Goal: Information Seeking & Learning: Learn about a topic

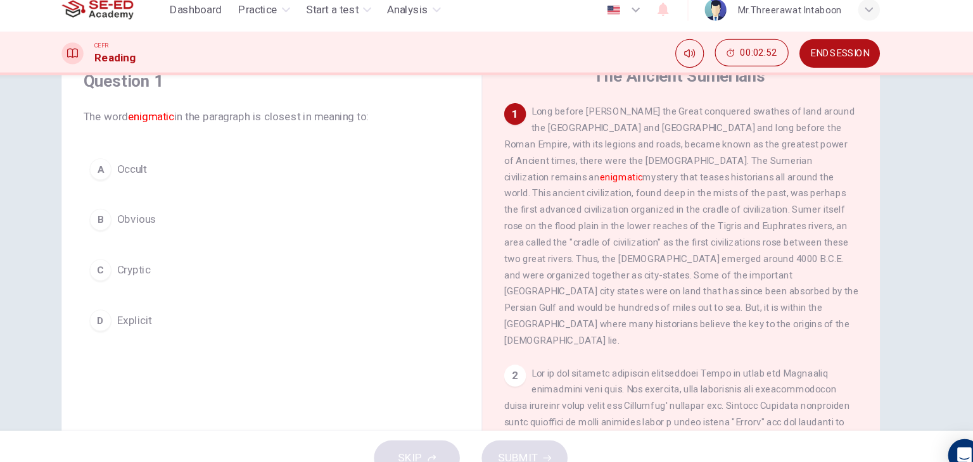
scroll to position [53, 0]
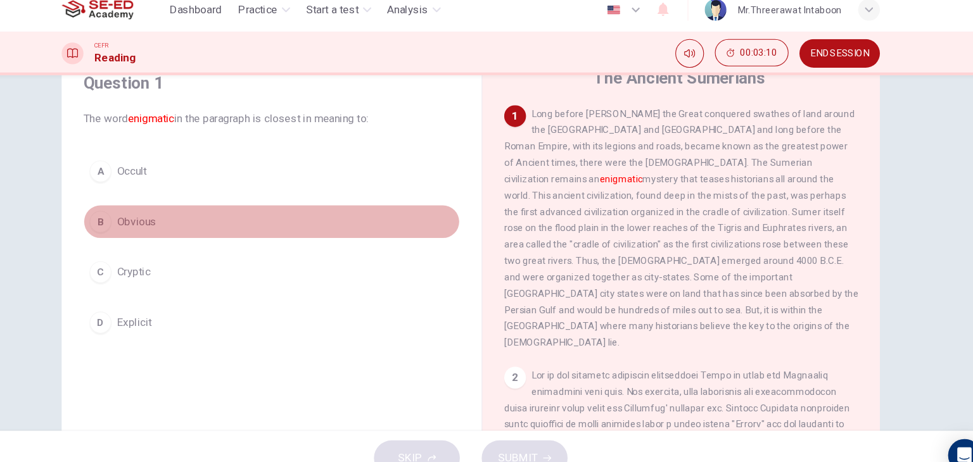
click at [136, 220] on div "B" at bounding box center [142, 217] width 20 height 20
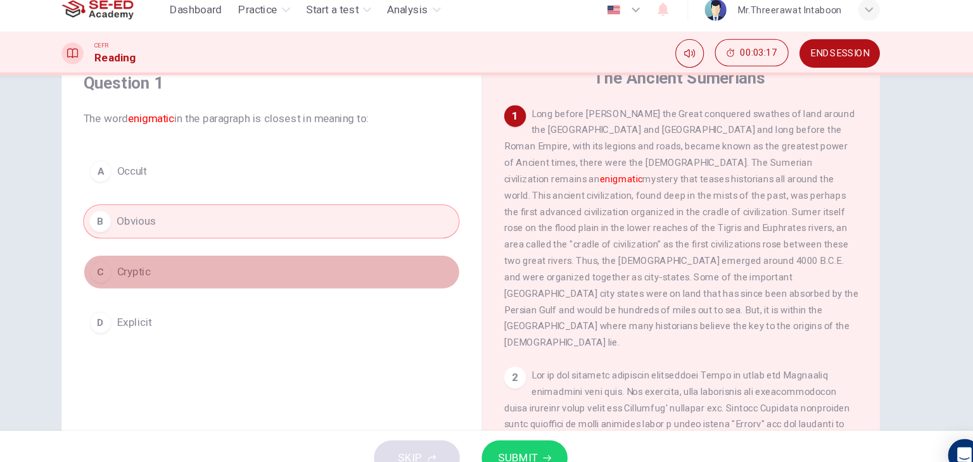
click at [199, 266] on button "C Cryptic" at bounding box center [302, 264] width 350 height 32
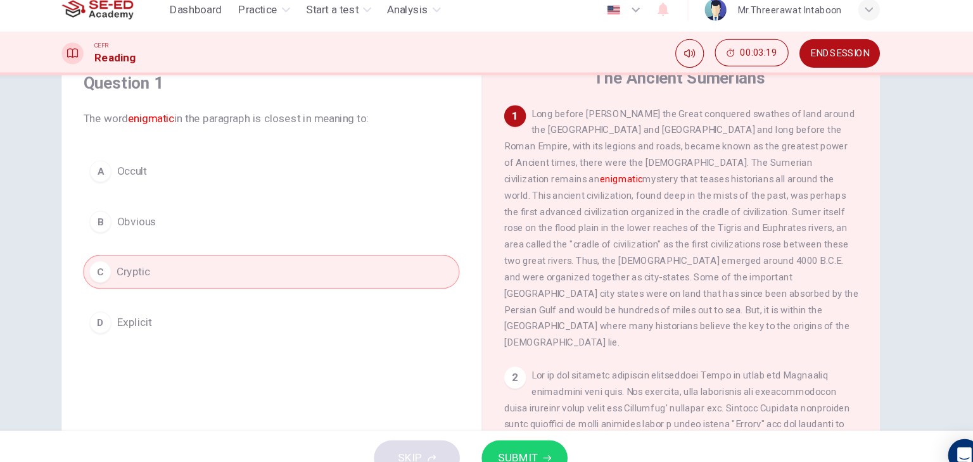
click at [550, 431] on button "SUBMIT" at bounding box center [536, 436] width 80 height 33
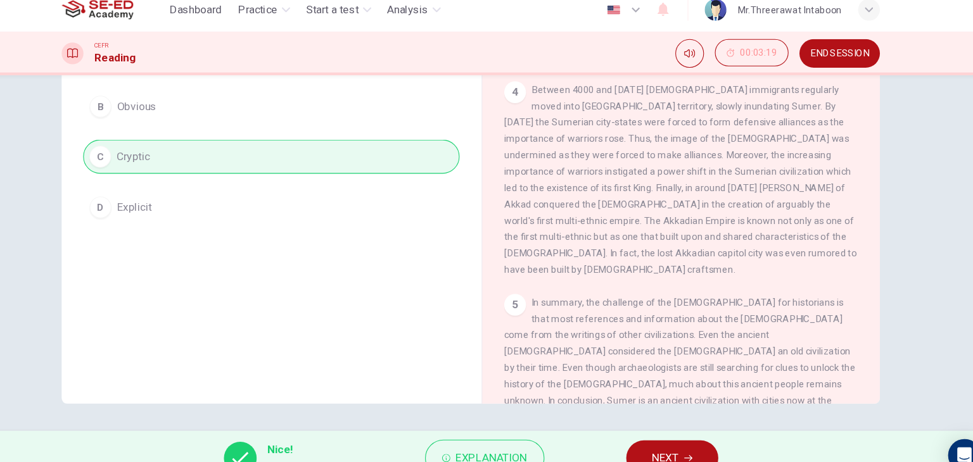
scroll to position [633, 0]
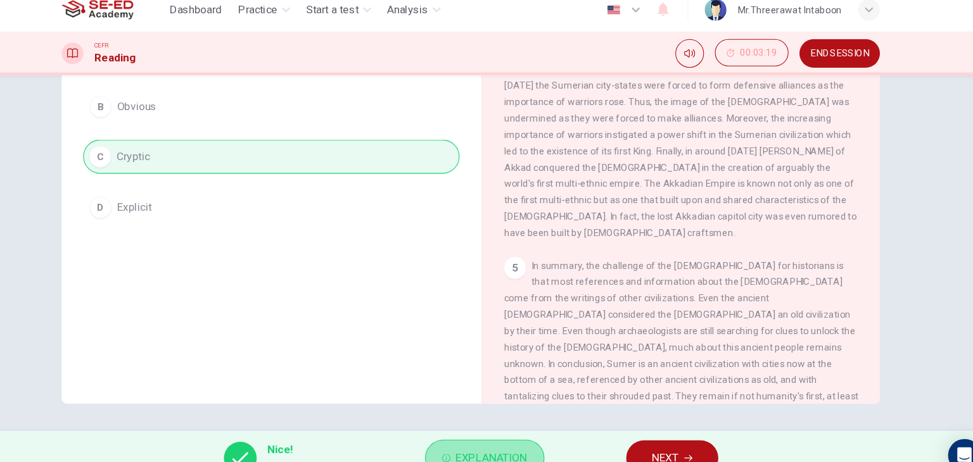
click at [513, 424] on button "Explanation" at bounding box center [499, 437] width 111 height 34
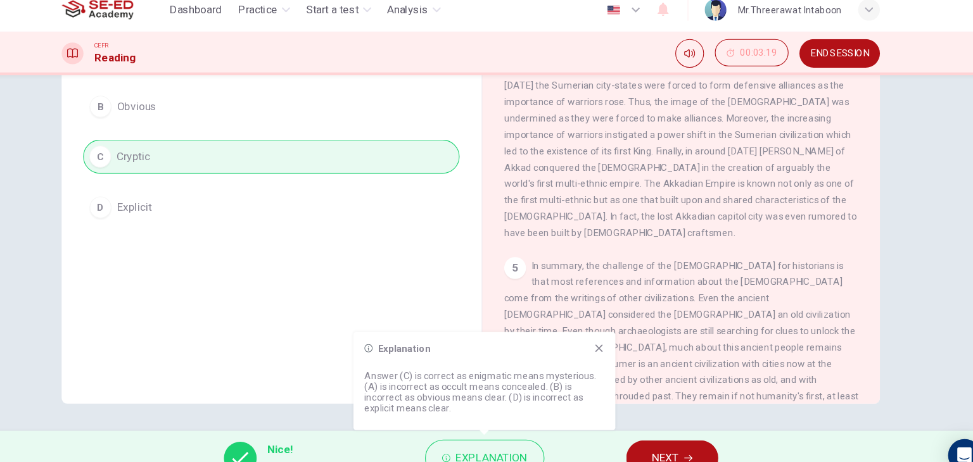
click at [606, 334] on icon at bounding box center [605, 335] width 10 height 10
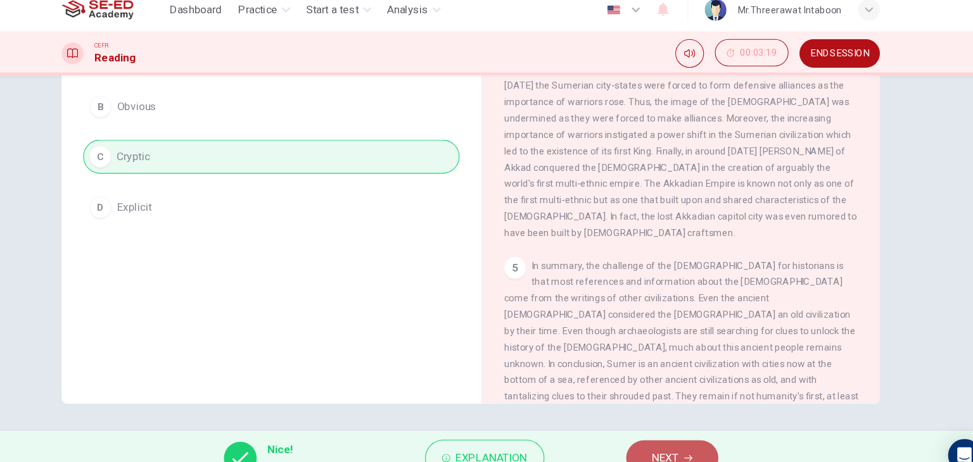
click at [644, 438] on button "NEXT" at bounding box center [673, 436] width 85 height 33
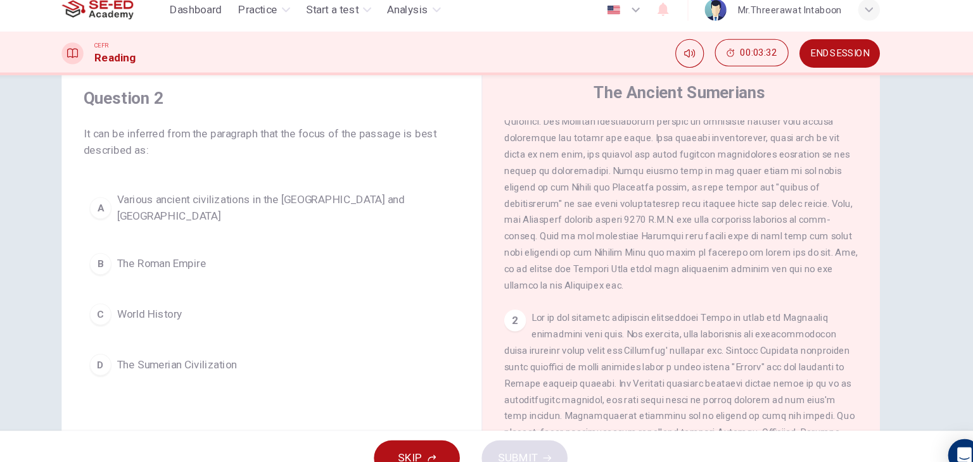
scroll to position [0, 0]
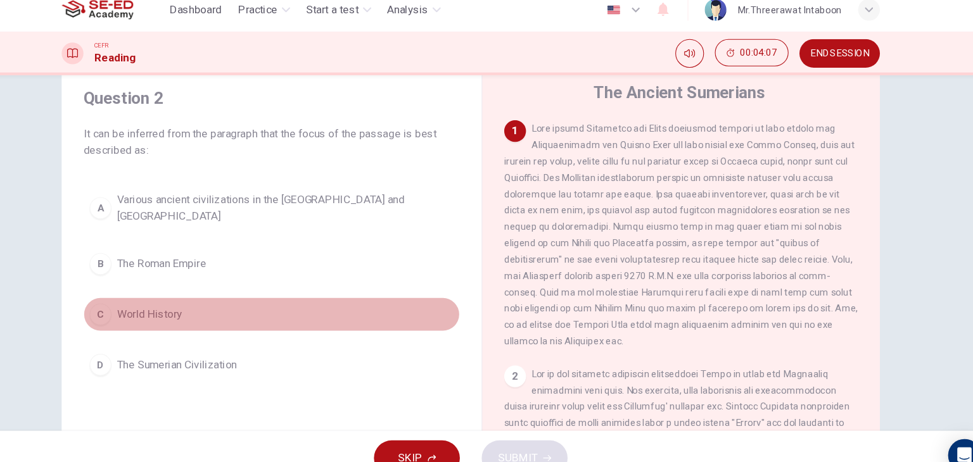
click at [200, 296] on span "World History" at bounding box center [188, 303] width 61 height 15
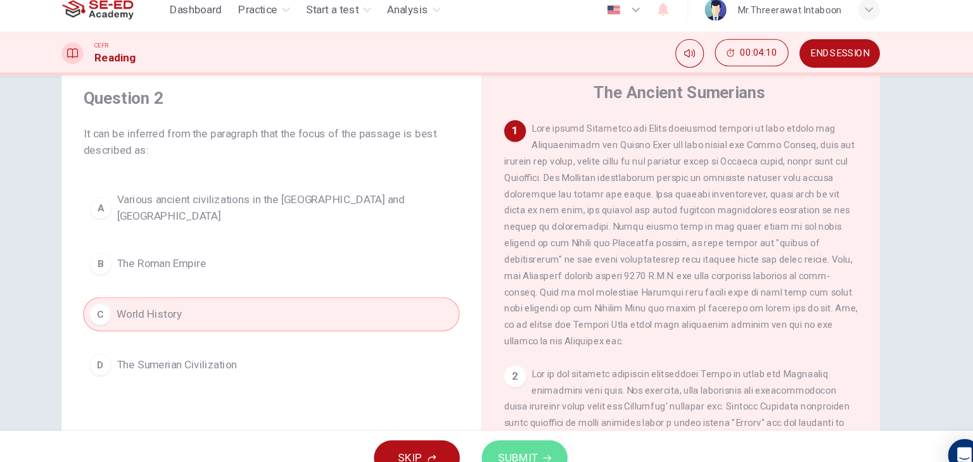
click at [529, 430] on span "SUBMIT" at bounding box center [530, 437] width 37 height 18
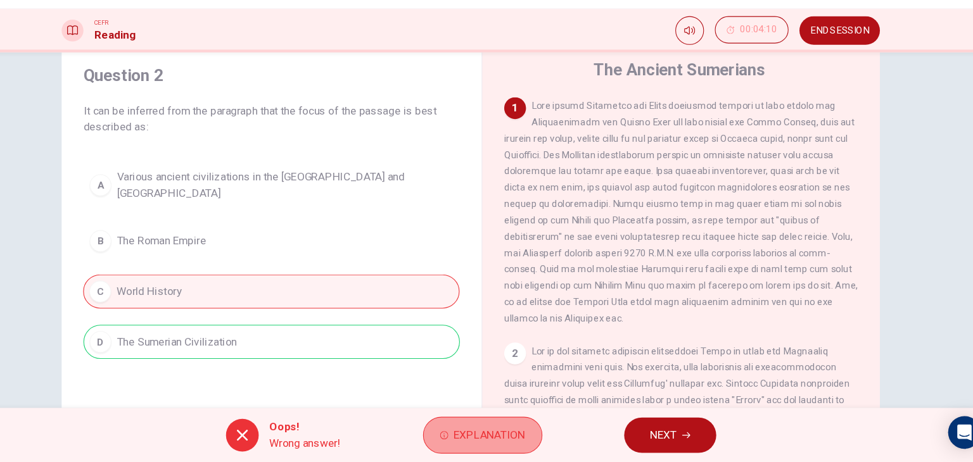
click at [540, 445] on button "Explanation" at bounding box center [497, 437] width 111 height 34
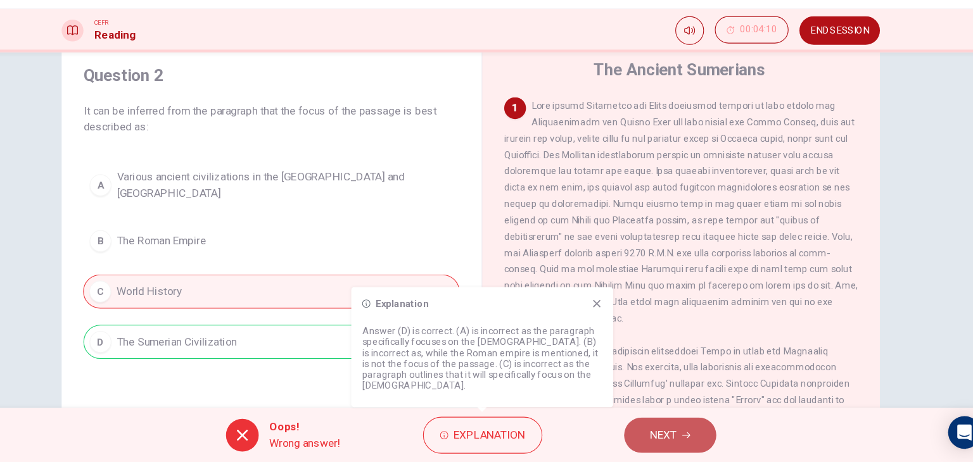
click at [675, 439] on span "NEXT" at bounding box center [665, 437] width 25 height 18
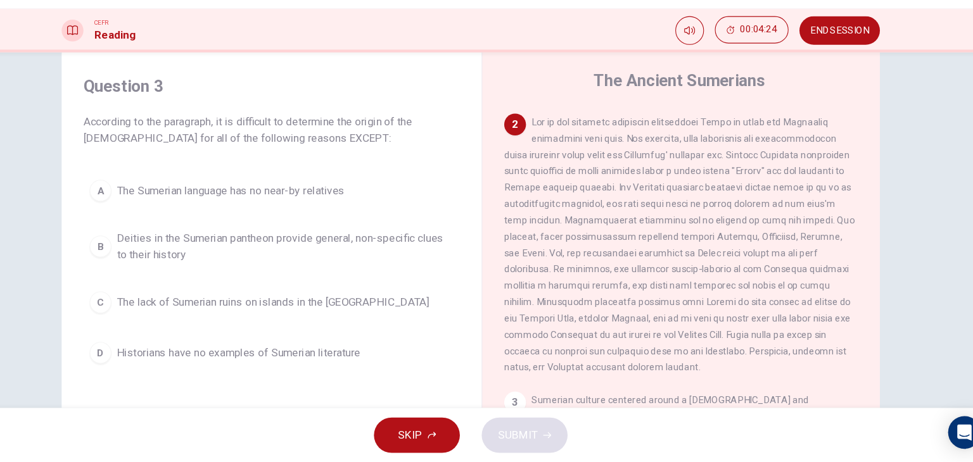
scroll to position [225, 0]
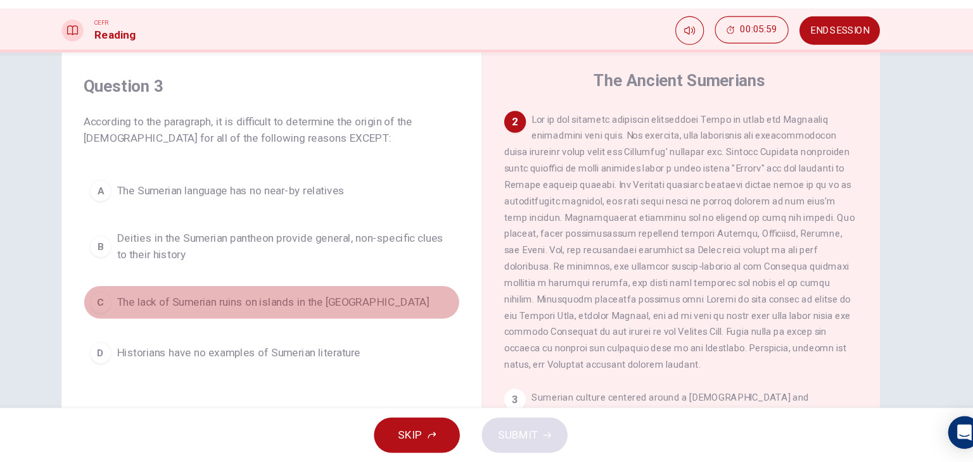
click at [374, 315] on span "The lack of Sumerian ruins on islands in the Persian Gulf" at bounding box center [303, 313] width 290 height 15
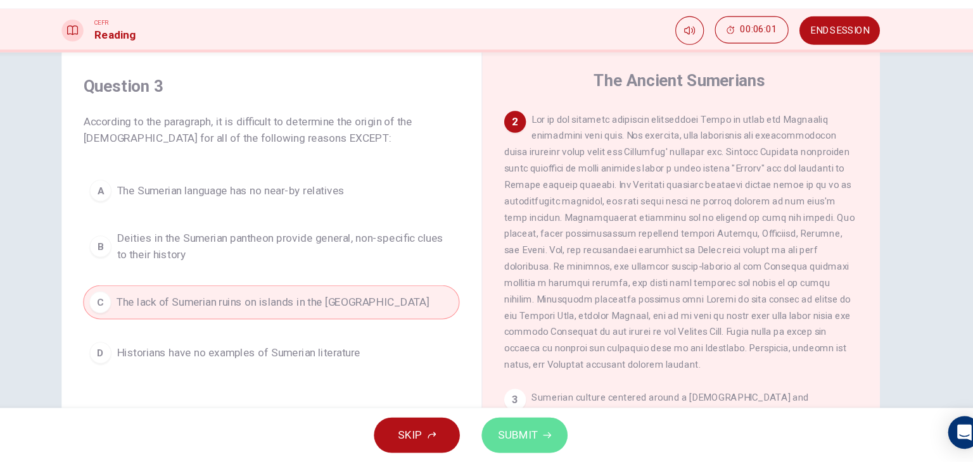
click at [542, 436] on span "SUBMIT" at bounding box center [530, 437] width 37 height 18
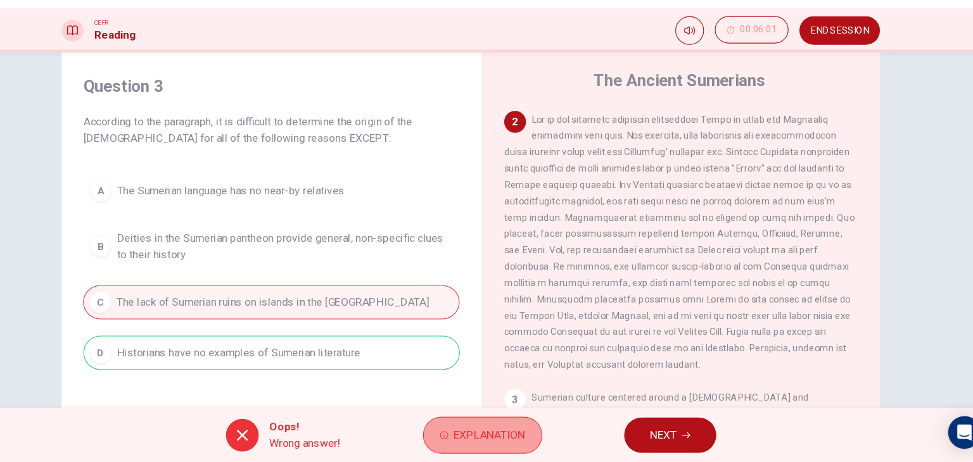
click at [520, 441] on span "Explanation" at bounding box center [504, 437] width 66 height 18
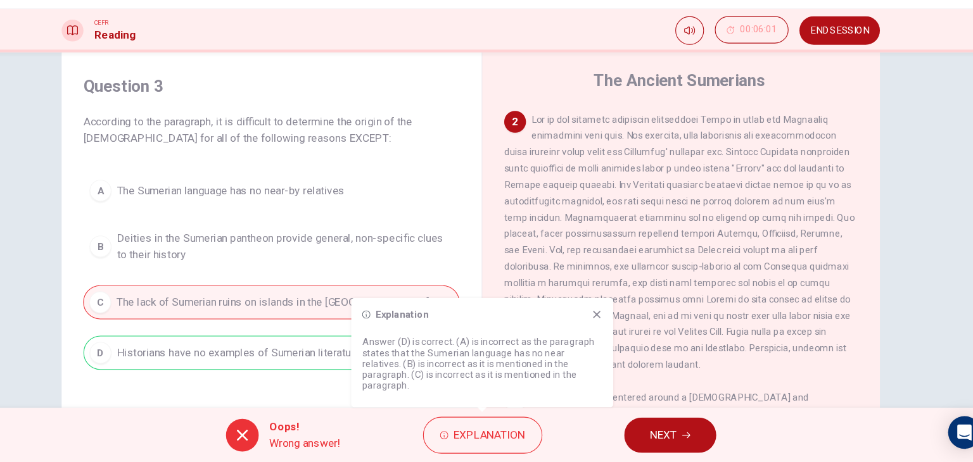
click at [662, 431] on span "NEXT" at bounding box center [665, 437] width 25 height 18
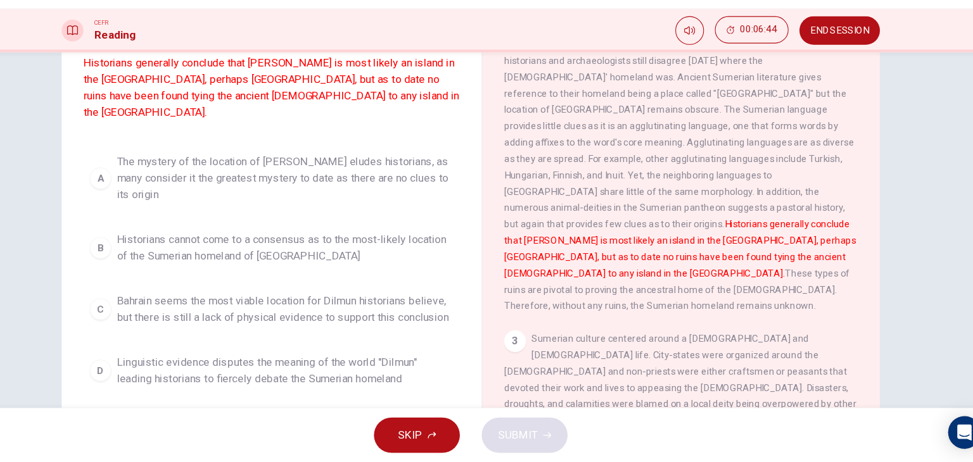
scroll to position [116, 0]
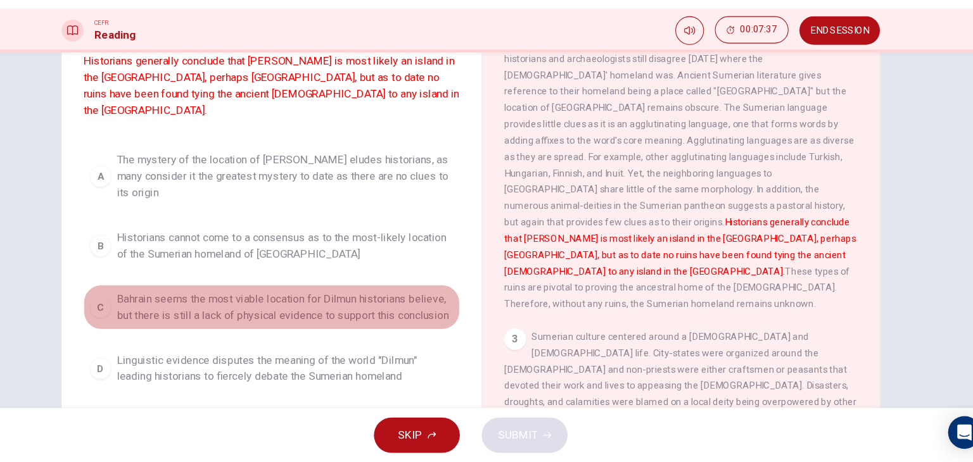
click at [300, 324] on span "Bahrain seems the most viable location for Dilmun historians believe, but there…" at bounding box center [314, 318] width 313 height 30
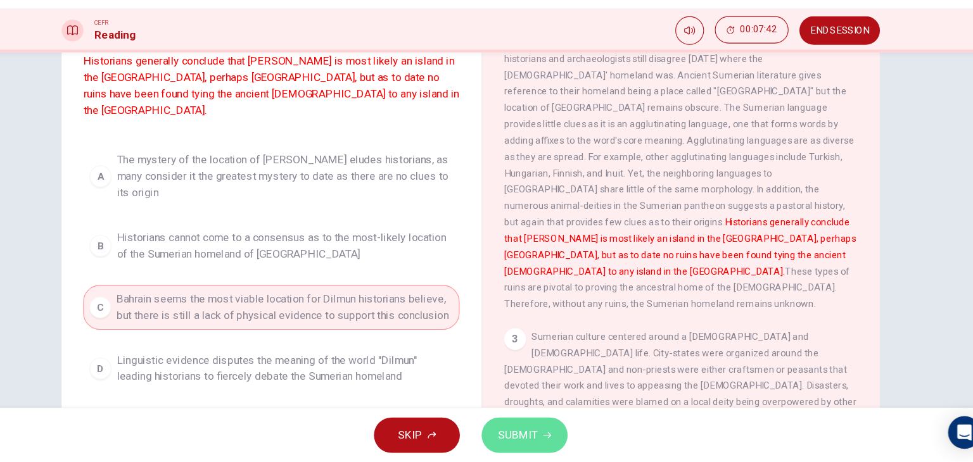
click at [551, 445] on button "SUBMIT" at bounding box center [536, 436] width 80 height 33
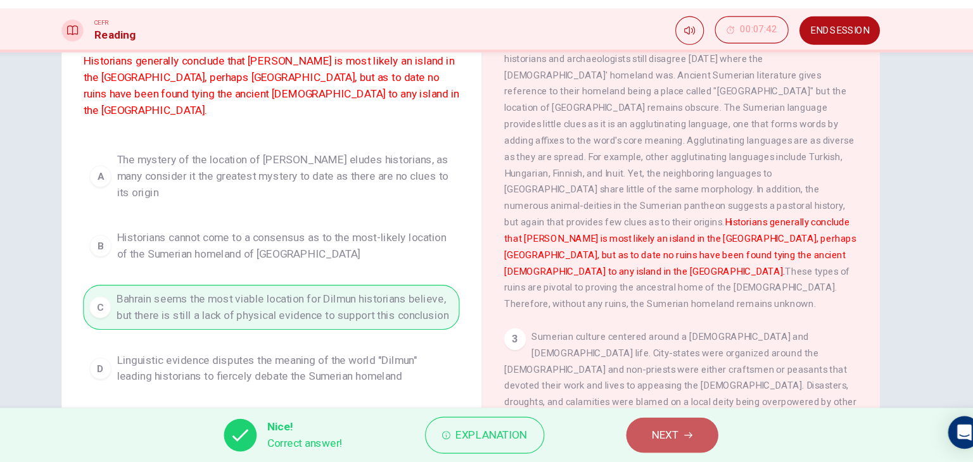
click at [652, 448] on button "NEXT" at bounding box center [673, 436] width 85 height 33
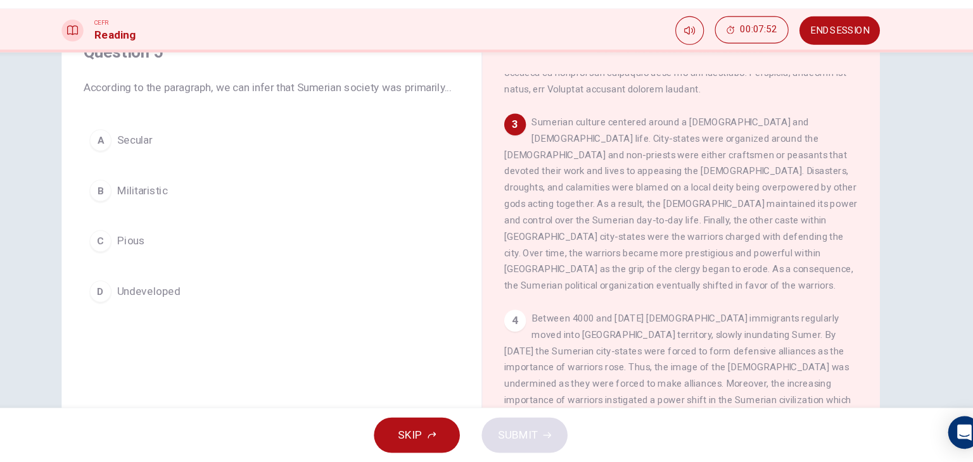
scroll to position [464, 0]
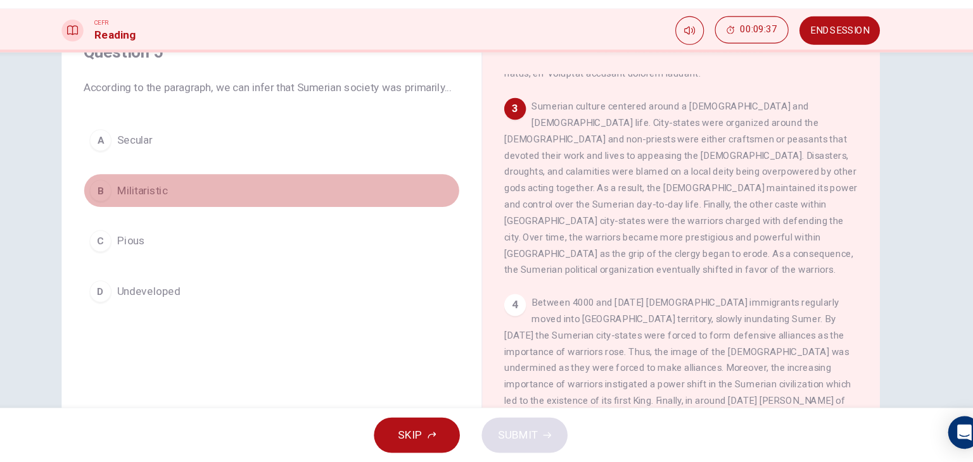
click at [184, 217] on span "Militaristic" at bounding box center [181, 209] width 47 height 15
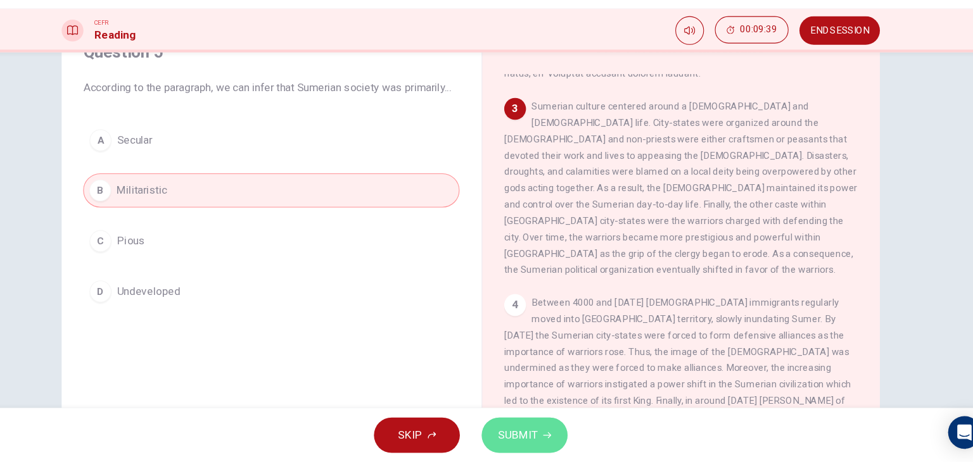
click at [550, 436] on button "SUBMIT" at bounding box center [536, 436] width 80 height 33
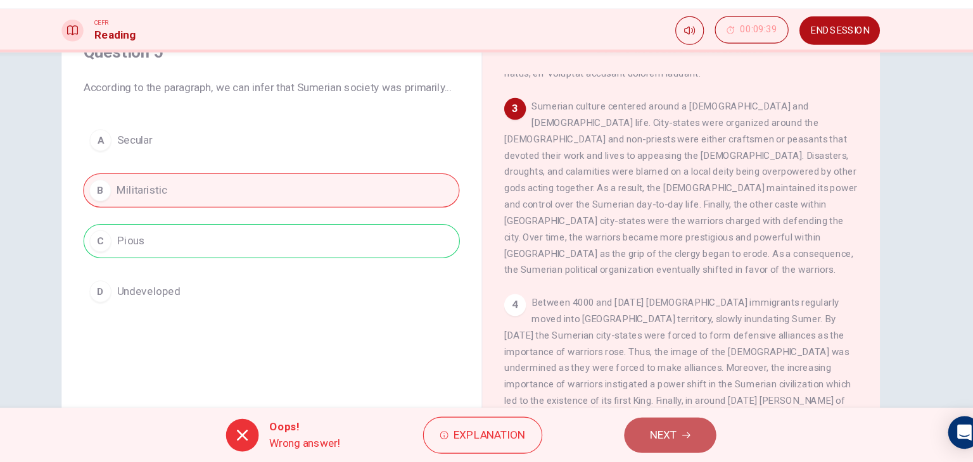
click at [675, 439] on span "NEXT" at bounding box center [665, 437] width 25 height 18
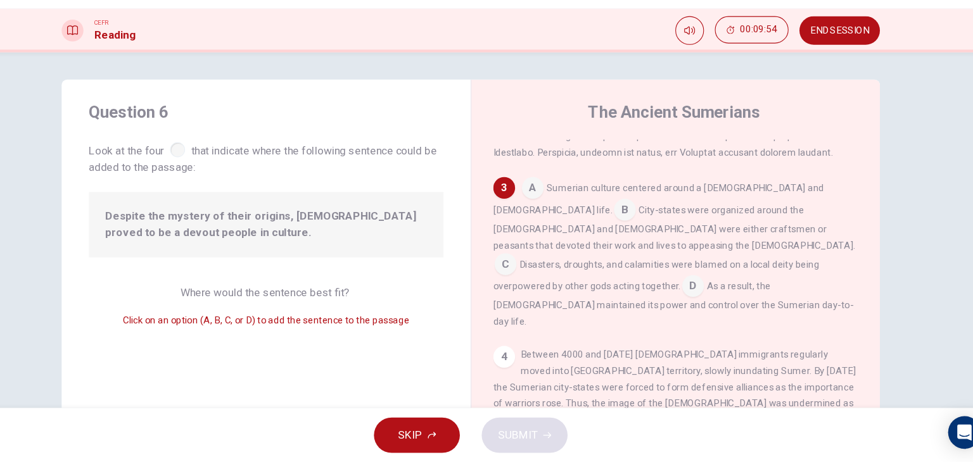
scroll to position [438, 0]
click at [516, 353] on div "4" at bounding box center [517, 363] width 20 height 20
click at [529, 268] on input at bounding box center [519, 278] width 20 height 20
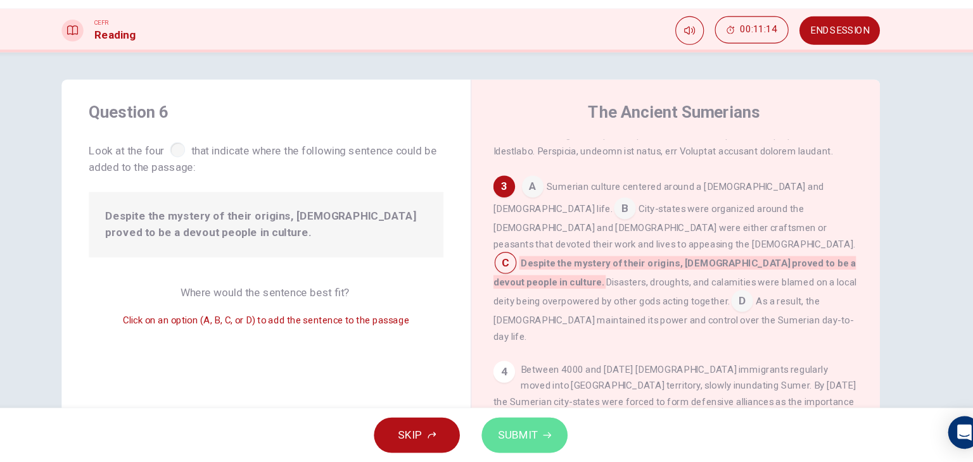
click at [545, 429] on span "SUBMIT" at bounding box center [530, 437] width 37 height 18
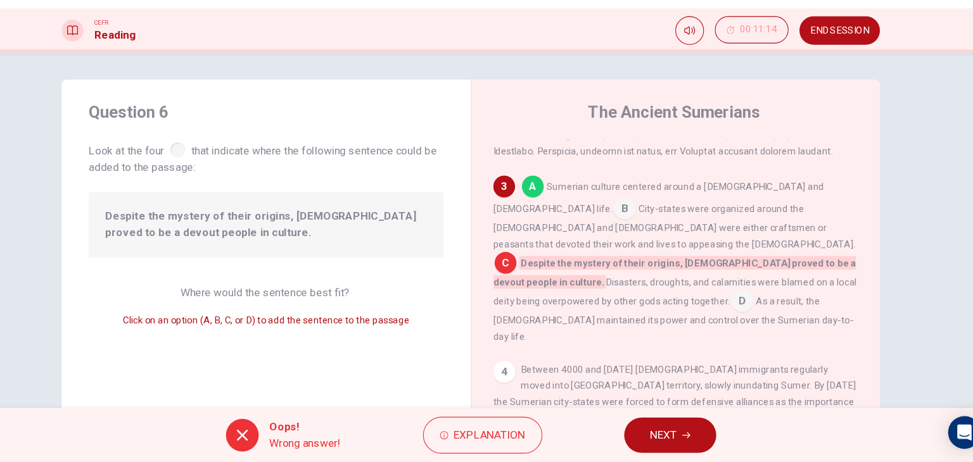
click at [669, 432] on span "NEXT" at bounding box center [665, 437] width 25 height 18
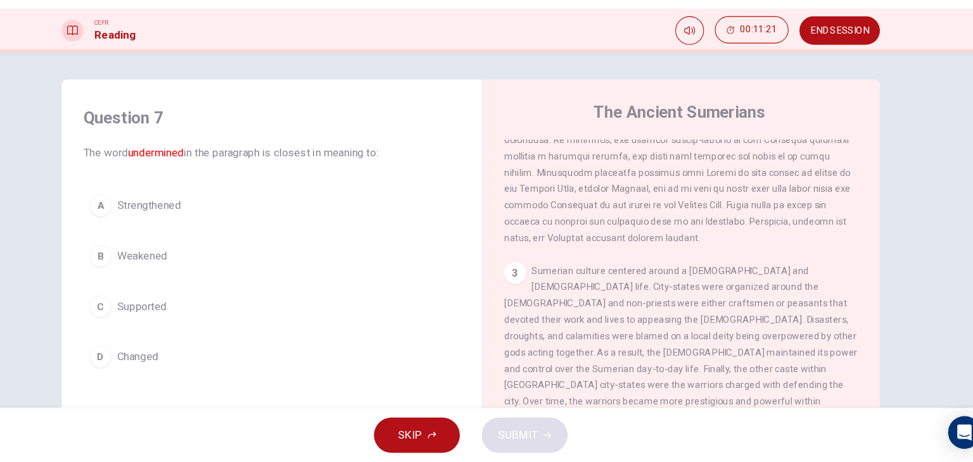
scroll to position [633, 0]
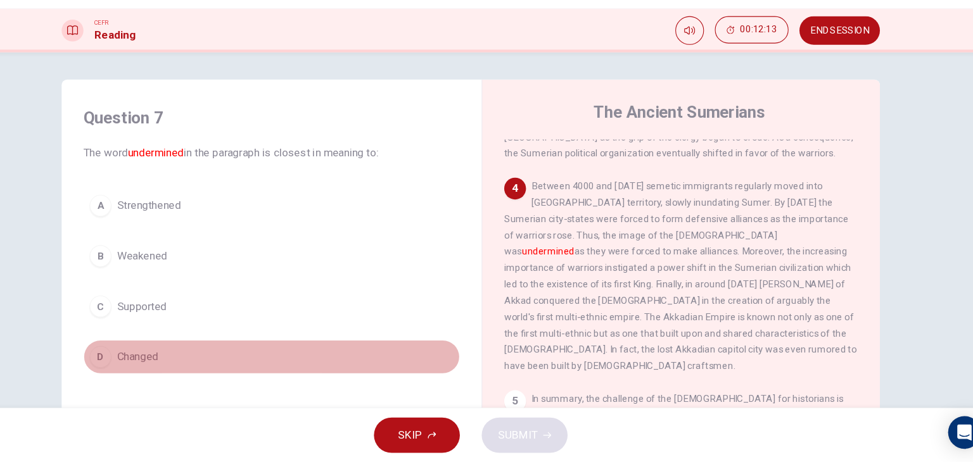
click at [182, 369] on span "Changed" at bounding box center [177, 364] width 39 height 15
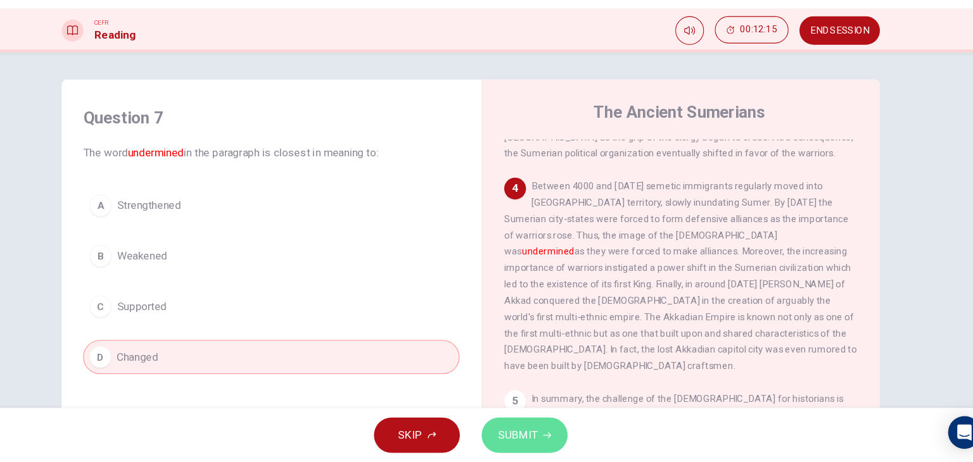
click at [526, 443] on span "SUBMIT" at bounding box center [530, 437] width 37 height 18
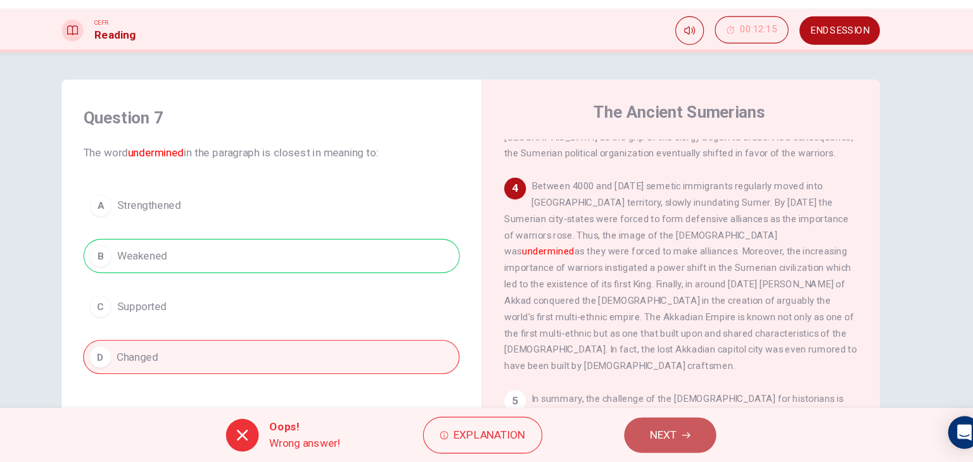
click at [690, 437] on icon "button" at bounding box center [687, 437] width 8 height 8
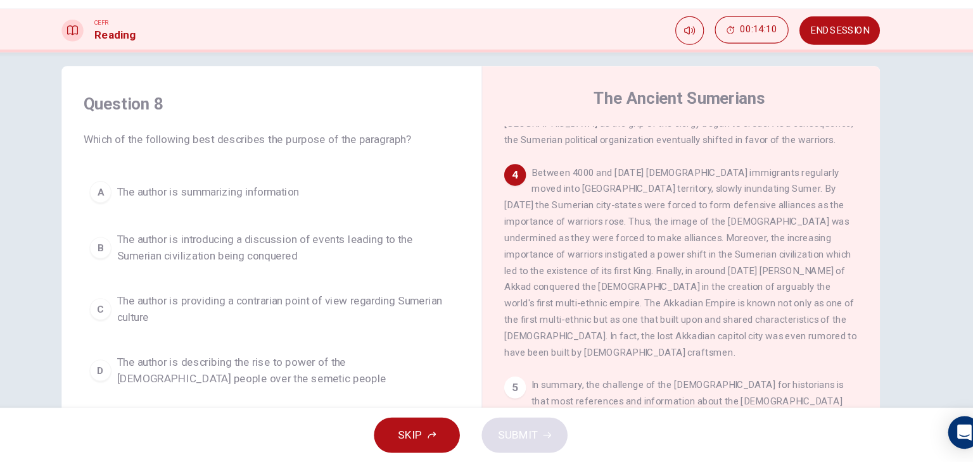
scroll to position [12, 0]
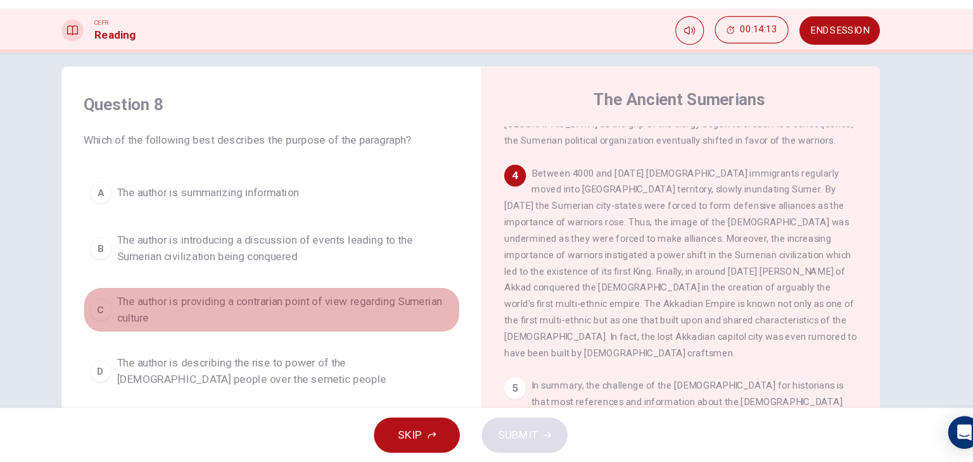
click at [354, 308] on span "The author is providing a contrarian point of view regarding Sumerian culture" at bounding box center [314, 320] width 313 height 30
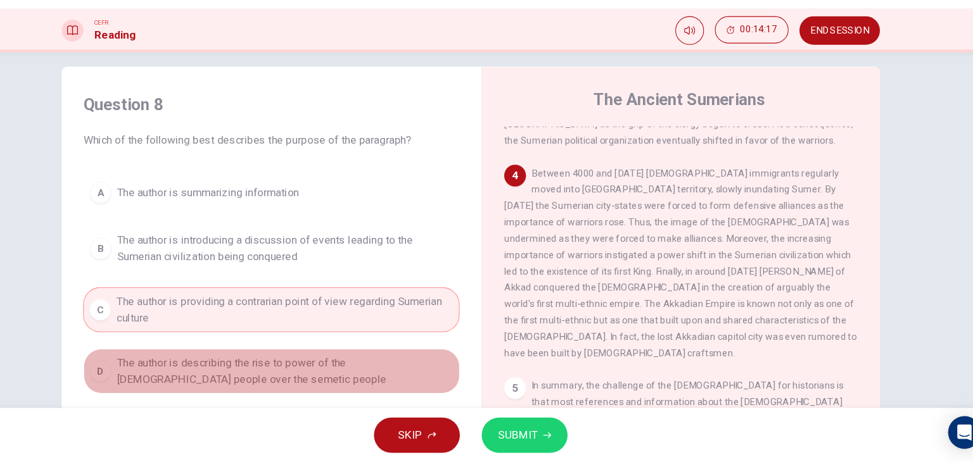
click at [420, 379] on span "The author is describing the rise to power of the Sumerian people over the seme…" at bounding box center [314, 377] width 313 height 30
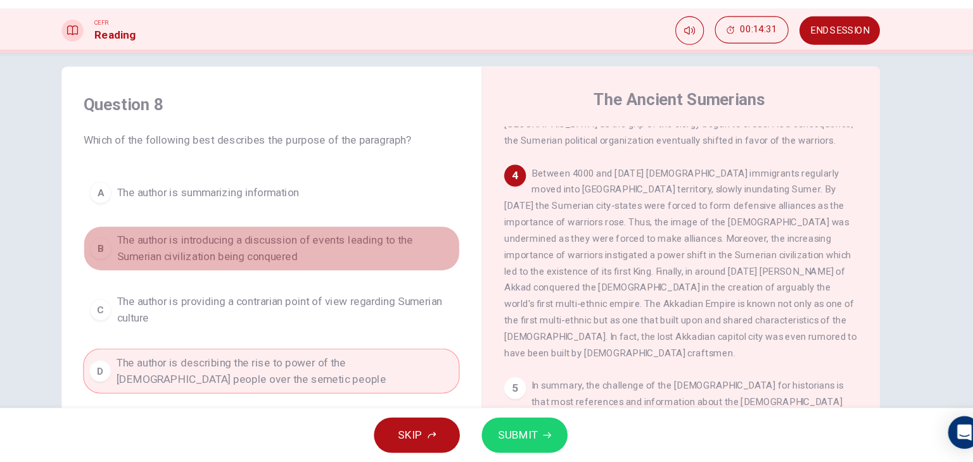
click at [314, 271] on span "The author is introducing a discussion of events leading to the Sumerian civili…" at bounding box center [314, 263] width 313 height 30
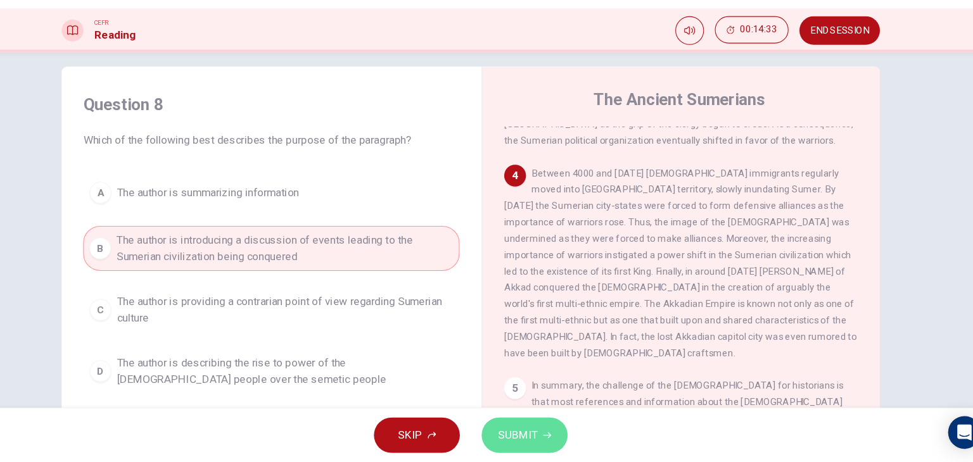
click at [541, 445] on button "SUBMIT" at bounding box center [536, 436] width 80 height 33
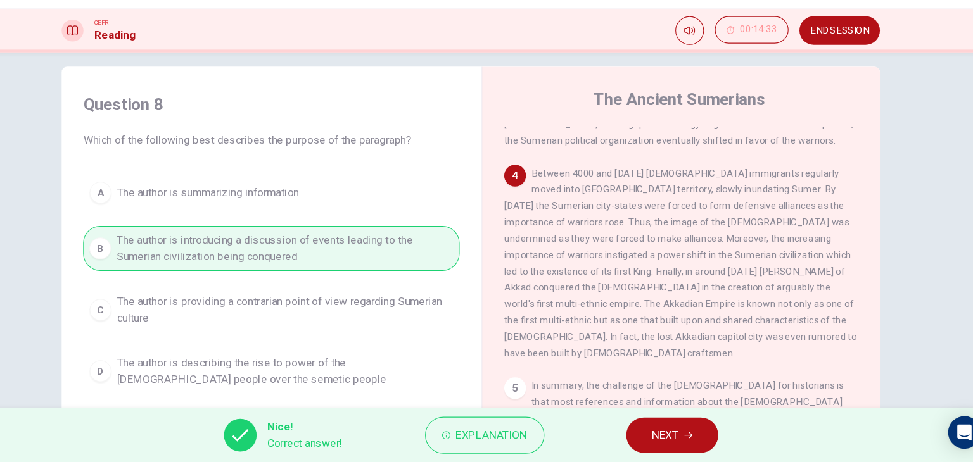
click at [686, 445] on button "NEXT" at bounding box center [673, 436] width 85 height 33
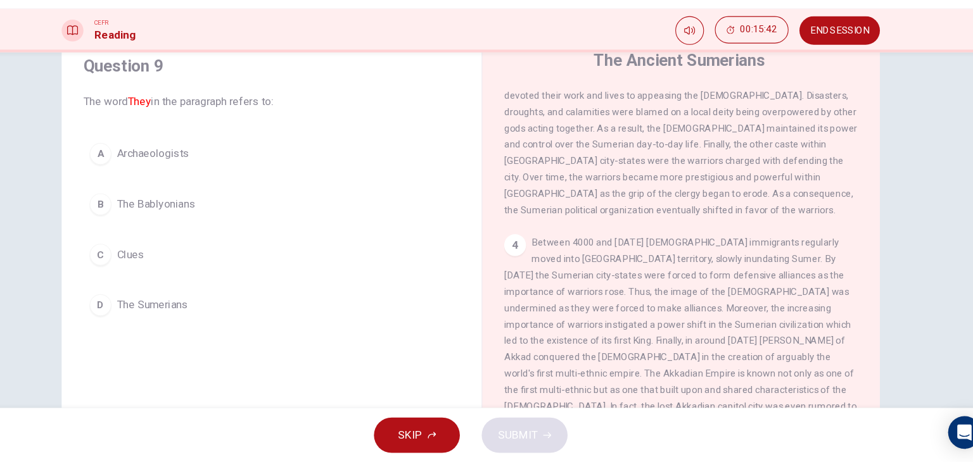
scroll to position [39, 0]
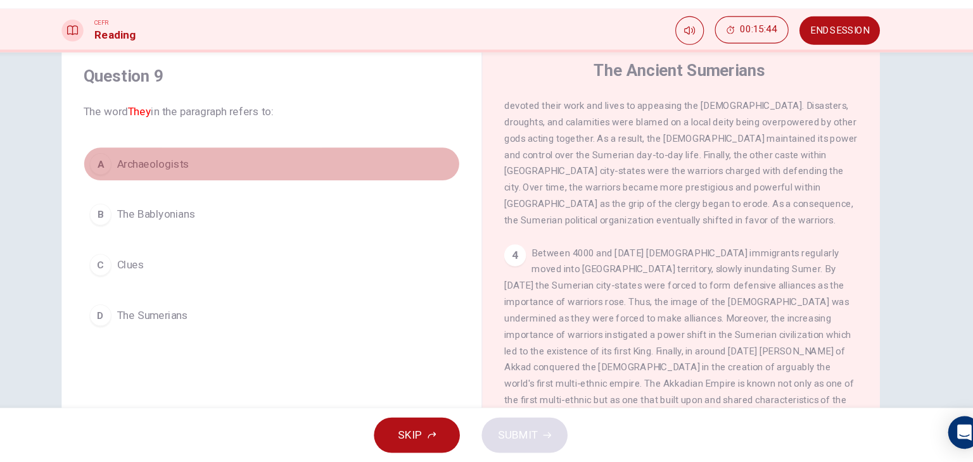
click at [205, 187] on span "Archaeologists" at bounding box center [191, 184] width 67 height 15
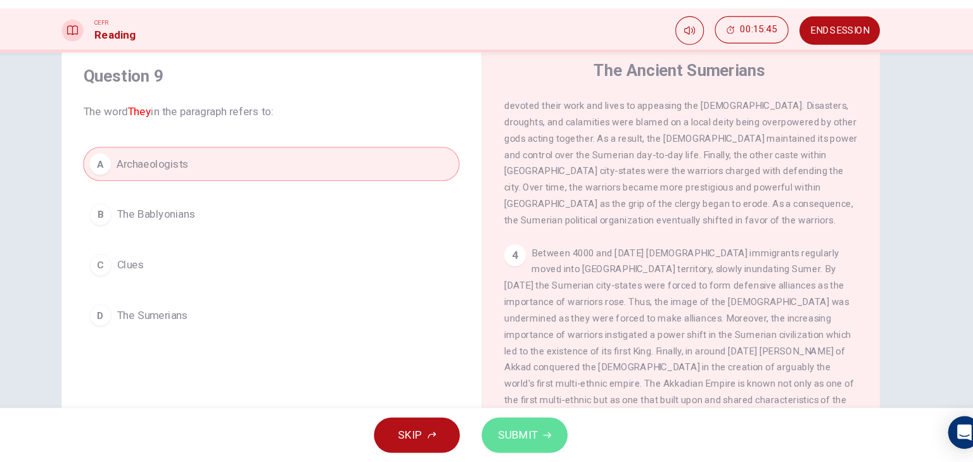
click at [531, 431] on span "SUBMIT" at bounding box center [530, 437] width 37 height 18
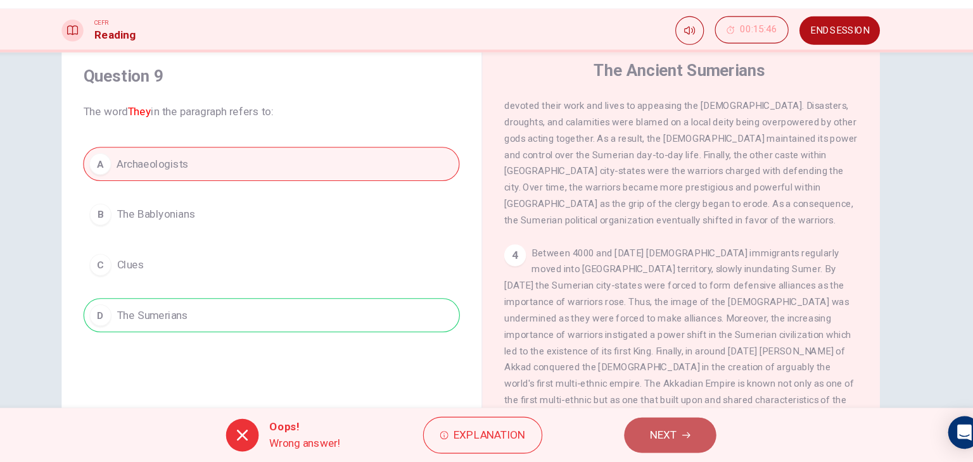
click at [673, 439] on span "NEXT" at bounding box center [665, 437] width 25 height 18
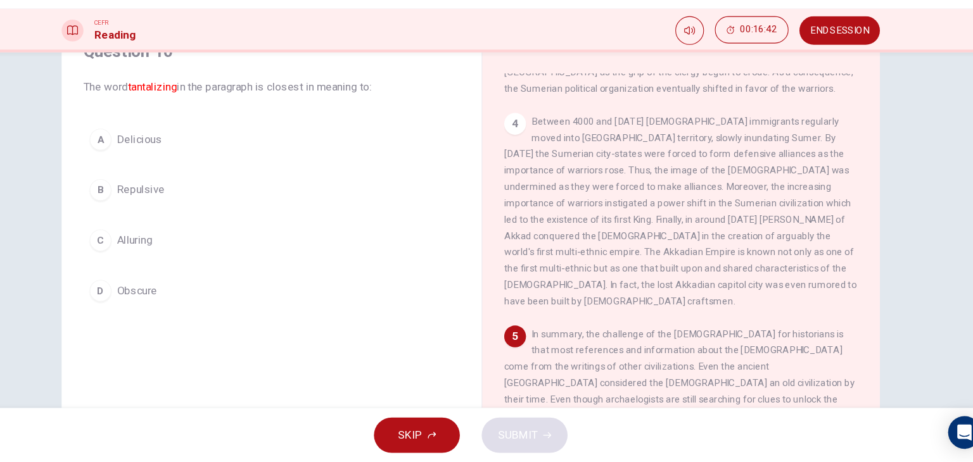
scroll to position [61, 0]
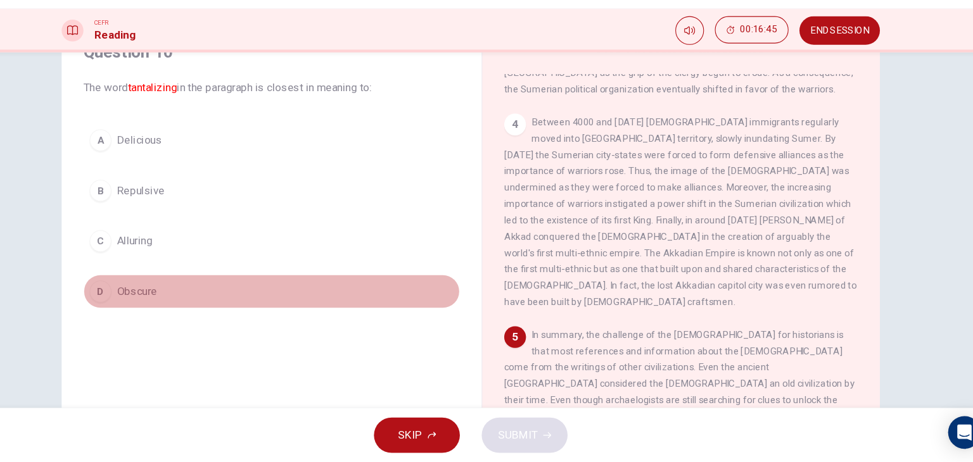
click at [184, 306] on span "Obscure" at bounding box center [176, 303] width 37 height 15
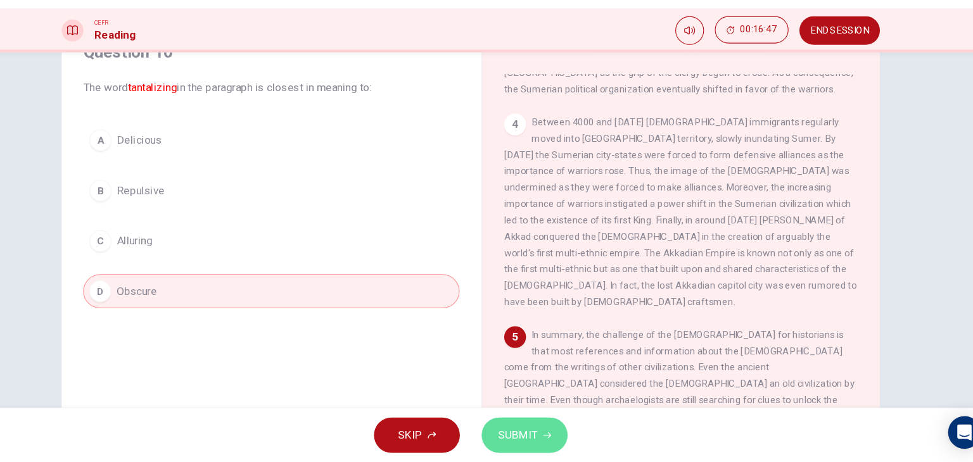
click at [545, 446] on button "SUBMIT" at bounding box center [536, 436] width 80 height 33
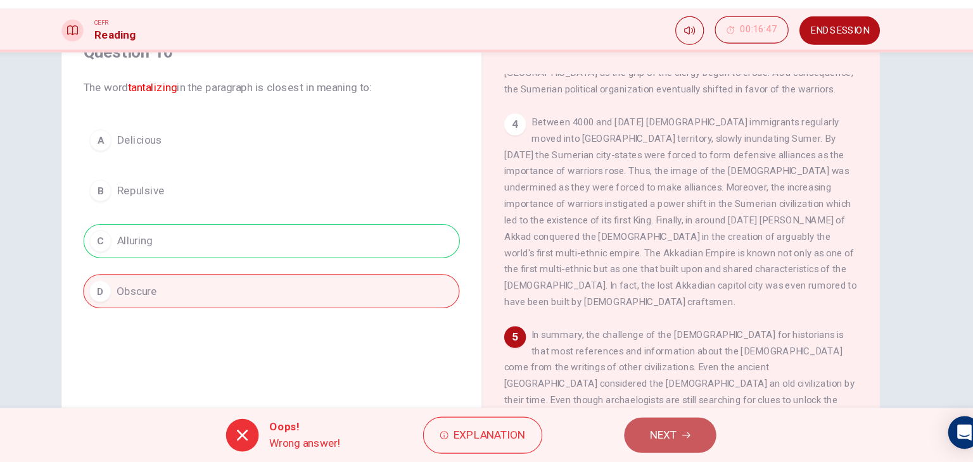
click at [658, 438] on span "NEXT" at bounding box center [665, 437] width 25 height 18
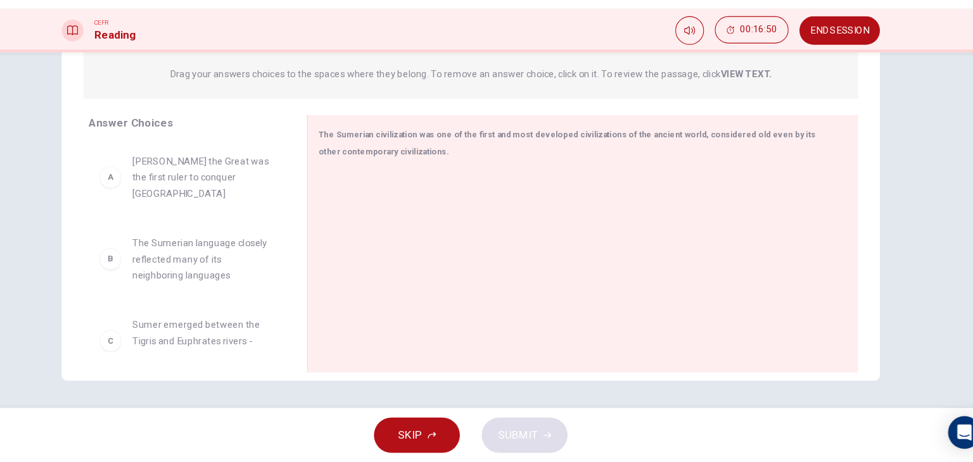
scroll to position [0, 0]
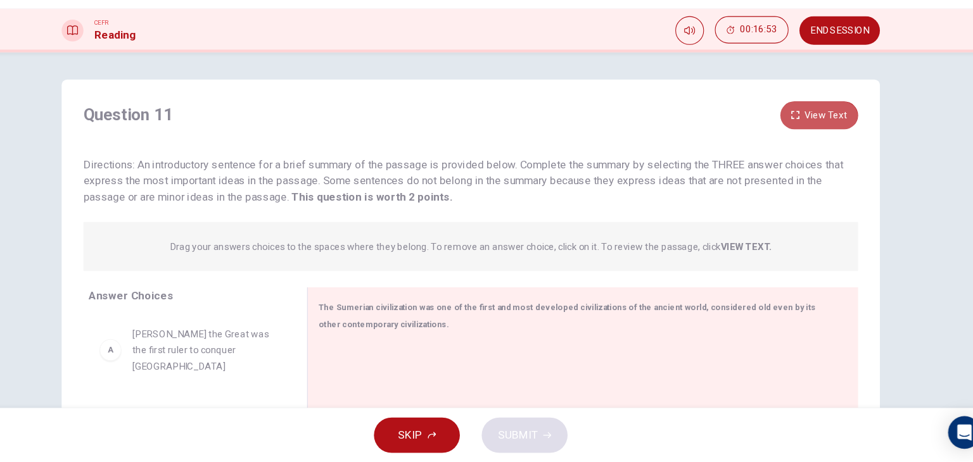
click at [807, 144] on button "View Text" at bounding box center [810, 140] width 72 height 26
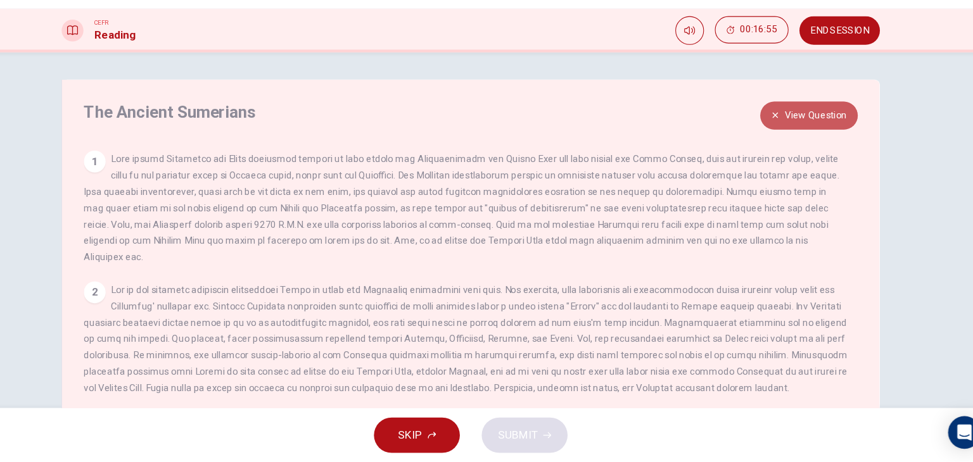
click at [807, 144] on button "View Question" at bounding box center [800, 140] width 91 height 26
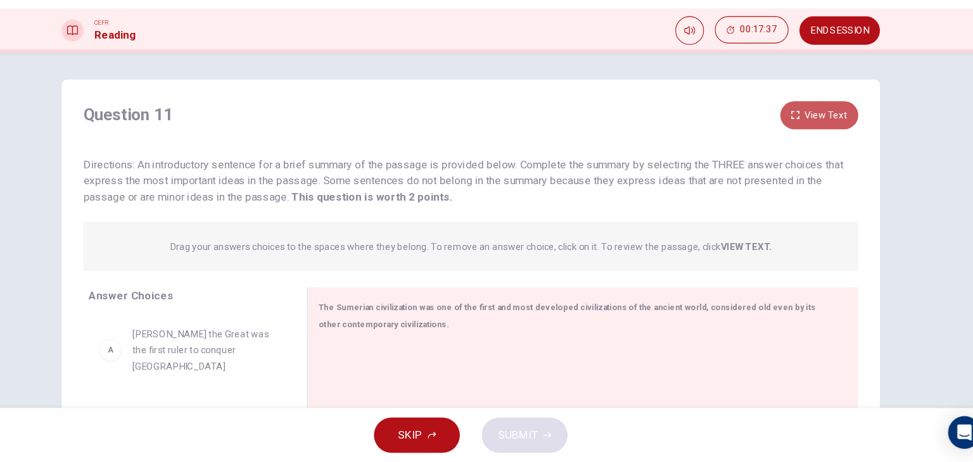
click at [816, 146] on button "View Text" at bounding box center [810, 140] width 72 height 26
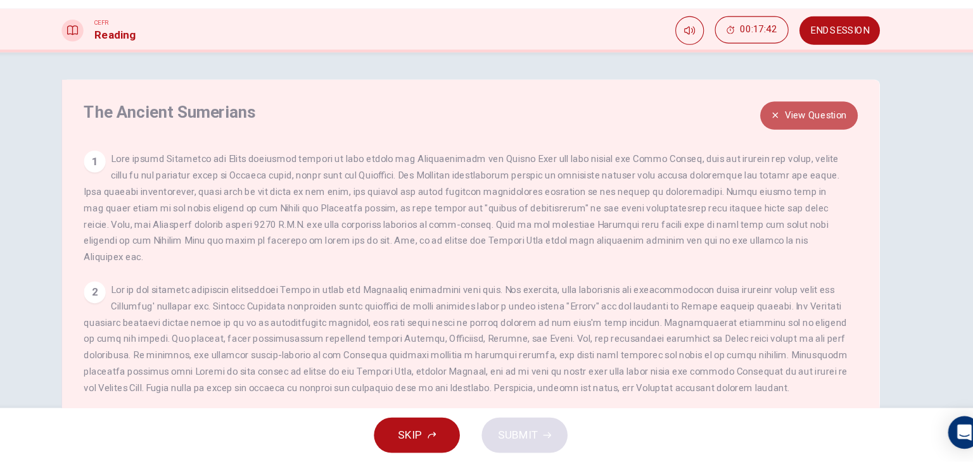
click at [782, 136] on button "View Question" at bounding box center [800, 140] width 91 height 26
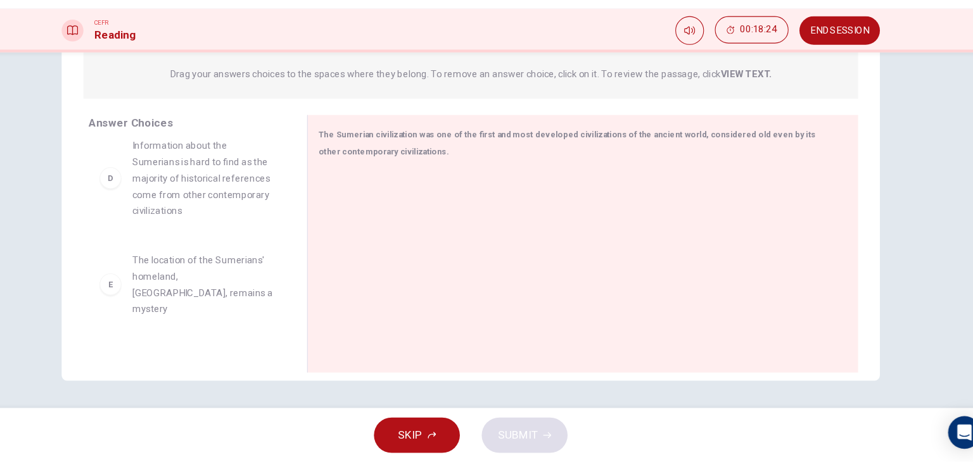
scroll to position [237, 0]
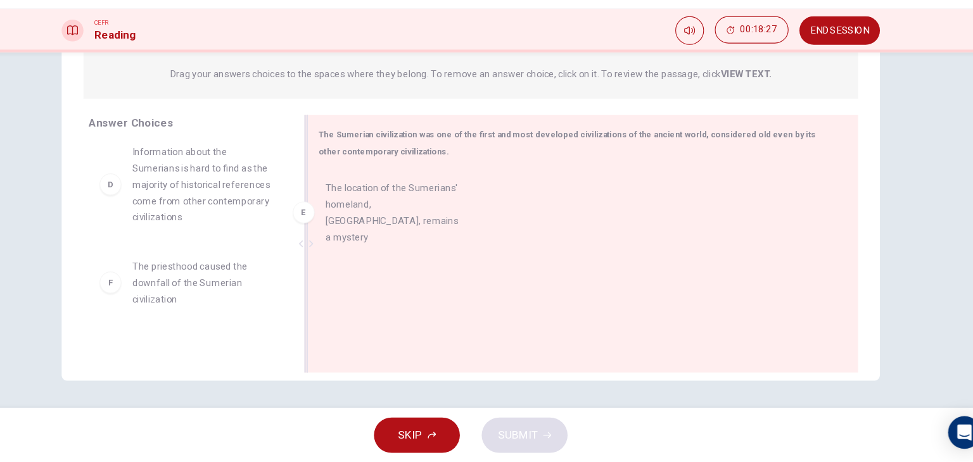
drag, startPoint x: 222, startPoint y: 275, endPoint x: 418, endPoint y: 218, distance: 203.8
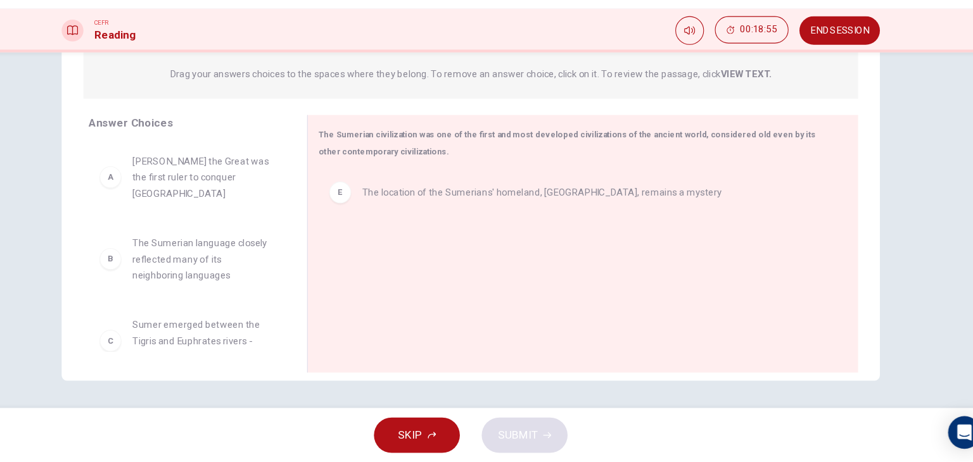
scroll to position [0, 0]
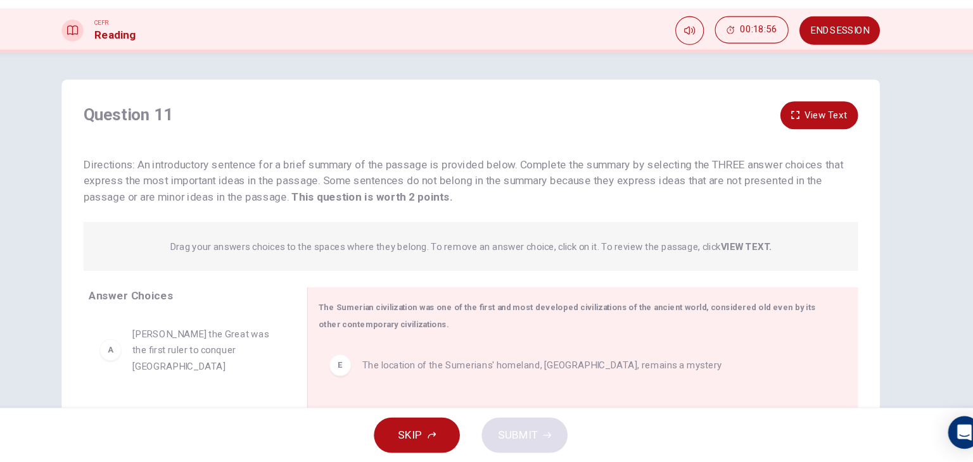
click at [735, 263] on strong "VIEW TEXT." at bounding box center [742, 261] width 47 height 10
click at [807, 127] on button "View Text" at bounding box center [810, 140] width 72 height 26
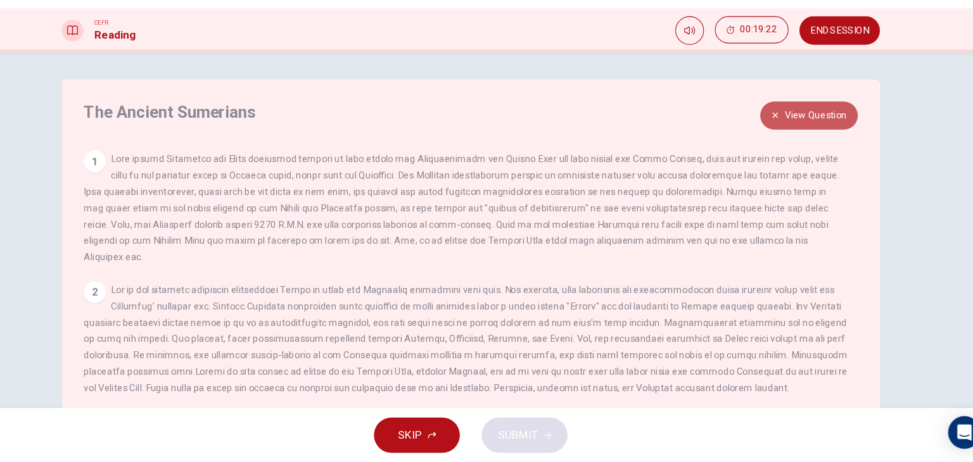
click at [786, 134] on button "View Question" at bounding box center [800, 140] width 91 height 26
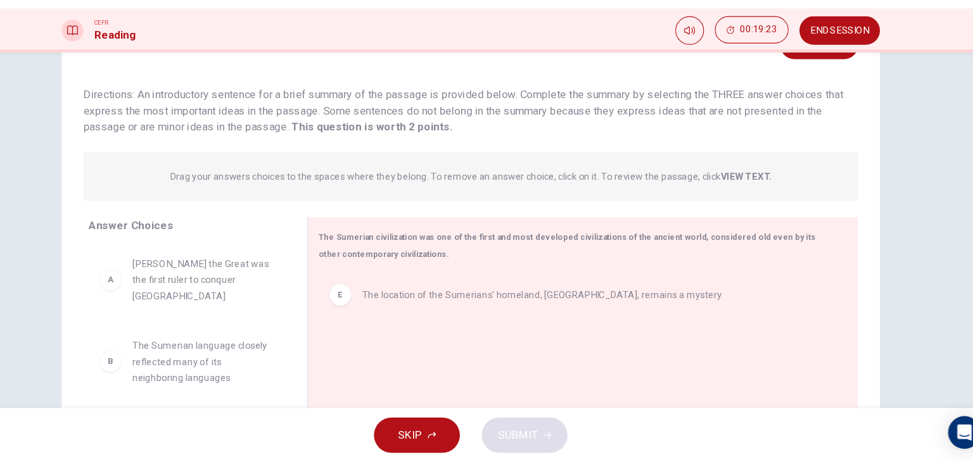
scroll to position [68, 0]
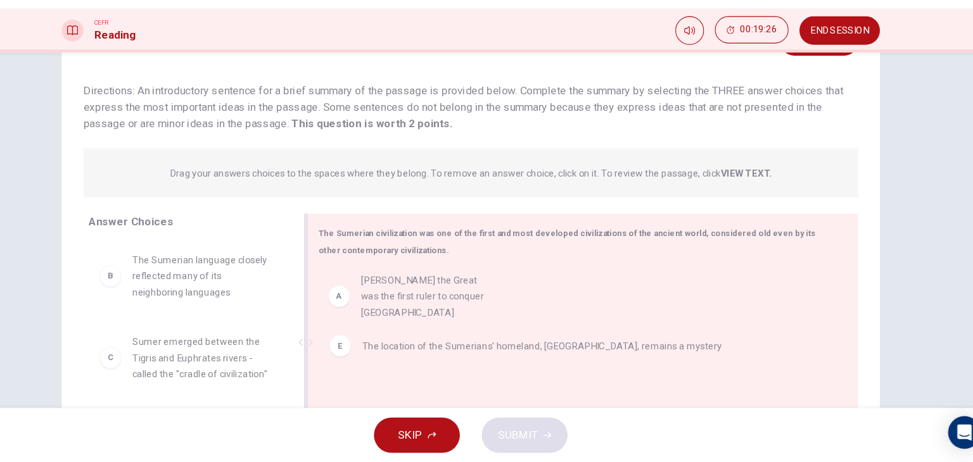
drag, startPoint x: 232, startPoint y: 293, endPoint x: 447, endPoint y: 313, distance: 216.3
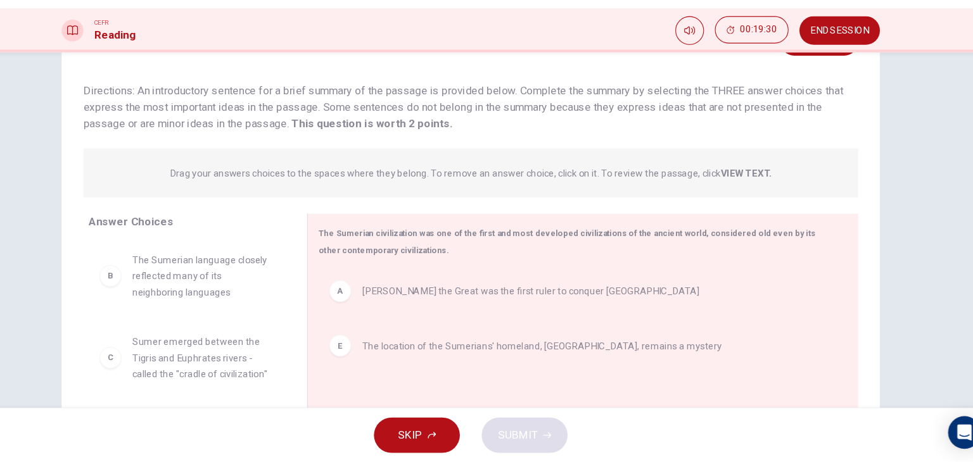
scroll to position [0, 0]
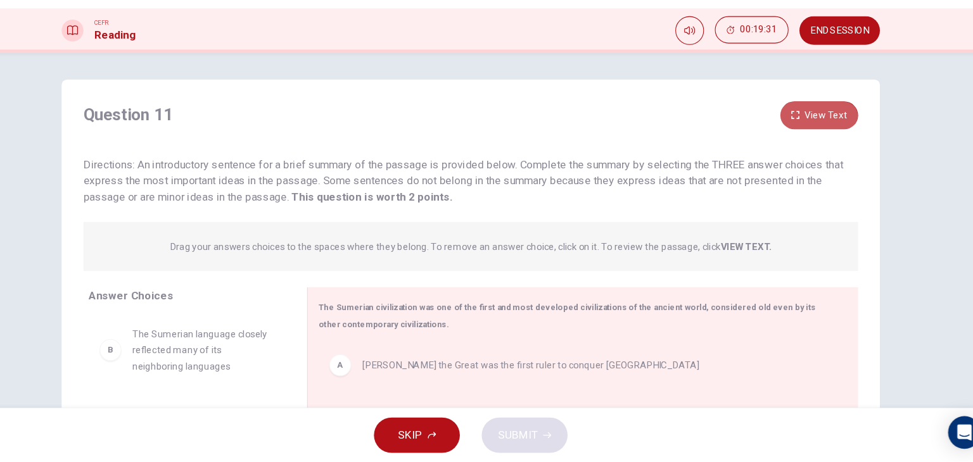
click at [811, 149] on button "View Text" at bounding box center [810, 140] width 72 height 26
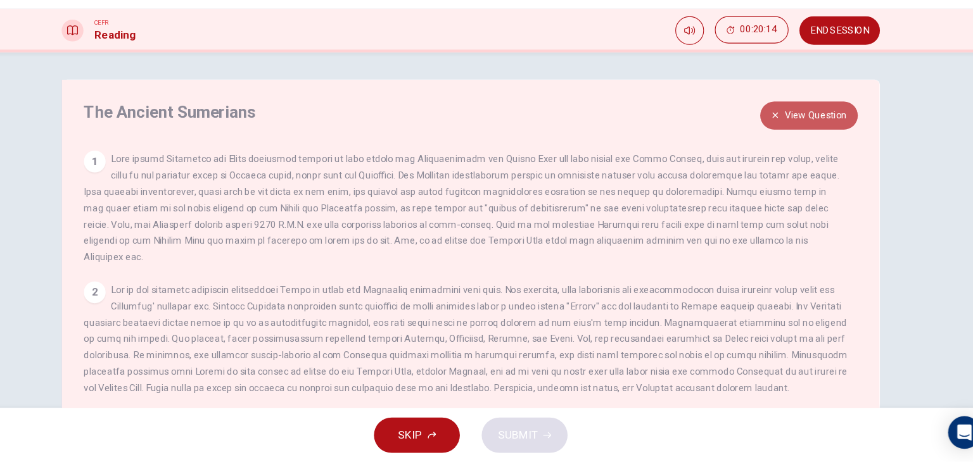
click at [790, 142] on button "View Question" at bounding box center [800, 140] width 91 height 26
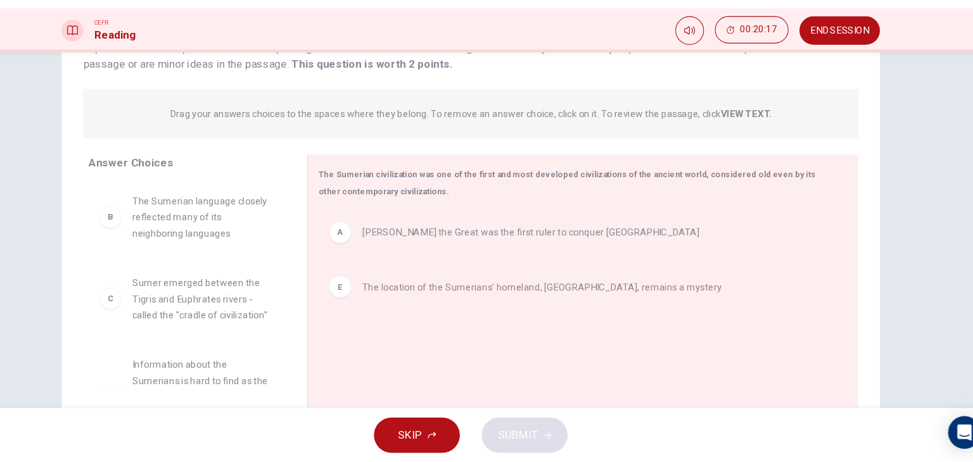
scroll to position [124, 0]
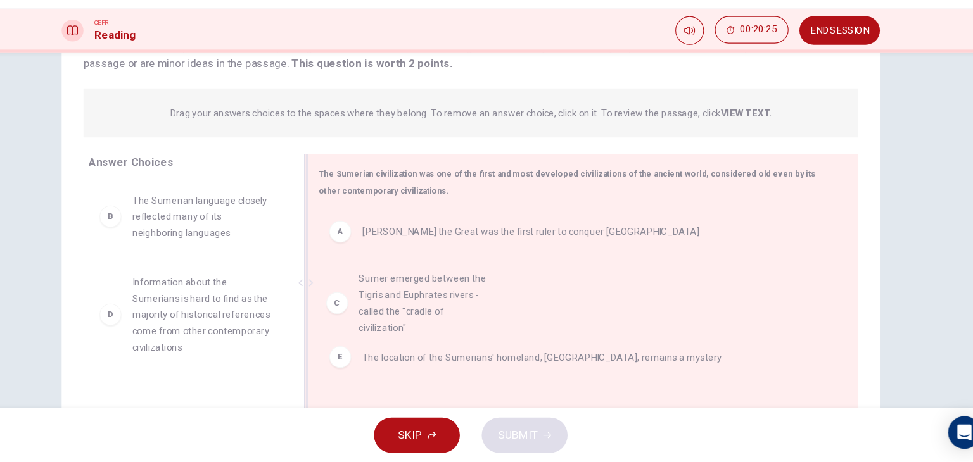
drag, startPoint x: 241, startPoint y: 310, endPoint x: 458, endPoint y: 307, distance: 217.2
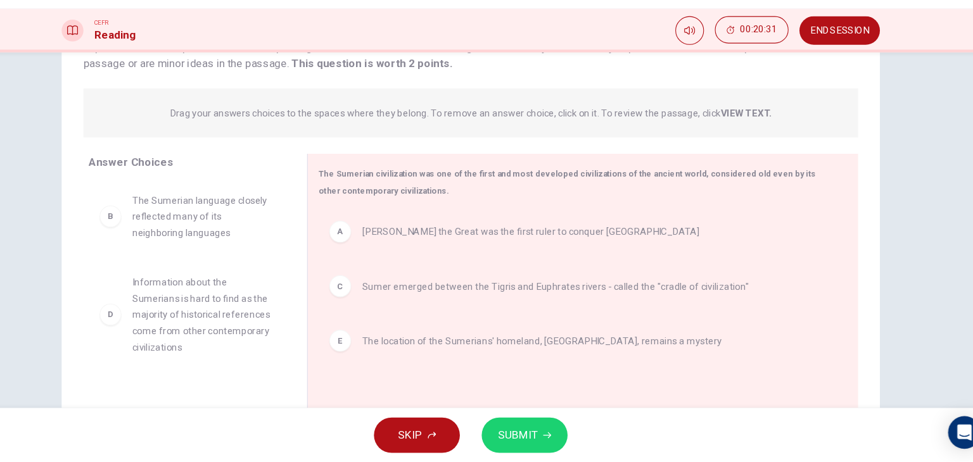
scroll to position [53, 0]
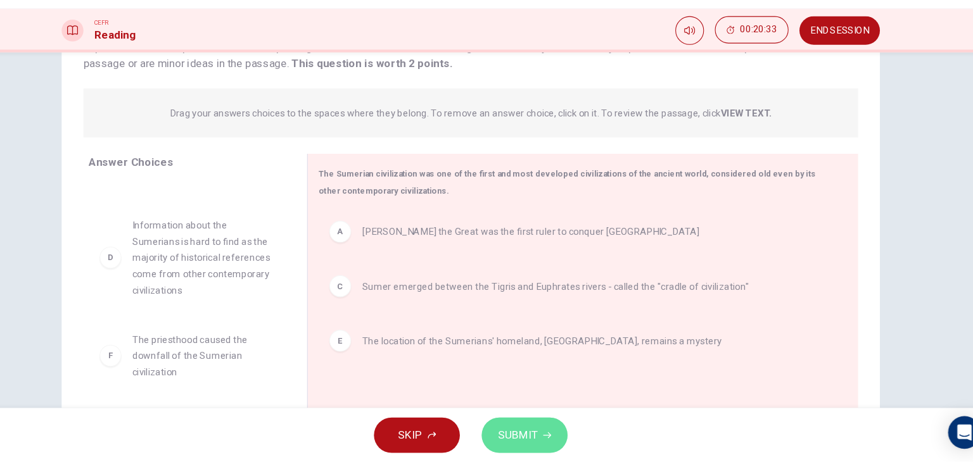
click at [561, 436] on button "SUBMIT" at bounding box center [536, 436] width 80 height 33
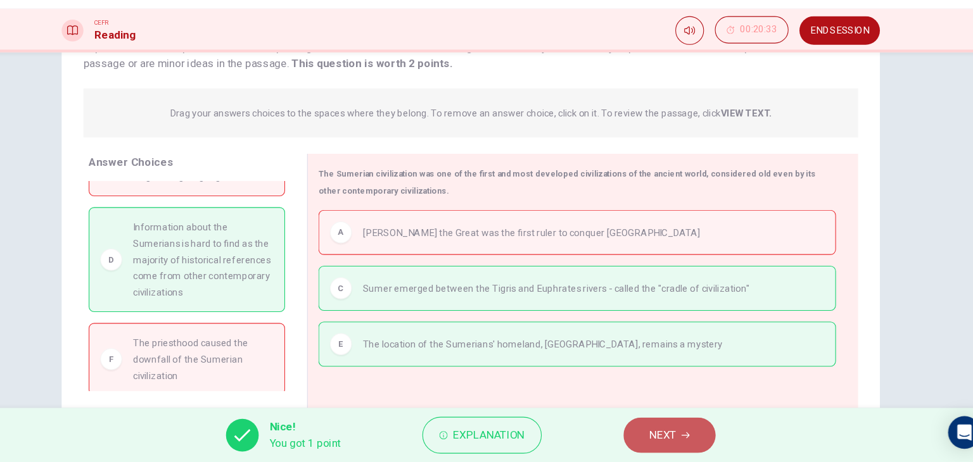
click at [682, 434] on button "NEXT" at bounding box center [670, 436] width 85 height 33
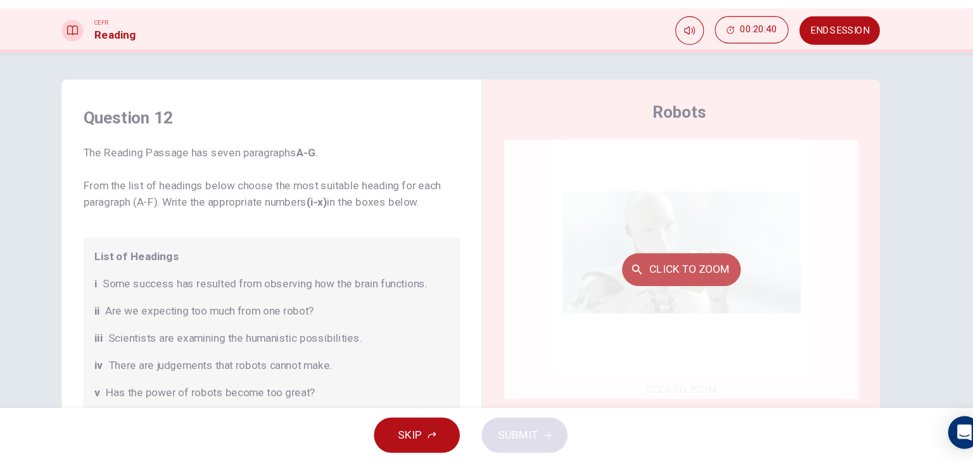
click at [635, 286] on icon "button" at bounding box center [641, 283] width 13 height 13
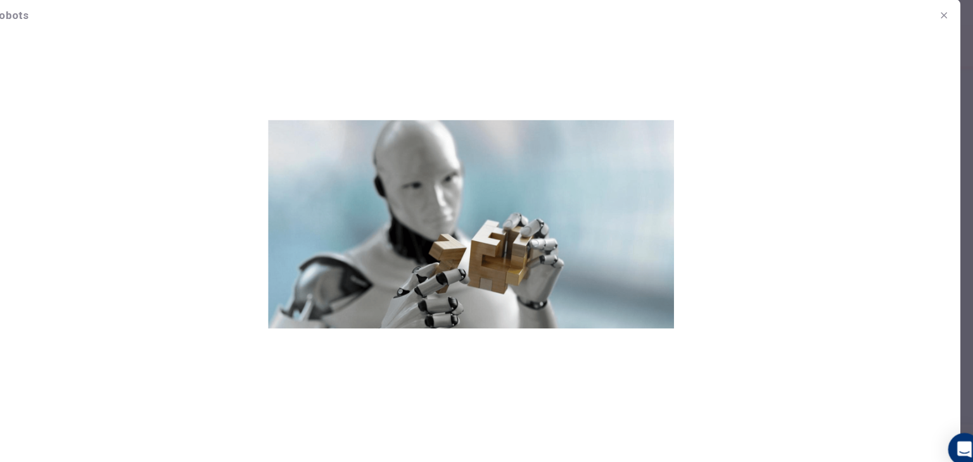
click at [522, 270] on img at bounding box center [486, 234] width 909 height 377
click at [921, 27] on icon "button" at bounding box center [926, 31] width 10 height 10
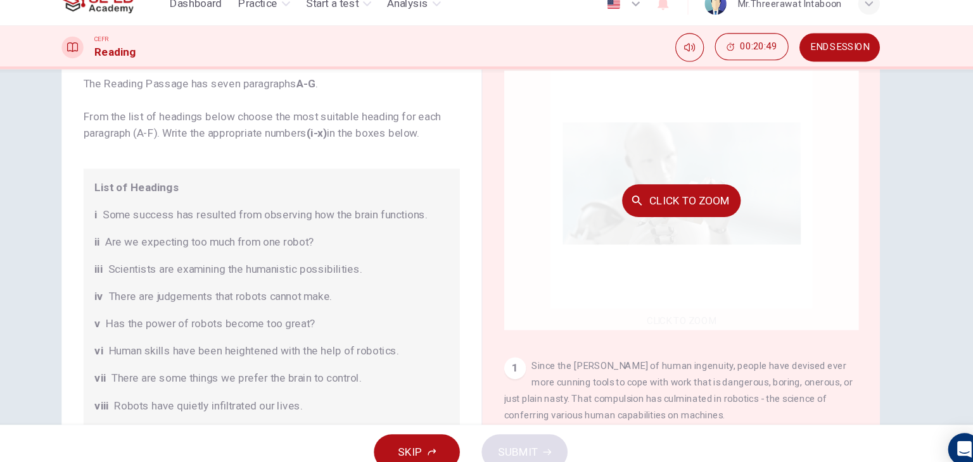
scroll to position [84, 0]
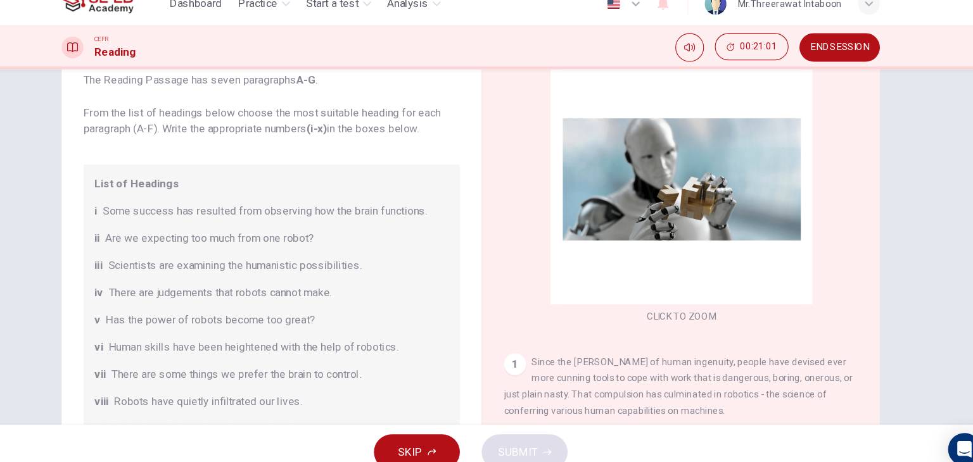
click at [327, 218] on span "Some success has resulted from observing how the brain functions." at bounding box center [294, 212] width 301 height 15
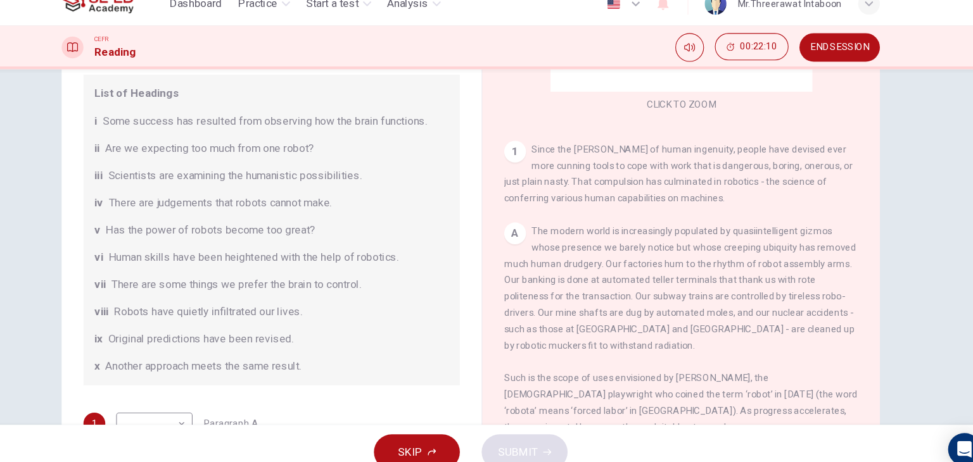
scroll to position [83, 0]
drag, startPoint x: 284, startPoint y: 157, endPoint x: 470, endPoint y: 290, distance: 228.8
click at [470, 290] on div "Question 12 The Reading Passage has seven paragraphs A-G . From the list of hea…" at bounding box center [302, 282] width 370 height 659
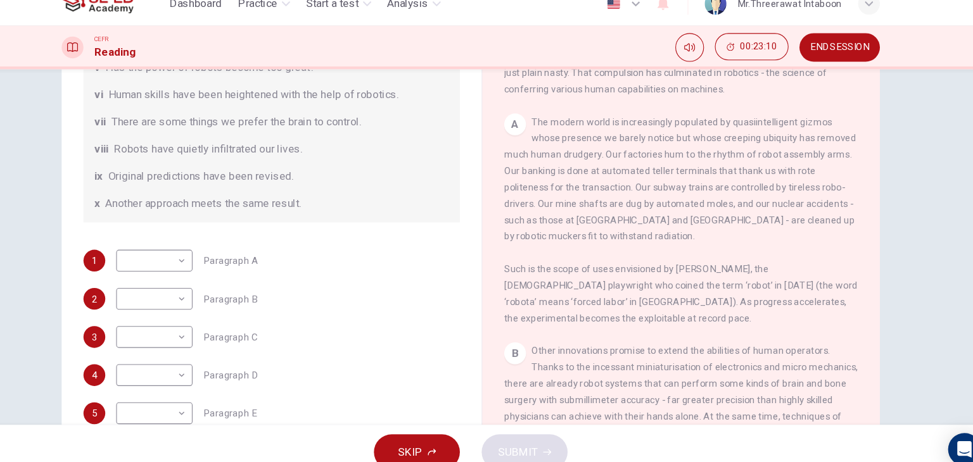
scroll to position [236, 0]
click at [206, 286] on body "This site uses cookies, as explained in our Privacy Policy . If you agree to th…" at bounding box center [486, 231] width 973 height 462
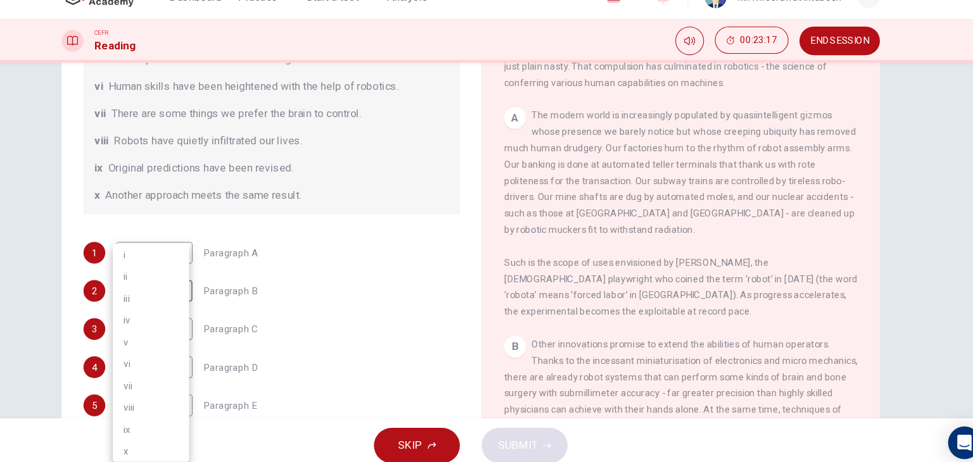
click at [605, 320] on div at bounding box center [486, 231] width 973 height 462
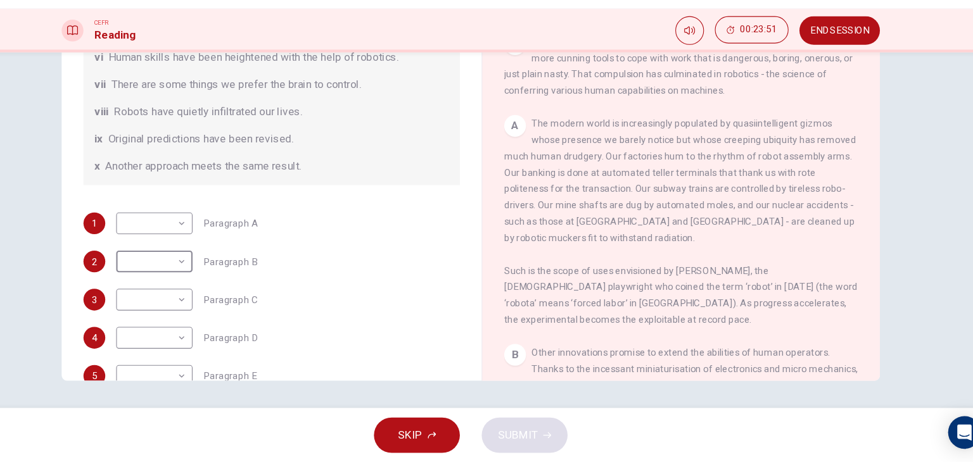
scroll to position [177, 0]
click at [177, 231] on body "This site uses cookies, as explained in our Privacy Policy . If you agree to th…" at bounding box center [486, 231] width 973 height 462
click at [188, 361] on li "vi" at bounding box center [189, 361] width 71 height 20
type input "vi"
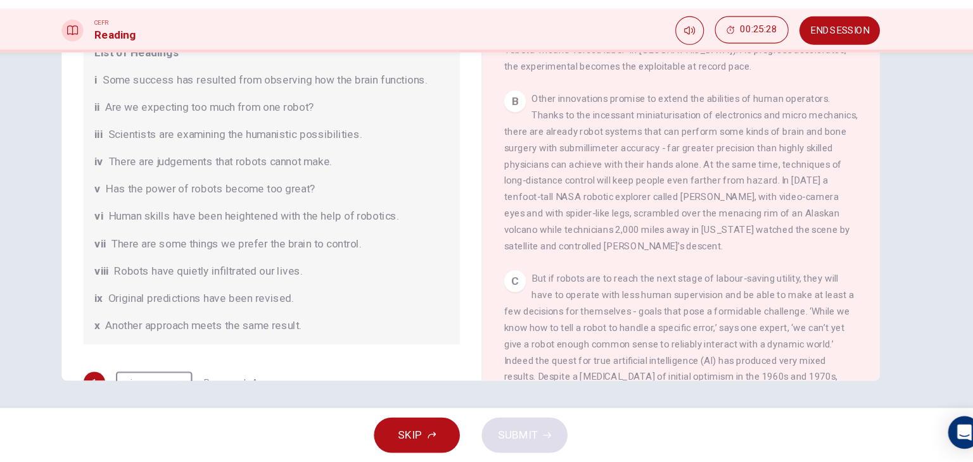
scroll to position [30, 0]
drag, startPoint x: 427, startPoint y: 212, endPoint x: 440, endPoint y: 207, distance: 13.4
click at [440, 207] on div "v Has the power of robots become too great?" at bounding box center [301, 206] width 329 height 15
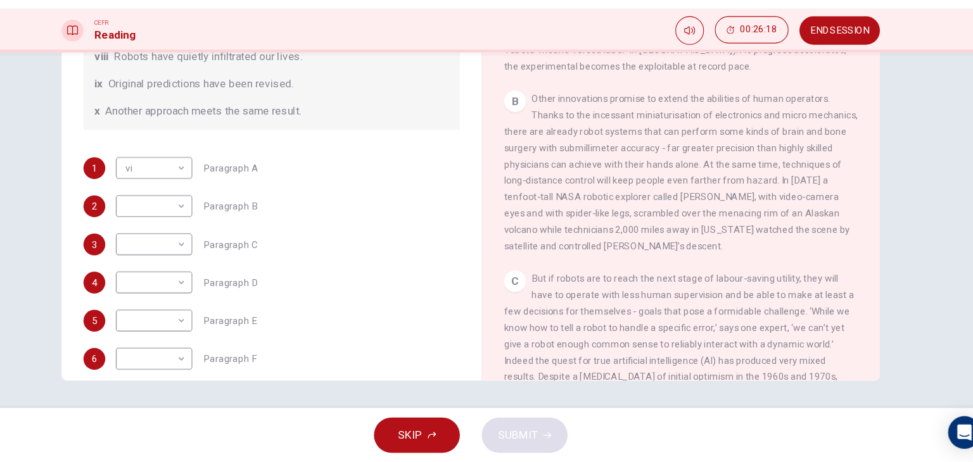
scroll to position [243, 0]
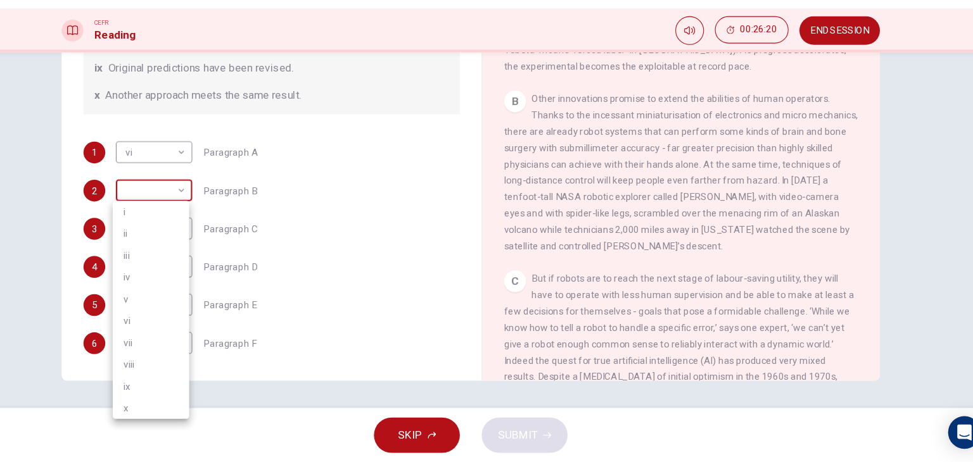
click at [213, 204] on body "This site uses cookies, as explained in our Privacy Policy . If you agree to th…" at bounding box center [486, 231] width 973 height 462
click at [182, 335] on li "vi" at bounding box center [189, 330] width 71 height 20
type input "vi"
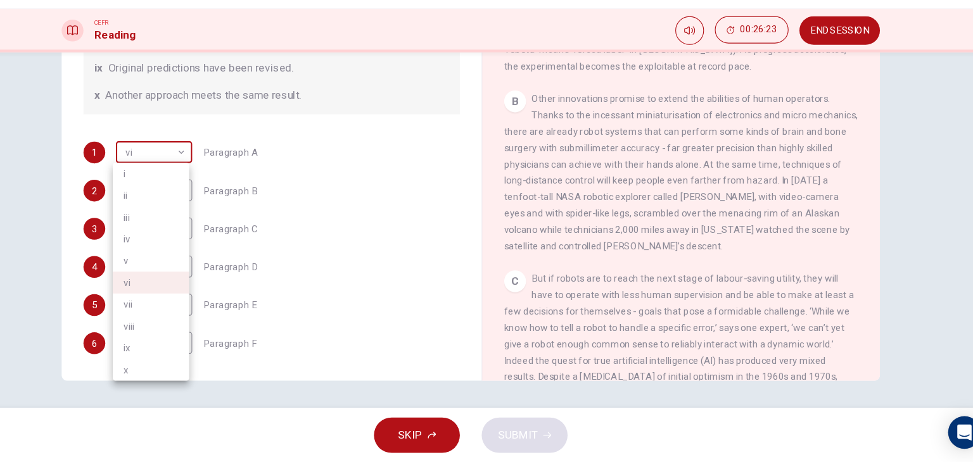
click at [215, 172] on body "This site uses cookies, as explained in our Privacy Policy . If you agree to th…" at bounding box center [486, 231] width 973 height 462
click at [199, 229] on li "iii" at bounding box center [189, 234] width 71 height 20
type input "iii"
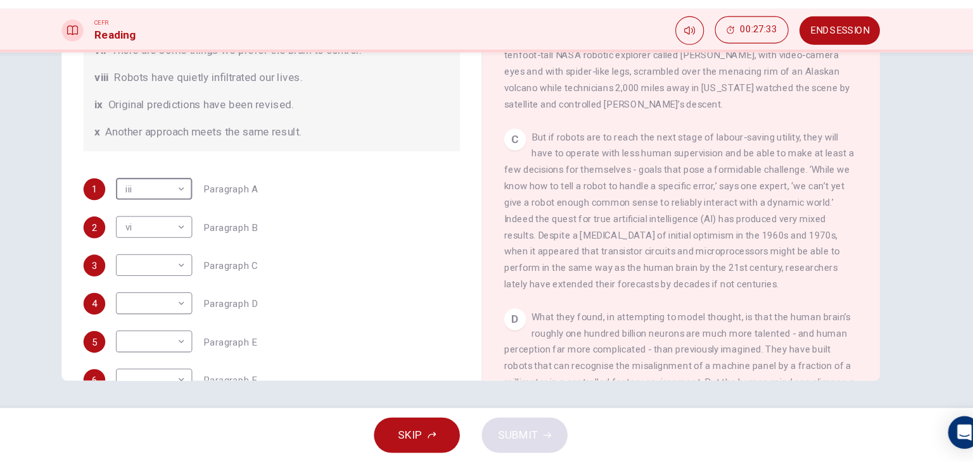
scroll to position [211, 0]
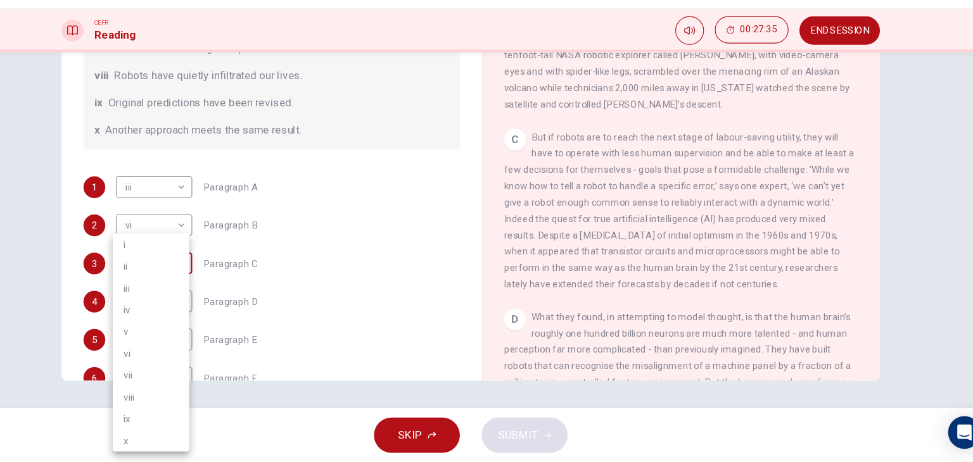
click at [217, 273] on body "This site uses cookies, as explained in our Privacy Policy . If you agree to th…" at bounding box center [486, 231] width 973 height 462
click at [182, 376] on li "vii" at bounding box center [189, 381] width 71 height 20
type input "vii"
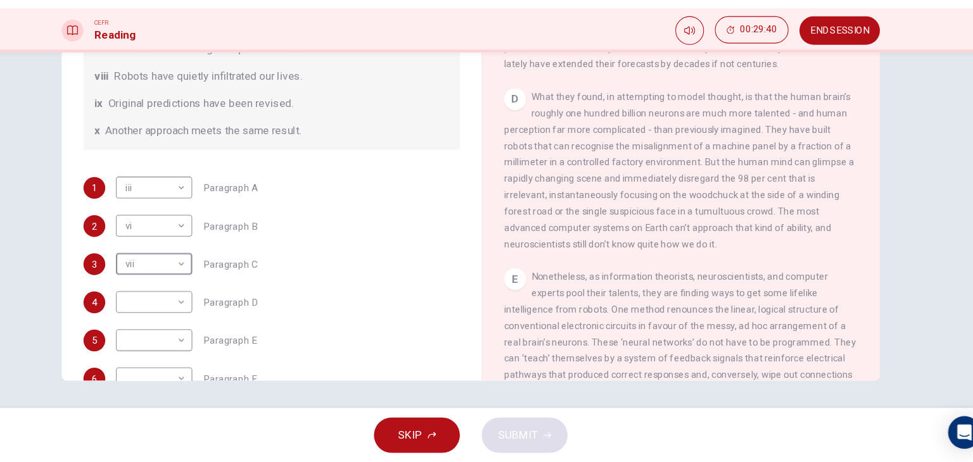
scroll to position [243, 0]
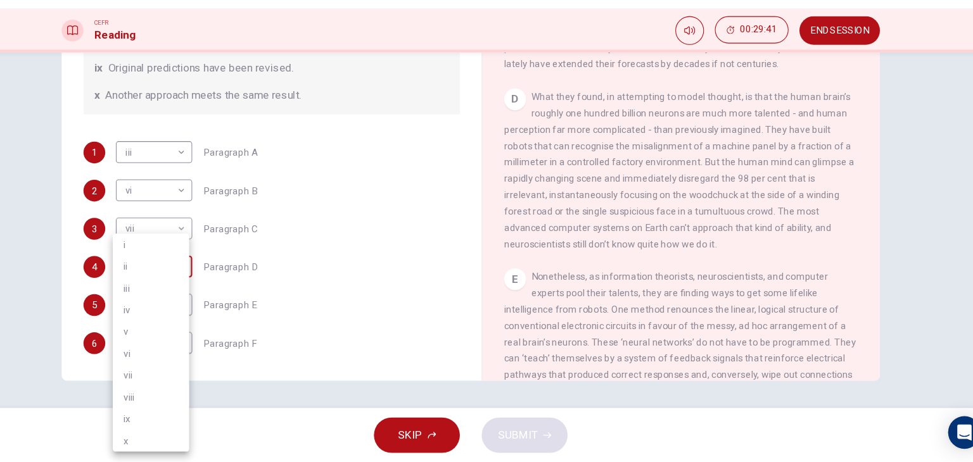
click at [201, 287] on body "This site uses cookies, as explained in our Privacy Policy . If you agree to th…" at bounding box center [486, 231] width 973 height 462
click at [195, 326] on li "iv" at bounding box center [189, 320] width 71 height 20
type input "iv"
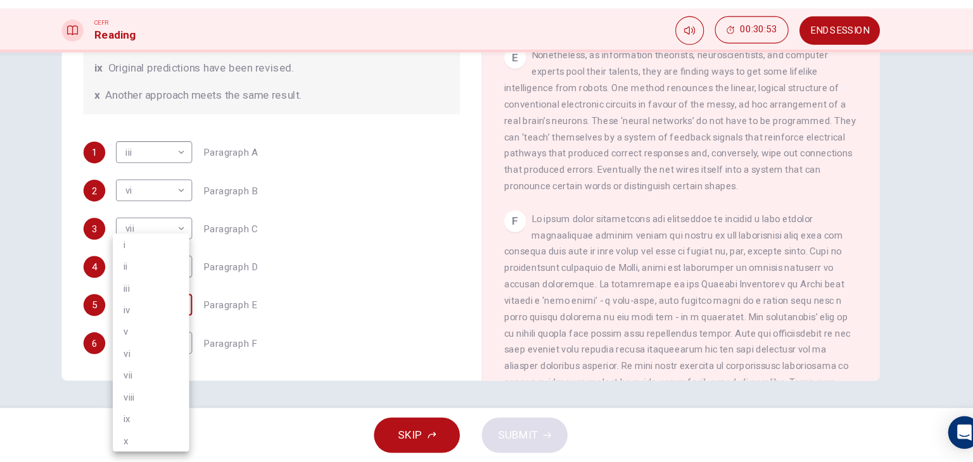
click at [185, 321] on body "This site uses cookies, as explained in our Privacy Policy . If you agree to th…" at bounding box center [486, 231] width 973 height 462
click at [183, 317] on li "iv" at bounding box center [189, 320] width 71 height 20
type input "iv"
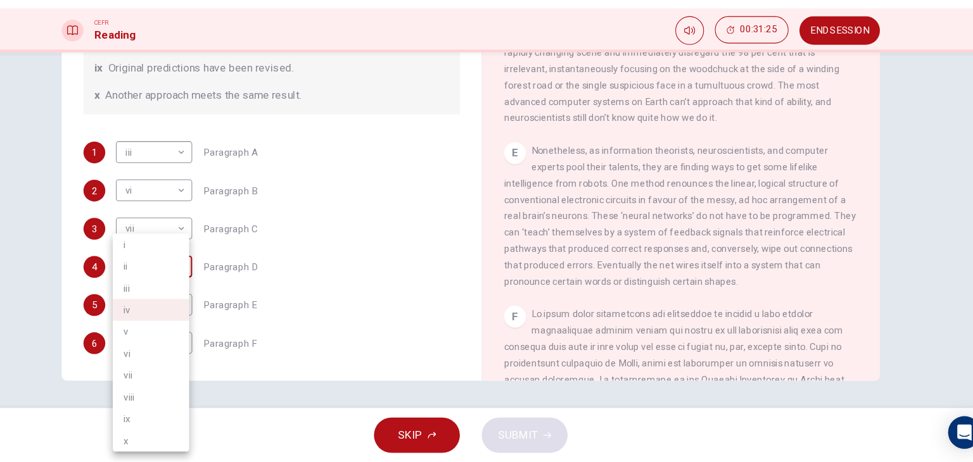
click at [204, 271] on body "This site uses cookies, as explained in our Privacy Policy . If you agree to th…" at bounding box center [486, 231] width 973 height 462
click at [202, 260] on li "i" at bounding box center [189, 260] width 71 height 20
type input "i"
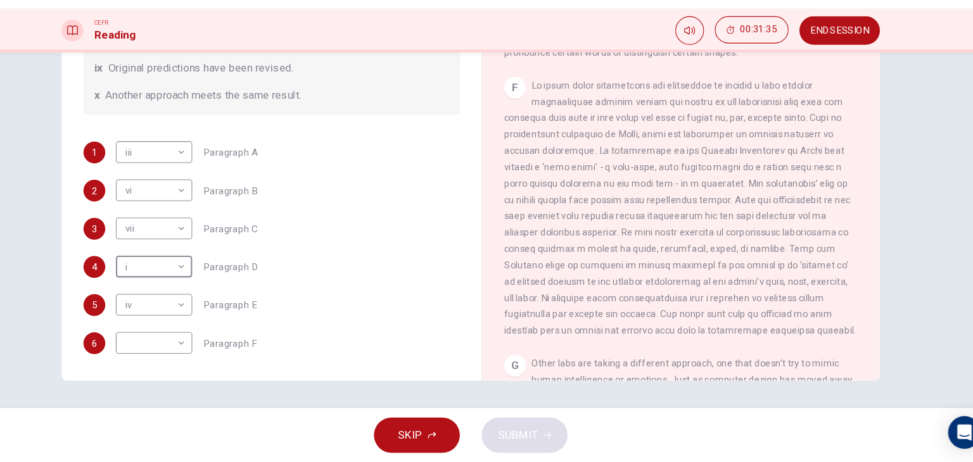
scroll to position [1108, 0]
click at [204, 361] on body "This site uses cookies, as explained in our Privacy Policy . If you agree to th…" at bounding box center [486, 231] width 973 height 462
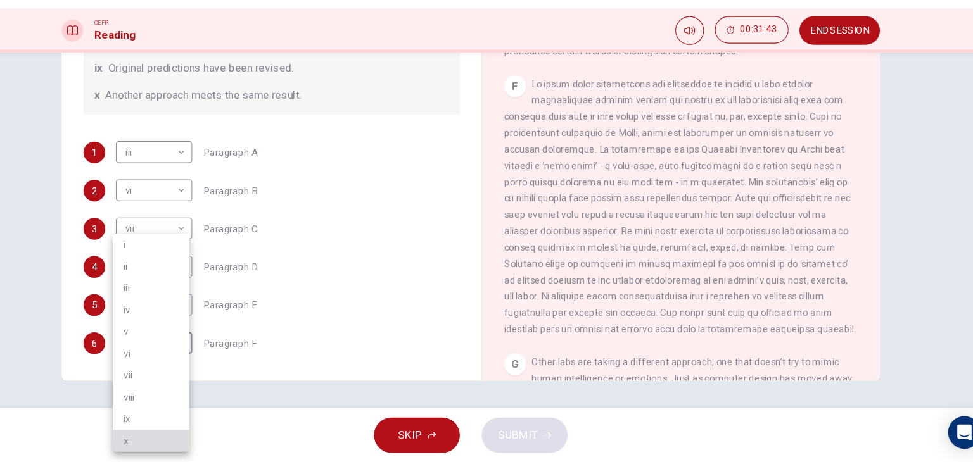
click at [189, 436] on li "x" at bounding box center [189, 442] width 71 height 20
type input "x"
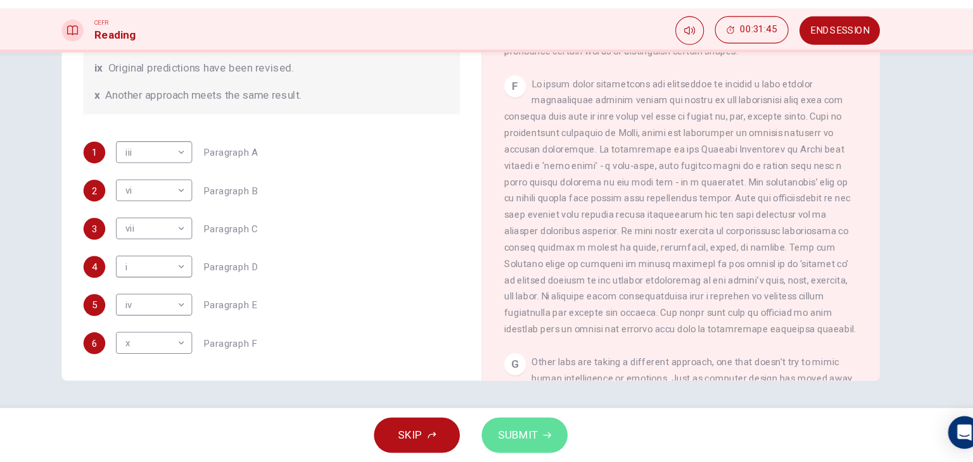
click at [536, 436] on span "SUBMIT" at bounding box center [530, 437] width 37 height 18
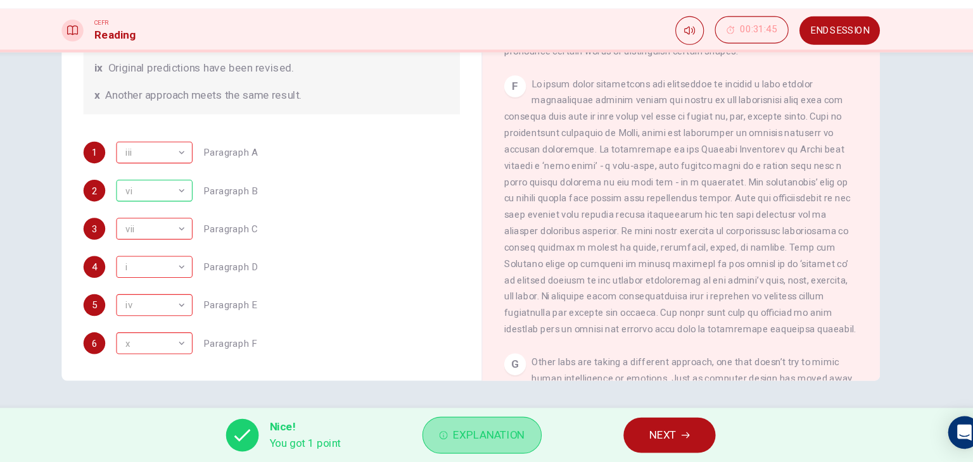
click at [460, 446] on button "Explanation" at bounding box center [496, 437] width 111 height 34
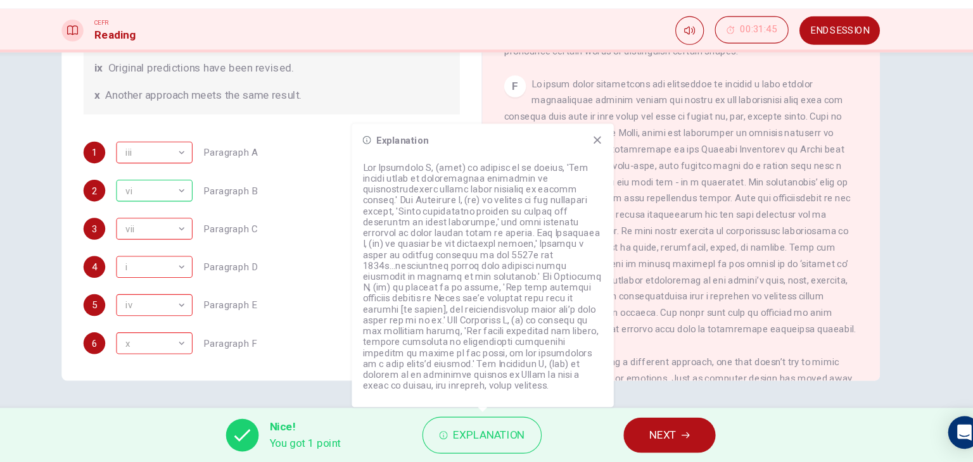
click at [529, 261] on p at bounding box center [497, 289] width 223 height 213
click at [653, 438] on span "NEXT" at bounding box center [664, 437] width 25 height 18
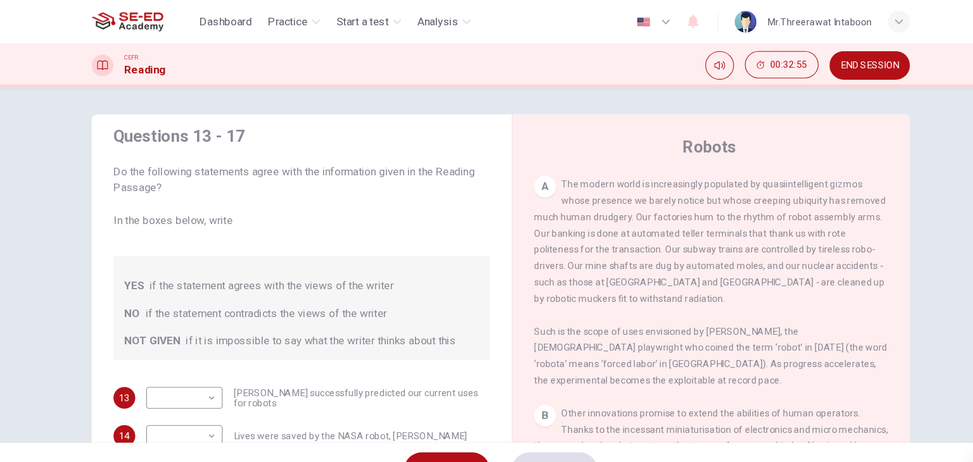
scroll to position [340, 0]
click at [173, 372] on body "This site uses cookies, as explained in our Privacy Policy . If you agree to th…" at bounding box center [486, 231] width 973 height 462
click at [180, 384] on li "YES" at bounding box center [189, 389] width 71 height 20
type input "YES"
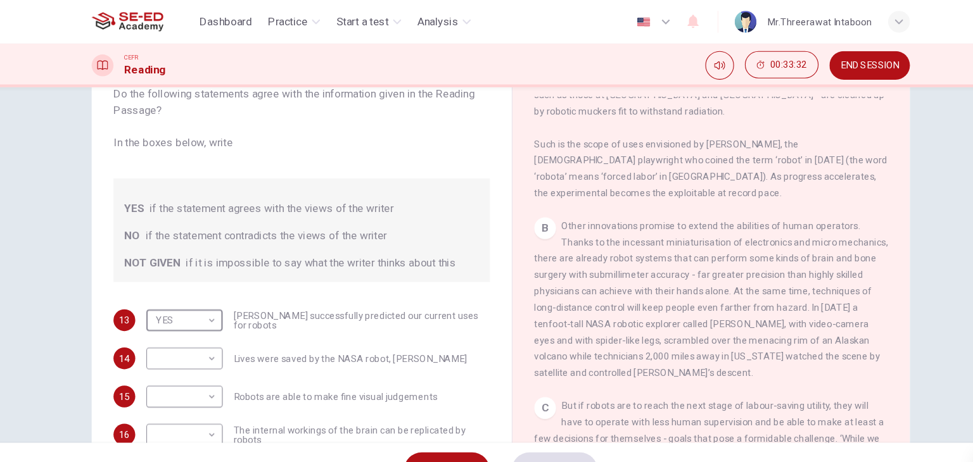
scroll to position [453, 0]
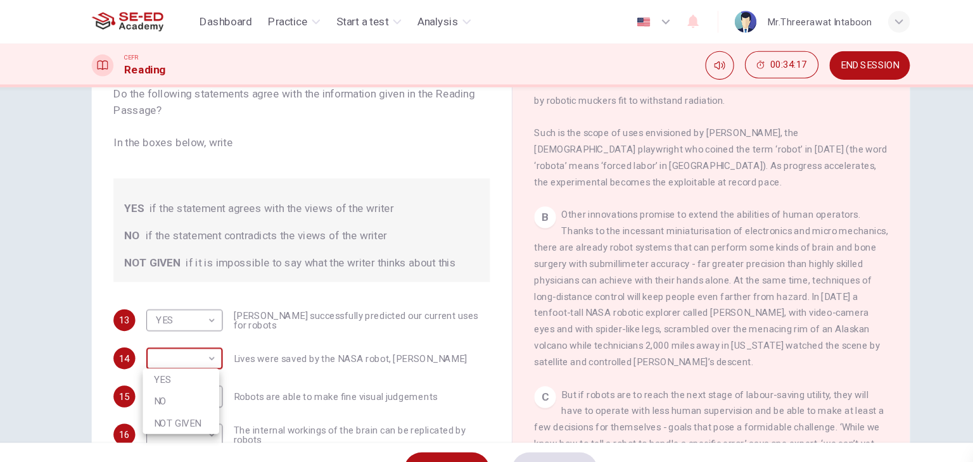
click at [197, 336] on body "This site uses cookies, as explained in our Privacy Policy . If you agree to th…" at bounding box center [486, 231] width 973 height 462
click at [193, 377] on li "NO" at bounding box center [189, 373] width 71 height 20
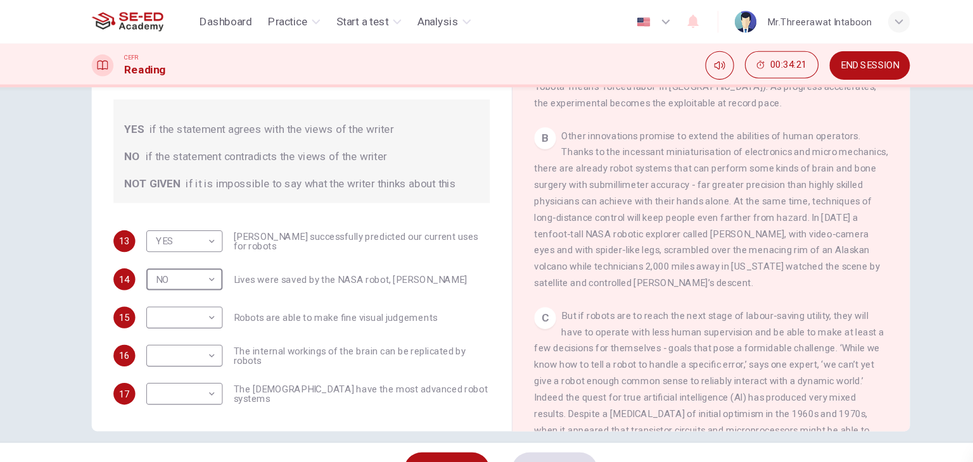
scroll to position [145, 0]
click at [203, 264] on body "This site uses cookies, as explained in our Privacy Policy . If you agree to th…" at bounding box center [486, 231] width 973 height 462
click at [193, 286] on li "YES" at bounding box center [189, 280] width 71 height 20
type input "YES"
click at [168, 306] on body "This site uses cookies, as explained in our Privacy Policy . If you agree to th…" at bounding box center [486, 231] width 973 height 462
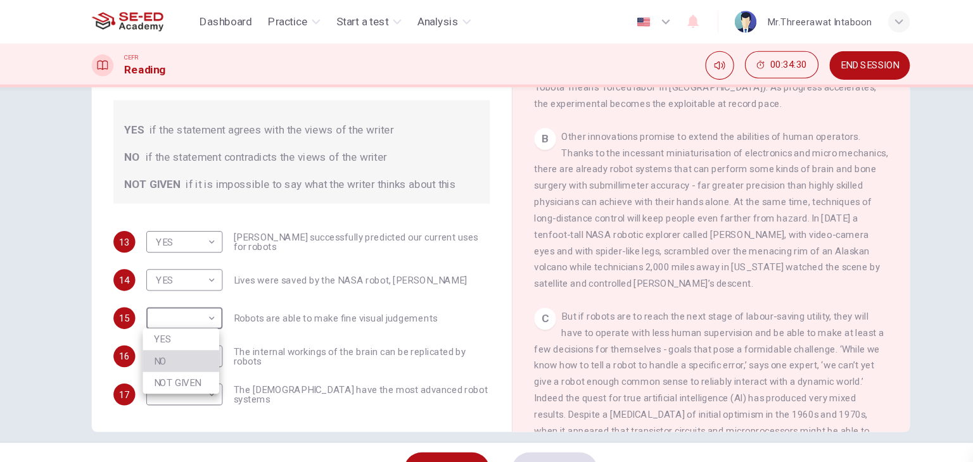
click at [174, 337] on li "NO" at bounding box center [189, 335] width 71 height 20
type input "NO"
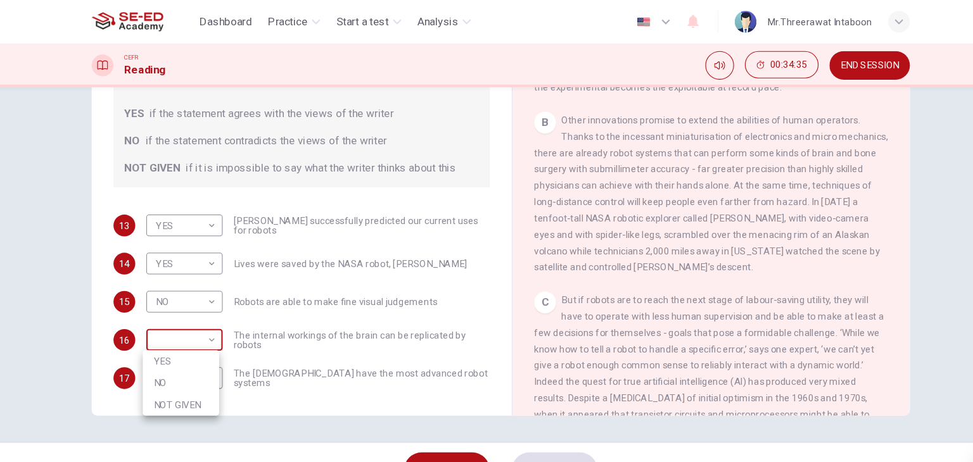
click at [195, 322] on body "This site uses cookies, as explained in our Privacy Policy . If you agree to th…" at bounding box center [486, 231] width 973 height 462
click at [194, 355] on li "NO" at bounding box center [189, 356] width 71 height 20
type input "NO"
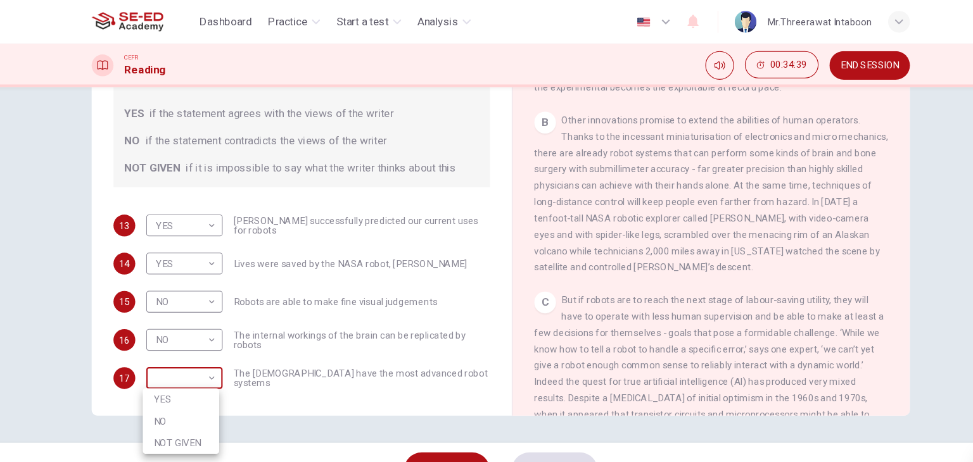
click at [195, 358] on body "This site uses cookies, as explained in our Privacy Policy . If you agree to th…" at bounding box center [486, 231] width 973 height 462
click at [556, 312] on div at bounding box center [486, 231] width 973 height 462
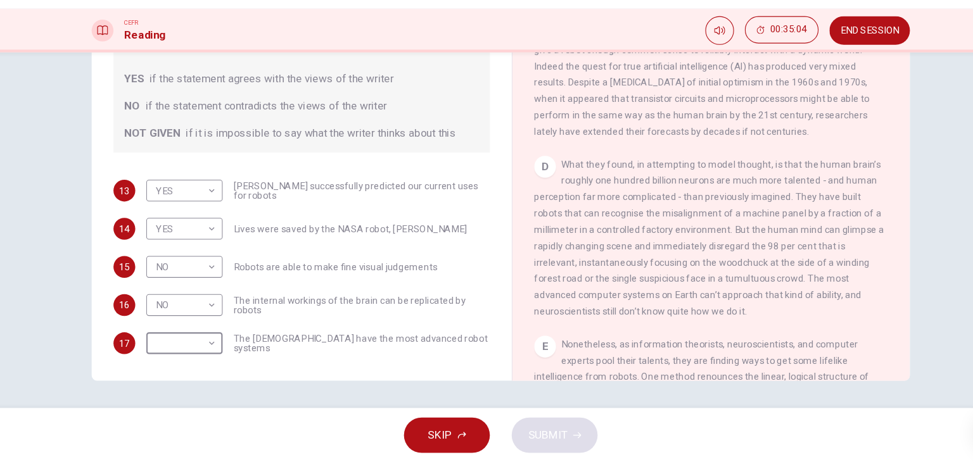
scroll to position [719, 0]
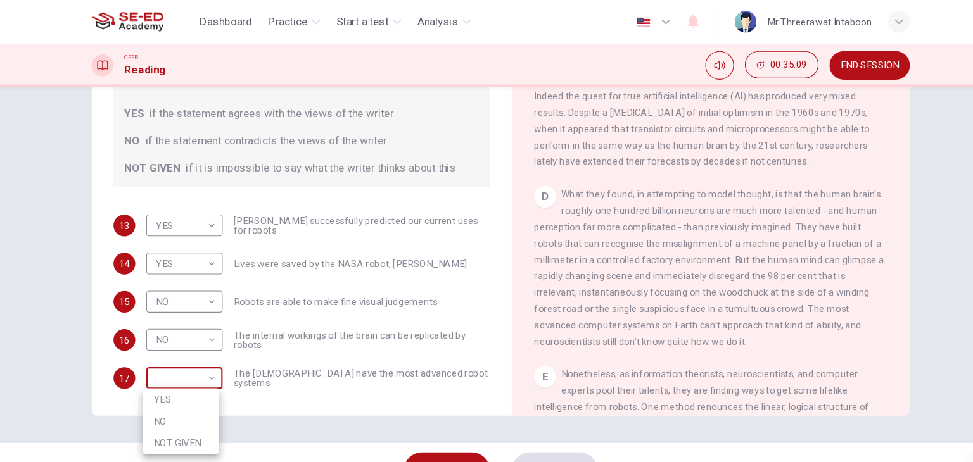
click at [210, 322] on body "This site uses cookies, as explained in our Privacy Policy . If you agree to th…" at bounding box center [486, 231] width 973 height 462
click at [206, 403] on li "NOT GIVEN" at bounding box center [189, 411] width 71 height 20
type input "NOT GIVEN"
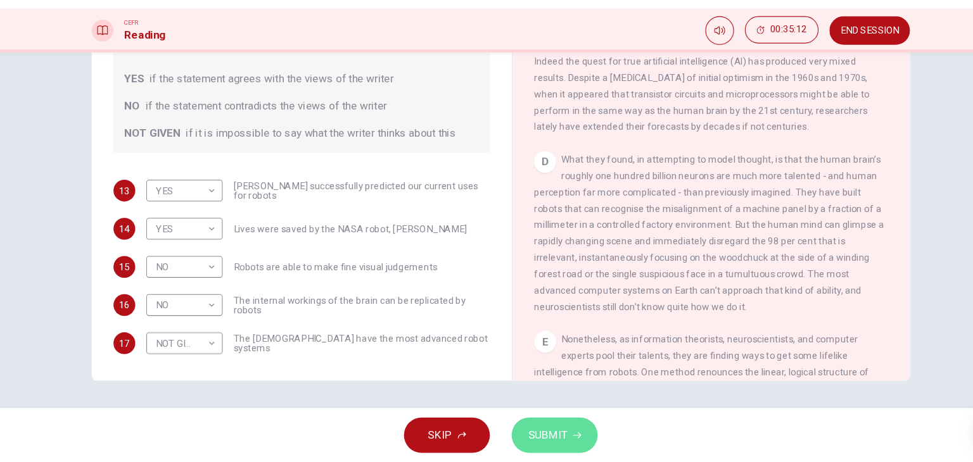
click at [555, 440] on button "SUBMIT" at bounding box center [536, 436] width 80 height 33
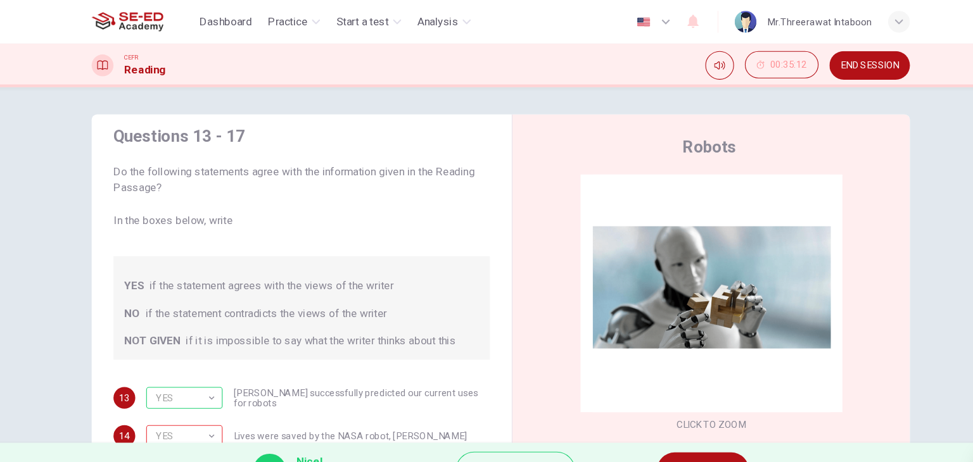
scroll to position [160, 0]
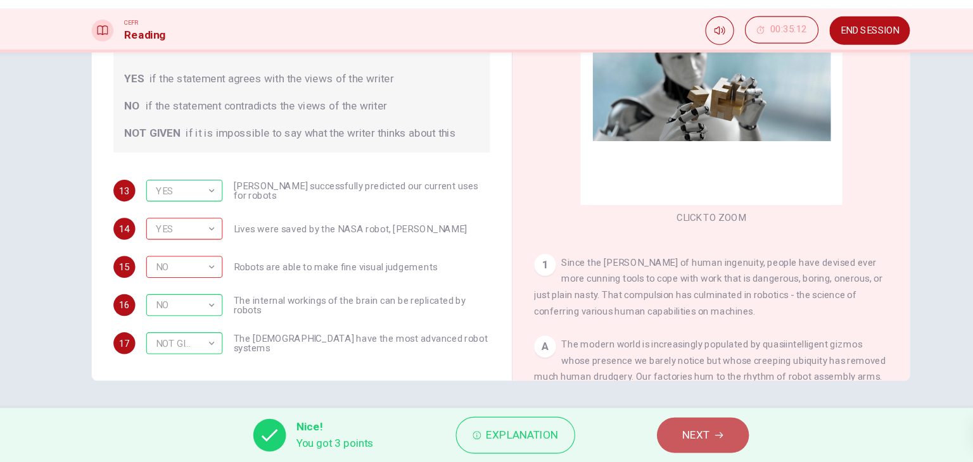
click at [690, 445] on button "NEXT" at bounding box center [673, 436] width 85 height 33
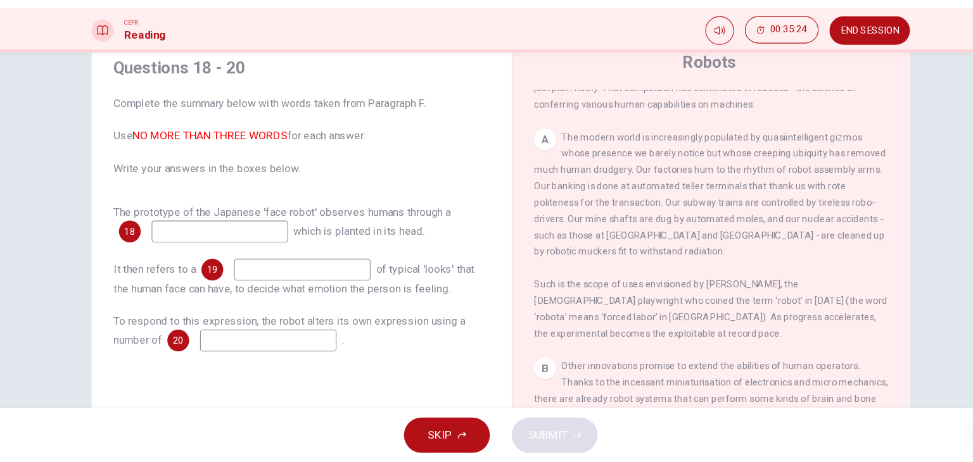
scroll to position [308, 0]
click at [253, 251] on input at bounding box center [225, 247] width 127 height 20
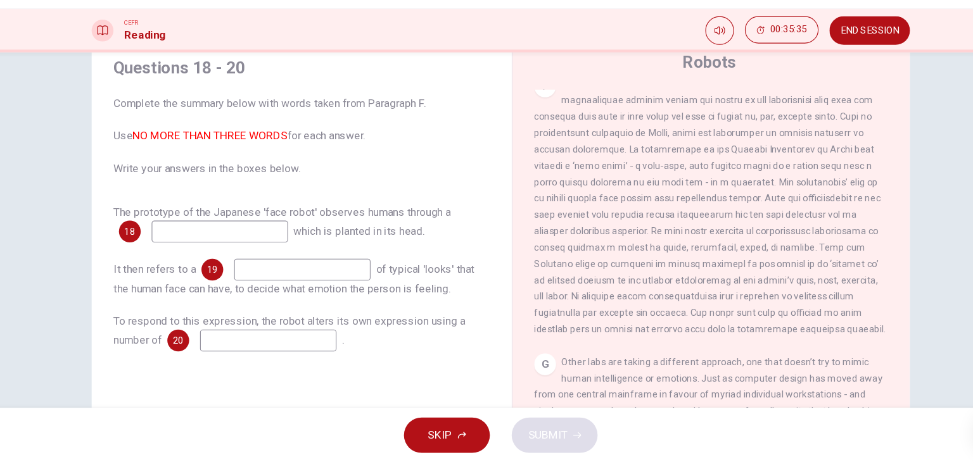
scroll to position [1221, 0]
drag, startPoint x: 763, startPoint y: 171, endPoint x: 640, endPoint y: 216, distance: 130.8
click at [640, 216] on span at bounding box center [680, 225] width 327 height 238
click at [248, 251] on input at bounding box center [225, 247] width 127 height 20
type input "video camera"
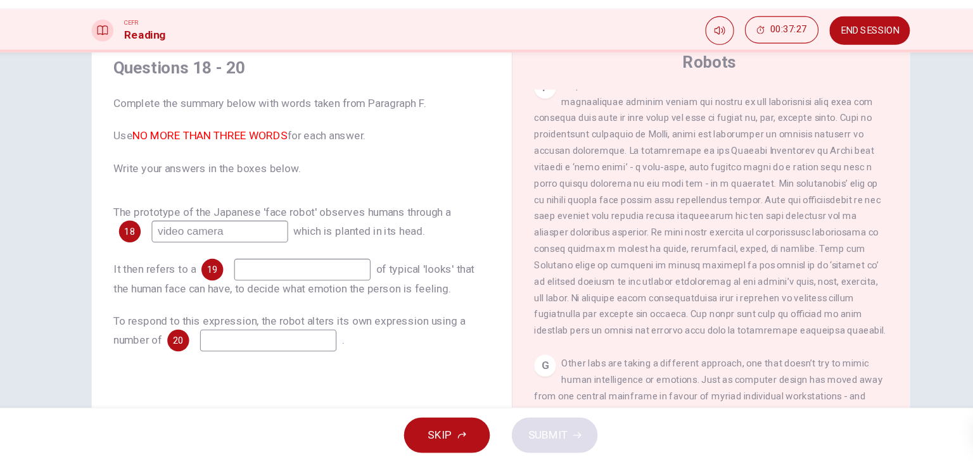
click at [258, 285] on input at bounding box center [302, 283] width 127 height 20
type input "person"
click at [299, 342] on input at bounding box center [270, 349] width 127 height 20
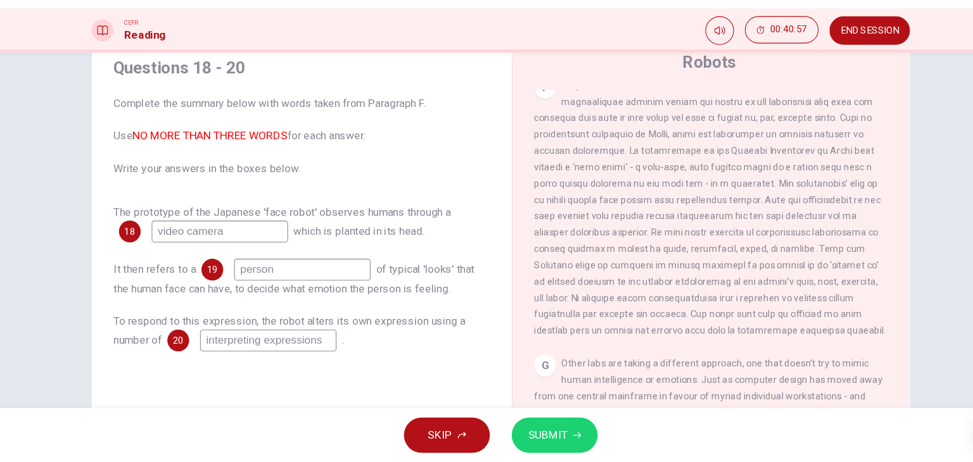
type input "interpreting expressions"
click at [534, 436] on span "SUBMIT" at bounding box center [530, 437] width 37 height 18
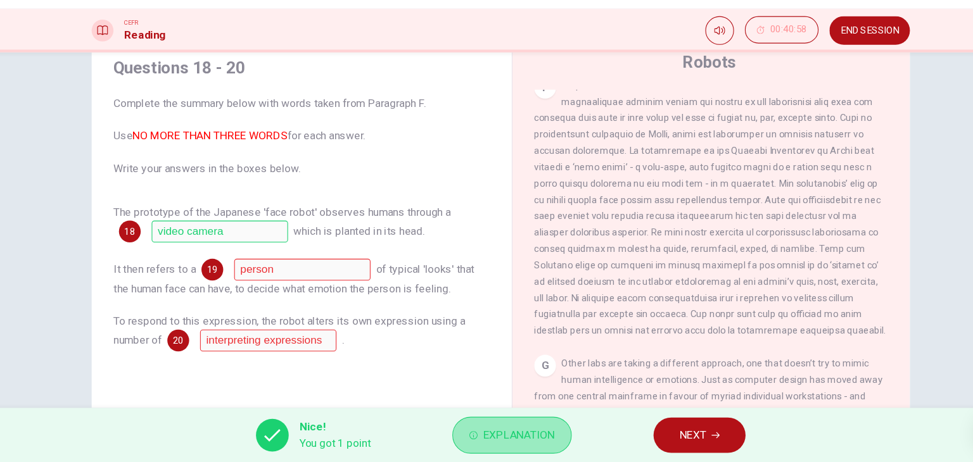
click at [497, 441] on span "Explanation" at bounding box center [503, 437] width 66 height 18
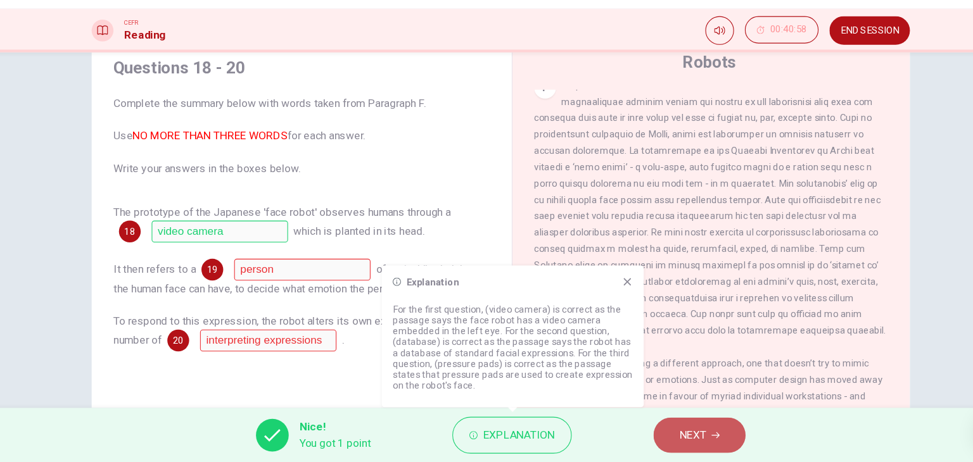
click at [670, 434] on span "NEXT" at bounding box center [664, 437] width 25 height 18
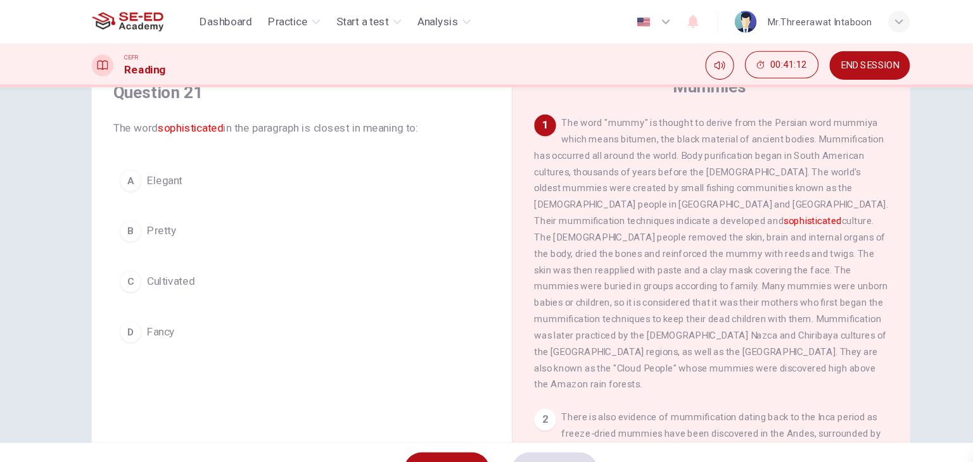
scroll to position [56, 0]
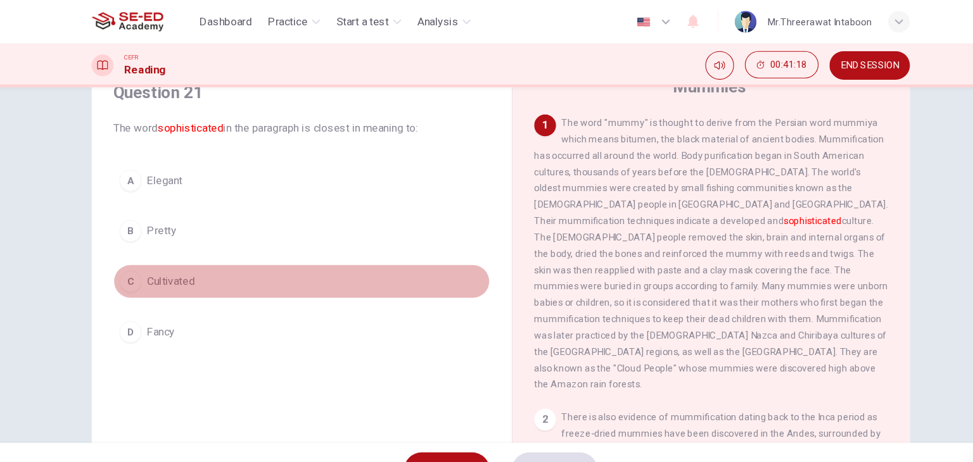
click at [187, 256] on span "Cultivated" at bounding box center [180, 261] width 44 height 15
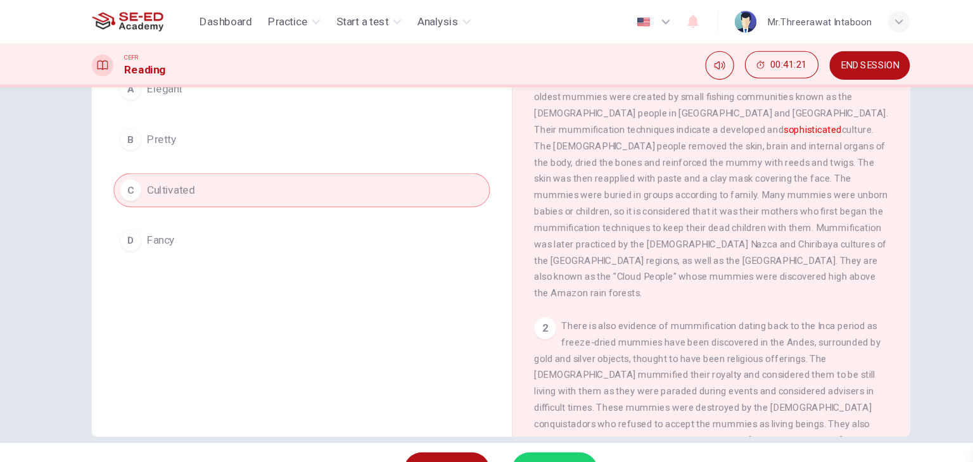
scroll to position [139, 0]
click at [554, 422] on button "SUBMIT" at bounding box center [536, 436] width 80 height 33
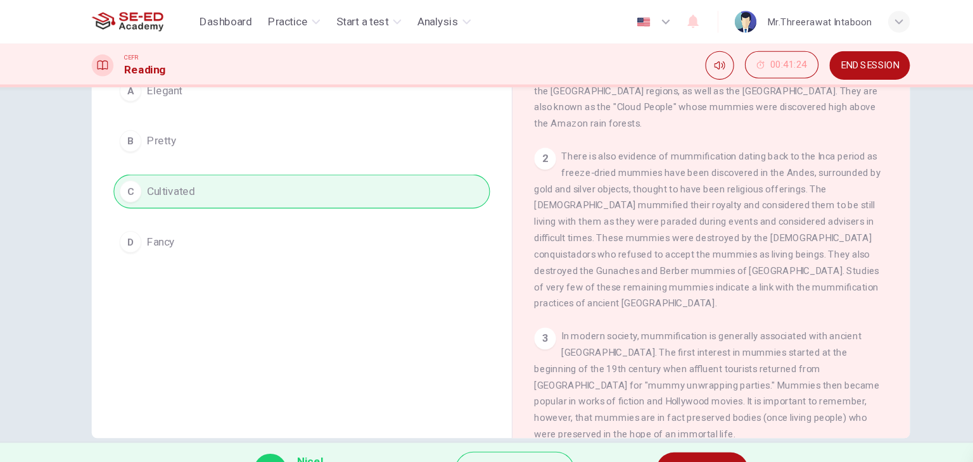
scroll to position [162, 0]
click at [668, 425] on button "NEXT" at bounding box center [673, 436] width 85 height 33
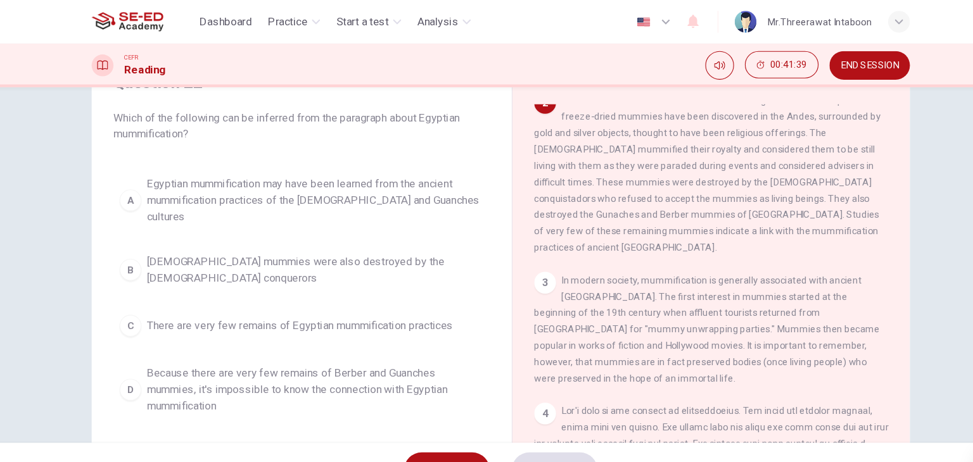
scroll to position [254, 0]
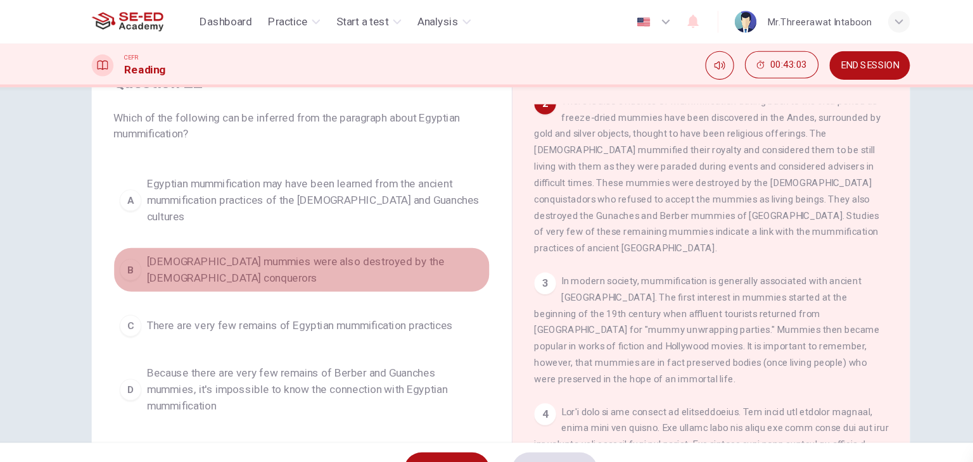
click at [238, 236] on span "Egyptian mummies were also destroyed by the Spanish conquerors" at bounding box center [314, 251] width 313 height 30
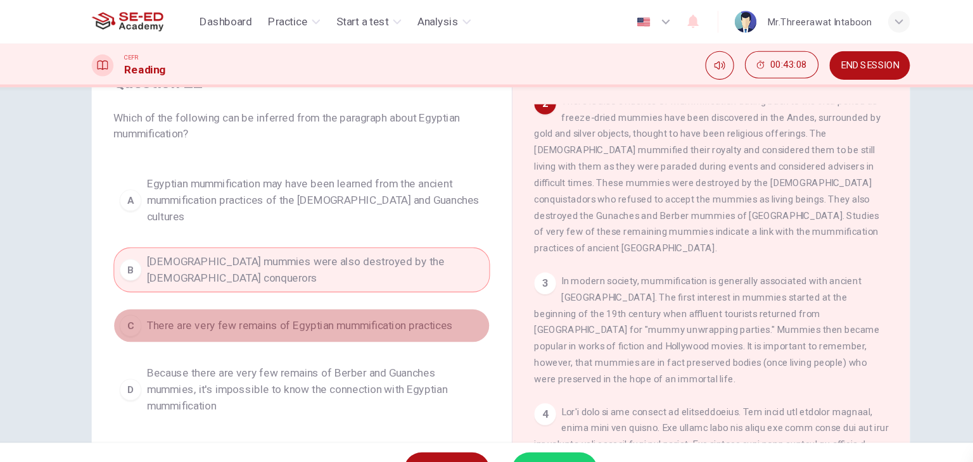
click at [236, 295] on span "There are very few remains of Egyptian mummification practices" at bounding box center [300, 302] width 284 height 15
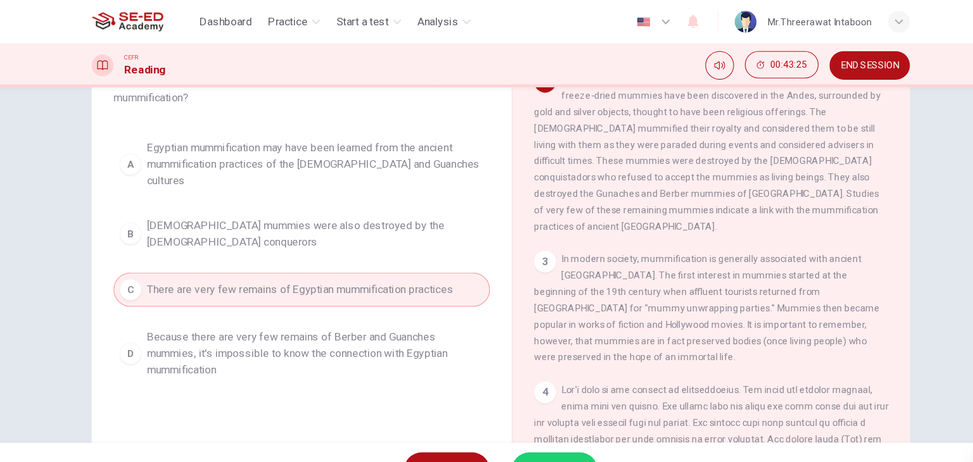
scroll to position [240, 0]
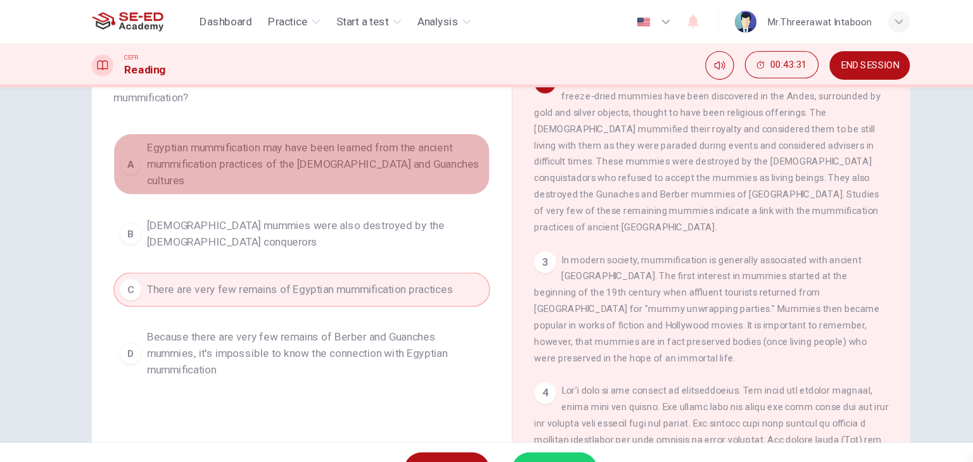
click at [319, 154] on span "Egyptian mummification may have been learned from the ancient mummification pra…" at bounding box center [314, 153] width 313 height 46
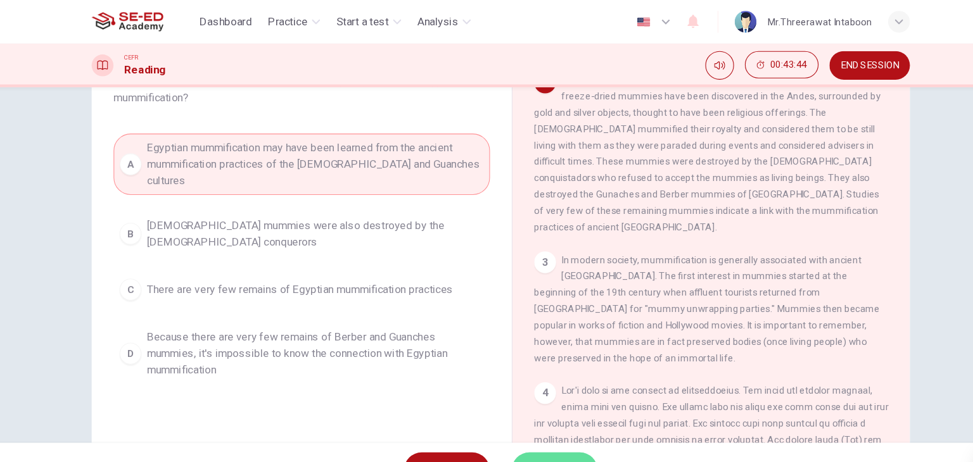
click at [557, 426] on button "SUBMIT" at bounding box center [536, 436] width 80 height 33
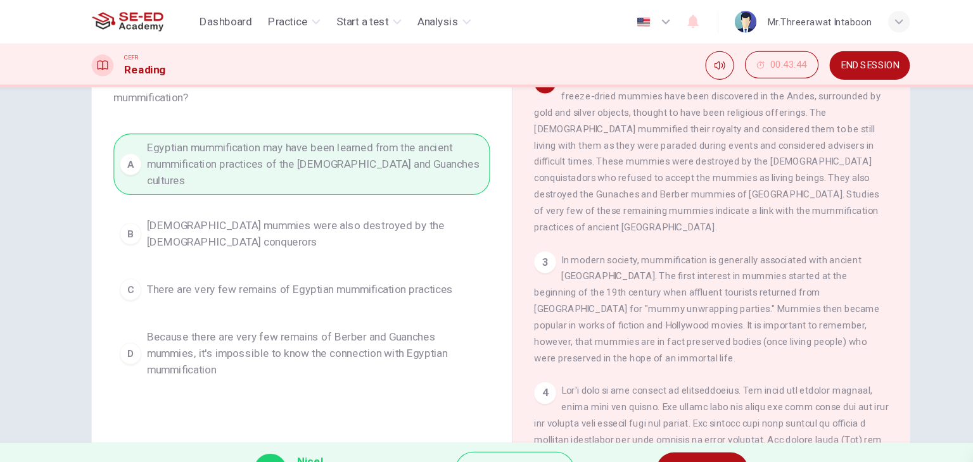
scroll to position [349, 0]
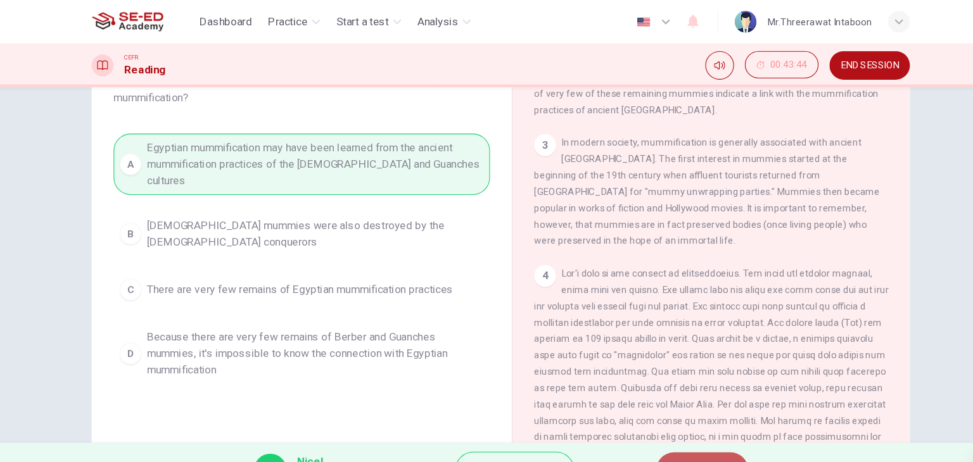
click at [664, 424] on button "NEXT" at bounding box center [673, 436] width 85 height 33
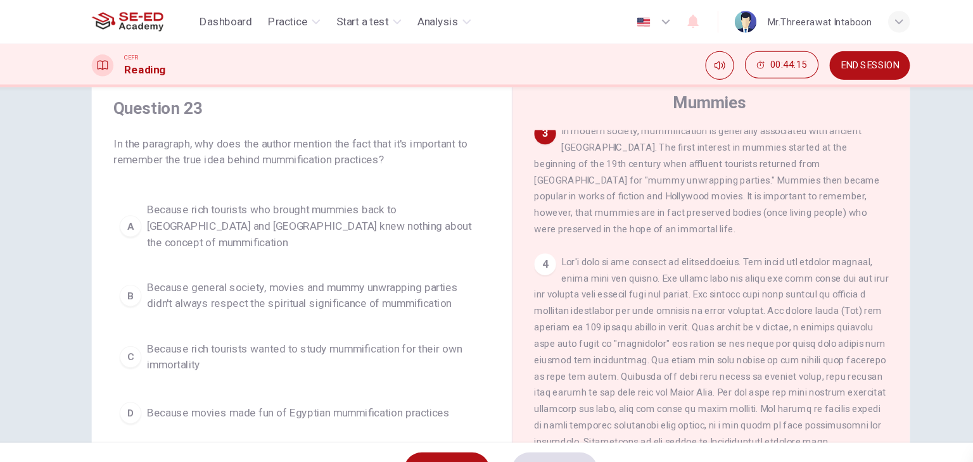
scroll to position [418, 0]
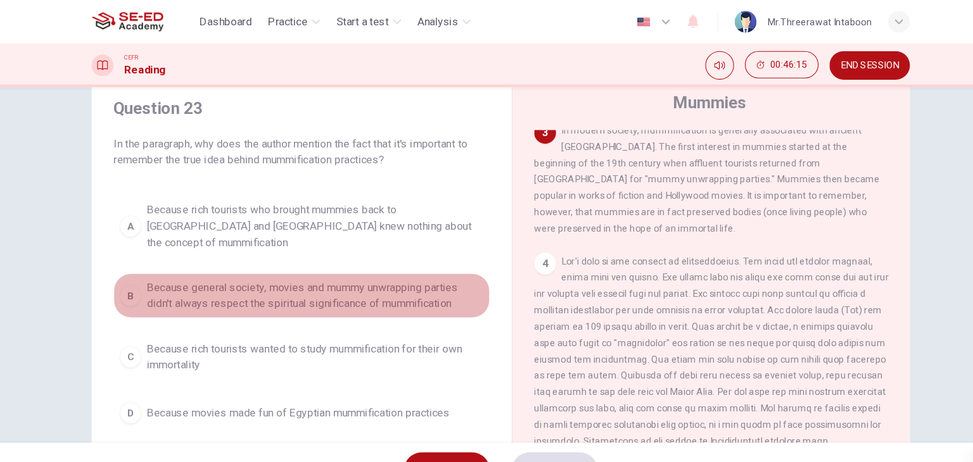
click at [336, 260] on span "Because general society, movies and mummy unwrapping parties didn't always resp…" at bounding box center [314, 275] width 313 height 30
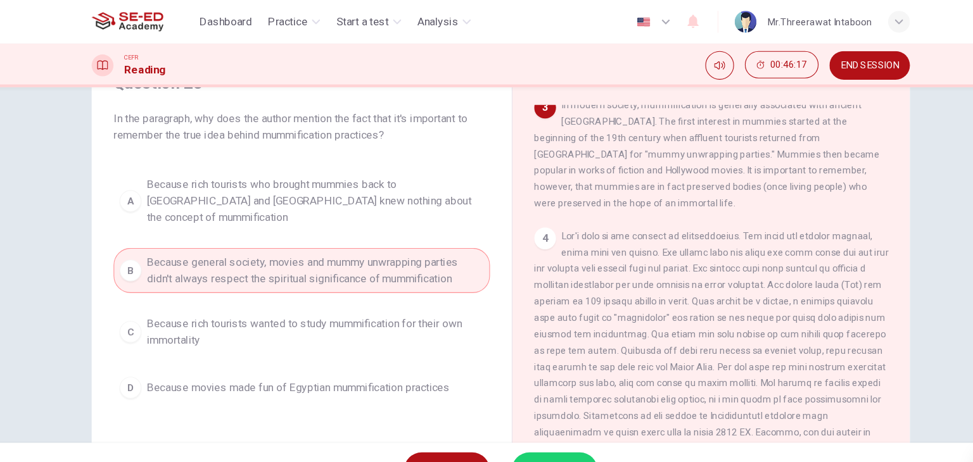
scroll to position [68, 0]
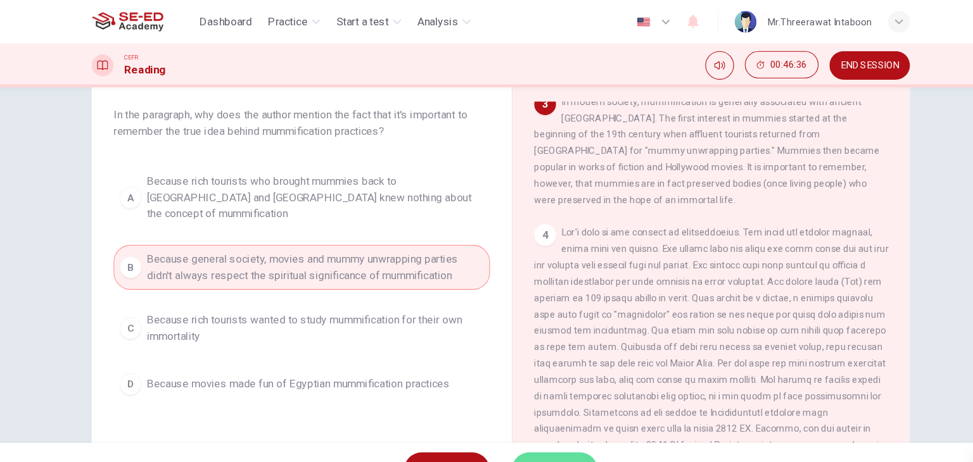
click at [512, 428] on span "SUBMIT" at bounding box center [530, 437] width 37 height 18
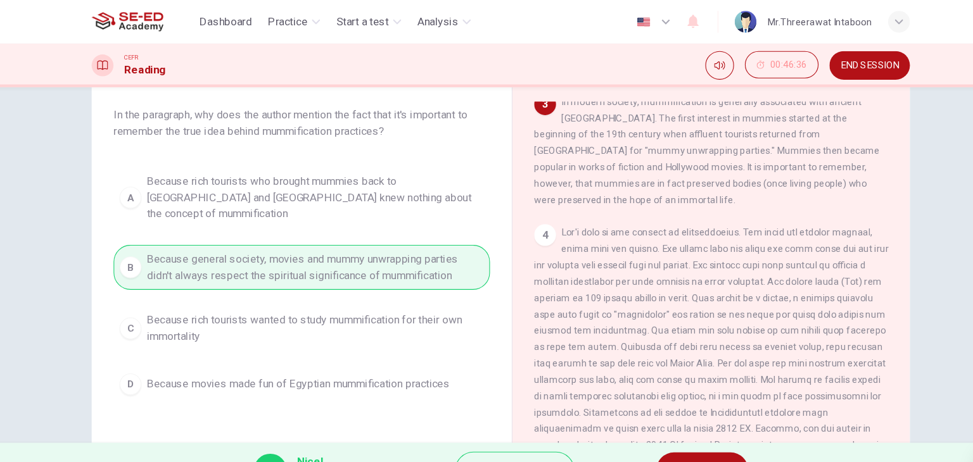
scroll to position [506, 0]
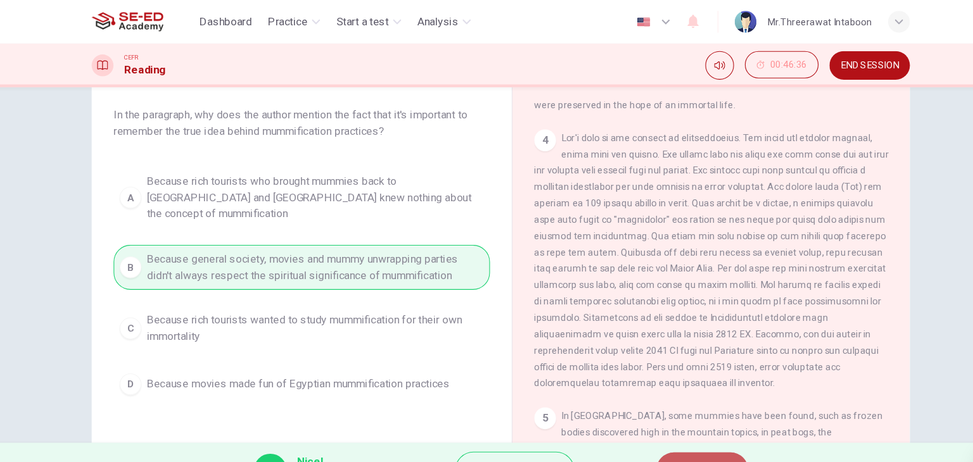
click at [663, 422] on button "NEXT" at bounding box center [673, 436] width 85 height 33
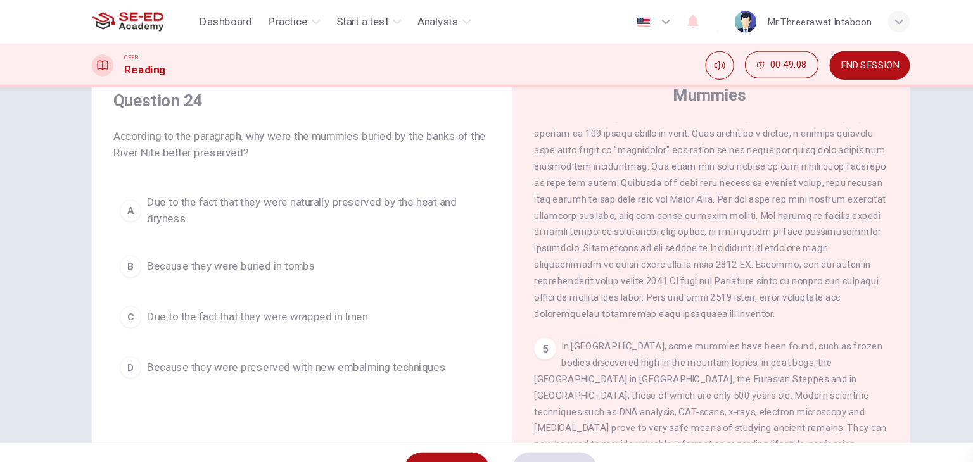
scroll to position [48, 0]
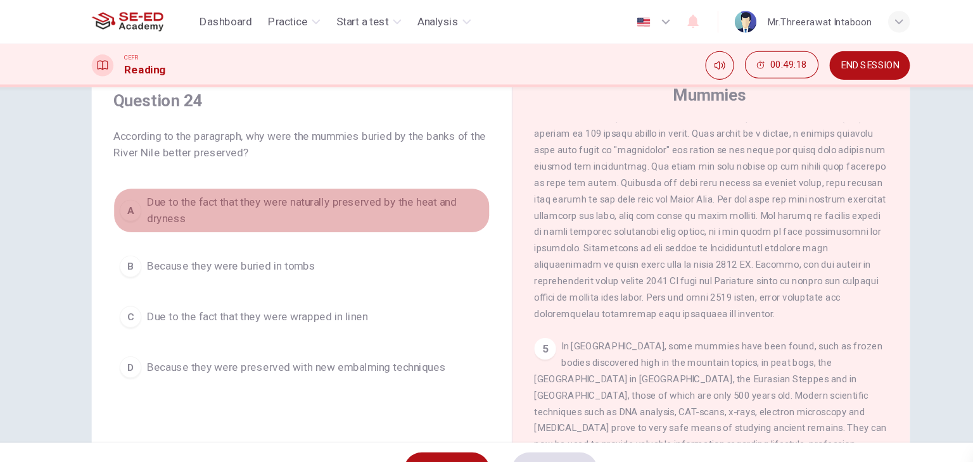
click at [353, 192] on span "Due to the fact that they were naturally preserved by the heat and dryness" at bounding box center [314, 195] width 313 height 30
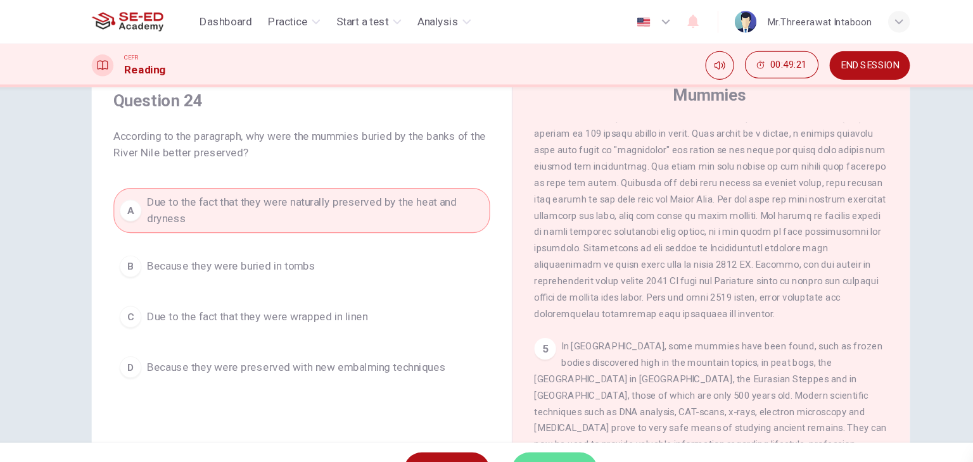
click at [532, 425] on button "SUBMIT" at bounding box center [536, 436] width 80 height 33
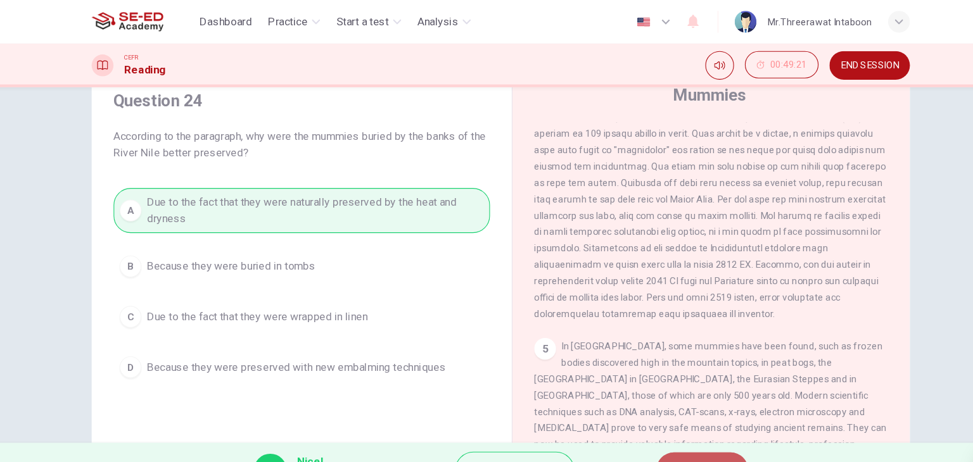
click at [685, 423] on button "NEXT" at bounding box center [673, 436] width 85 height 33
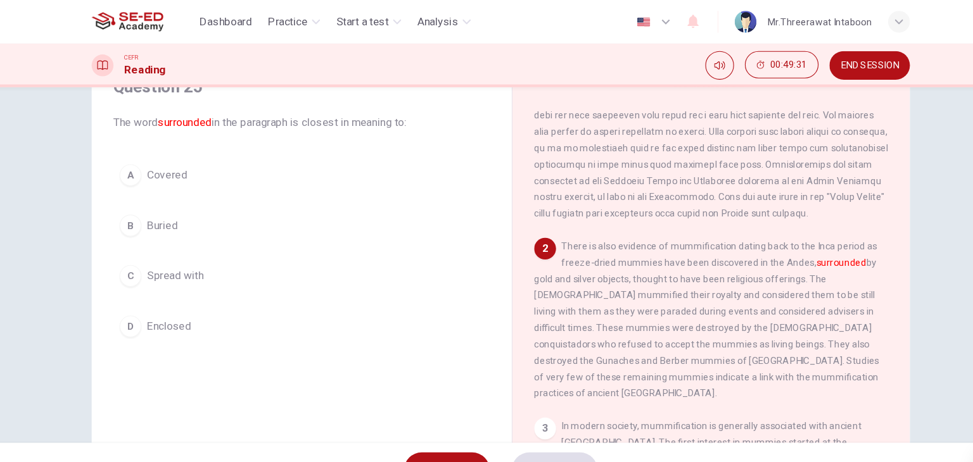
scroll to position [127, 0]
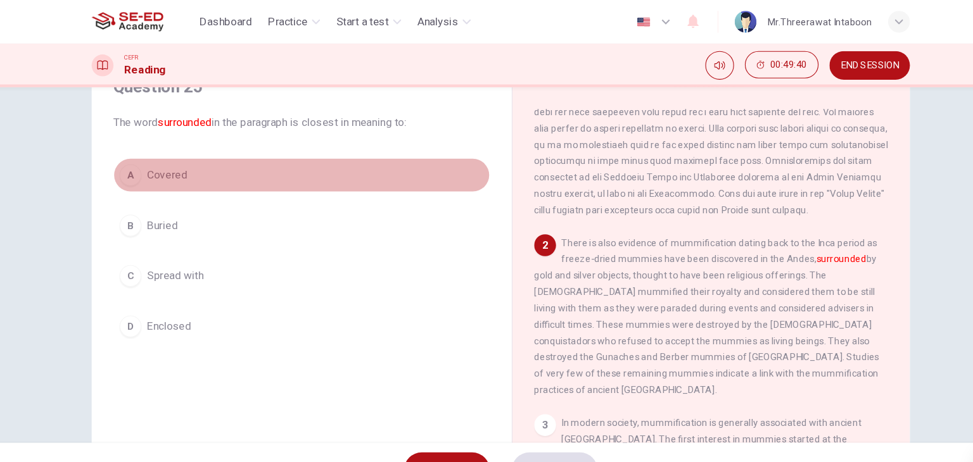
click at [167, 167] on span "Covered" at bounding box center [176, 162] width 37 height 15
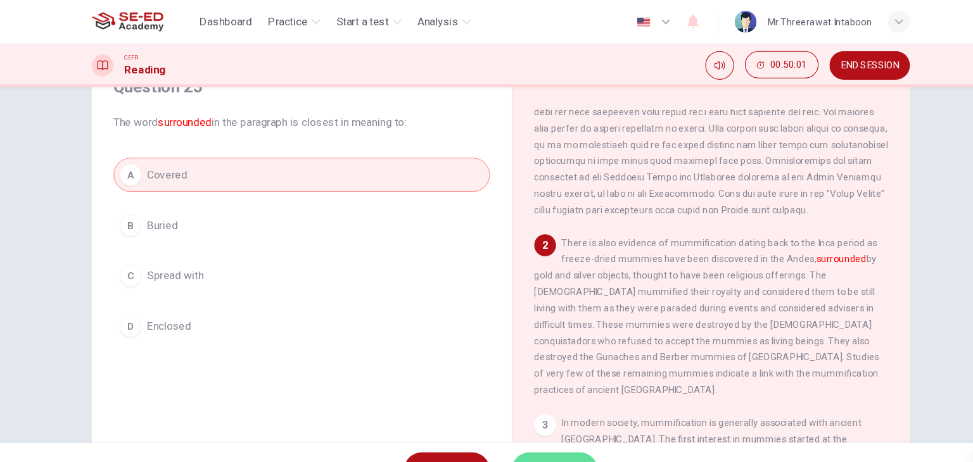
click at [537, 425] on button "SUBMIT" at bounding box center [536, 436] width 80 height 33
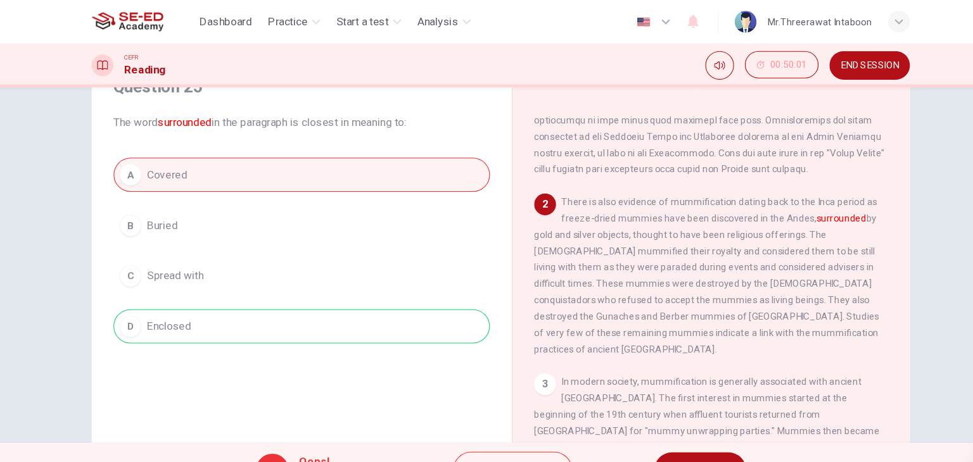
scroll to position [185, 0]
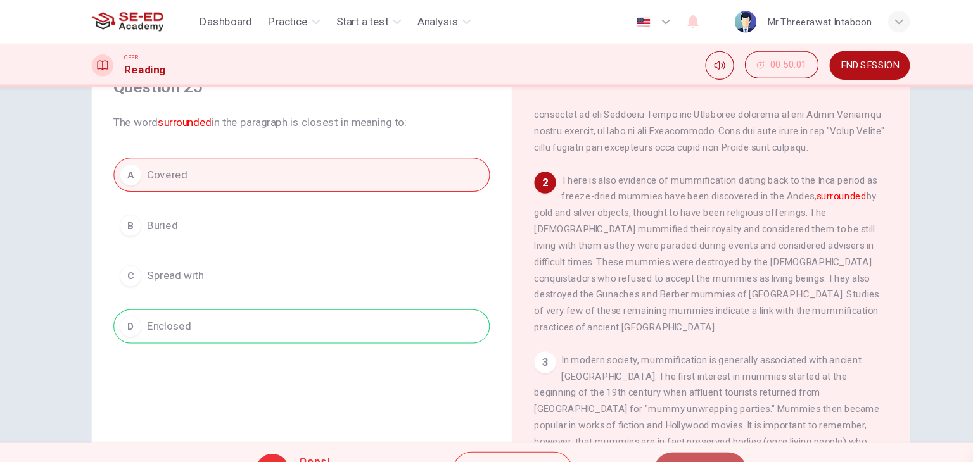
click at [652, 427] on button "NEXT" at bounding box center [671, 436] width 85 height 33
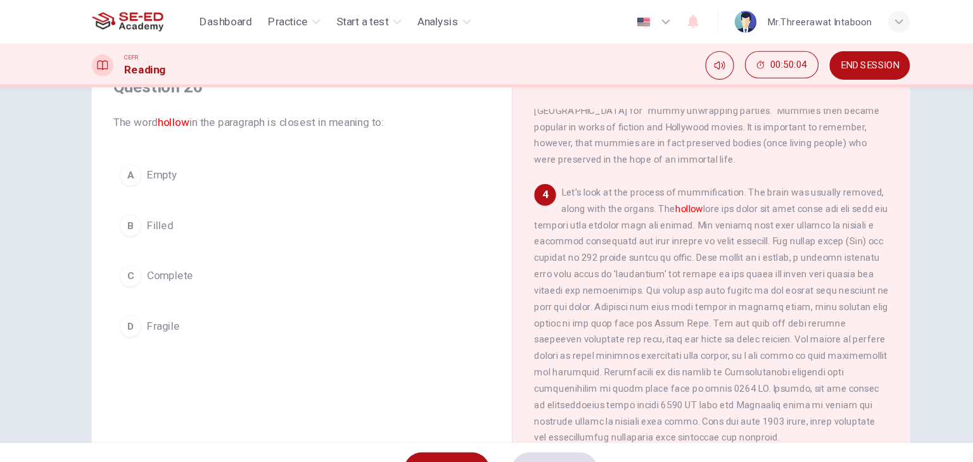
scroll to position [484, 0]
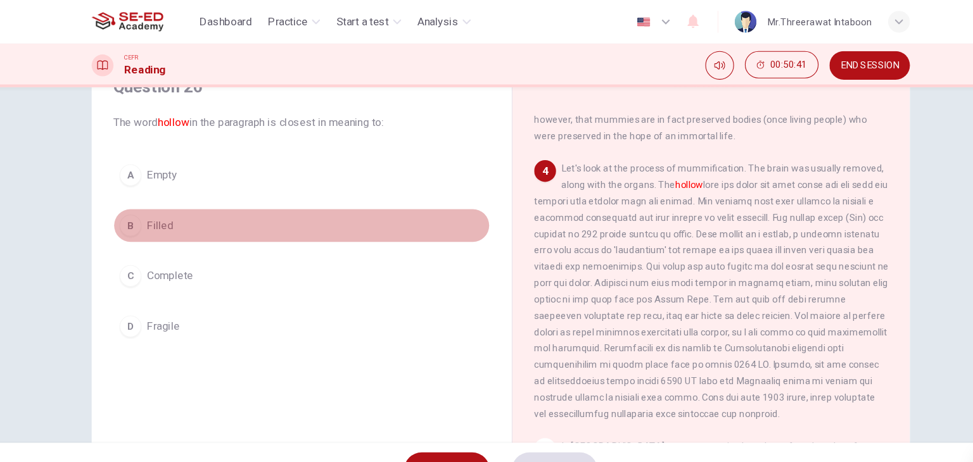
click at [294, 206] on button "B Filled" at bounding box center [302, 210] width 350 height 32
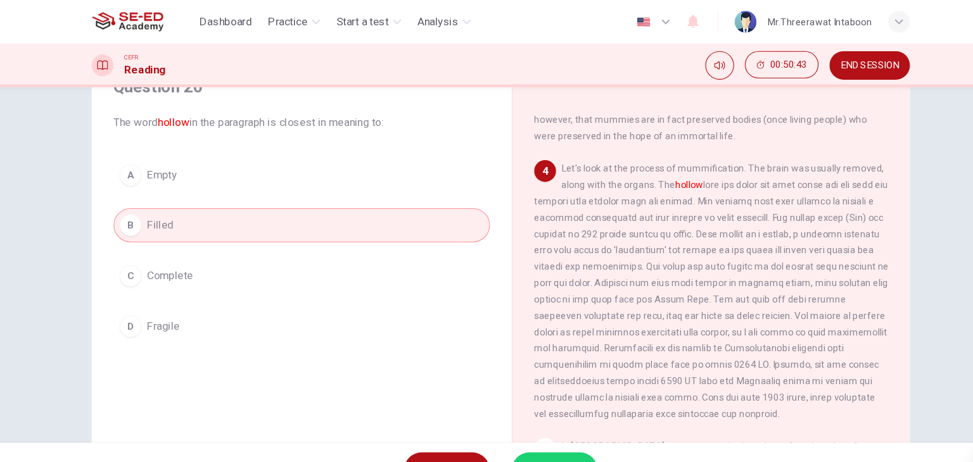
scroll to position [109, 0]
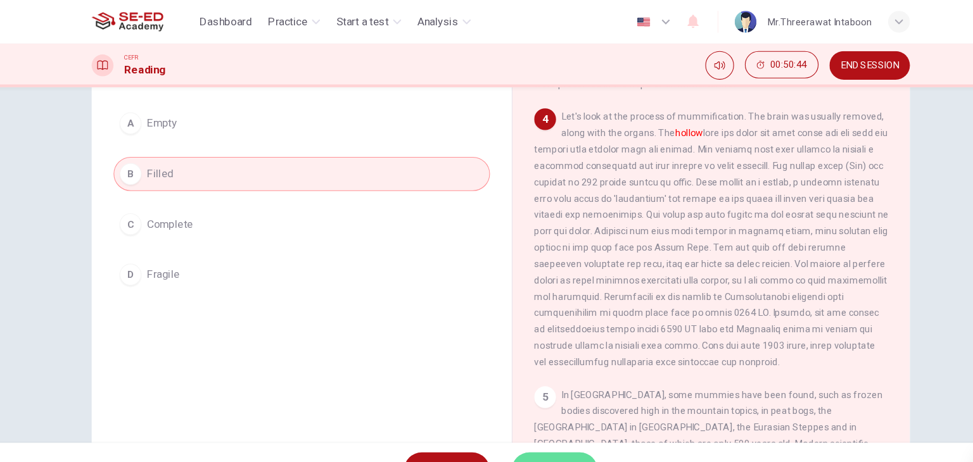
click at [531, 426] on button "SUBMIT" at bounding box center [536, 436] width 80 height 33
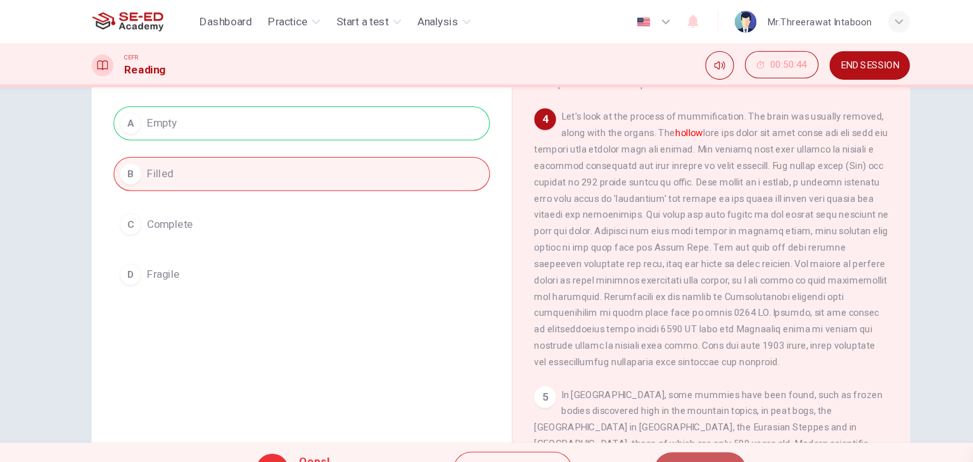
click at [673, 424] on button "NEXT" at bounding box center [671, 436] width 85 height 33
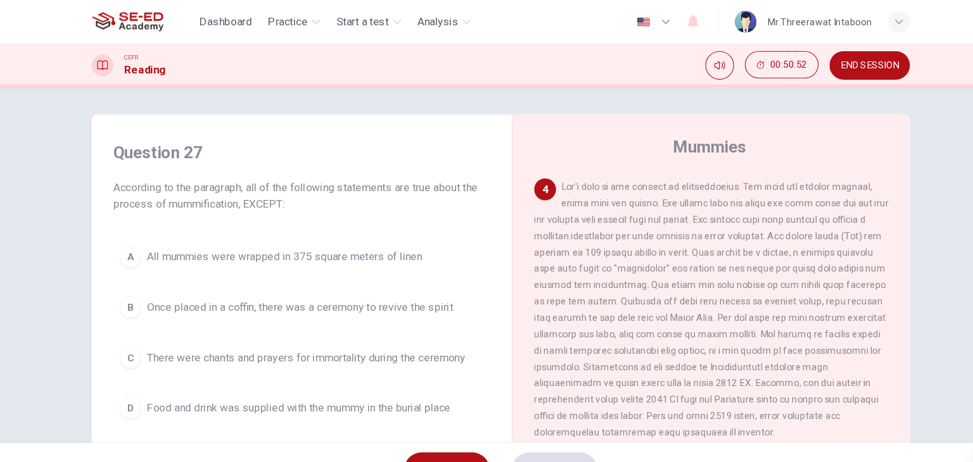
scroll to position [533, 0]
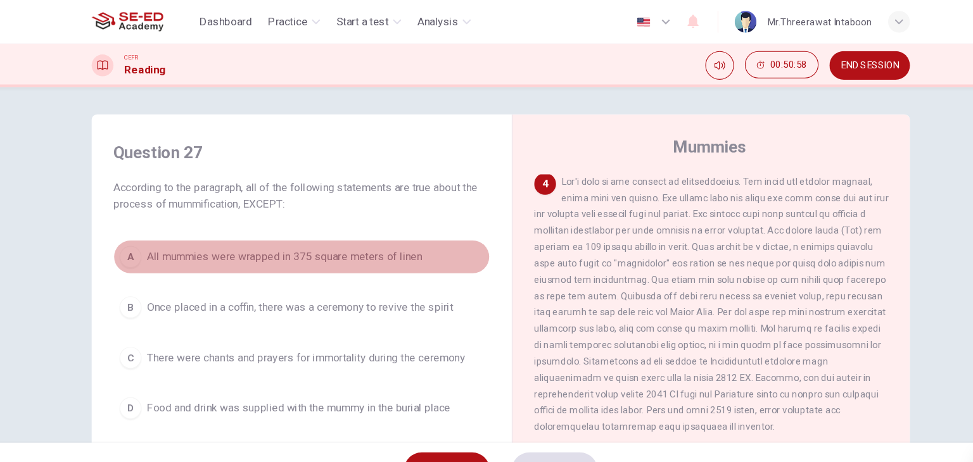
click at [387, 251] on button "A All mummies were wrapped in 375 square meters of linen" at bounding box center [302, 239] width 350 height 32
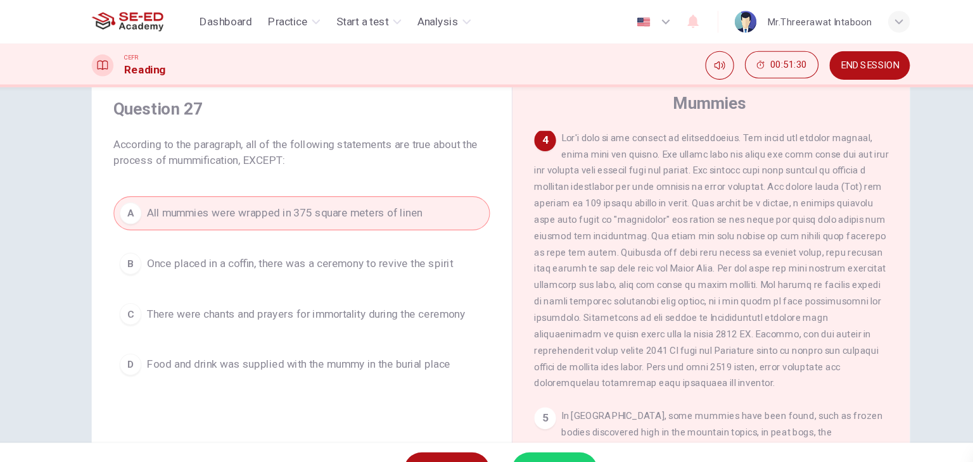
scroll to position [45, 0]
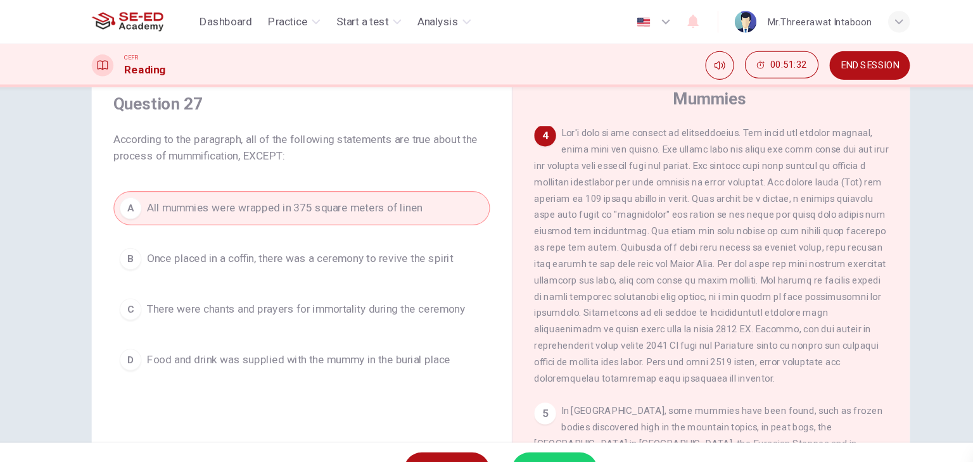
click at [546, 427] on button "SUBMIT" at bounding box center [536, 436] width 80 height 33
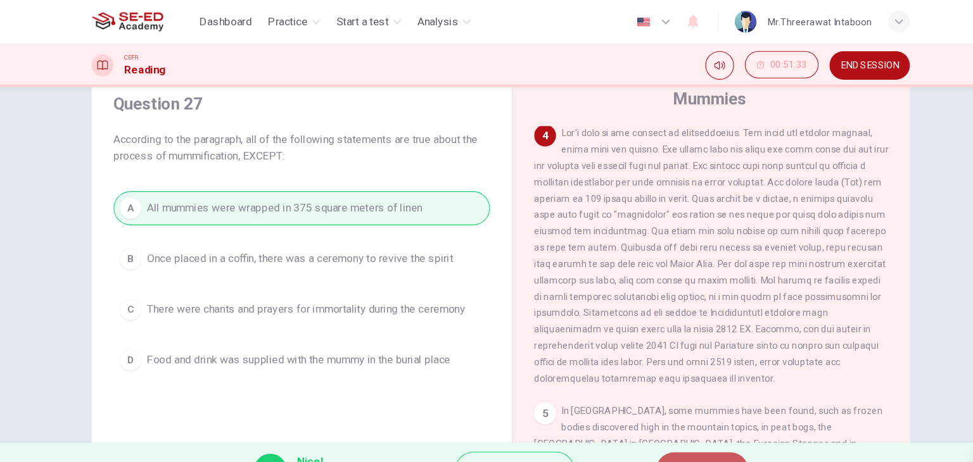
click at [688, 423] on button "NEXT" at bounding box center [673, 436] width 85 height 33
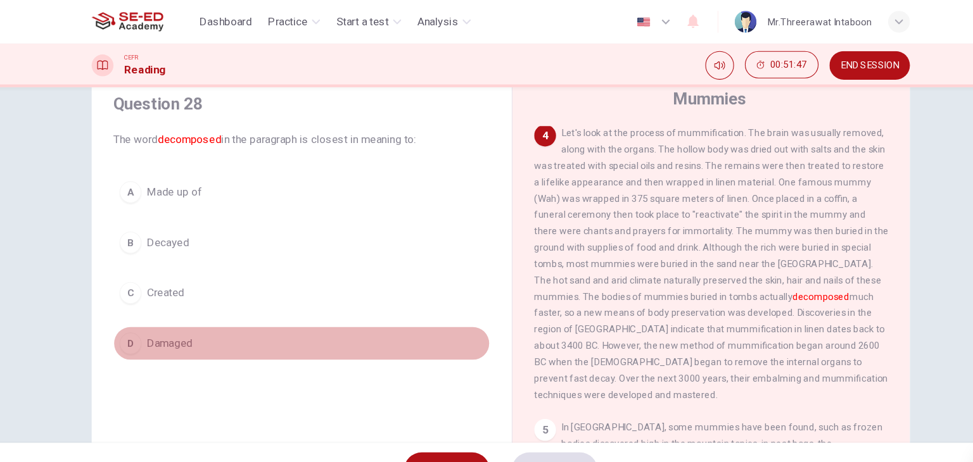
click at [187, 315] on span "Damaged" at bounding box center [179, 319] width 42 height 15
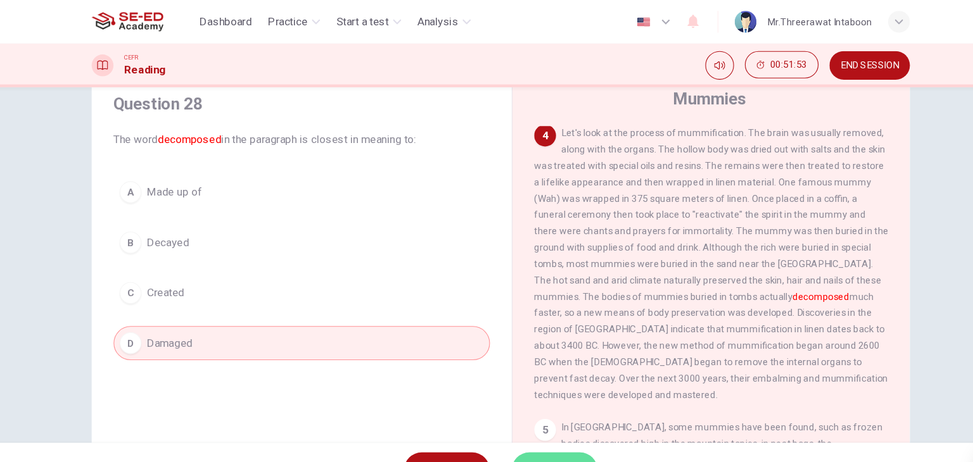
click at [537, 424] on button "SUBMIT" at bounding box center [536, 436] width 80 height 33
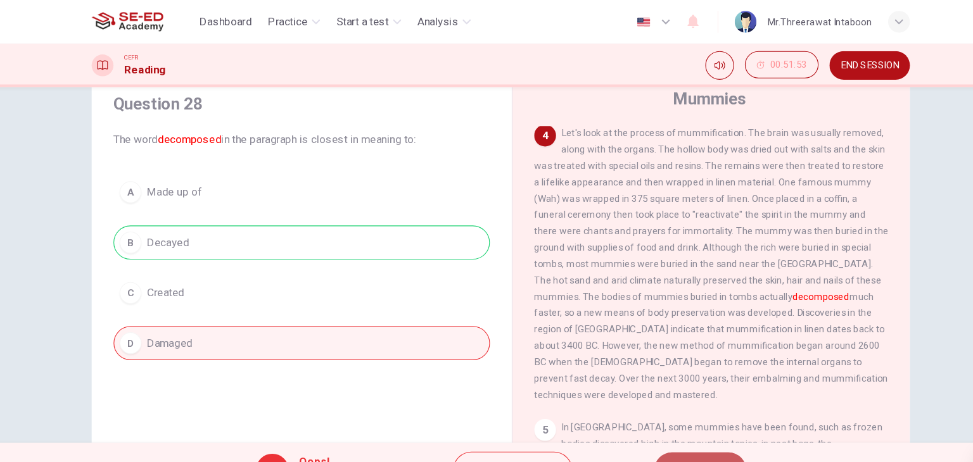
click at [639, 425] on button "NEXT" at bounding box center [671, 436] width 85 height 33
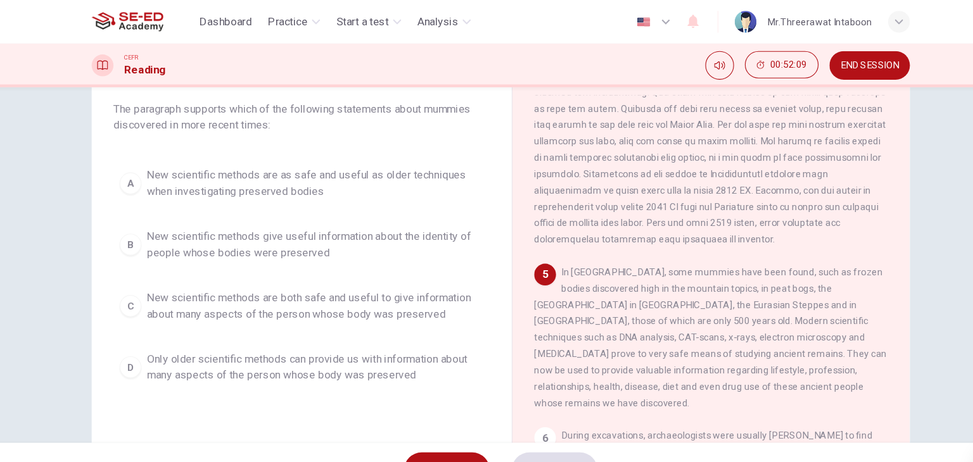
scroll to position [72, 0]
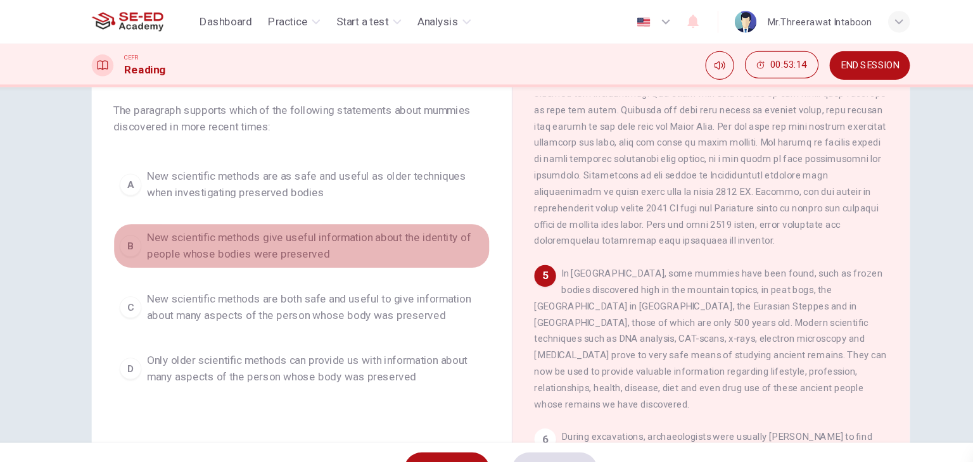
click at [355, 231] on span "New scientific methods give useful information about the identity of people who…" at bounding box center [314, 228] width 313 height 30
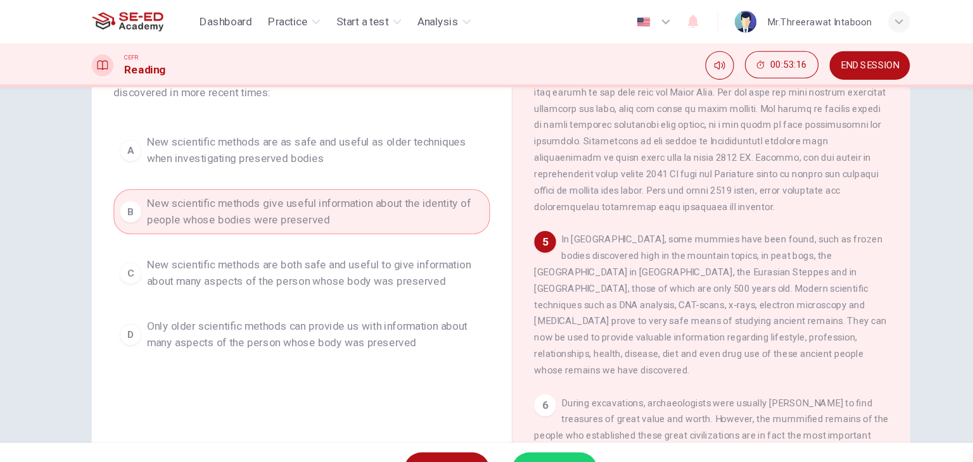
scroll to position [106, 0]
click at [515, 424] on button "SUBMIT" at bounding box center [536, 436] width 80 height 33
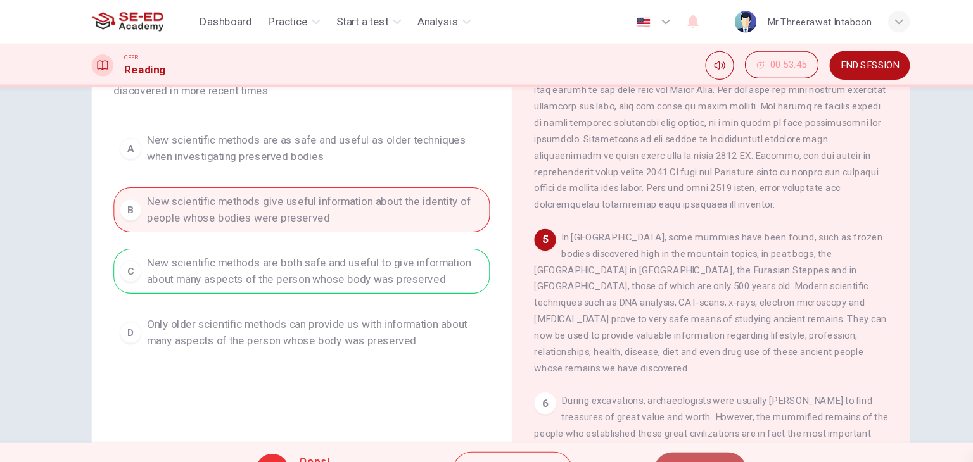
click at [656, 427] on button "NEXT" at bounding box center [671, 436] width 85 height 33
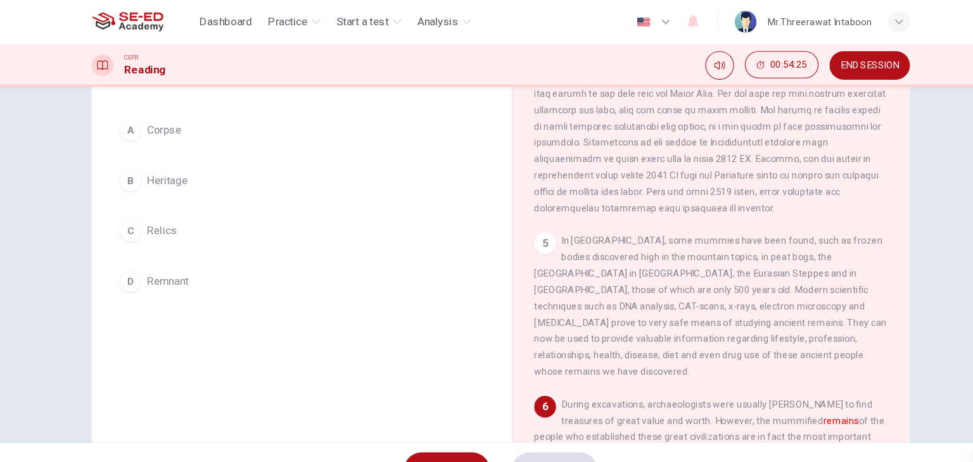
scroll to position [103, 0]
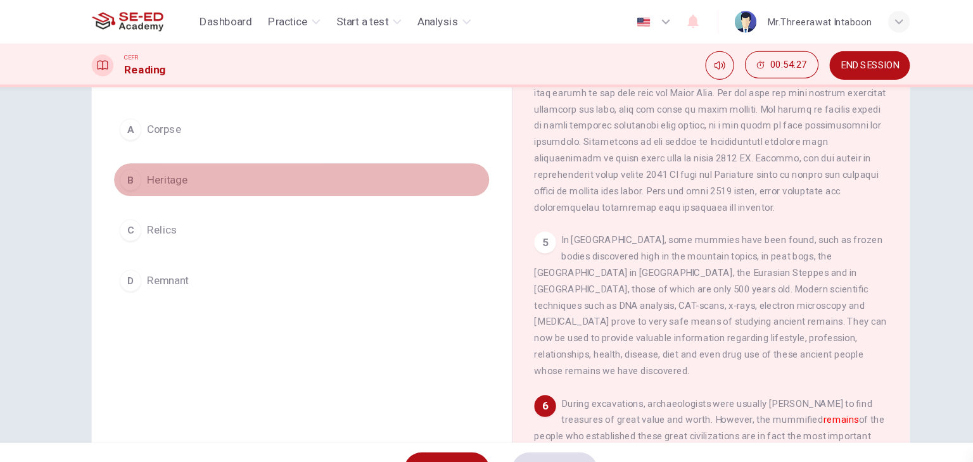
click at [180, 174] on span "Heritage" at bounding box center [177, 167] width 38 height 15
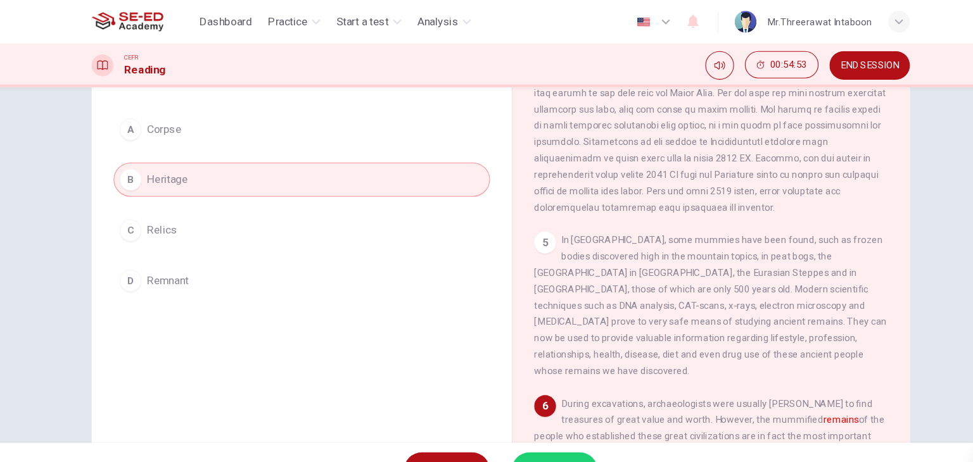
click at [381, 235] on div "A Corpse B Heritage C Relics D Remnant" at bounding box center [302, 190] width 350 height 172
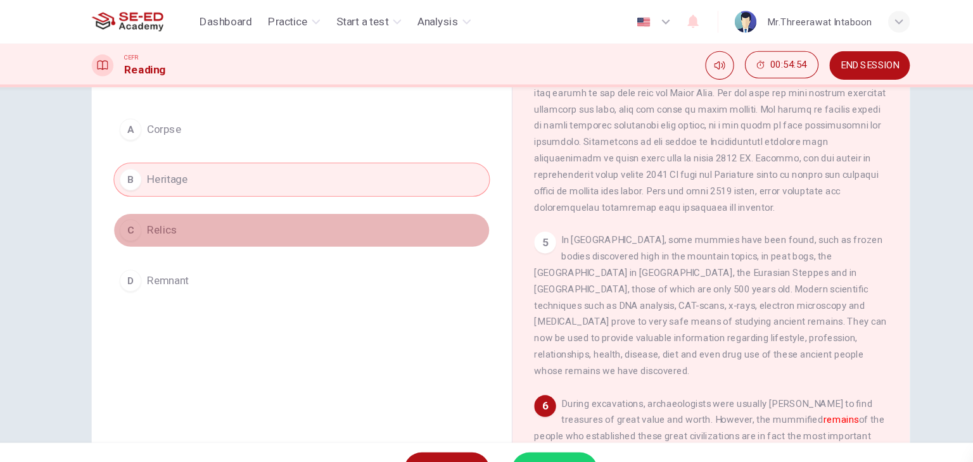
click at [274, 225] on button "C Relics" at bounding box center [302, 214] width 350 height 32
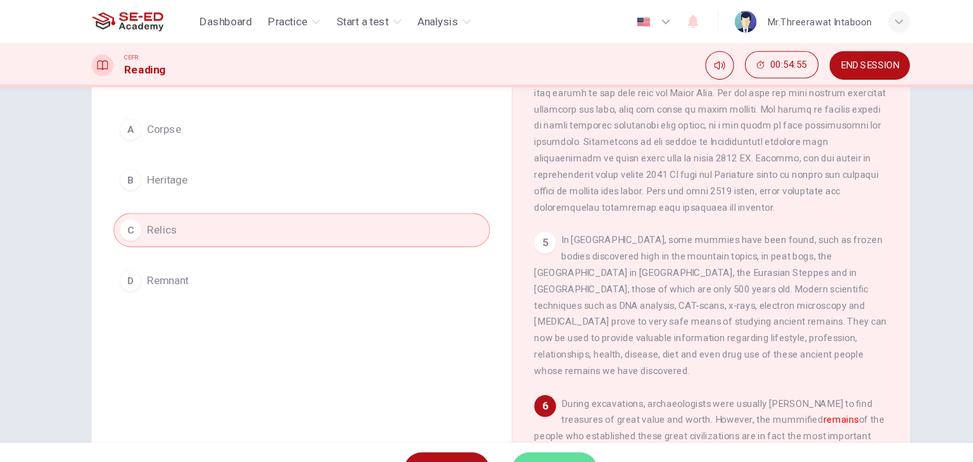
click at [512, 424] on button "SUBMIT" at bounding box center [536, 436] width 80 height 33
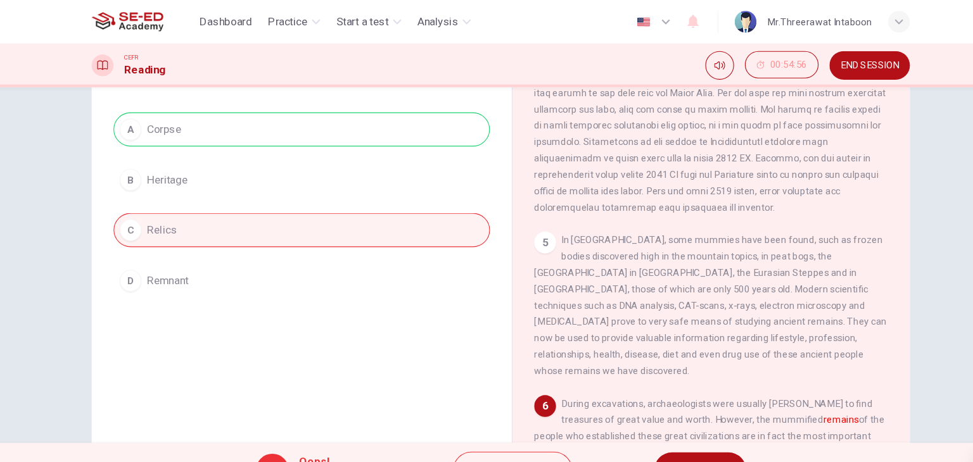
scroll to position [160, 0]
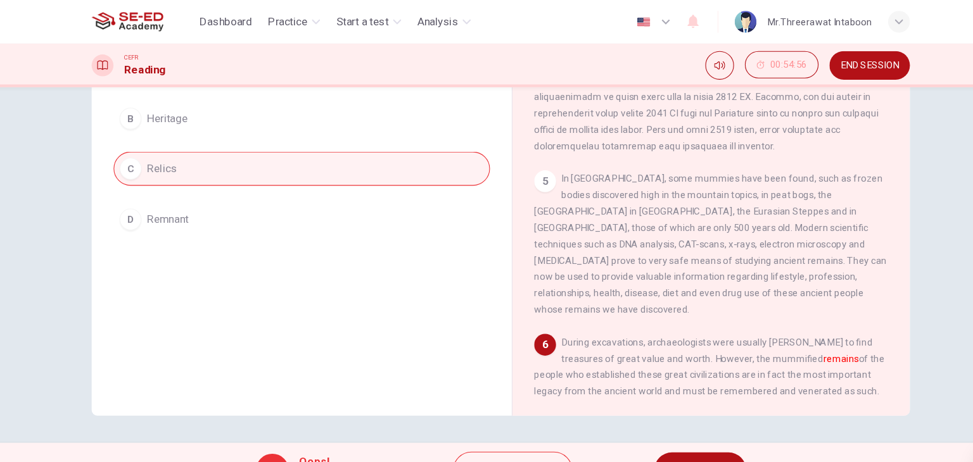
click at [638, 424] on button "NEXT" at bounding box center [671, 436] width 85 height 33
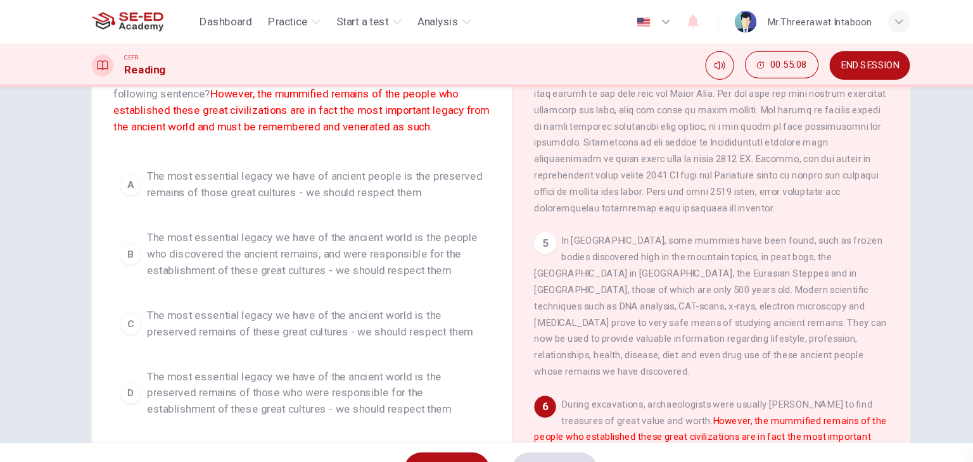
scroll to position [103, 0]
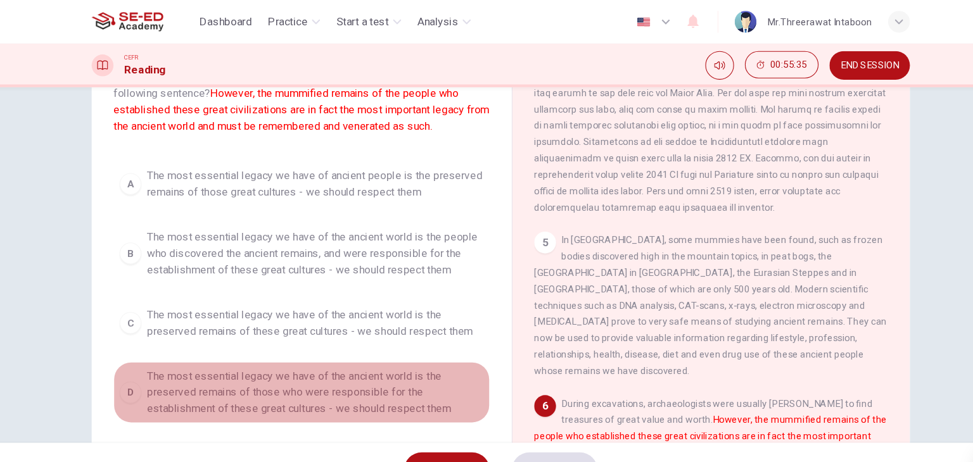
click at [377, 360] on span "The most essential legacy we have of the ancient world is the preserved remains…" at bounding box center [314, 365] width 313 height 46
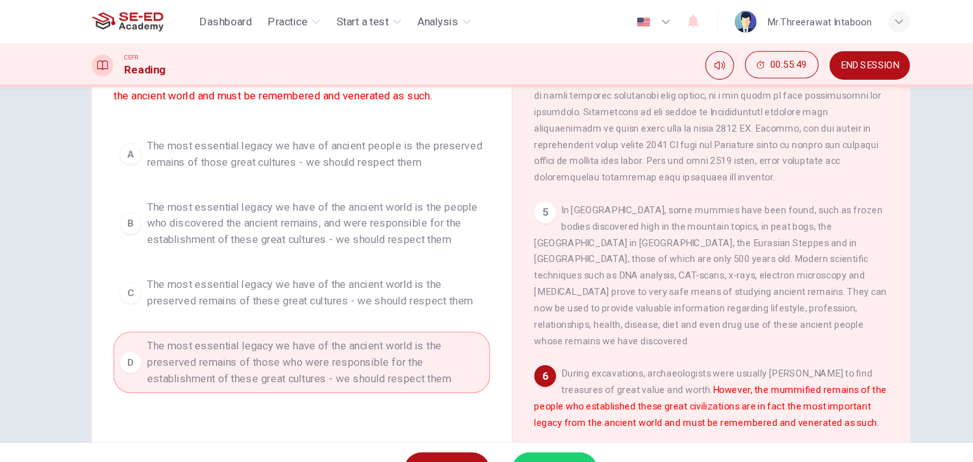
scroll to position [136, 0]
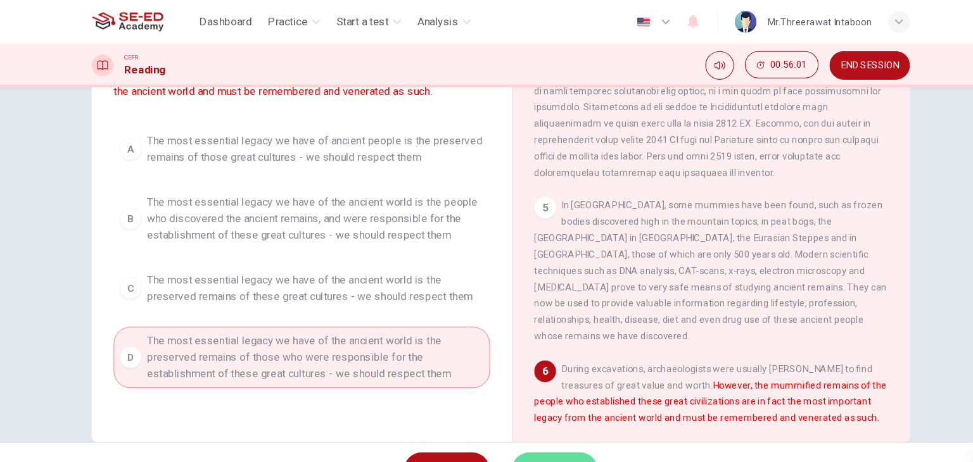
click at [548, 425] on button "SUBMIT" at bounding box center [536, 436] width 80 height 33
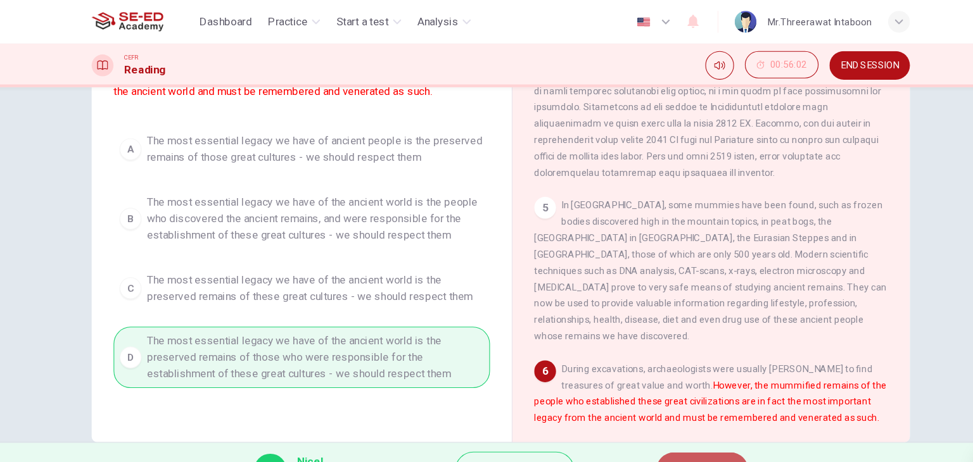
click at [640, 426] on button "NEXT" at bounding box center [673, 436] width 85 height 33
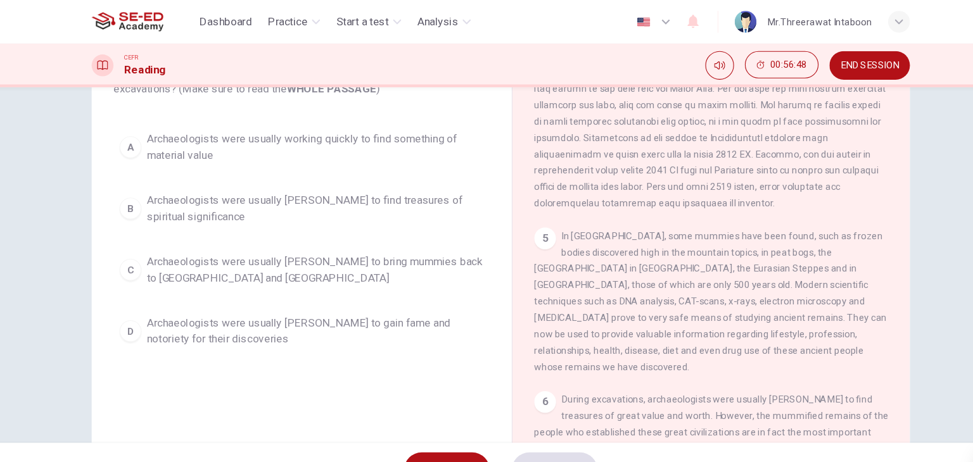
scroll to position [106, 0]
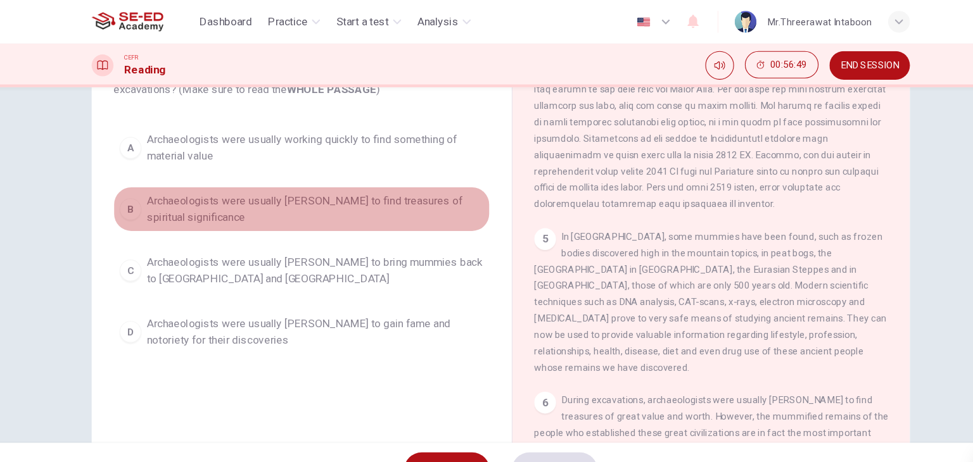
click at [394, 196] on span "Archaeologists were usually rushing to find treasures of spiritual significance" at bounding box center [314, 194] width 313 height 30
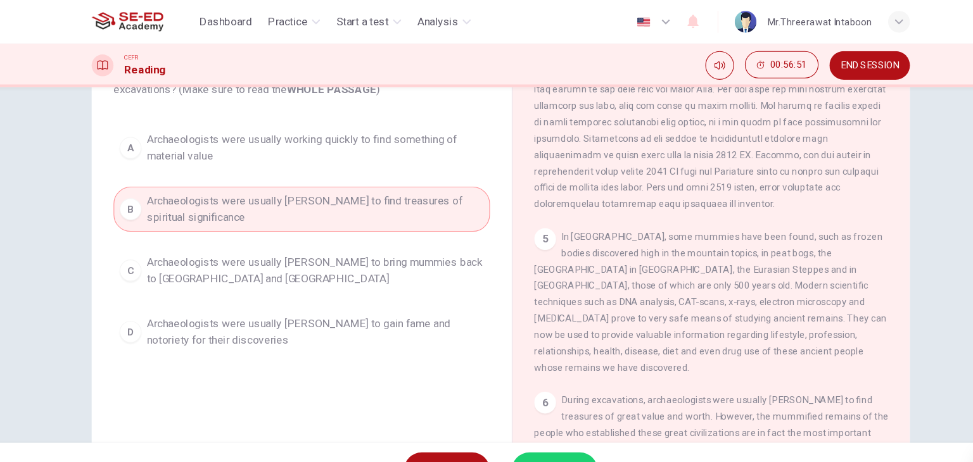
click at [535, 428] on span "SUBMIT" at bounding box center [530, 437] width 37 height 18
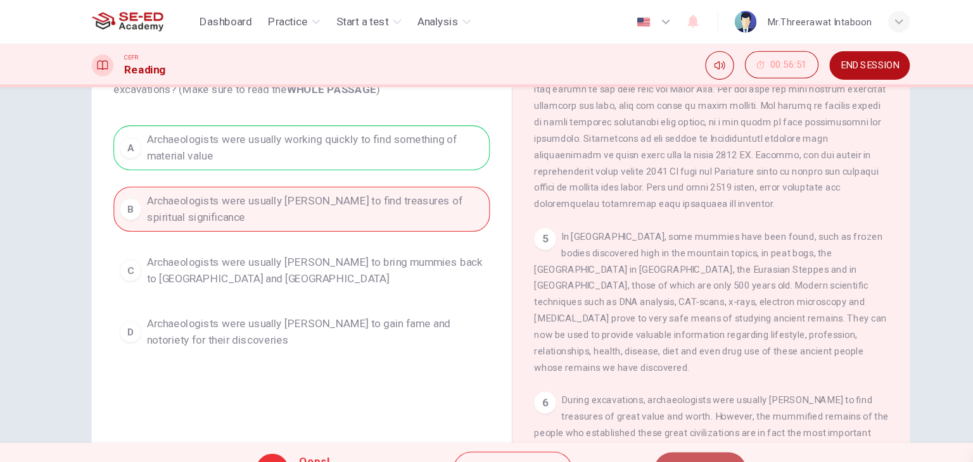
click at [656, 422] on button "NEXT" at bounding box center [671, 436] width 85 height 33
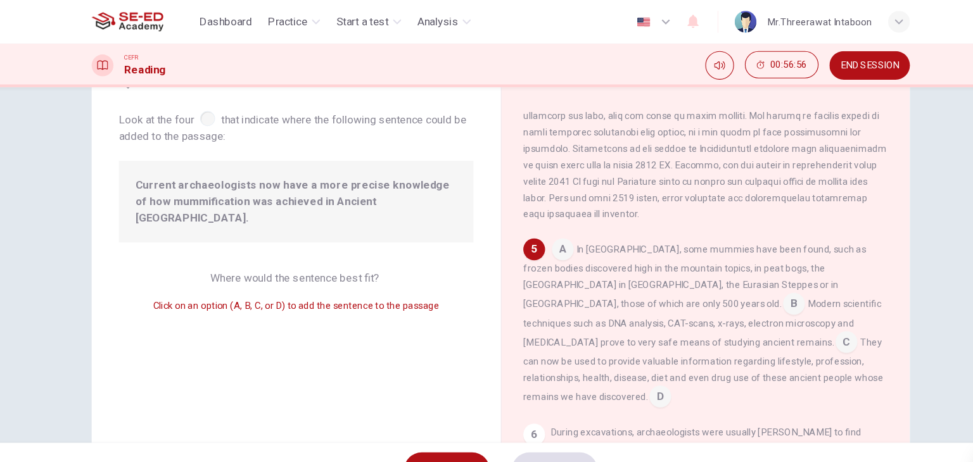
scroll to position [62, 0]
click at [749, 286] on input at bounding box center [759, 283] width 20 height 20
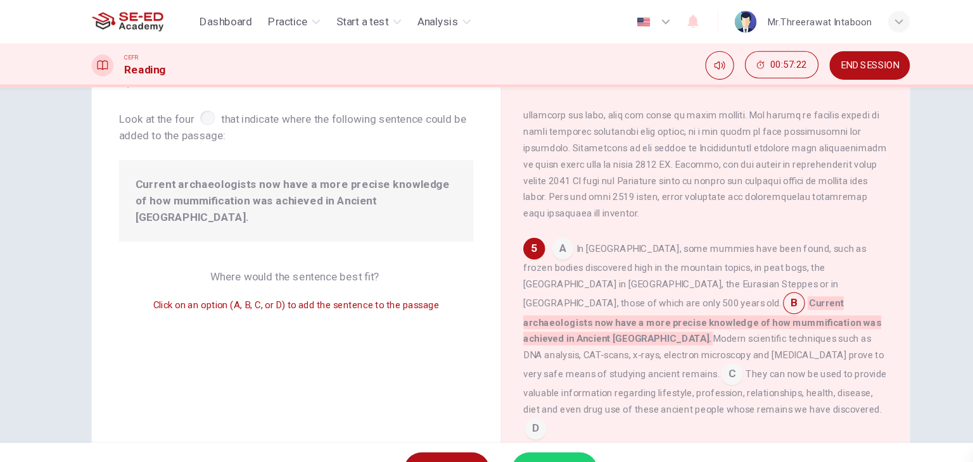
click at [703, 343] on input at bounding box center [701, 349] width 20 height 20
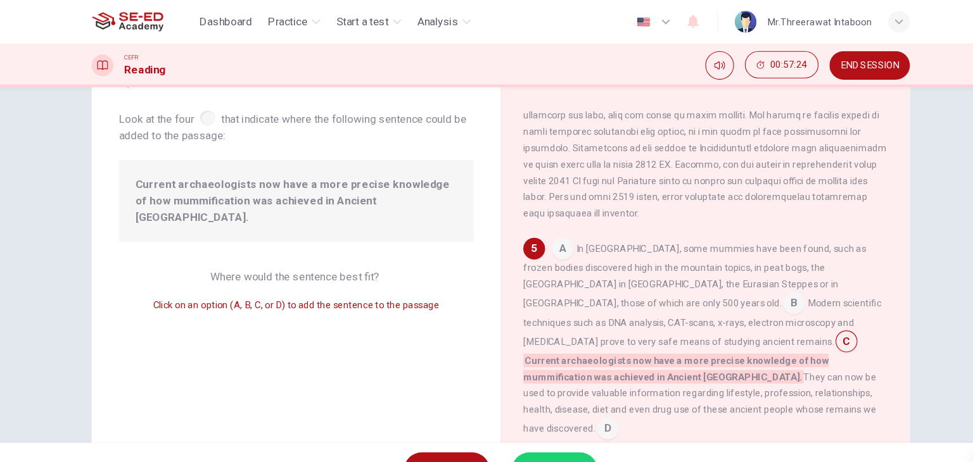
scroll to position [700, 0]
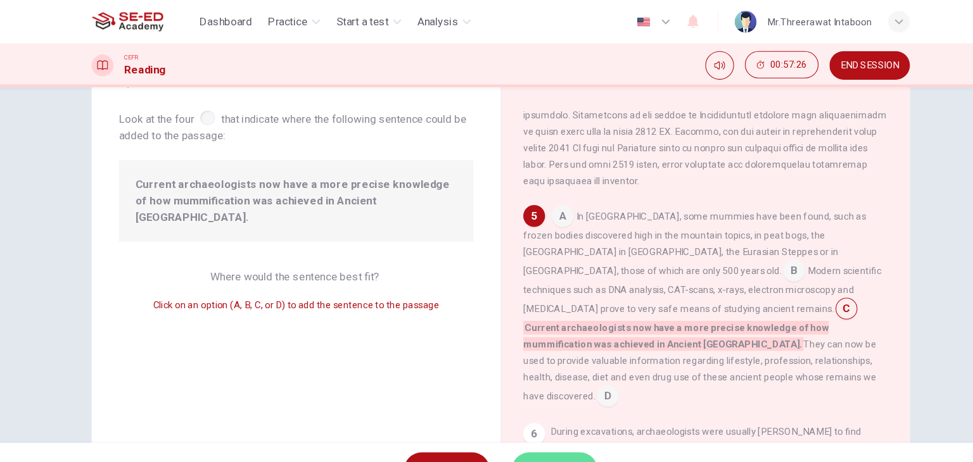
click at [534, 425] on button "SUBMIT" at bounding box center [536, 436] width 80 height 33
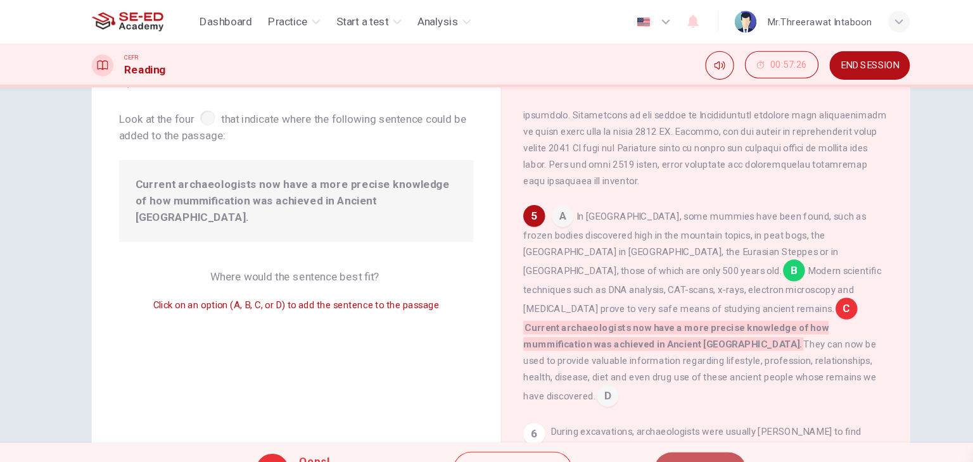
click at [673, 421] on button "NEXT" at bounding box center [671, 436] width 85 height 33
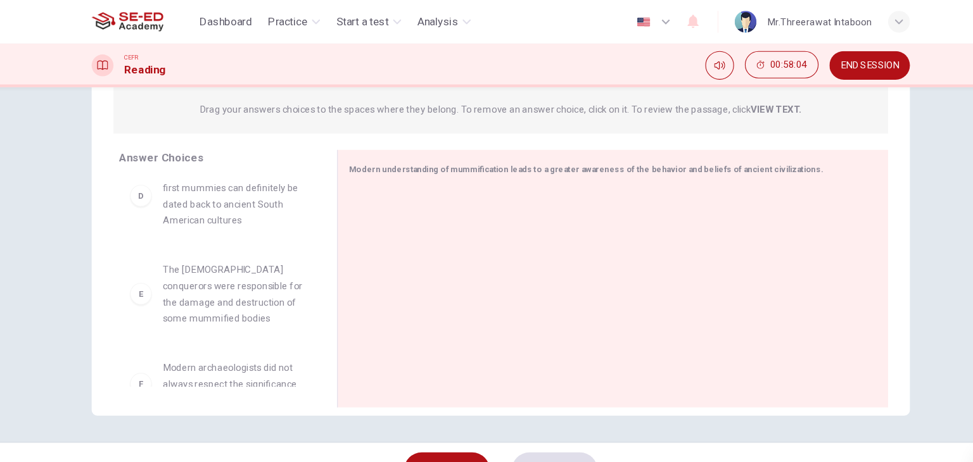
scroll to position [296, 0]
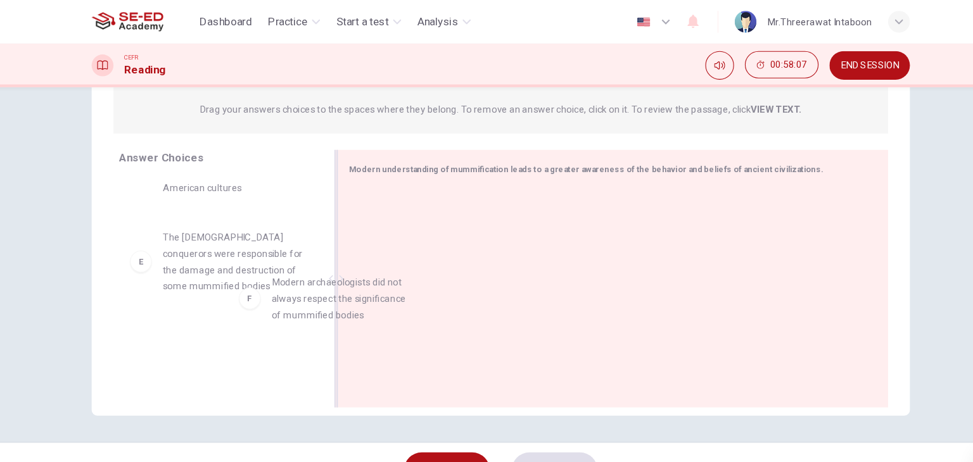
drag, startPoint x: 253, startPoint y: 331, endPoint x: 407, endPoint y: 253, distance: 173.0
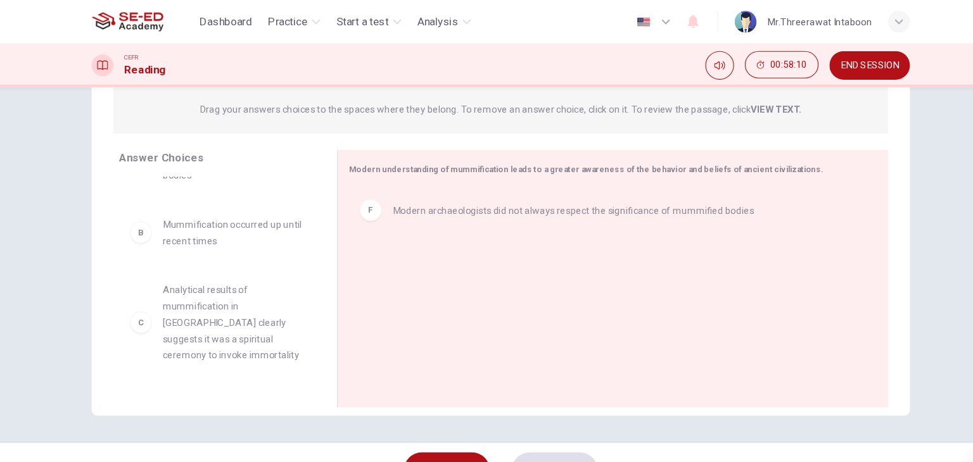
scroll to position [0, 0]
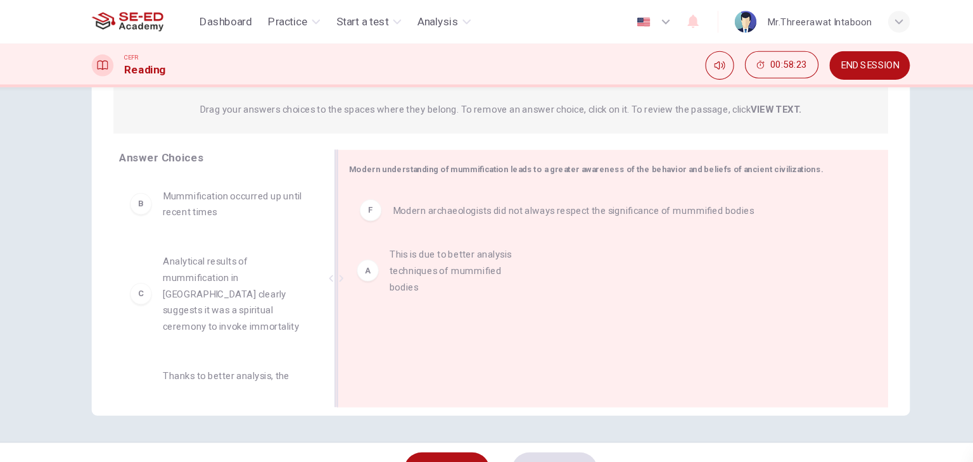
drag, startPoint x: 239, startPoint y: 198, endPoint x: 456, endPoint y: 253, distance: 224.1
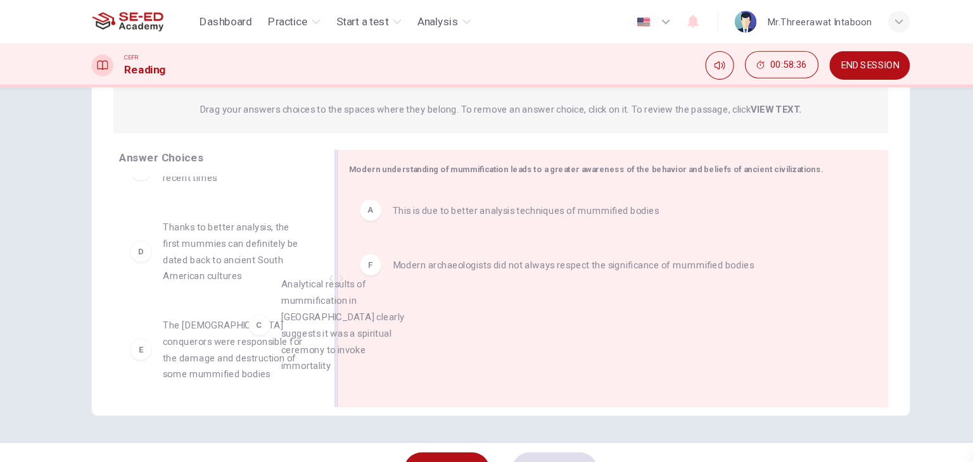
scroll to position [9, 0]
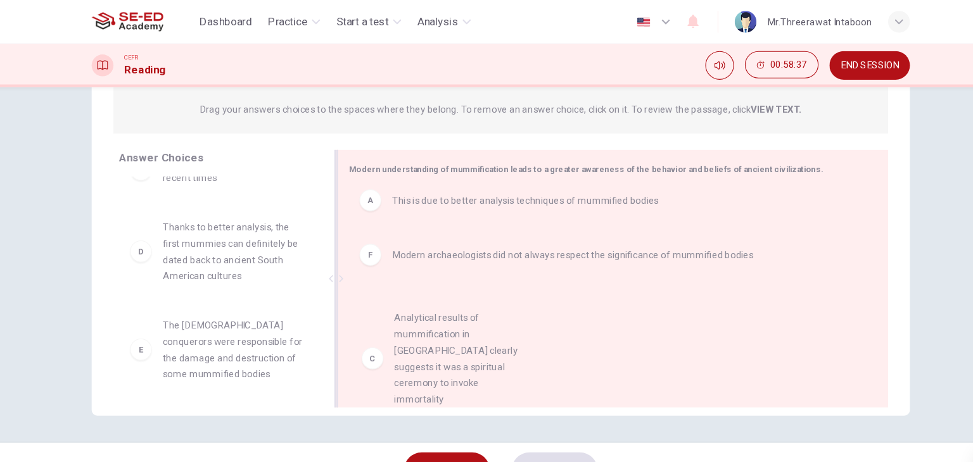
drag, startPoint x: 256, startPoint y: 251, endPoint x: 481, endPoint y: 336, distance: 240.3
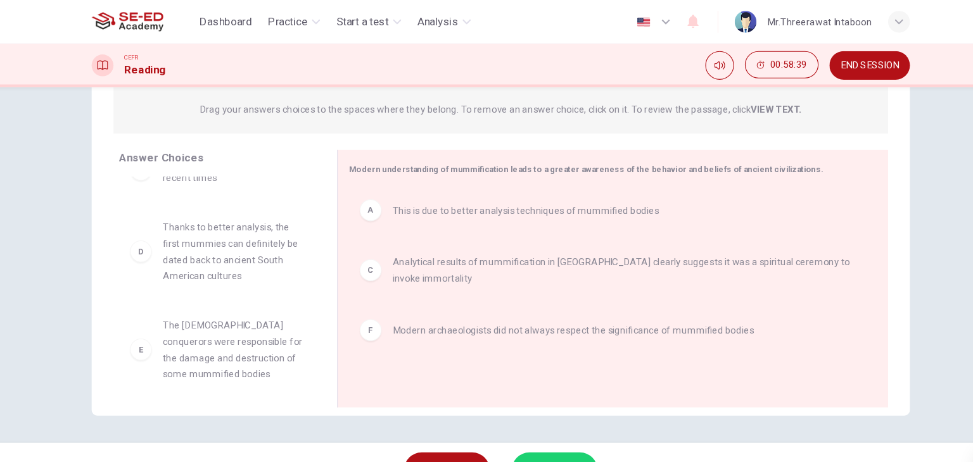
scroll to position [38, 0]
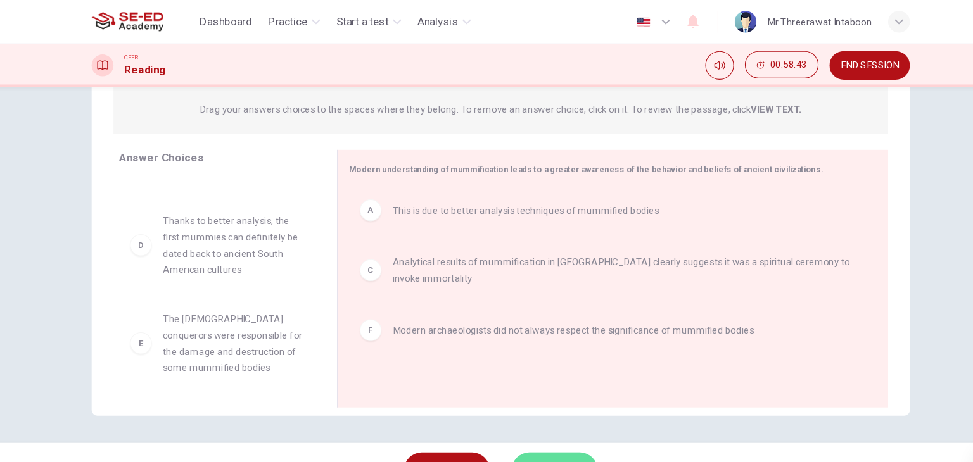
click at [521, 422] on button "SUBMIT" at bounding box center [536, 436] width 80 height 33
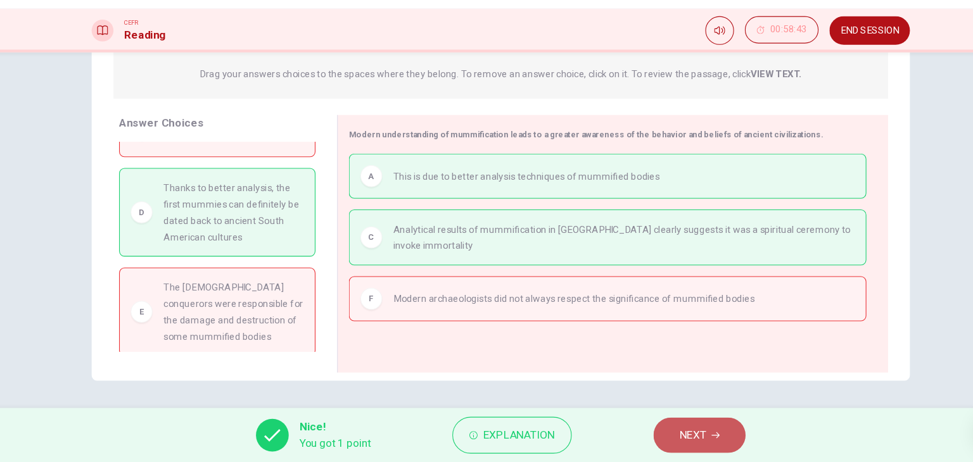
click at [654, 431] on span "NEXT" at bounding box center [664, 437] width 25 height 18
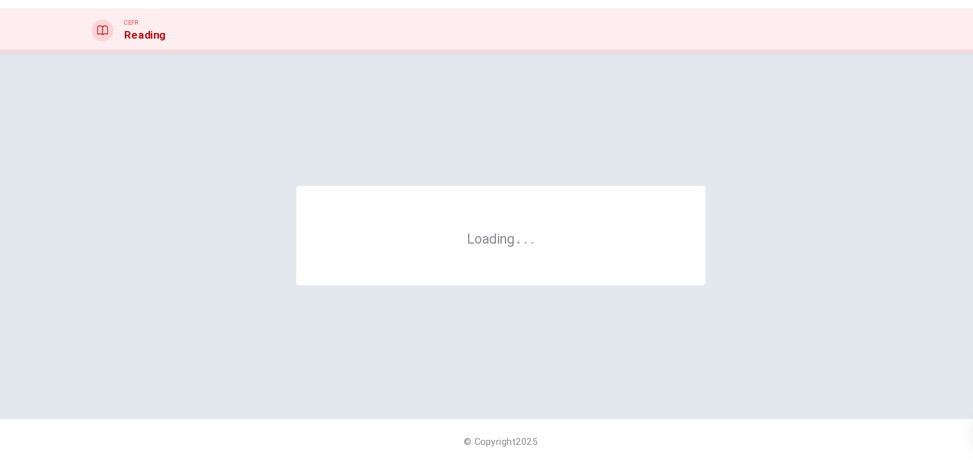
scroll to position [0, 0]
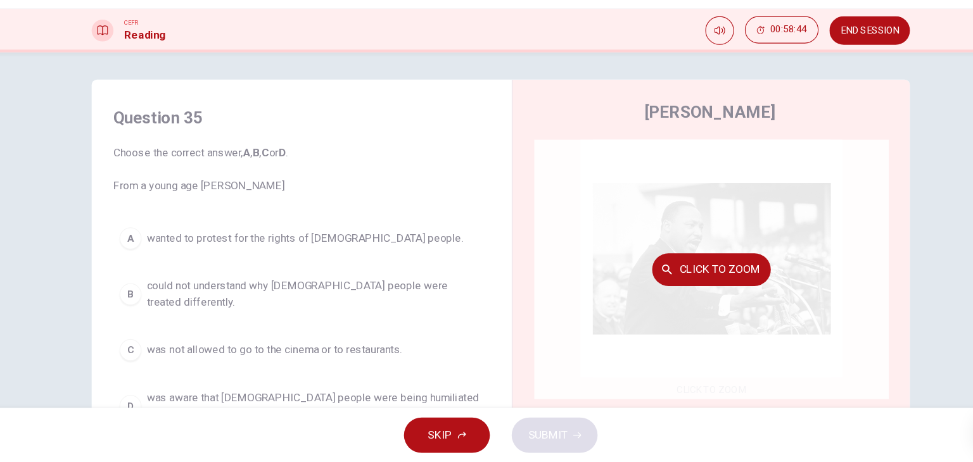
click at [625, 310] on div "Click to Zoom" at bounding box center [681, 282] width 329 height 241
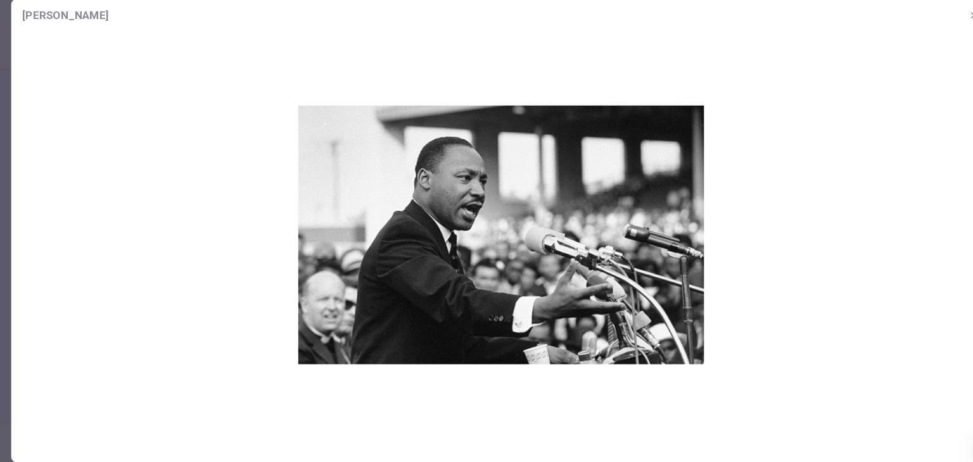
click at [177, 175] on img at bounding box center [486, 234] width 909 height 377
click at [924, 34] on icon "button" at bounding box center [926, 31] width 10 height 10
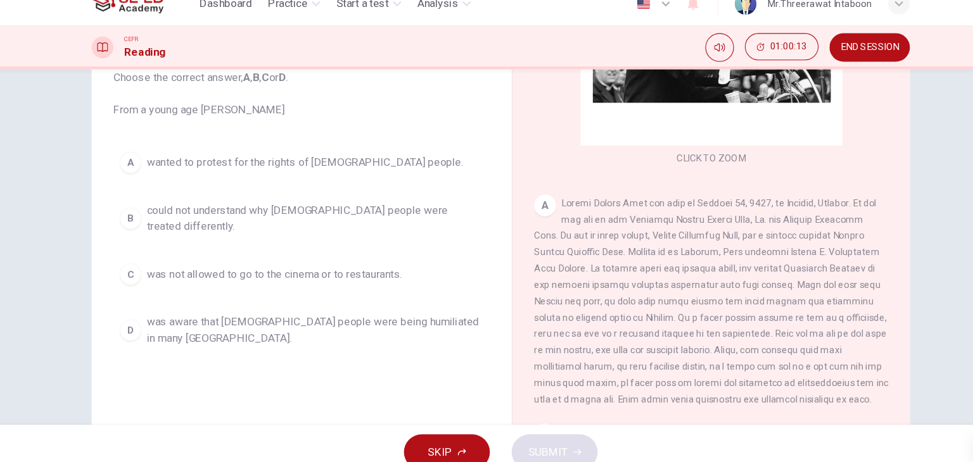
scroll to position [144, 0]
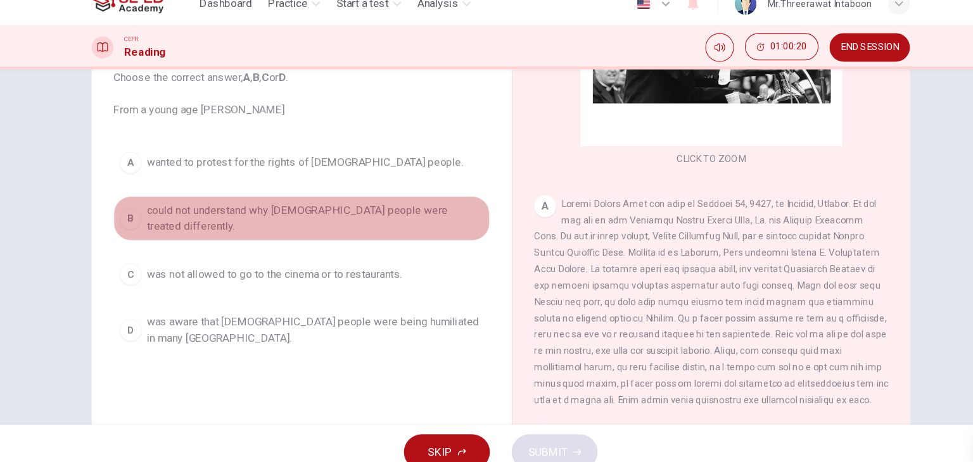
click at [393, 221] on span "could not understand why black people were treated differently." at bounding box center [314, 220] width 313 height 30
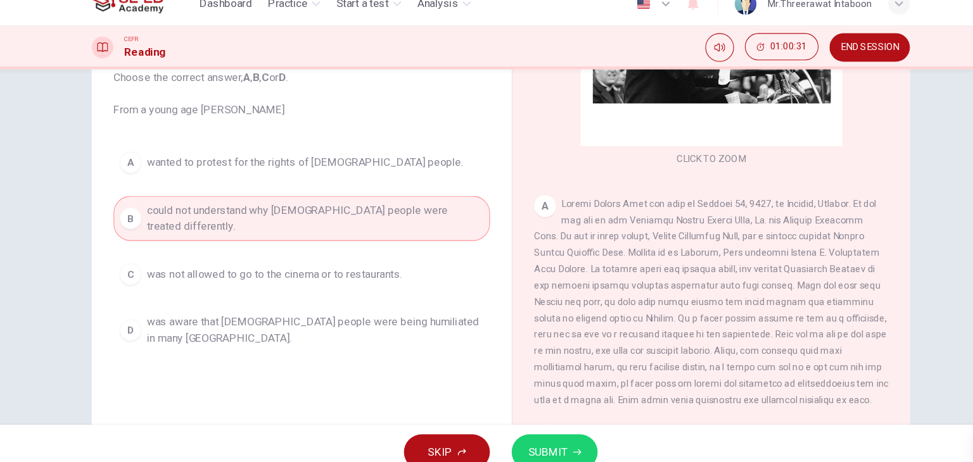
click at [537, 436] on span "SUBMIT" at bounding box center [530, 437] width 37 height 18
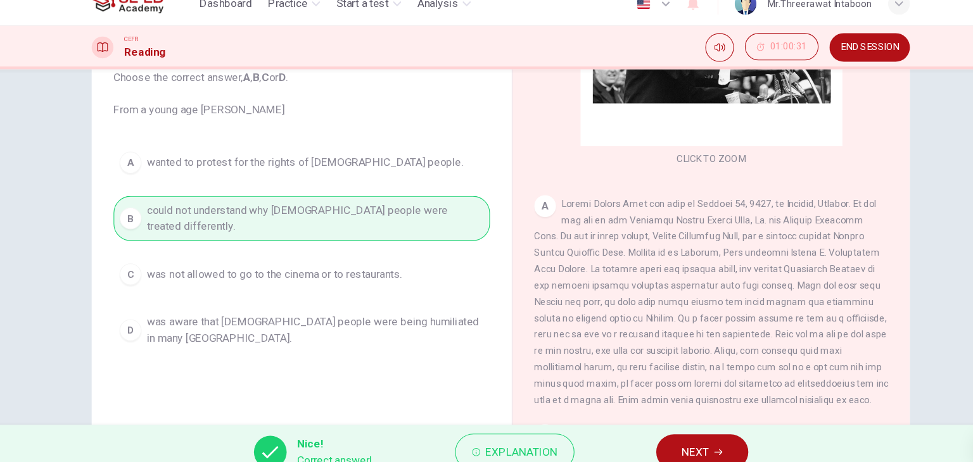
click at [693, 429] on button "NEXT" at bounding box center [673, 436] width 85 height 33
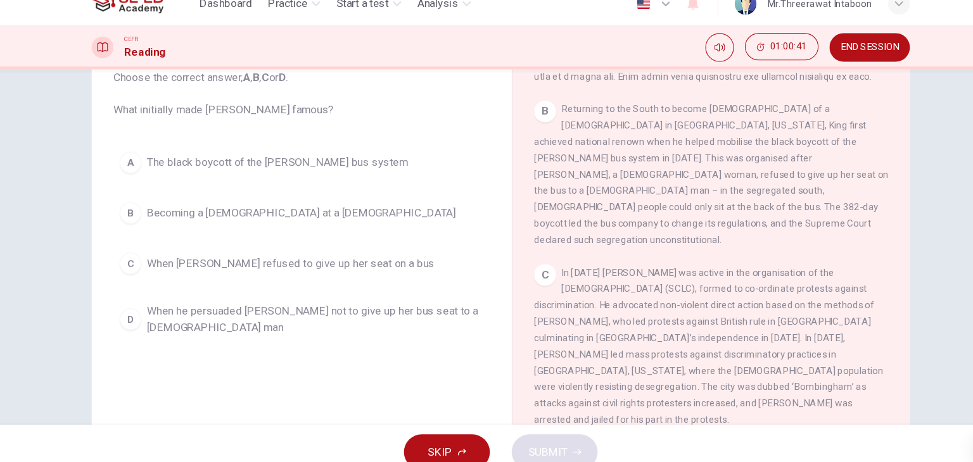
scroll to position [456, 0]
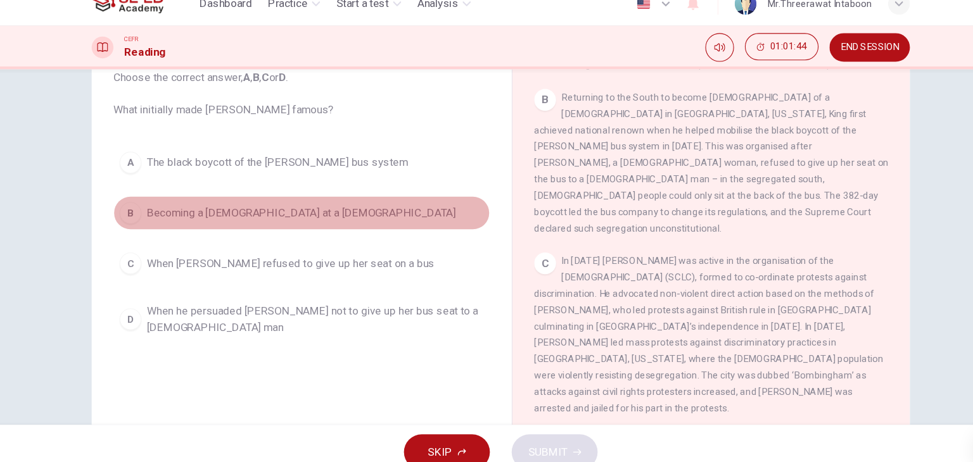
click at [320, 216] on span "Becoming a pastor at a Baptist Church" at bounding box center [301, 214] width 287 height 15
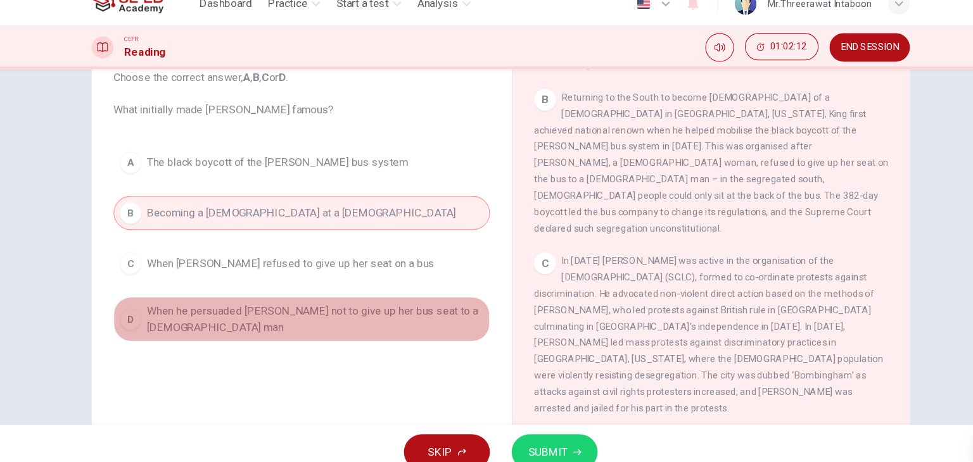
click at [404, 312] on span "When he persuaded Rosa Parks not to give up her bus seat to a white man" at bounding box center [314, 313] width 313 height 30
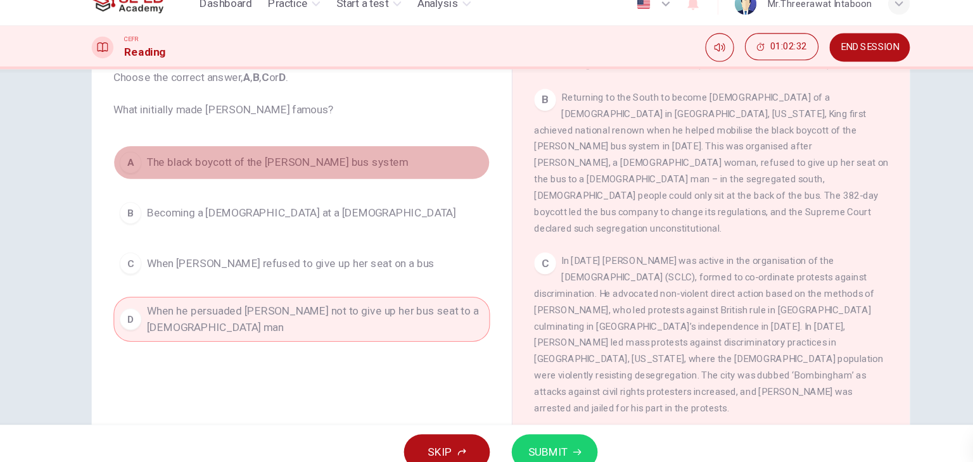
click at [336, 174] on span "The black boycott of the Montgomery bus system" at bounding box center [279, 167] width 243 height 15
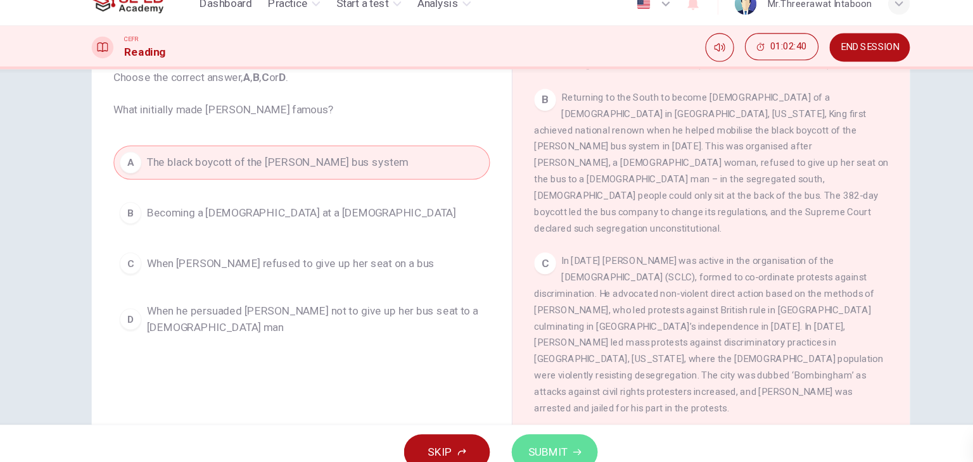
click at [548, 431] on button "SUBMIT" at bounding box center [536, 436] width 80 height 33
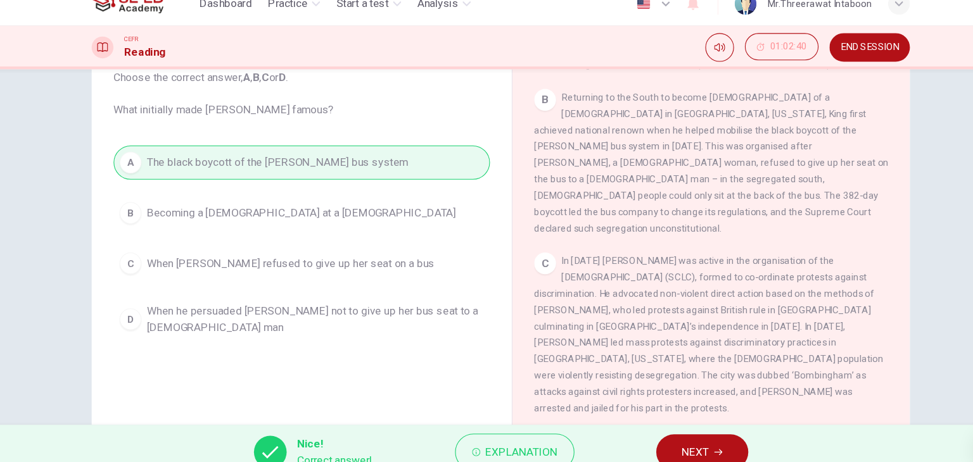
click at [669, 437] on span "NEXT" at bounding box center [667, 437] width 25 height 18
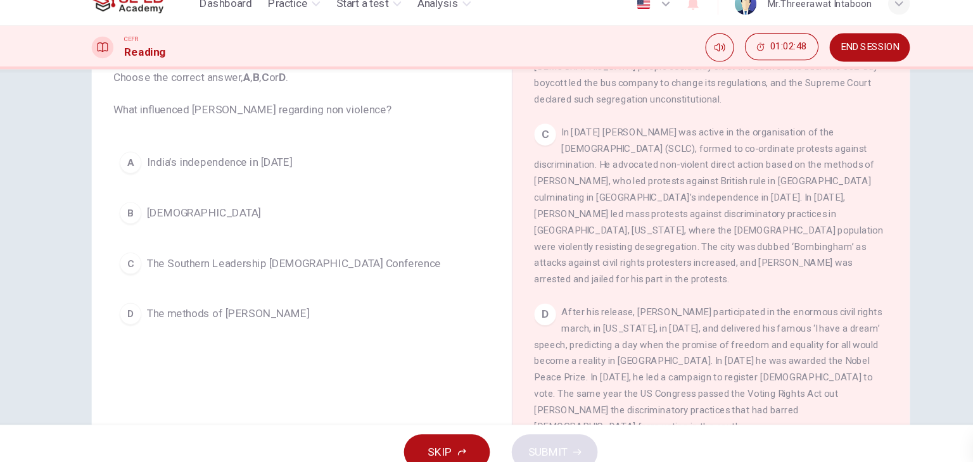
scroll to position [577, 0]
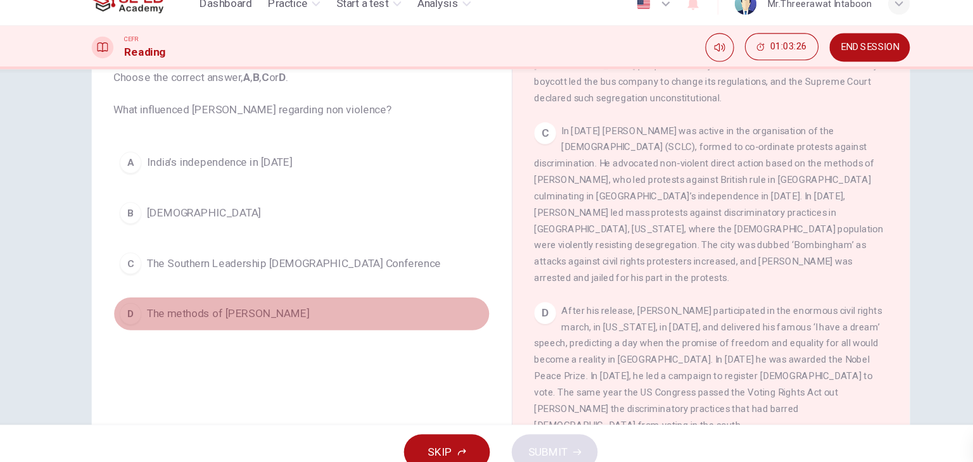
click at [218, 311] on span "The methods of Gandhi" at bounding box center [233, 308] width 151 height 15
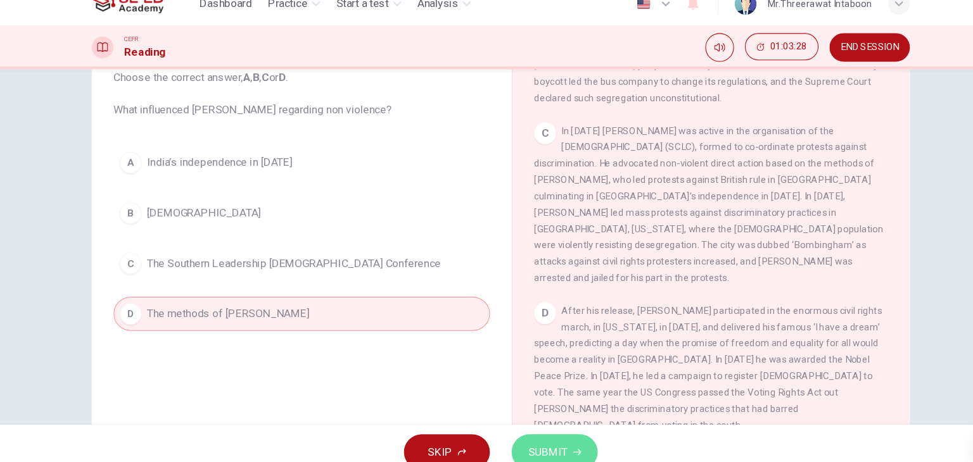
click at [512, 437] on span "SUBMIT" at bounding box center [530, 437] width 37 height 18
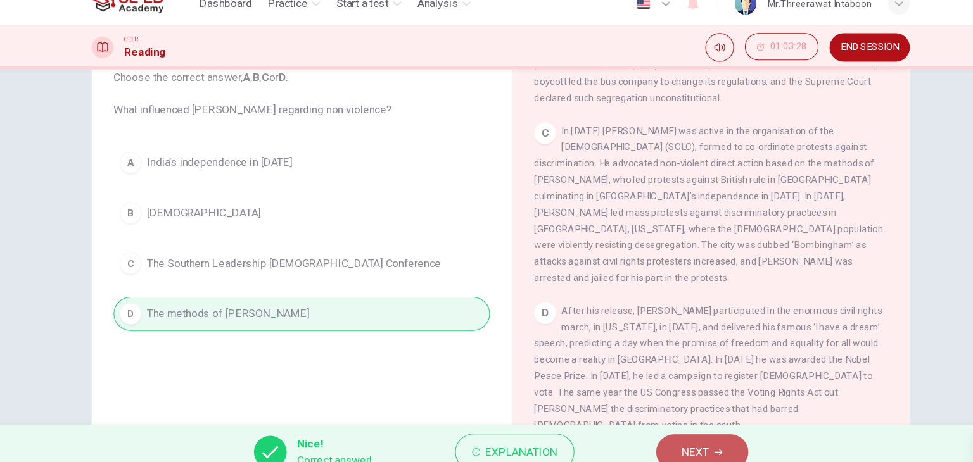
click at [688, 431] on button "NEXT" at bounding box center [673, 436] width 85 height 33
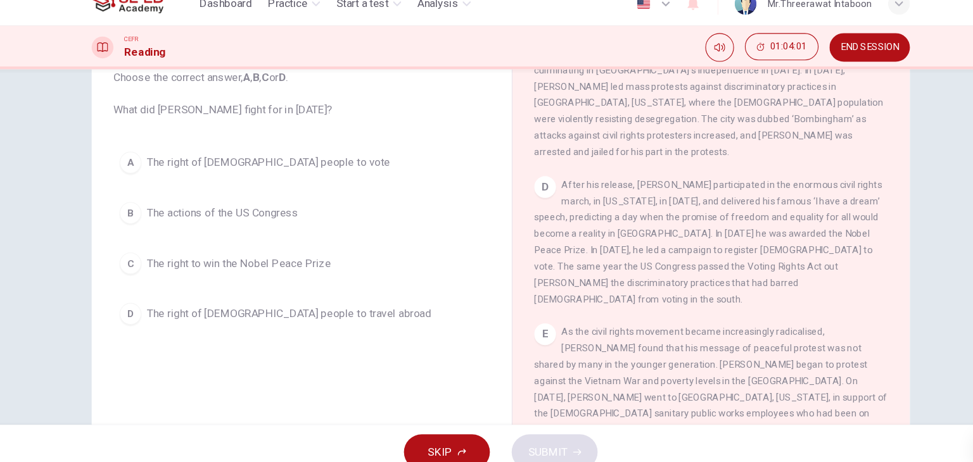
scroll to position [696, 0]
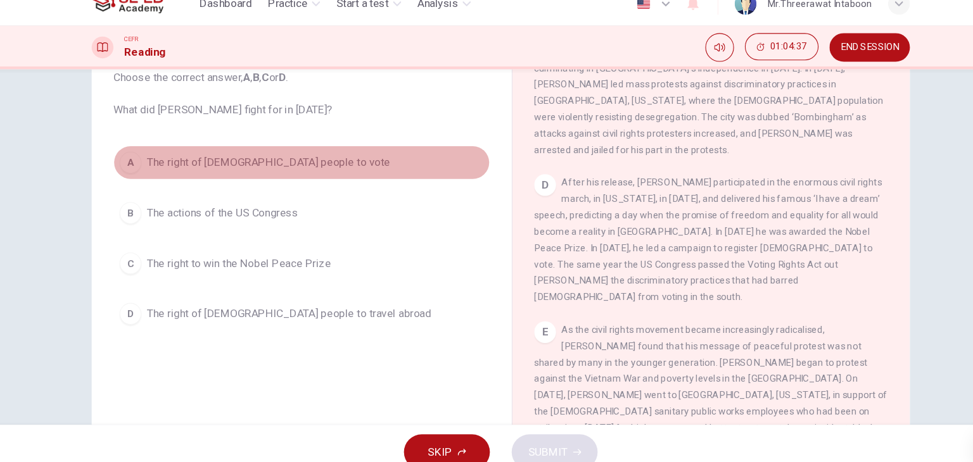
click at [303, 167] on button "A The right of black people to vote" at bounding box center [302, 168] width 350 height 32
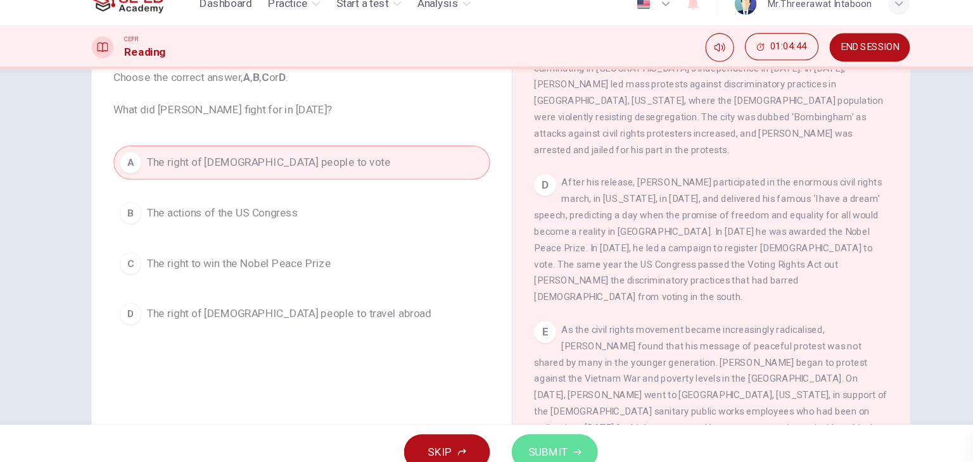
click at [536, 430] on span "SUBMIT" at bounding box center [530, 437] width 37 height 18
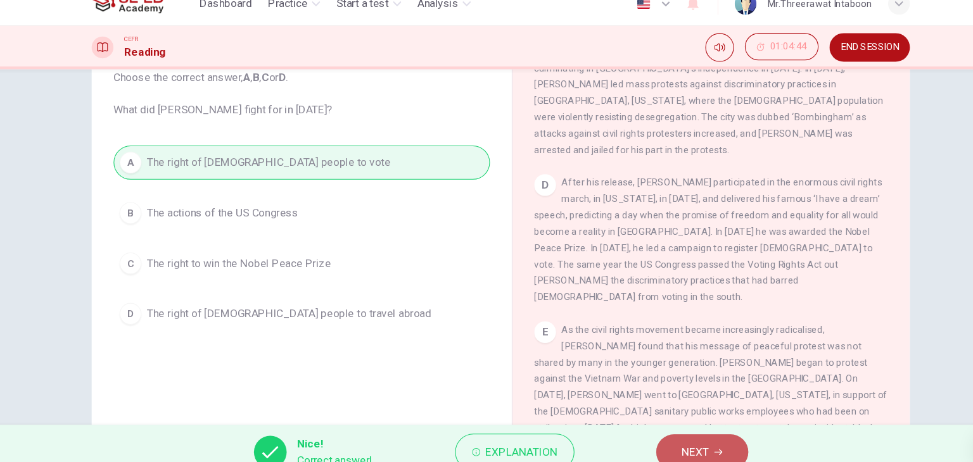
click at [652, 432] on button "NEXT" at bounding box center [673, 436] width 85 height 33
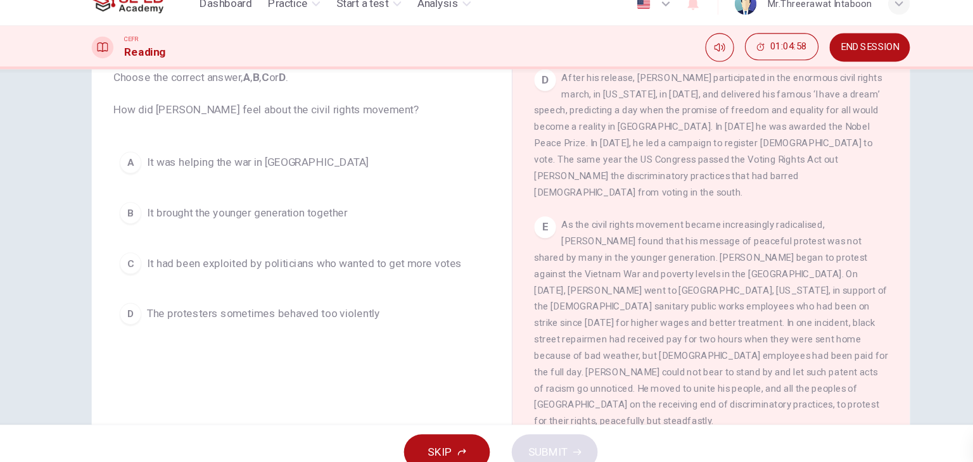
scroll to position [805, 0]
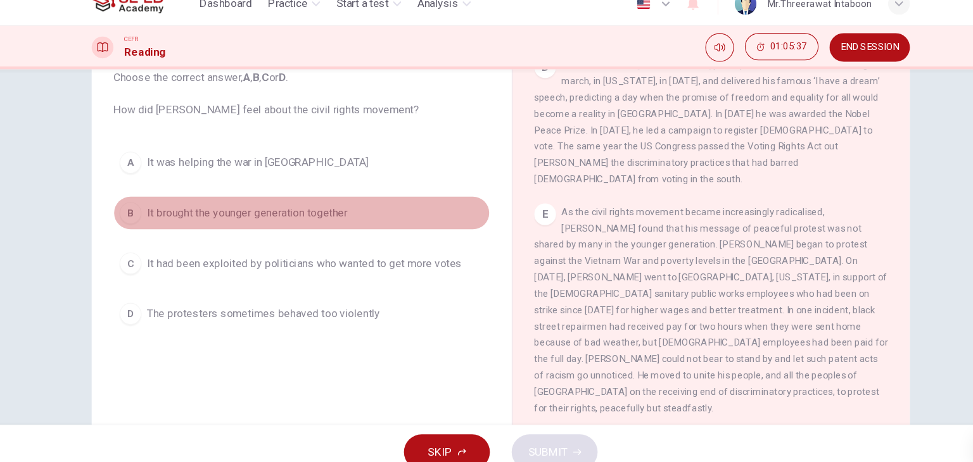
click at [316, 213] on span "It brought the younger generation together" at bounding box center [251, 214] width 186 height 15
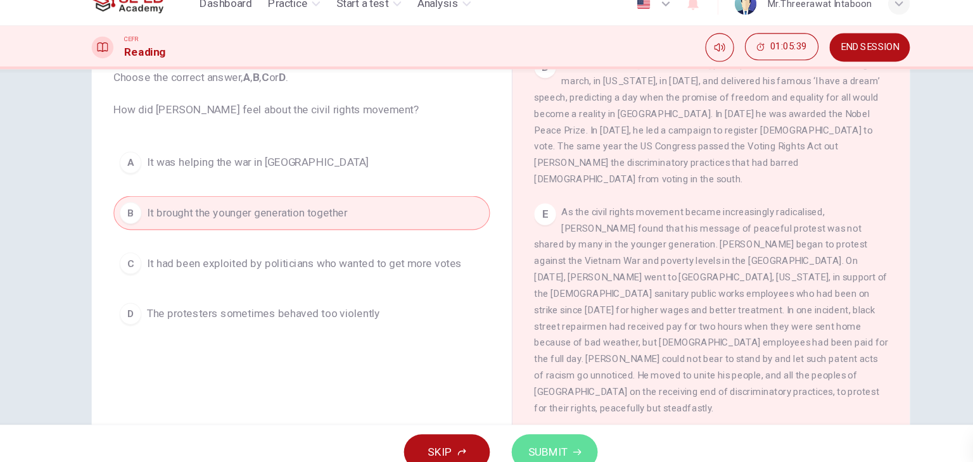
click at [535, 430] on span "SUBMIT" at bounding box center [530, 437] width 37 height 18
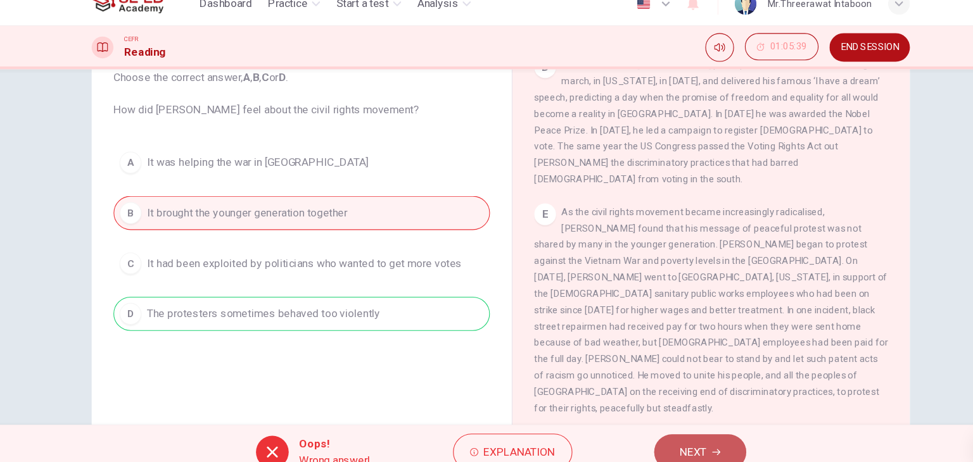
click at [674, 436] on span "NEXT" at bounding box center [665, 437] width 25 height 18
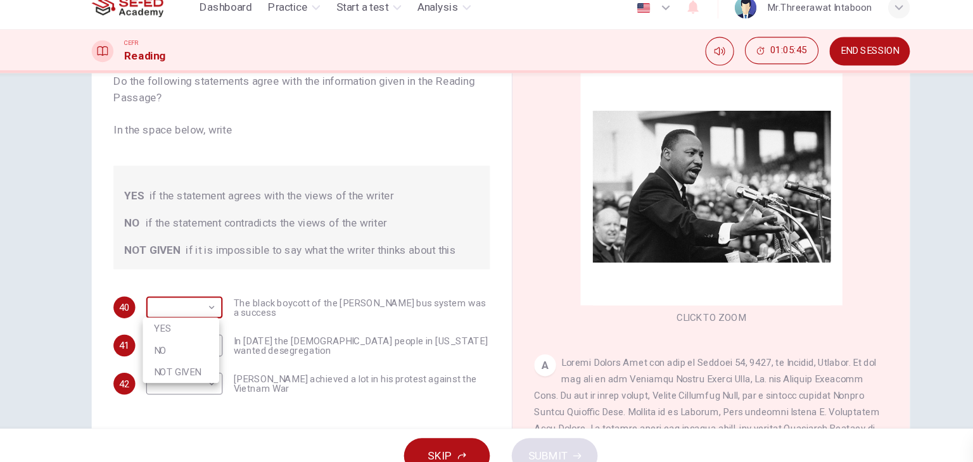
click at [165, 305] on body "This site uses cookies, as explained in our Privacy Policy . If you agree to th…" at bounding box center [486, 231] width 973 height 462
click at [167, 317] on li "YES" at bounding box center [189, 318] width 71 height 20
type input "YES"
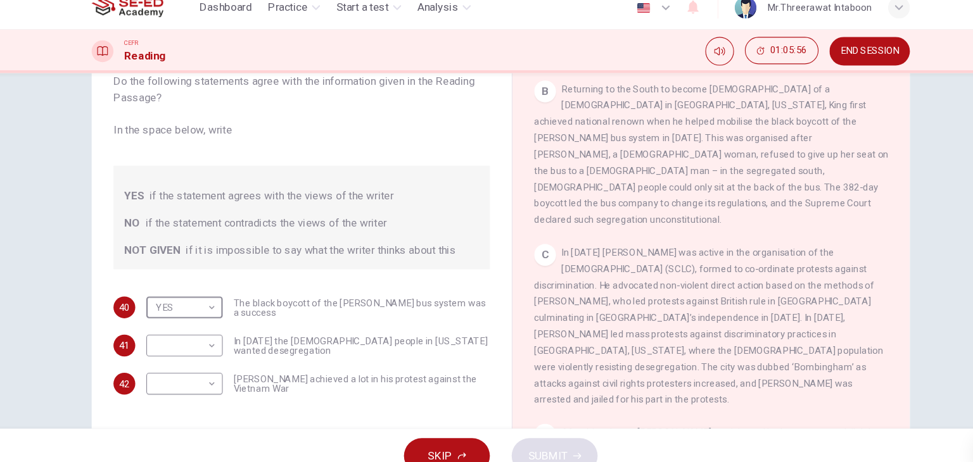
scroll to position [469, 0]
click at [210, 343] on body "This site uses cookies, as explained in our Privacy Policy . If you agree to th…" at bounding box center [486, 231] width 973 height 462
click at [194, 355] on li "YES" at bounding box center [189, 354] width 71 height 20
type input "YES"
click at [215, 372] on body "This site uses cookies, as explained in our Privacy Policy . If you agree to th…" at bounding box center [486, 231] width 973 height 462
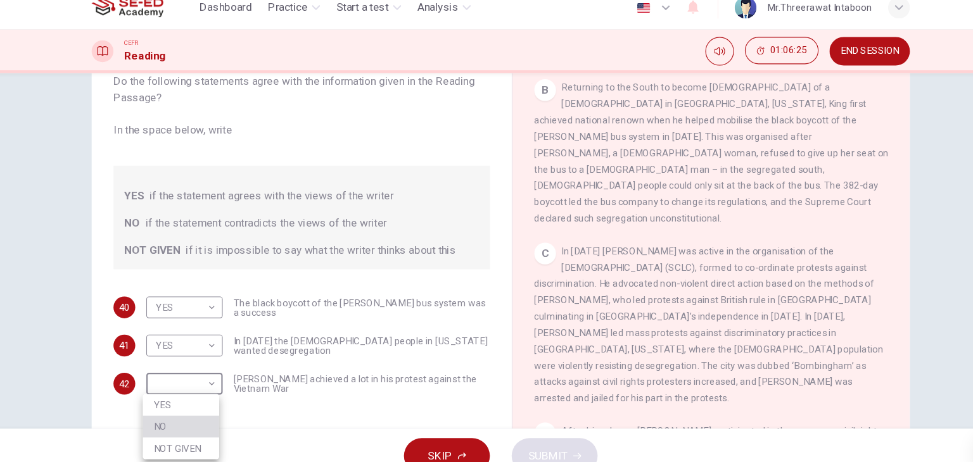
click at [205, 407] on li "NO" at bounding box center [189, 410] width 71 height 20
type input "NO"
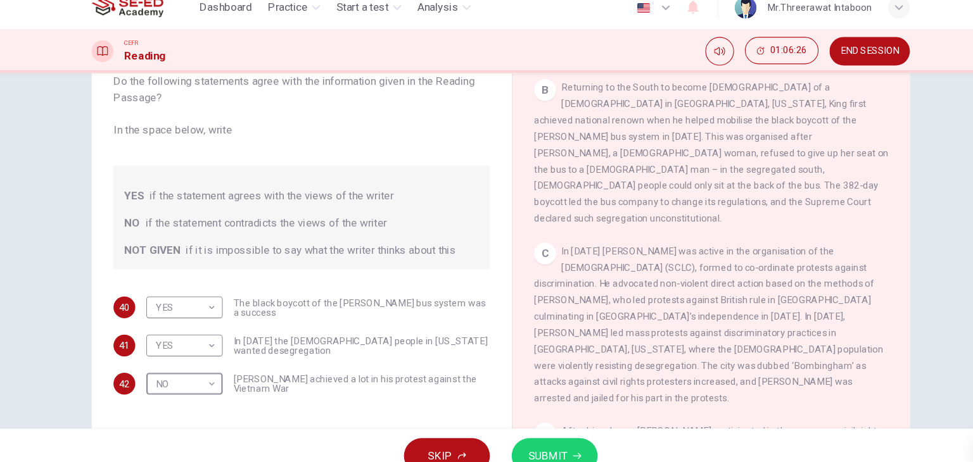
scroll to position [160, 0]
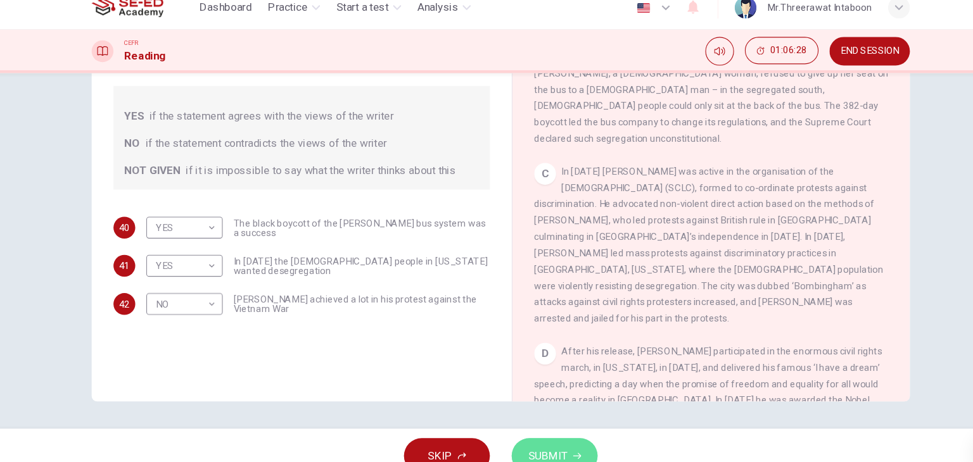
click at [518, 433] on span "SUBMIT" at bounding box center [530, 437] width 37 height 18
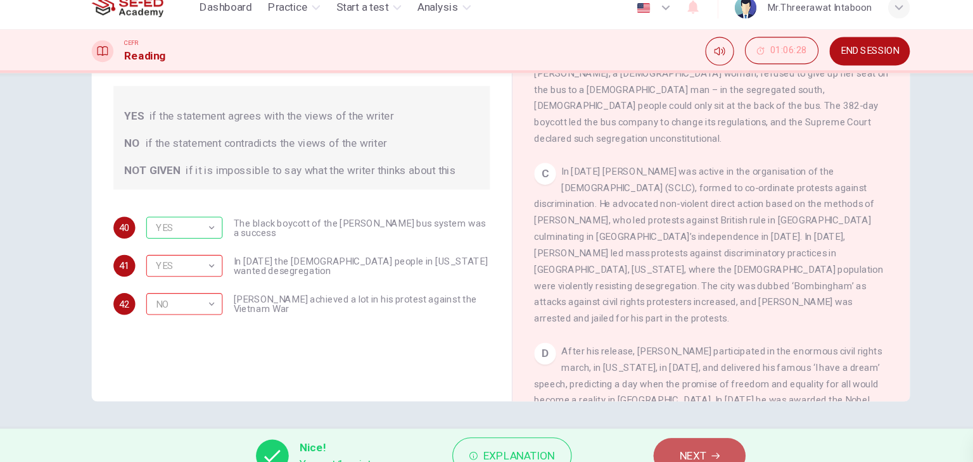
click at [693, 426] on button "NEXT" at bounding box center [670, 436] width 85 height 33
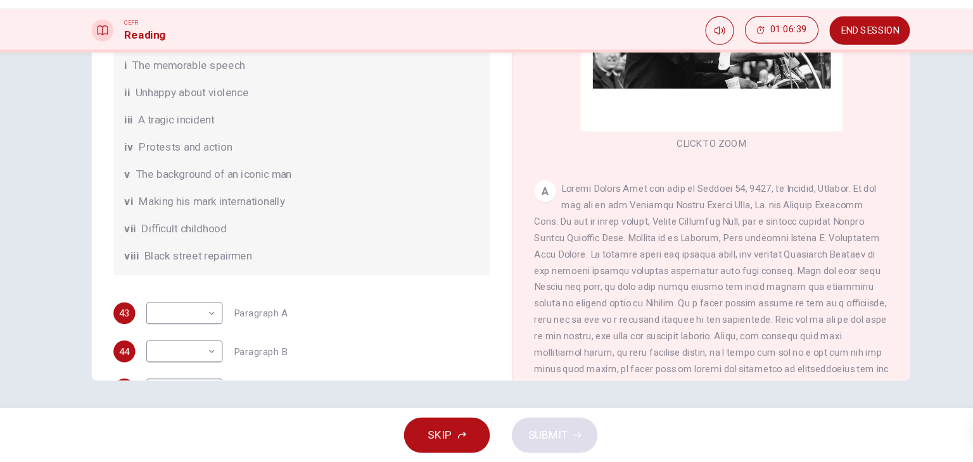
scroll to position [63, 0]
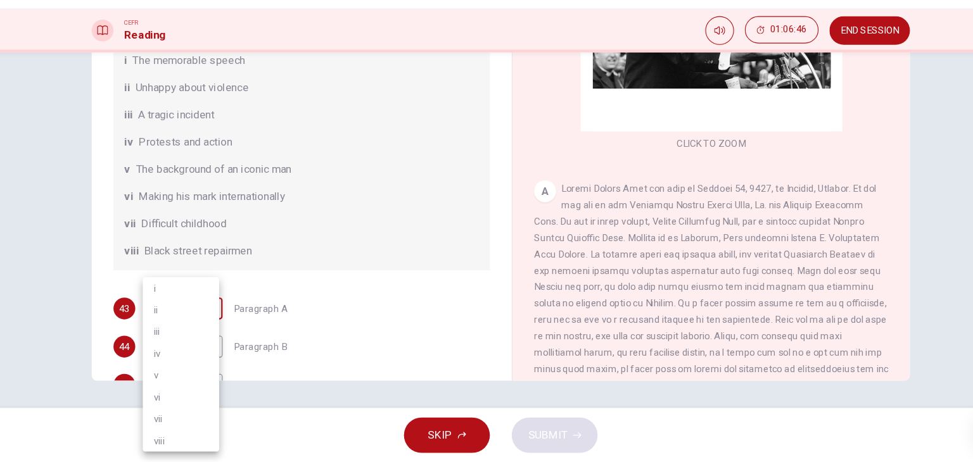
click at [195, 332] on body "This site uses cookies, as explained in our Privacy Policy . If you agree to th…" at bounding box center [486, 231] width 973 height 462
click at [177, 378] on li "v" at bounding box center [189, 381] width 71 height 20
type input "v"
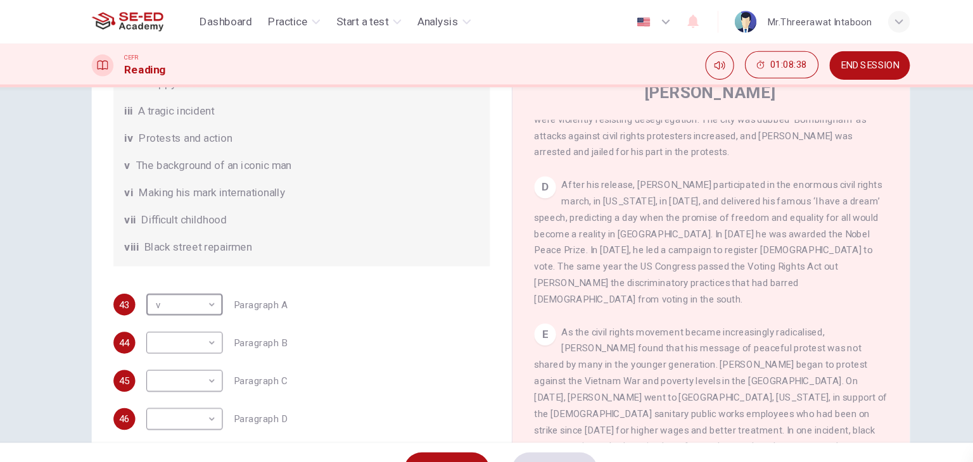
scroll to position [61, 0]
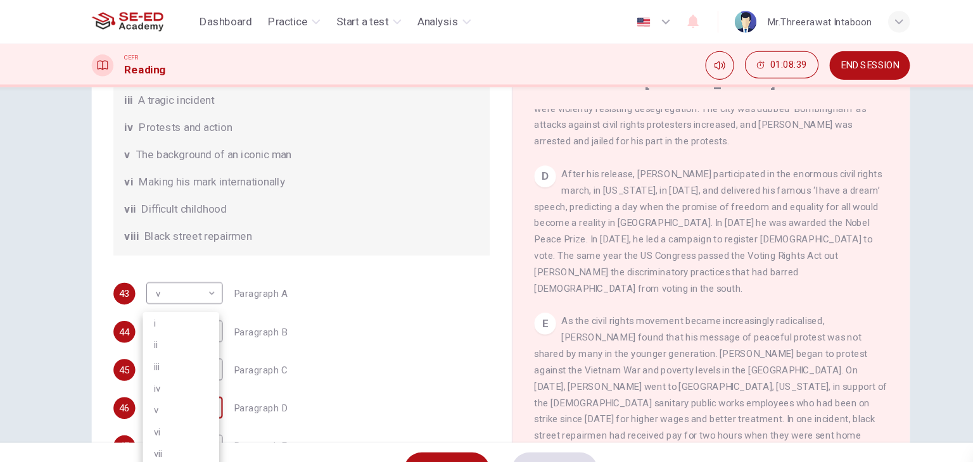
click at [206, 389] on body "This site uses cookies, as explained in our Privacy Policy . If you agree to th…" at bounding box center [486, 231] width 973 height 462
click at [198, 305] on li "i" at bounding box center [189, 300] width 71 height 20
type input "i"
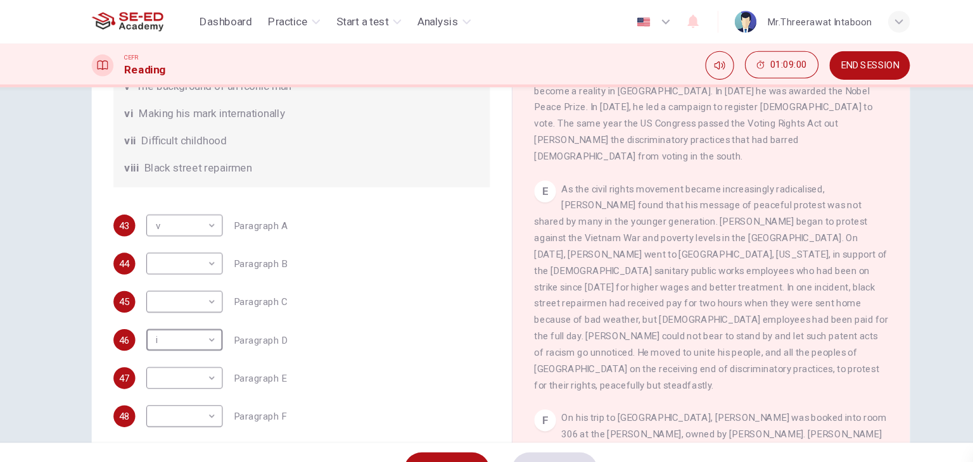
scroll to position [127, 0]
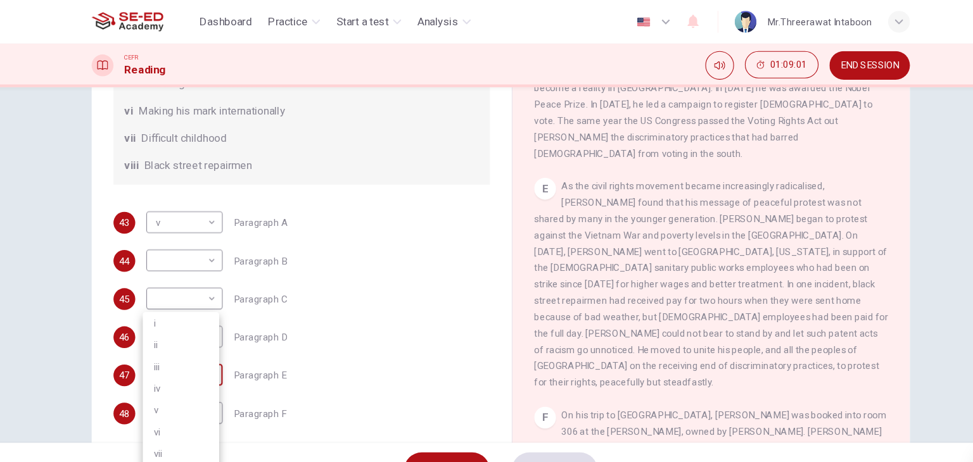
click at [198, 357] on body "This site uses cookies, as explained in our Privacy Policy . If you agree to th…" at bounding box center [486, 231] width 973 height 462
click at [189, 402] on li "vi" at bounding box center [189, 401] width 71 height 20
type input "vi"
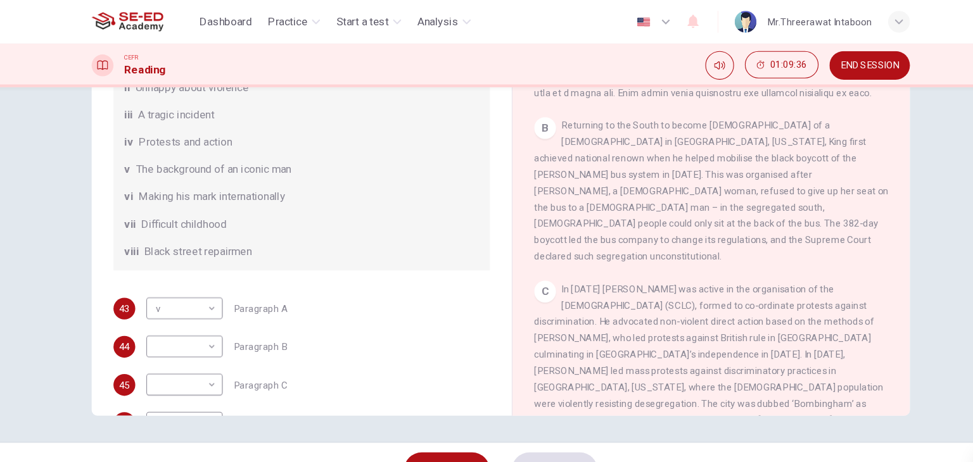
scroll to position [119, 0]
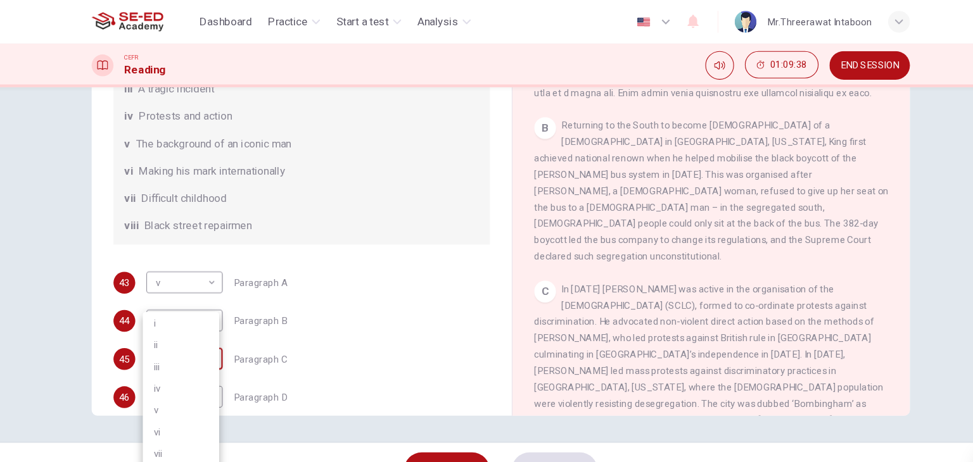
click at [215, 347] on body "This site uses cookies, as explained in our Privacy Policy . If you agree to th…" at bounding box center [486, 231] width 973 height 462
click at [182, 365] on li "iv" at bounding box center [189, 361] width 71 height 20
type input "iv"
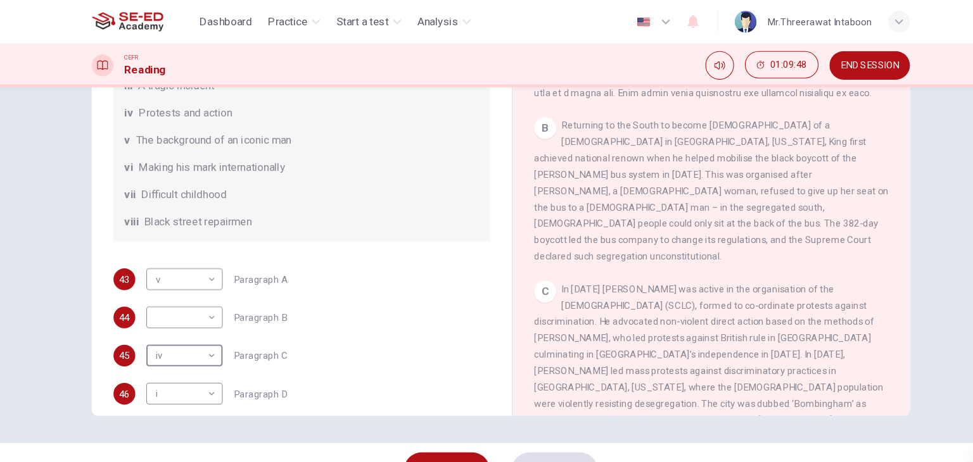
scroll to position [123, 0]
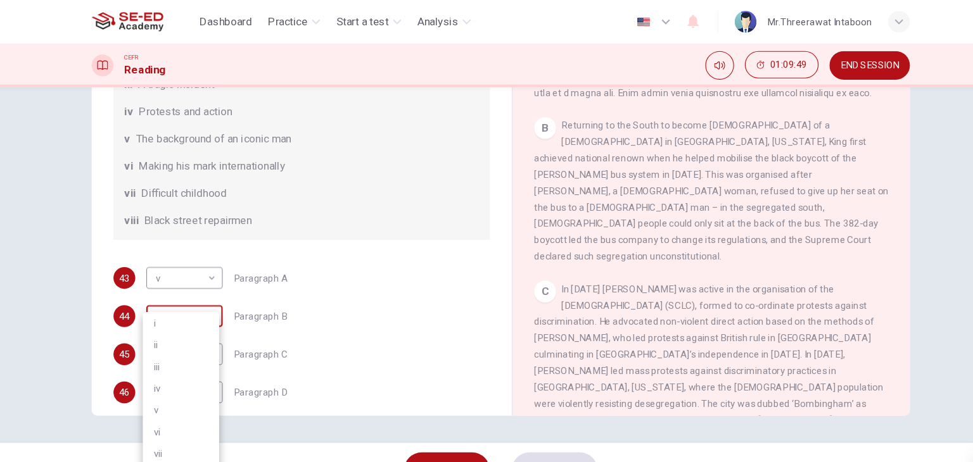
click at [217, 304] on body "This site uses cookies, as explained in our Privacy Policy . If you agree to th…" at bounding box center [486, 231] width 973 height 462
click at [194, 342] on li "iii" at bounding box center [189, 341] width 71 height 20
type input "iii"
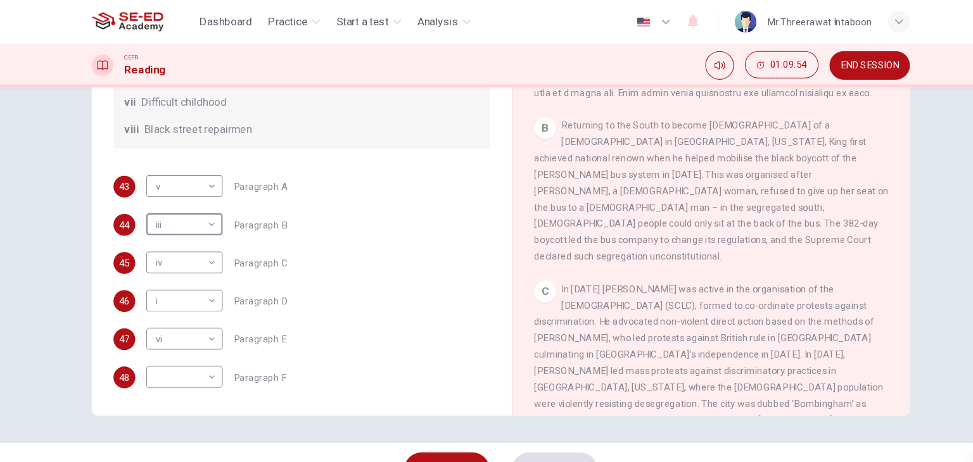
scroll to position [223, 0]
click at [201, 344] on body "This site uses cookies, as explained in our Privacy Policy . If you agree to th…" at bounding box center [486, 231] width 973 height 462
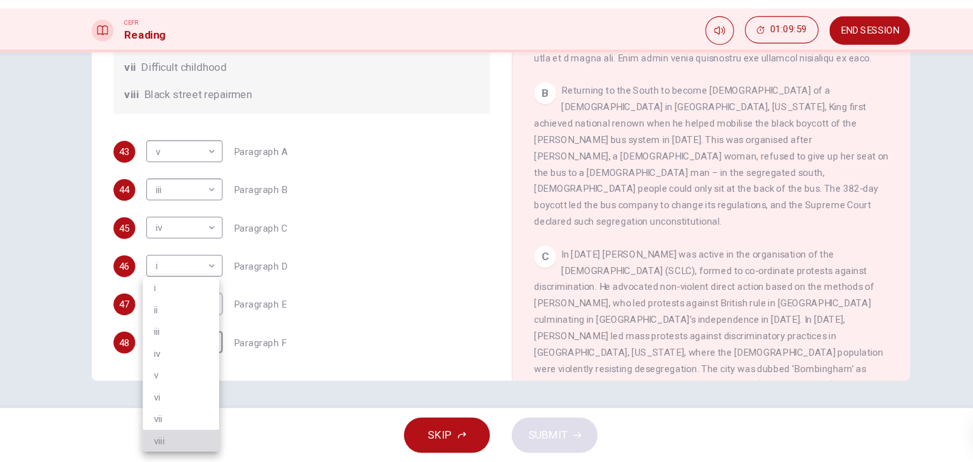
click at [191, 443] on li "viii" at bounding box center [189, 442] width 71 height 20
type input "viii"
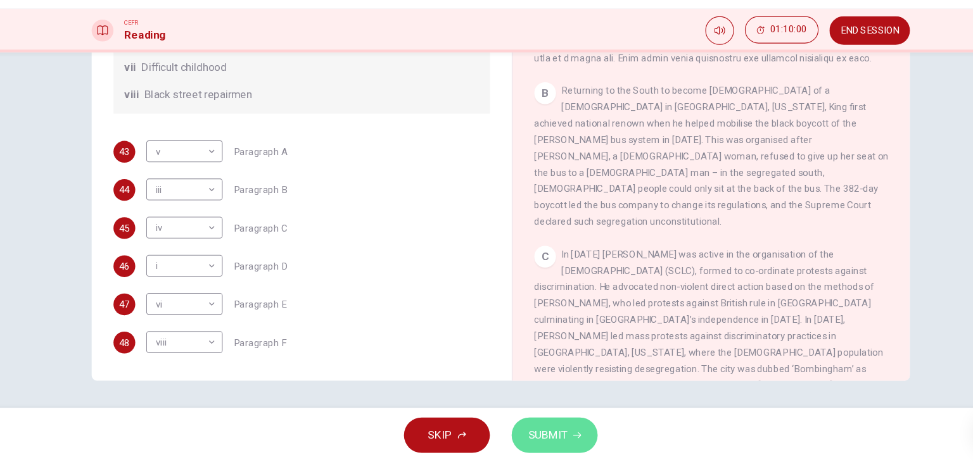
click at [512, 451] on button "SUBMIT" at bounding box center [536, 436] width 80 height 33
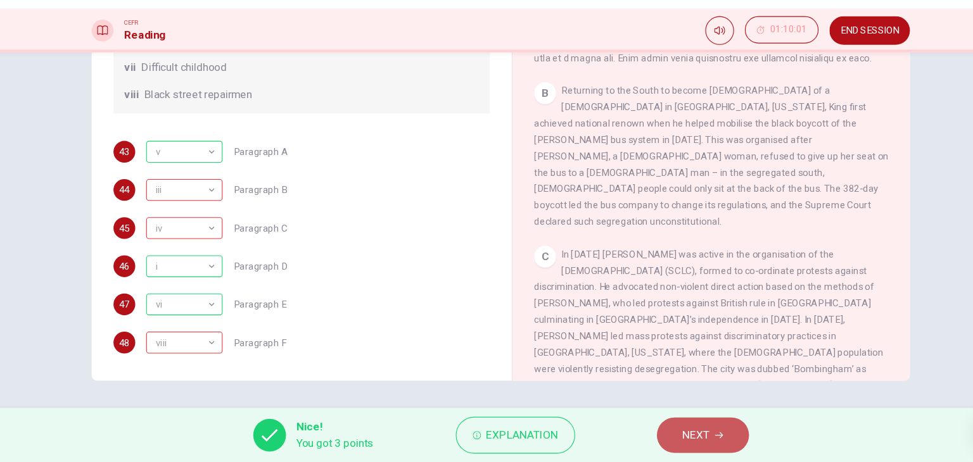
click at [639, 441] on button "NEXT" at bounding box center [673, 436] width 85 height 33
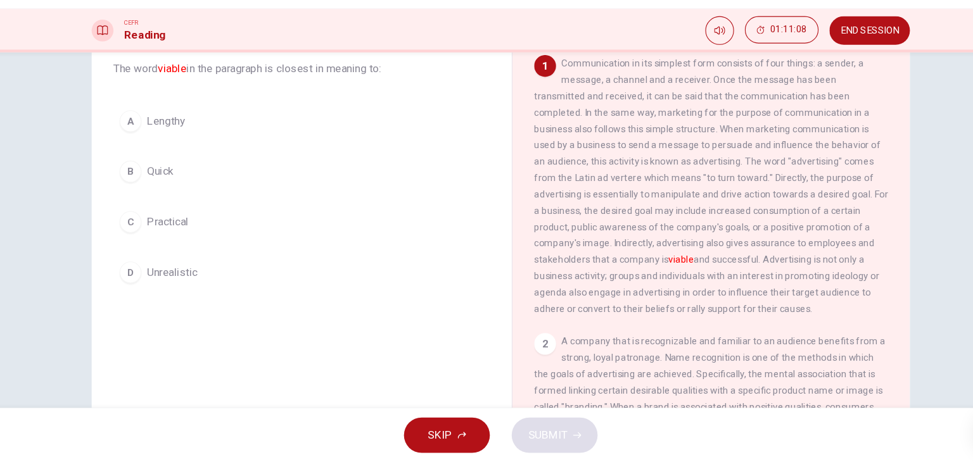
scroll to position [79, 0]
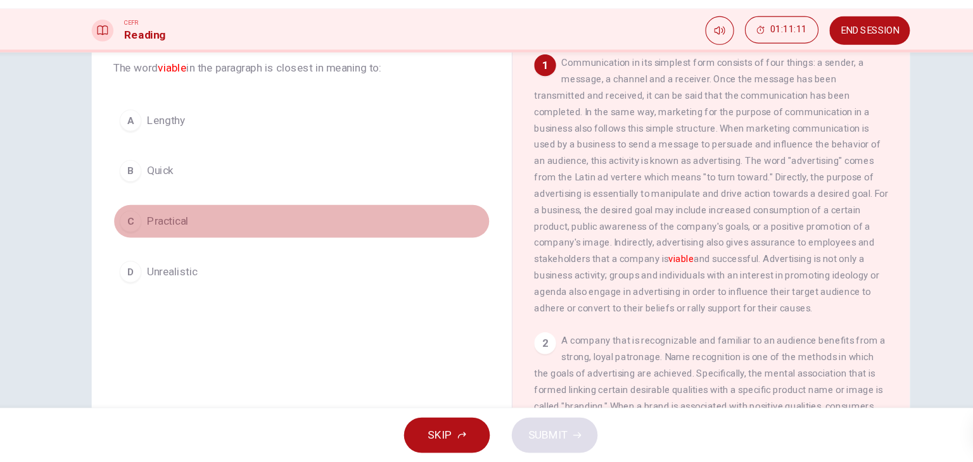
click at [148, 229] on button "C Practical" at bounding box center [302, 238] width 350 height 32
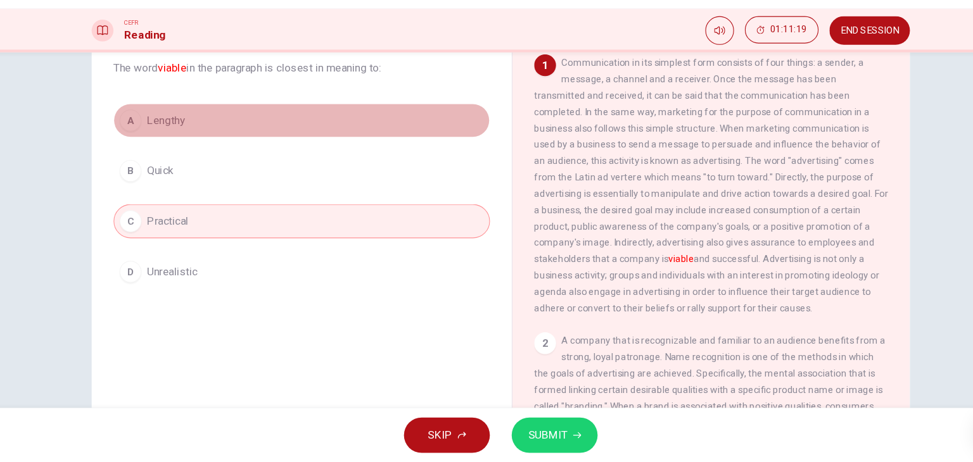
click at [393, 133] on button "A Lengthy" at bounding box center [302, 145] width 350 height 32
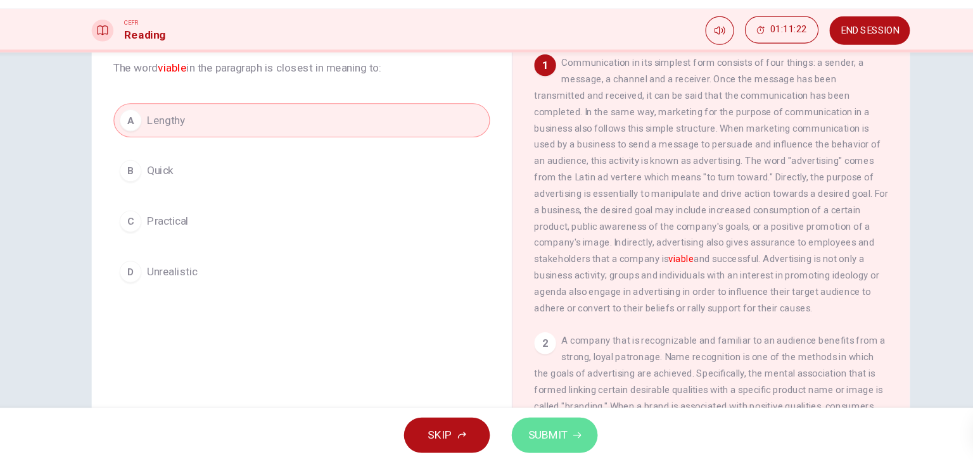
click at [555, 443] on button "SUBMIT" at bounding box center [536, 436] width 80 height 33
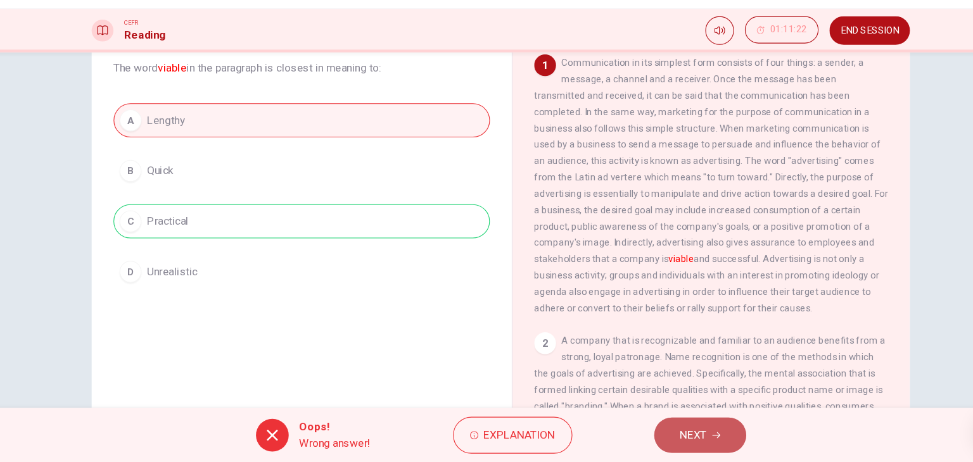
click at [701, 447] on button "NEXT" at bounding box center [671, 436] width 85 height 33
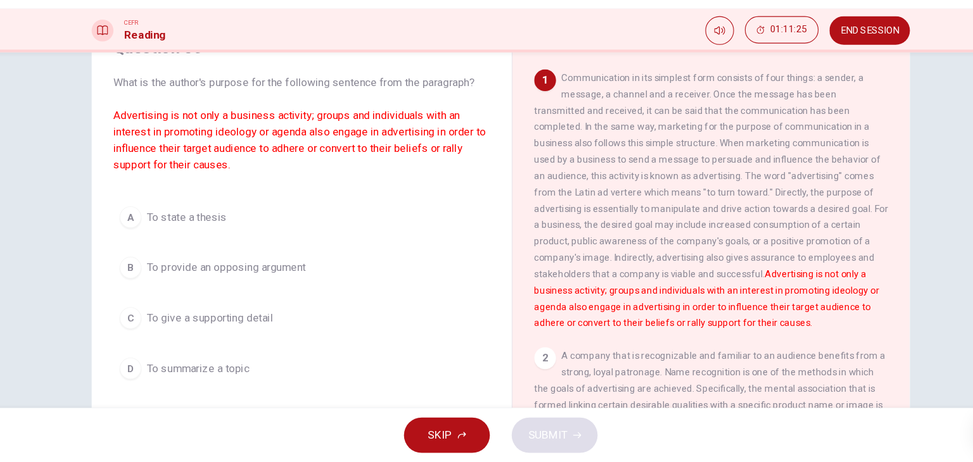
scroll to position [66, 0]
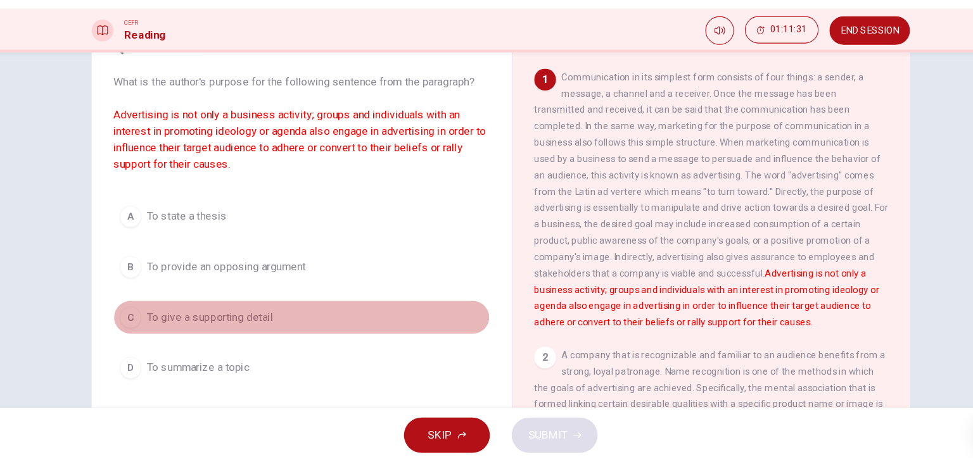
click at [216, 337] on button "C To give a supporting detail" at bounding box center [302, 328] width 350 height 32
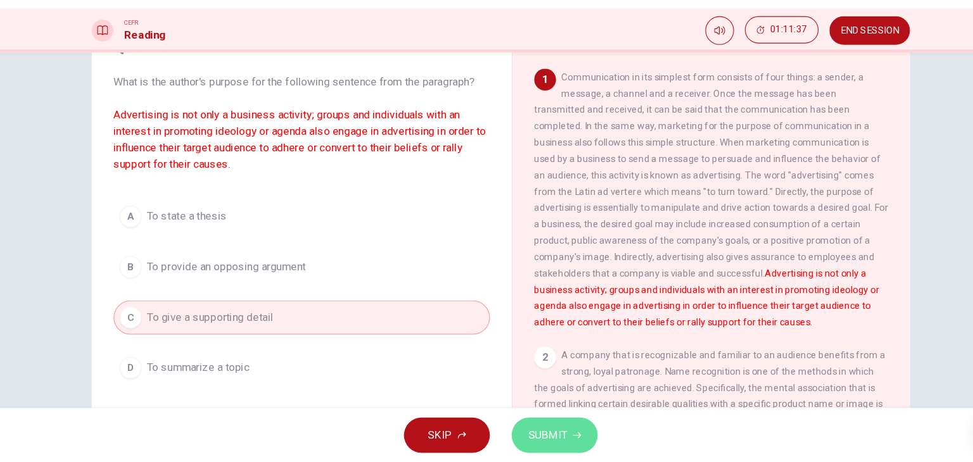
click at [530, 431] on span "SUBMIT" at bounding box center [530, 437] width 37 height 18
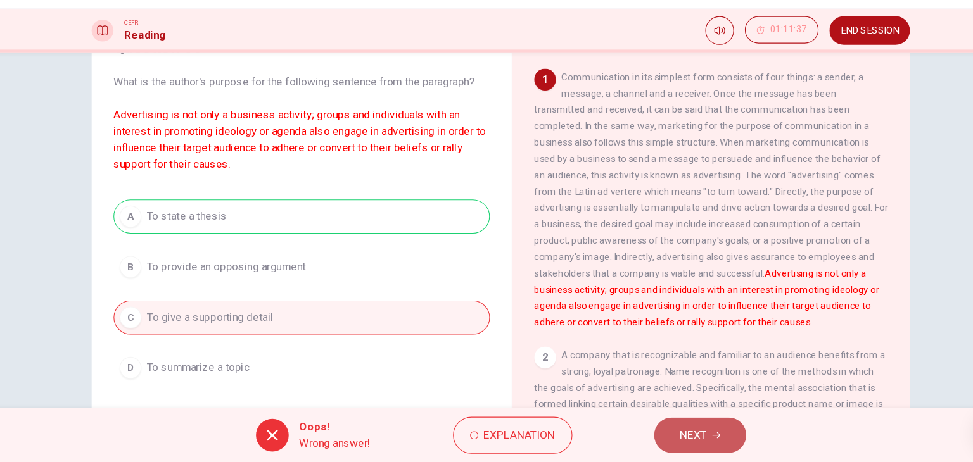
click at [671, 441] on span "NEXT" at bounding box center [665, 437] width 25 height 18
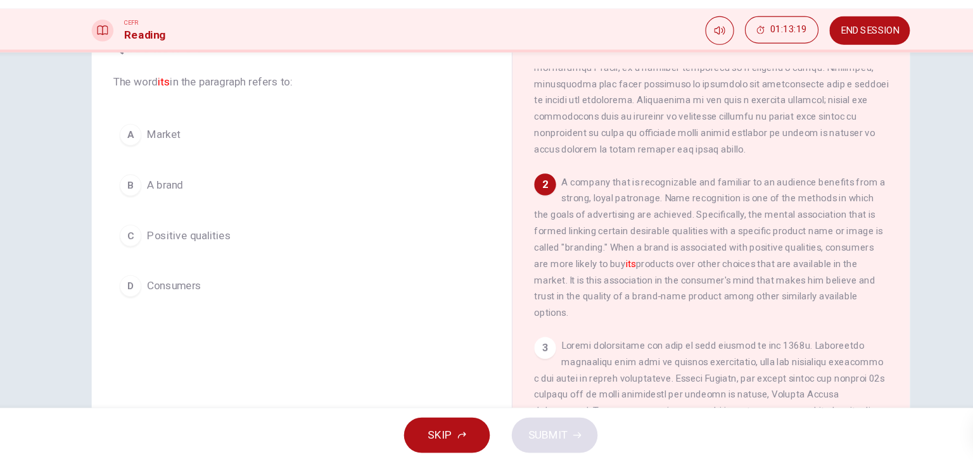
scroll to position [162, 0]
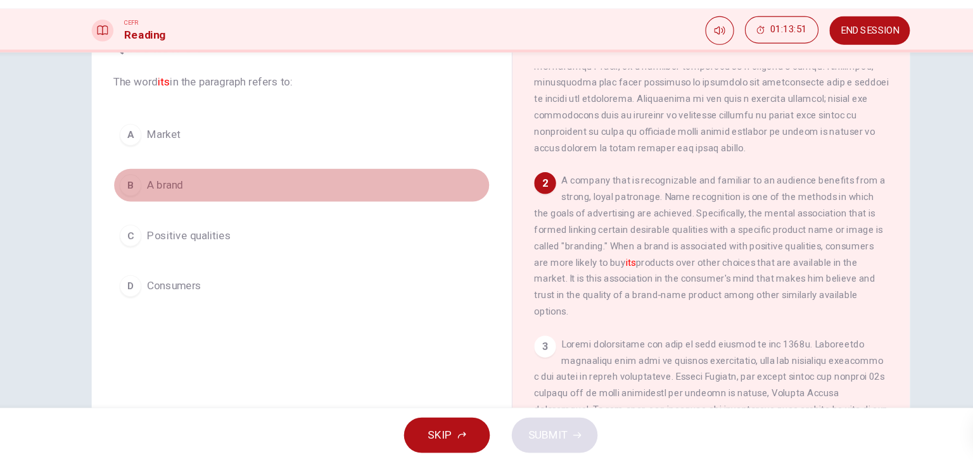
click at [187, 198] on span "A brand" at bounding box center [175, 204] width 34 height 15
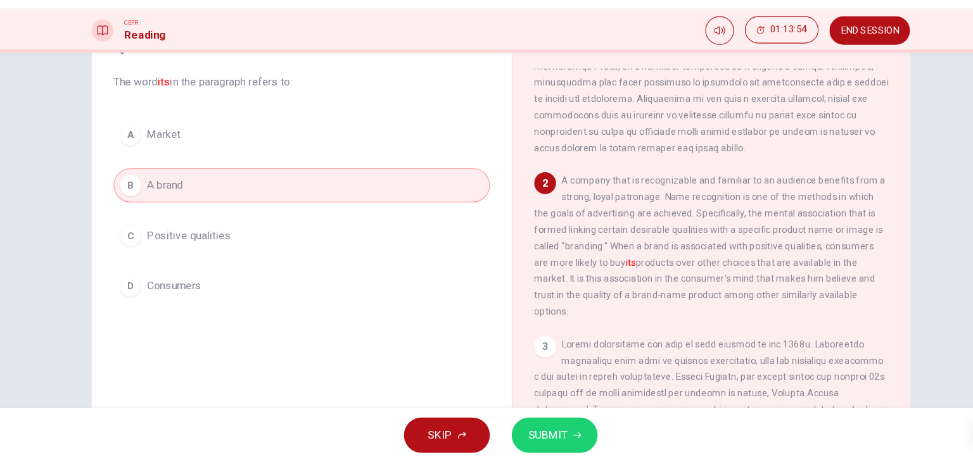
click at [533, 440] on span "SUBMIT" at bounding box center [530, 437] width 37 height 18
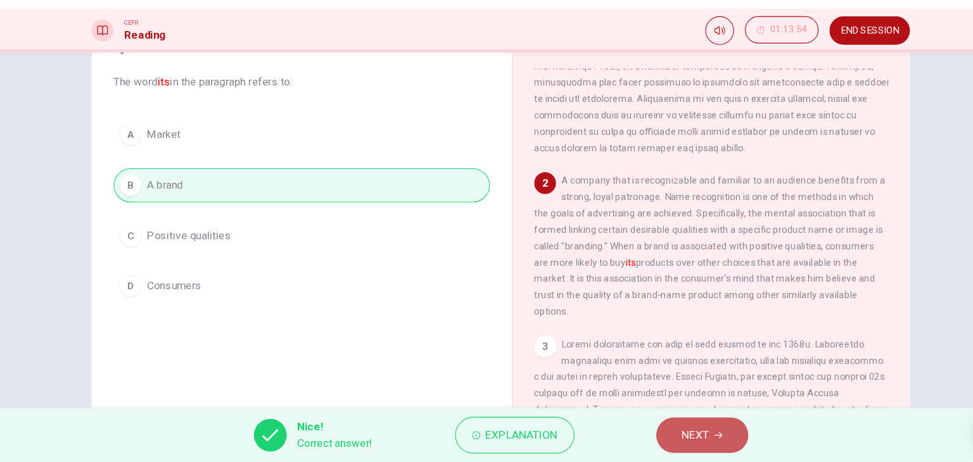
click at [692, 441] on button "NEXT" at bounding box center [673, 436] width 85 height 33
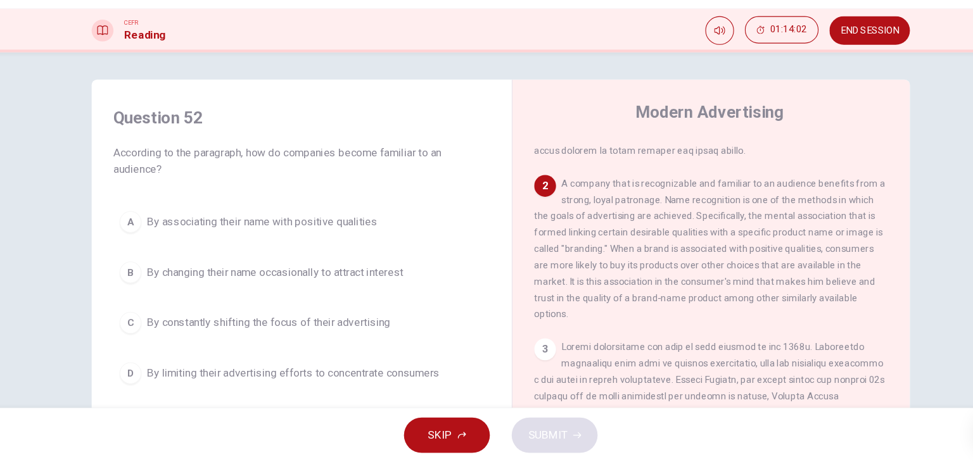
scroll to position [215, 0]
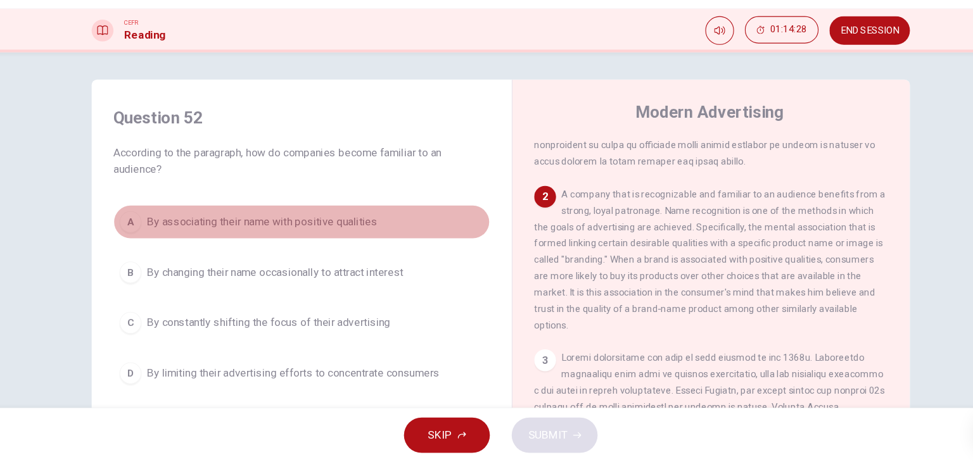
click at [393, 236] on button "A By associating their name with positive qualities" at bounding box center [302, 239] width 350 height 32
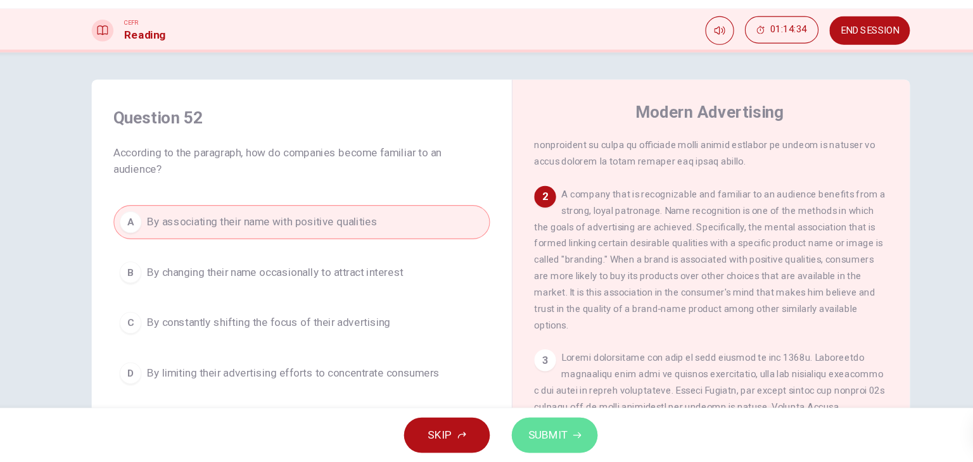
click at [534, 439] on span "SUBMIT" at bounding box center [530, 437] width 37 height 18
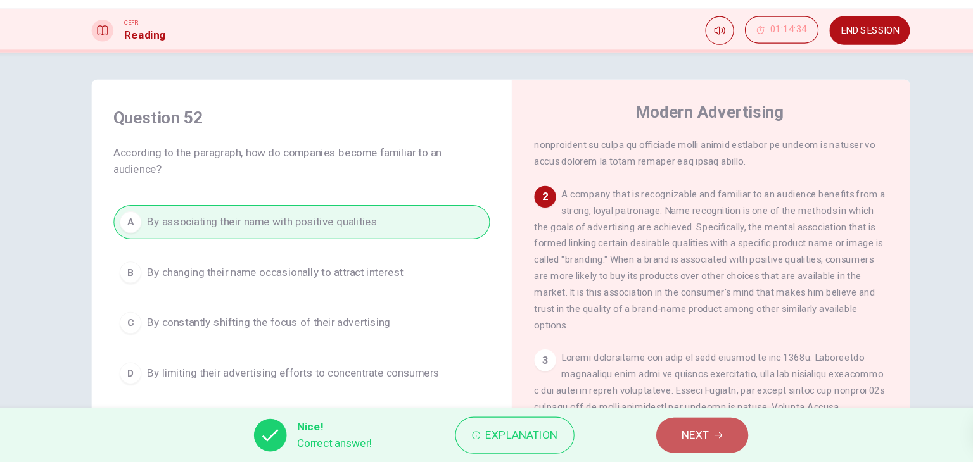
click at [681, 441] on button "NEXT" at bounding box center [673, 436] width 85 height 33
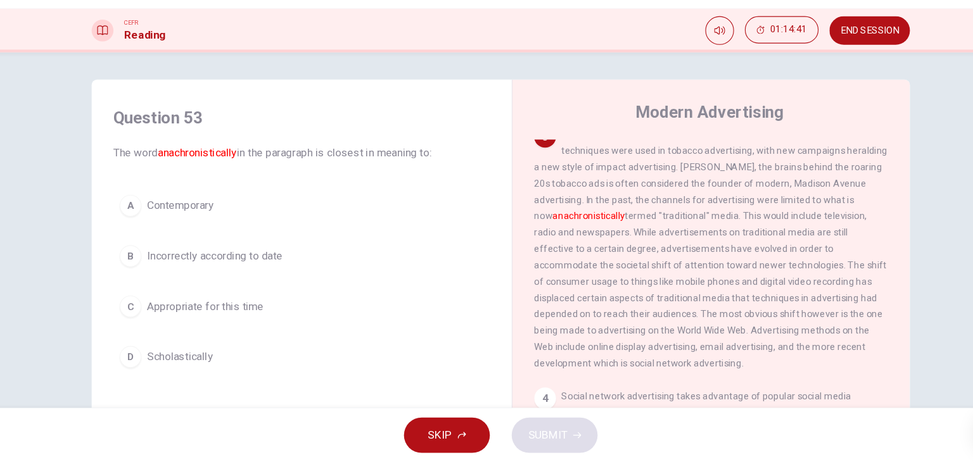
scroll to position [422, 0]
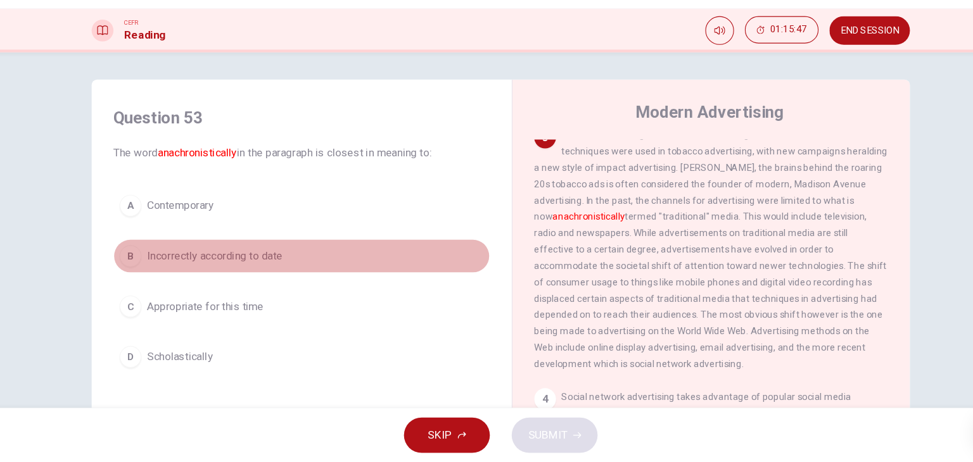
click at [299, 272] on button "B Incorrectly according to date" at bounding box center [302, 271] width 350 height 32
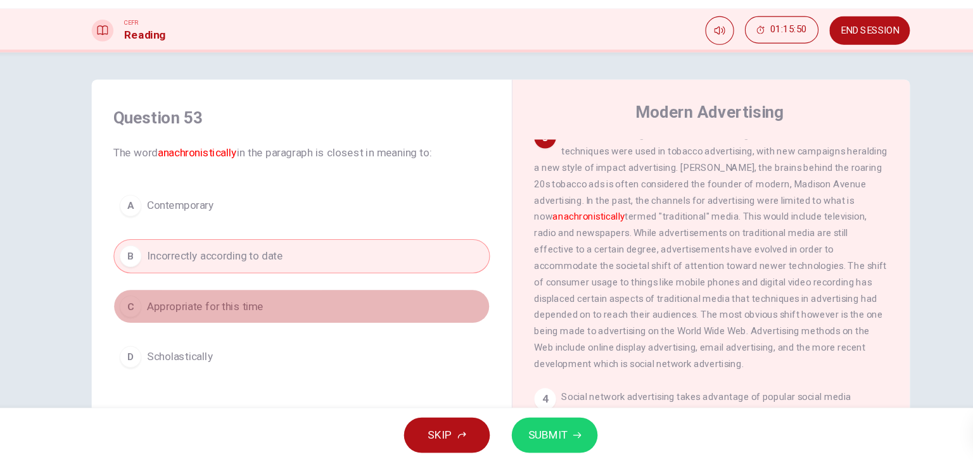
click at [344, 327] on button "C Appropriate for this time" at bounding box center [302, 317] width 350 height 32
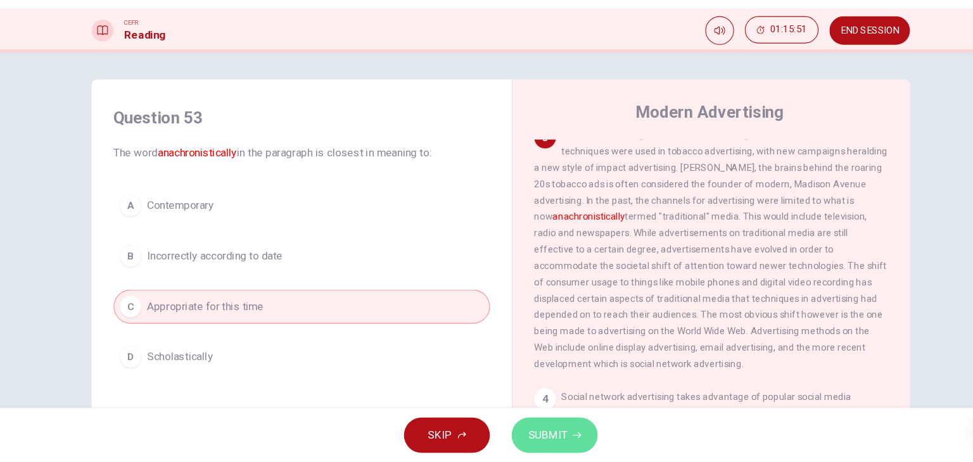
click at [548, 439] on button "SUBMIT" at bounding box center [536, 436] width 80 height 33
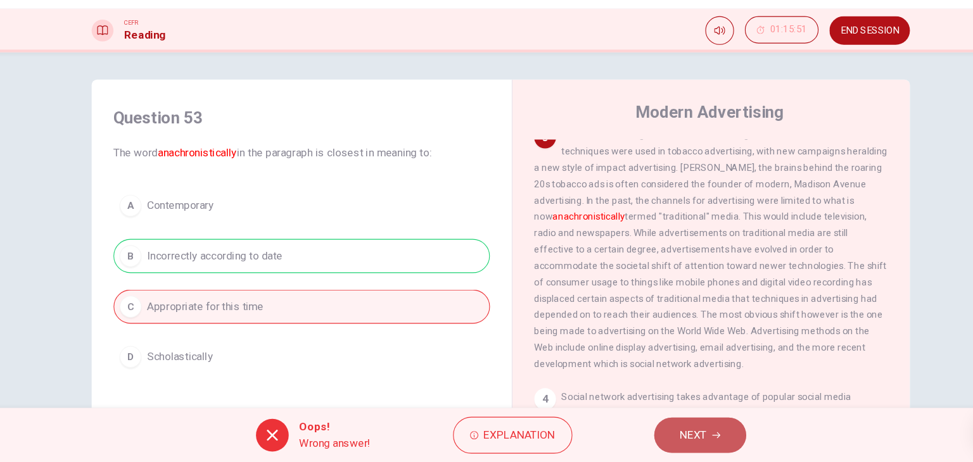
click at [698, 443] on button "NEXT" at bounding box center [671, 436] width 85 height 33
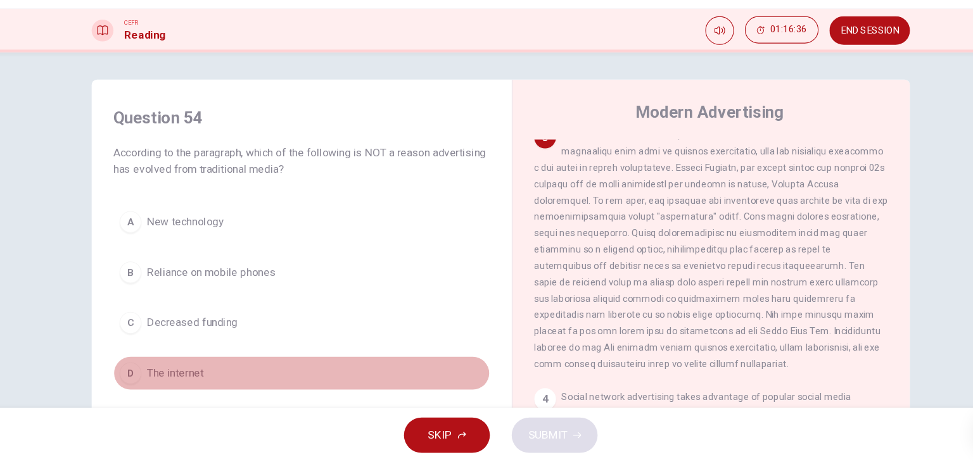
click at [250, 391] on button "D The internet" at bounding box center [302, 379] width 350 height 32
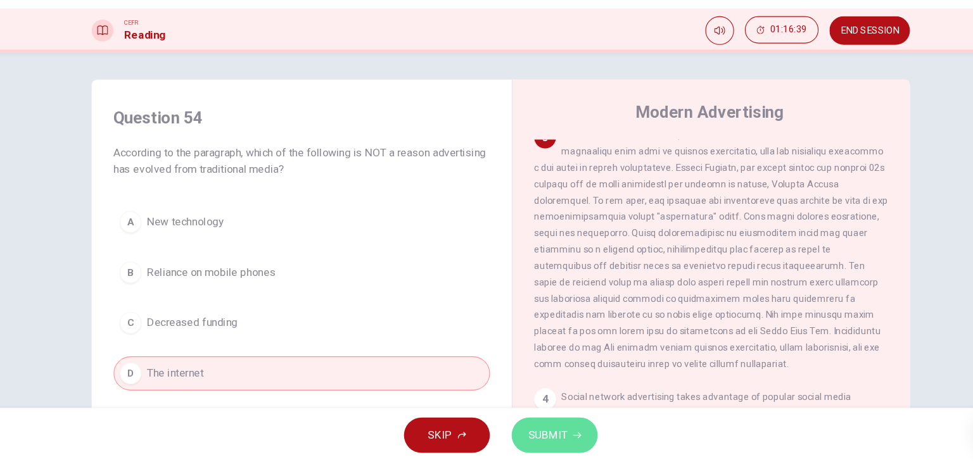
click at [526, 425] on button "SUBMIT" at bounding box center [536, 436] width 80 height 33
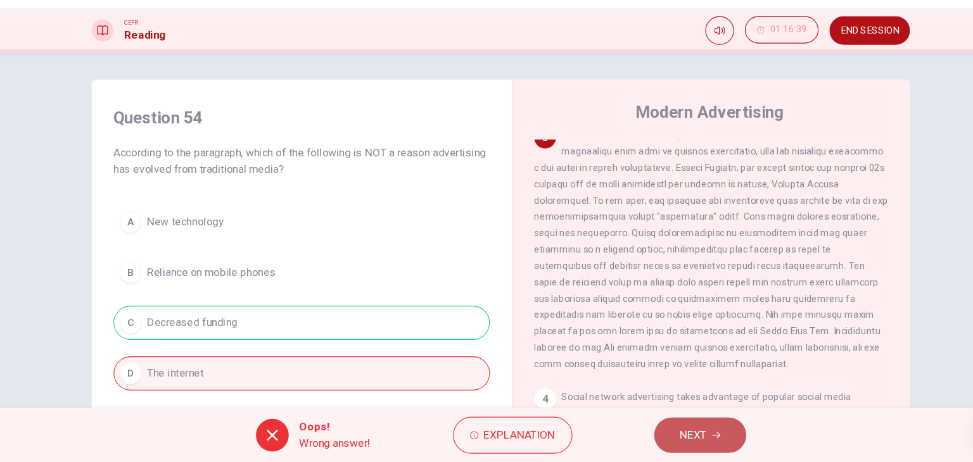
click at [653, 428] on span "NEXT" at bounding box center [665, 437] width 25 height 18
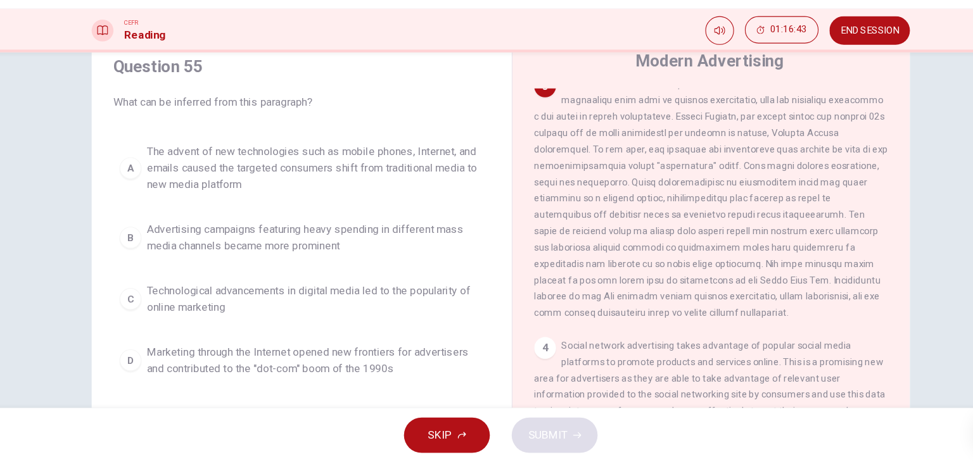
scroll to position [37, 0]
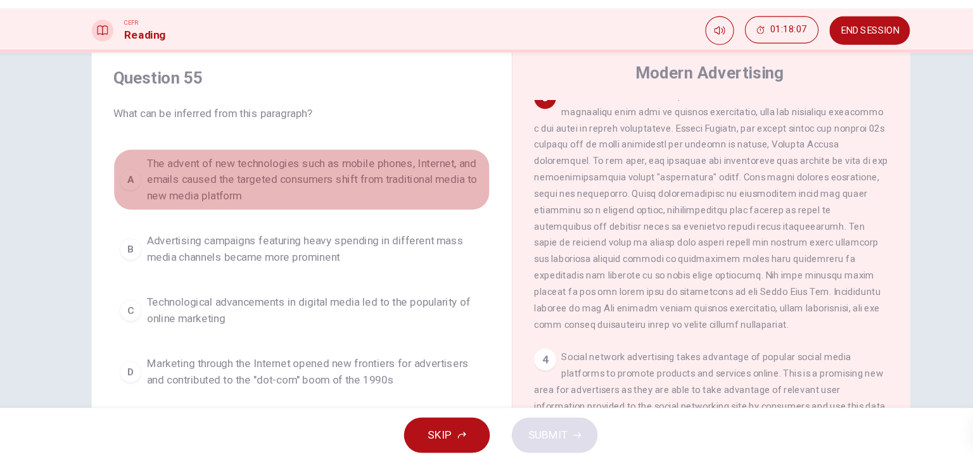
click at [227, 220] on span "The advent of new technologies such as mobile phones, Internet, and emails caus…" at bounding box center [314, 200] width 313 height 46
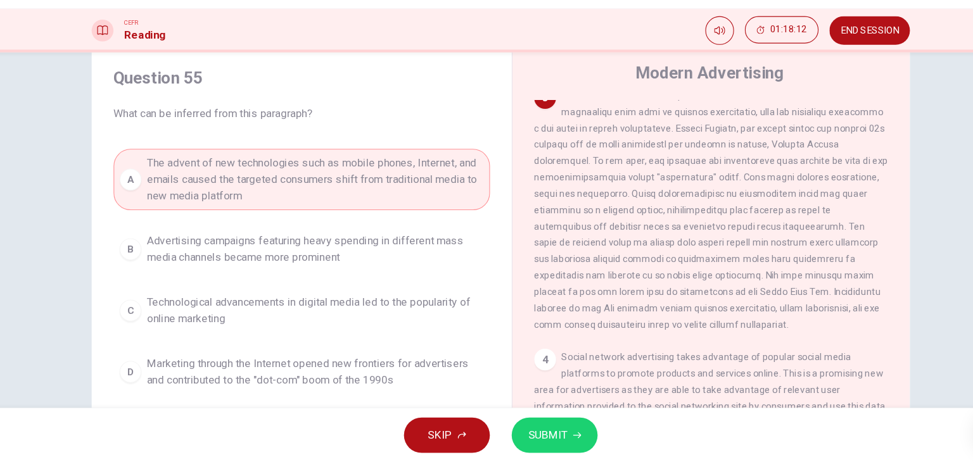
click at [550, 433] on button "SUBMIT" at bounding box center [536, 436] width 80 height 33
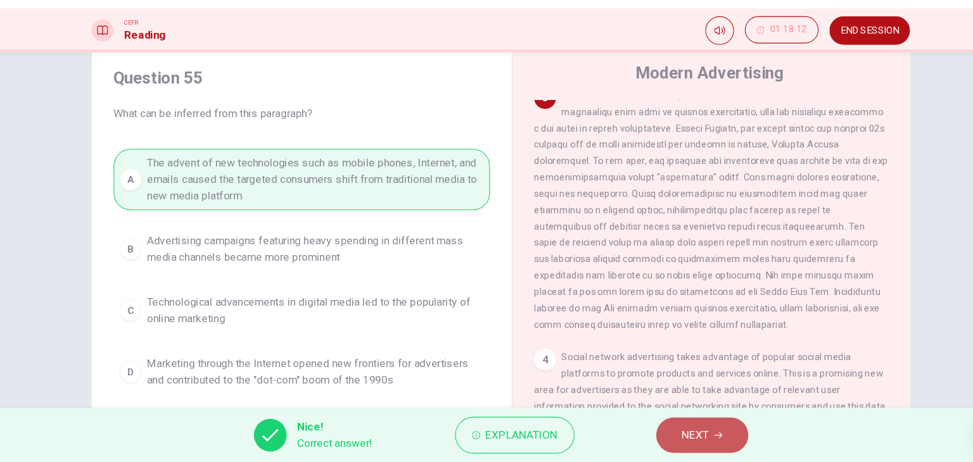
click at [678, 438] on span "NEXT" at bounding box center [667, 437] width 25 height 18
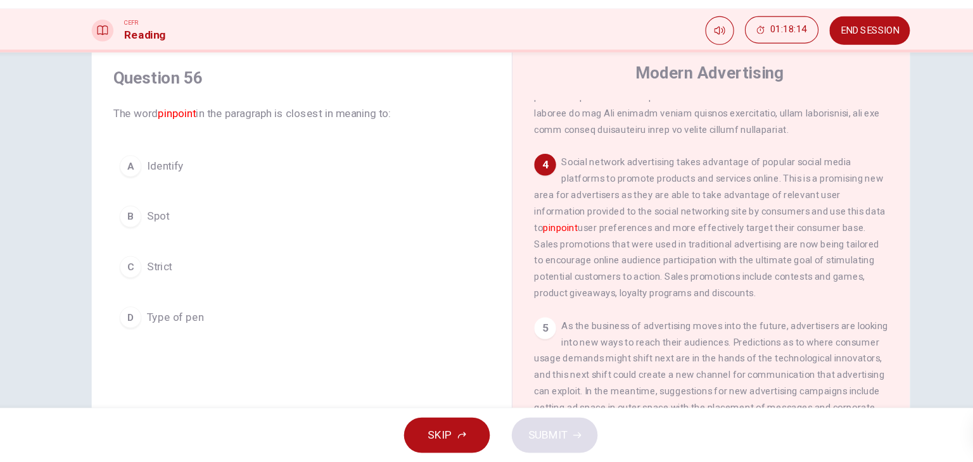
scroll to position [616, 0]
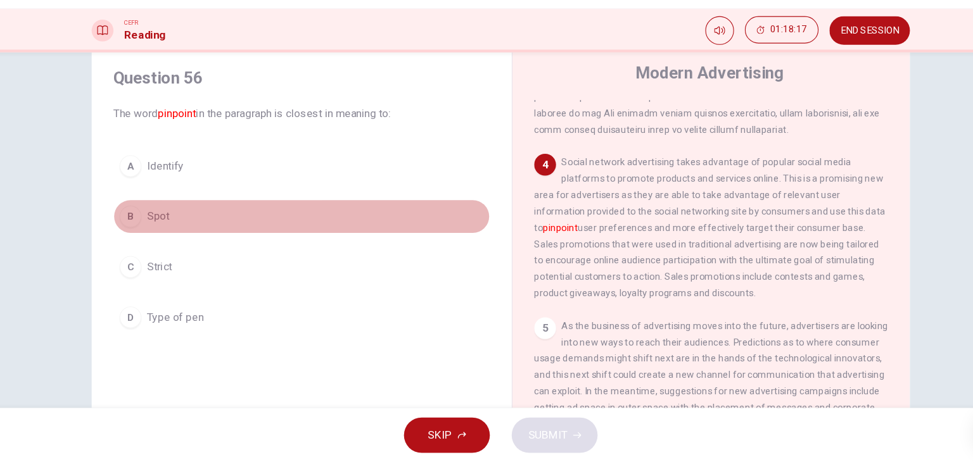
click at [307, 232] on button "B Spot" at bounding box center [302, 234] width 350 height 32
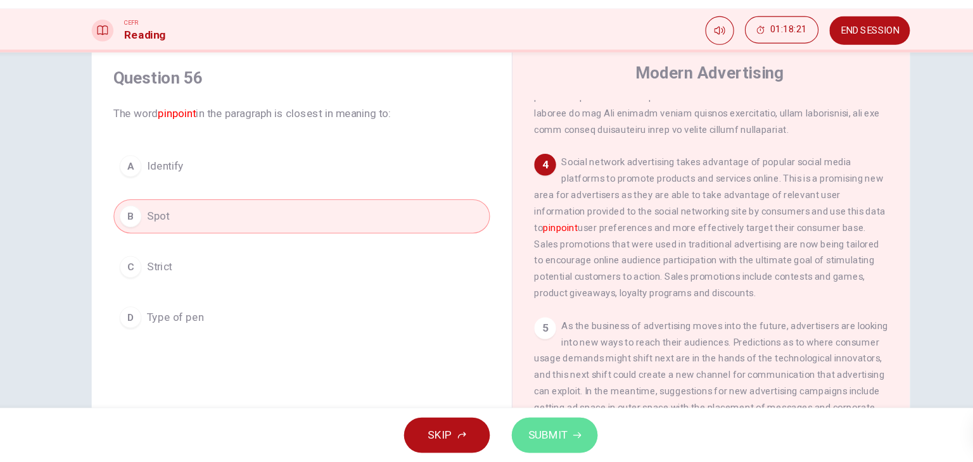
click at [557, 424] on button "SUBMIT" at bounding box center [536, 436] width 80 height 33
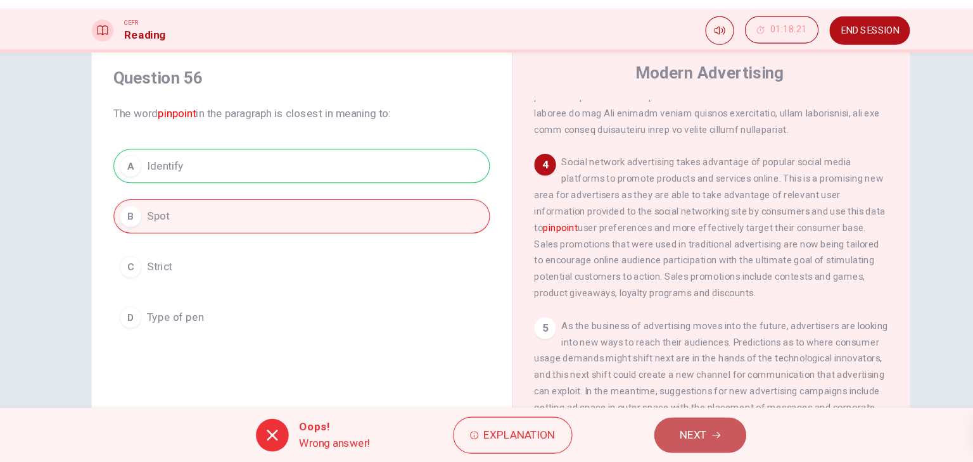
click at [686, 441] on button "NEXT" at bounding box center [671, 436] width 85 height 33
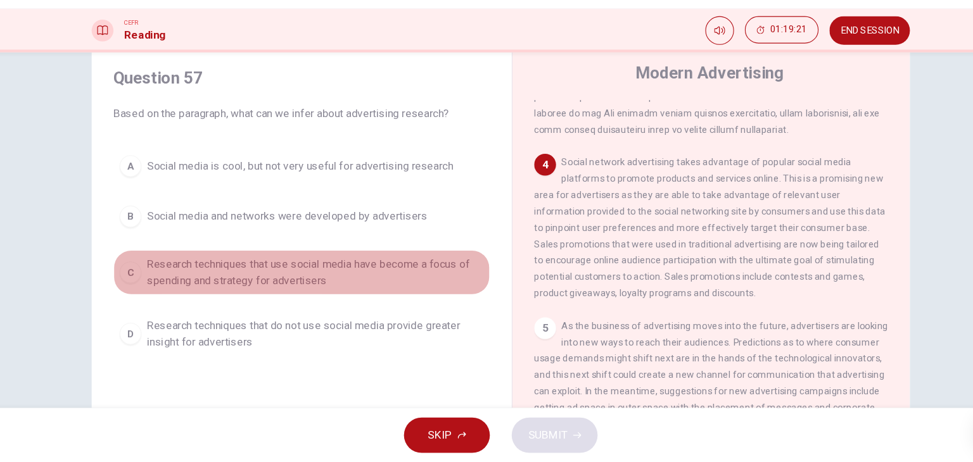
click at [344, 293] on span "Research techniques that use social media have become a focus of spending and s…" at bounding box center [314, 285] width 313 height 30
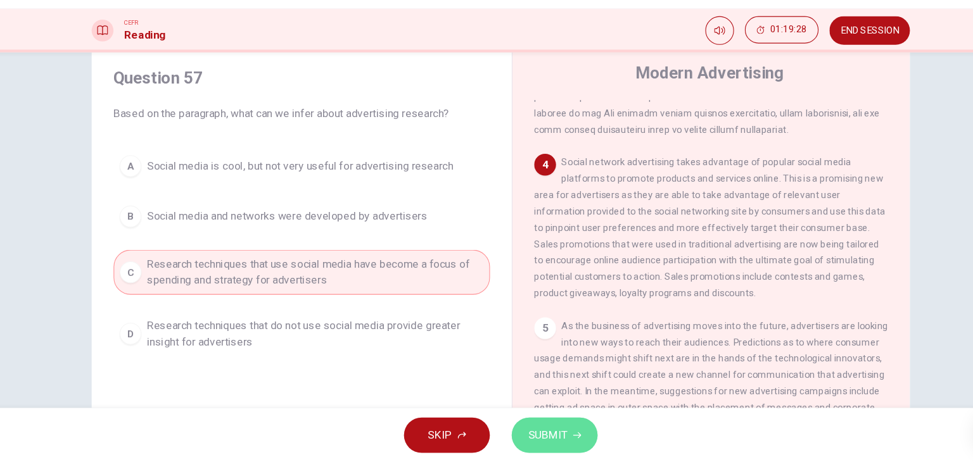
click at [531, 448] on button "SUBMIT" at bounding box center [536, 436] width 80 height 33
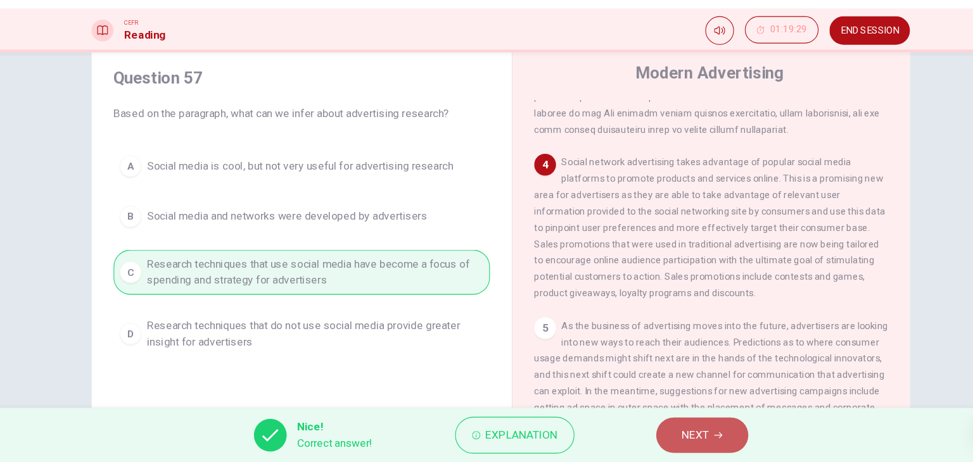
click at [693, 449] on button "NEXT" at bounding box center [673, 436] width 85 height 33
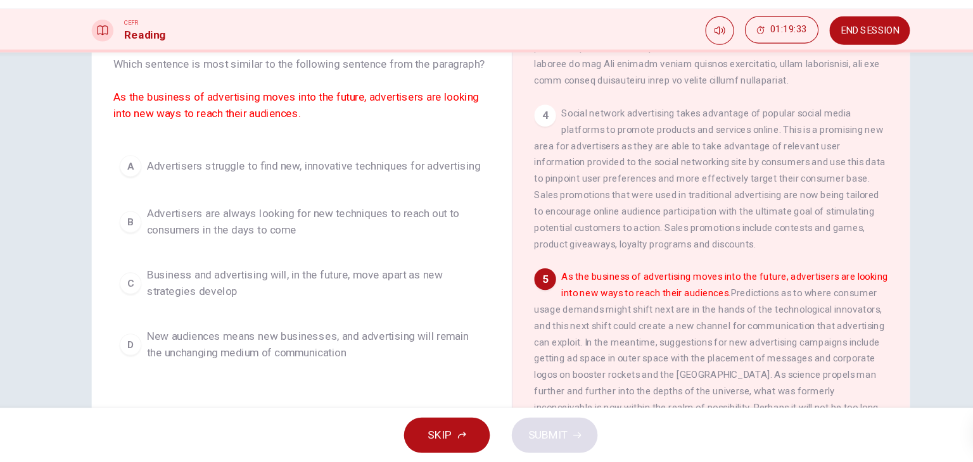
scroll to position [84, 0]
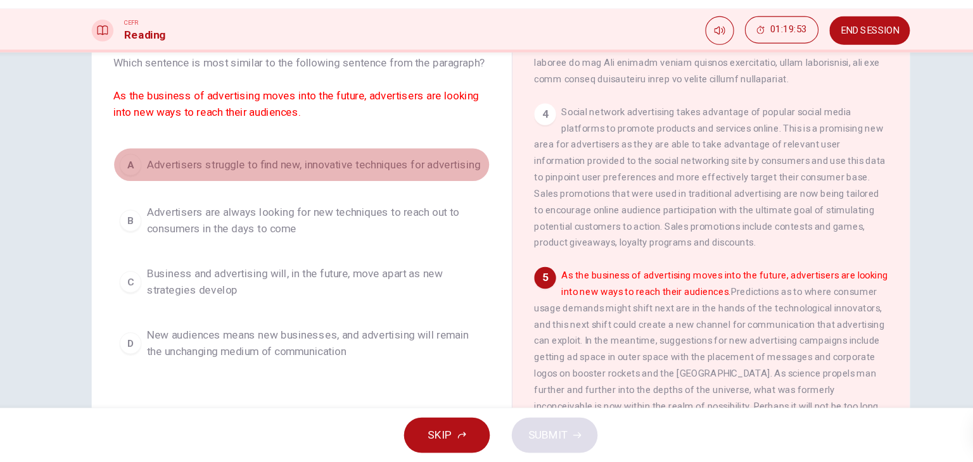
click at [205, 201] on button "A Advertisers struggle to find new, innovative techniques for advertising" at bounding box center [302, 186] width 350 height 32
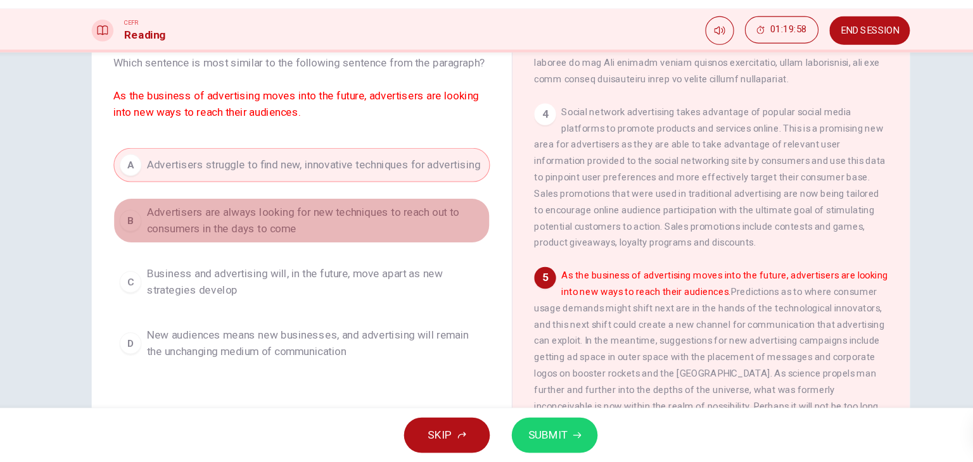
click at [217, 253] on span "Advertisers are always looking for new techniques to reach out to consumers in …" at bounding box center [314, 237] width 313 height 30
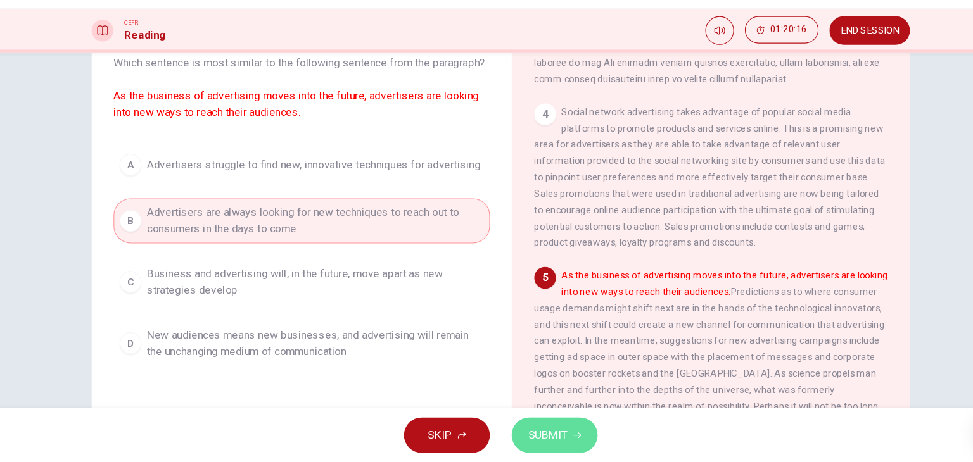
click at [534, 438] on span "SUBMIT" at bounding box center [530, 437] width 37 height 18
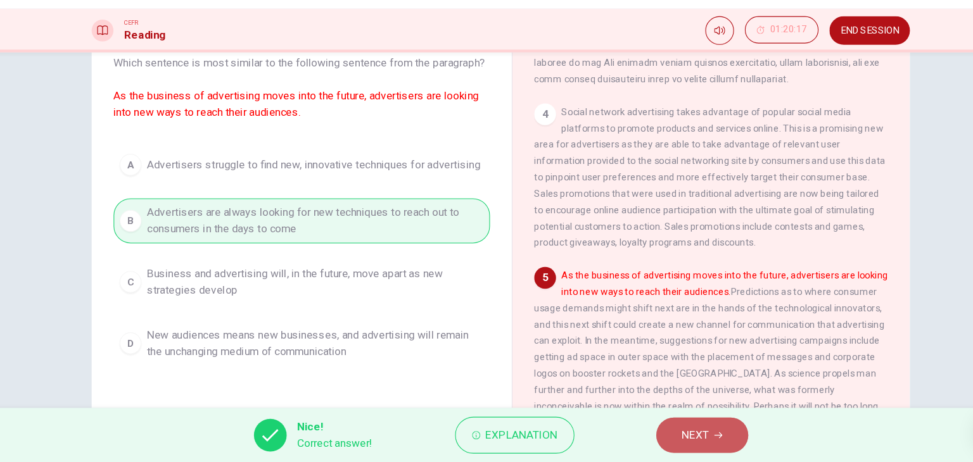
click at [648, 447] on button "NEXT" at bounding box center [673, 436] width 85 height 33
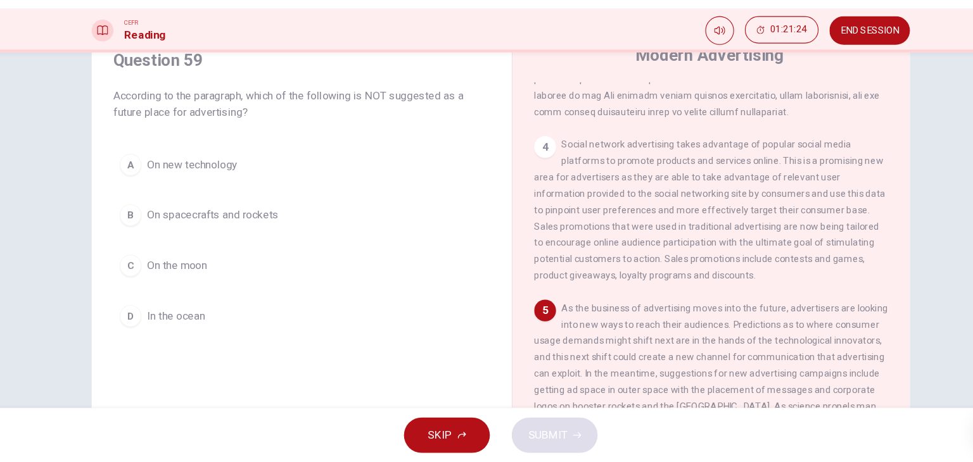
scroll to position [53, 0]
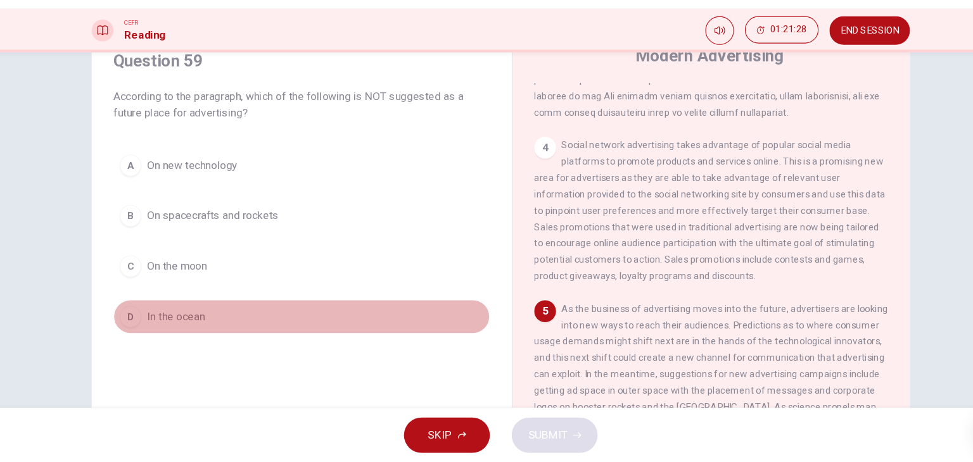
click at [200, 325] on span "In the ocean" at bounding box center [185, 326] width 54 height 15
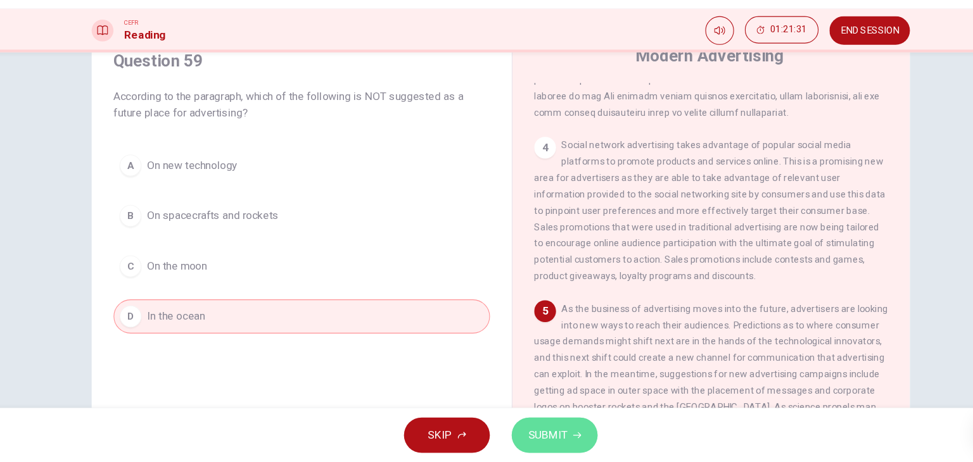
click at [537, 439] on span "SUBMIT" at bounding box center [530, 437] width 37 height 18
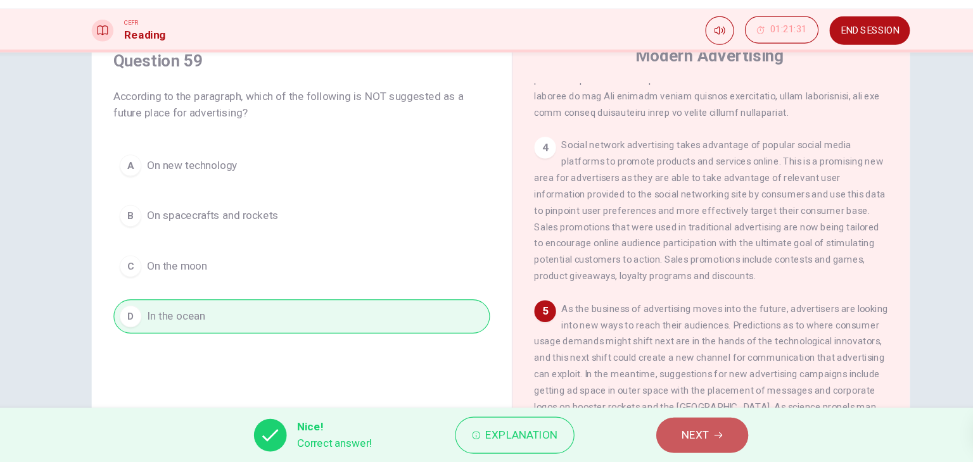
click at [658, 439] on span "NEXT" at bounding box center [667, 437] width 25 height 18
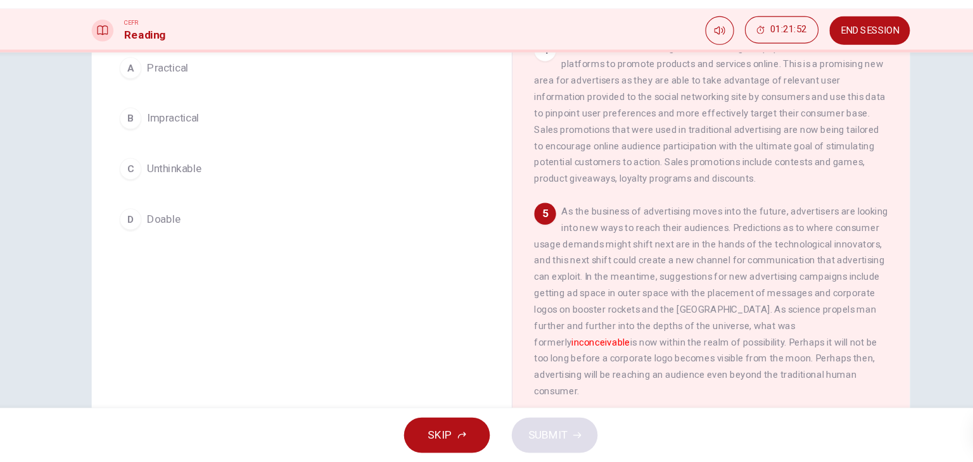
scroll to position [127, 0]
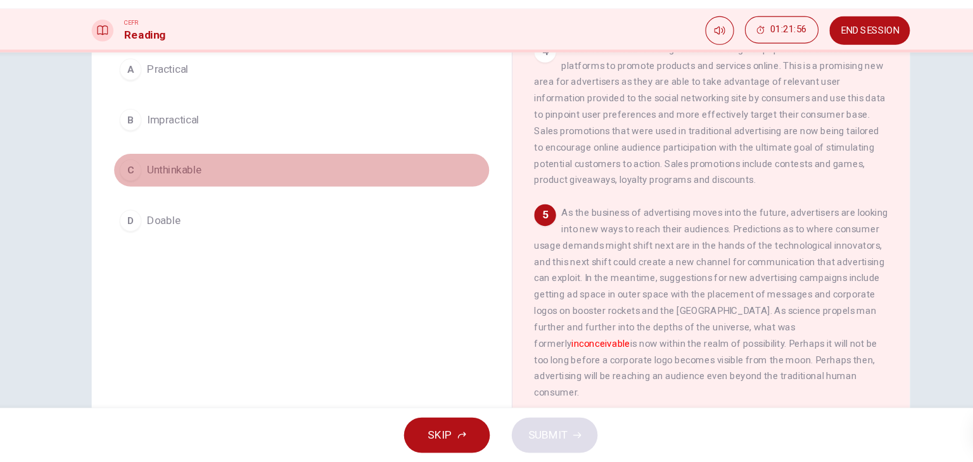
click at [250, 196] on button "C Unthinkable" at bounding box center [302, 191] width 350 height 32
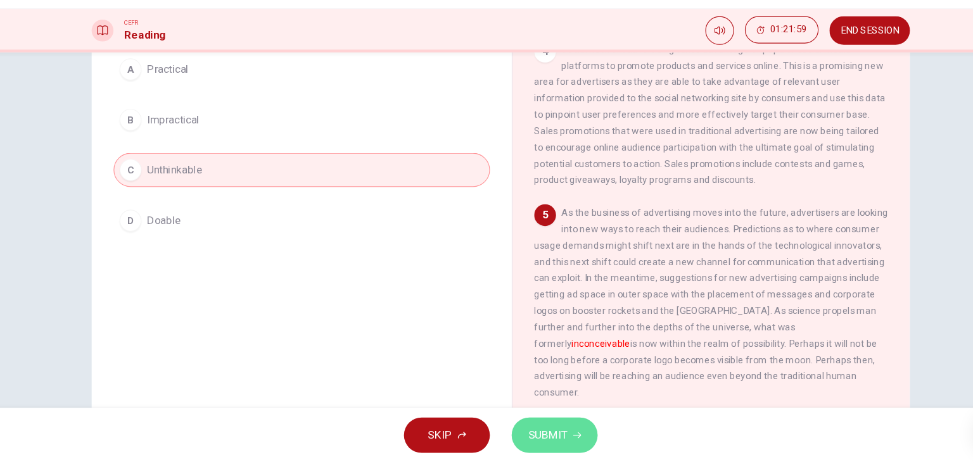
click at [545, 441] on span "SUBMIT" at bounding box center [530, 437] width 37 height 18
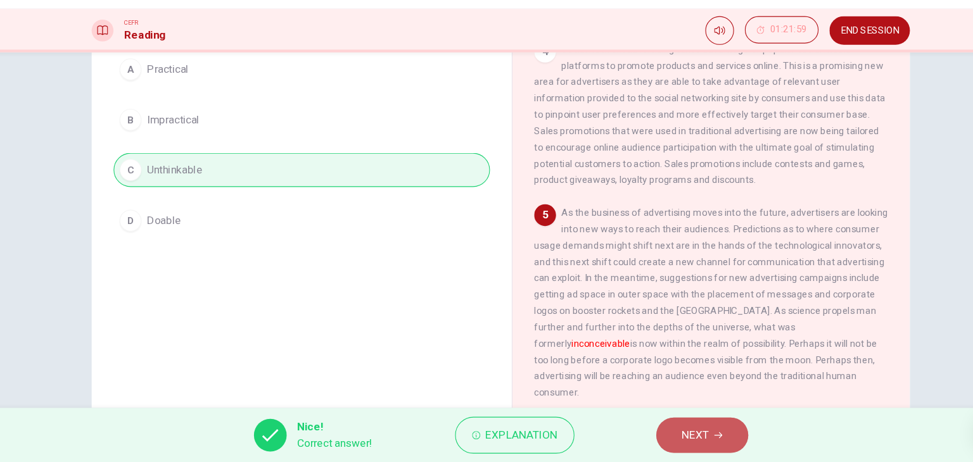
click at [691, 447] on button "NEXT" at bounding box center [673, 436] width 85 height 33
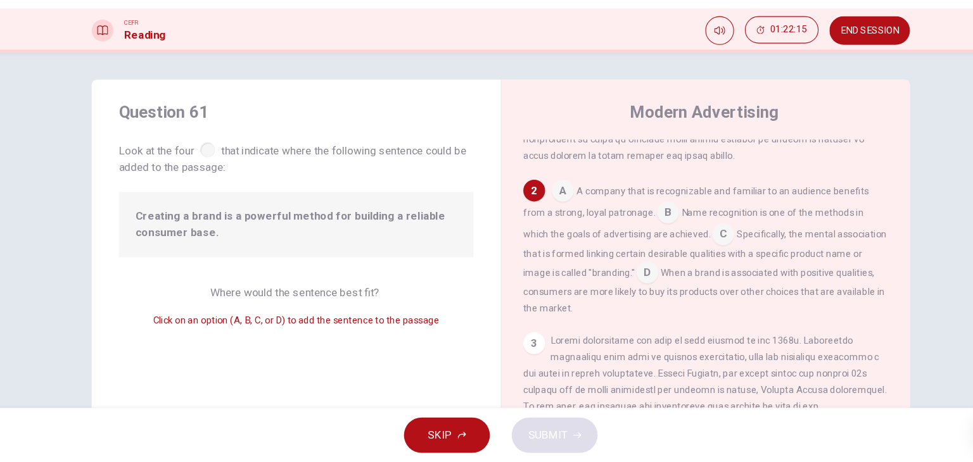
scroll to position [224, 0]
click at [534, 210] on input at bounding box center [544, 208] width 20 height 20
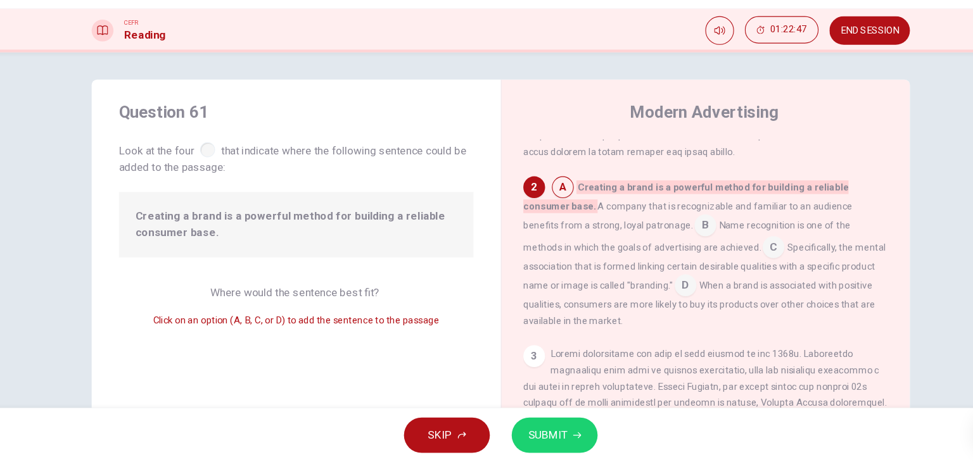
click at [666, 249] on input at bounding box center [676, 243] width 20 height 20
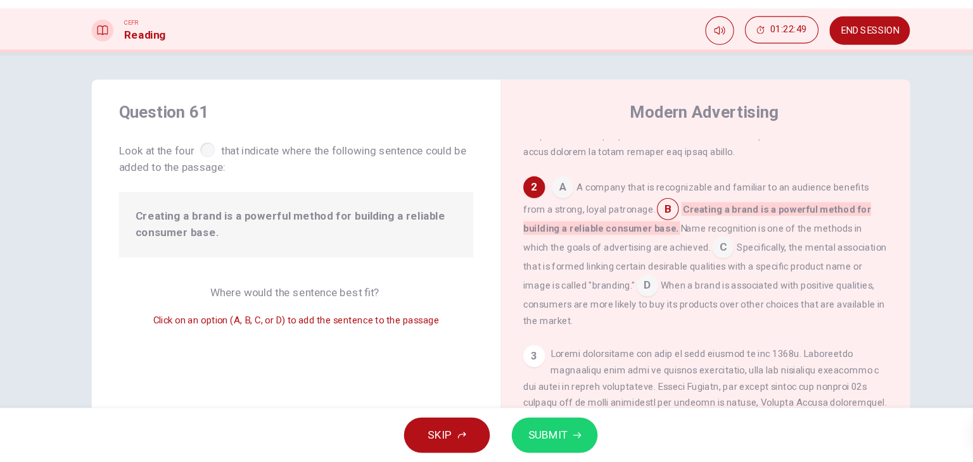
click at [529, 437] on span "SUBMIT" at bounding box center [530, 437] width 37 height 18
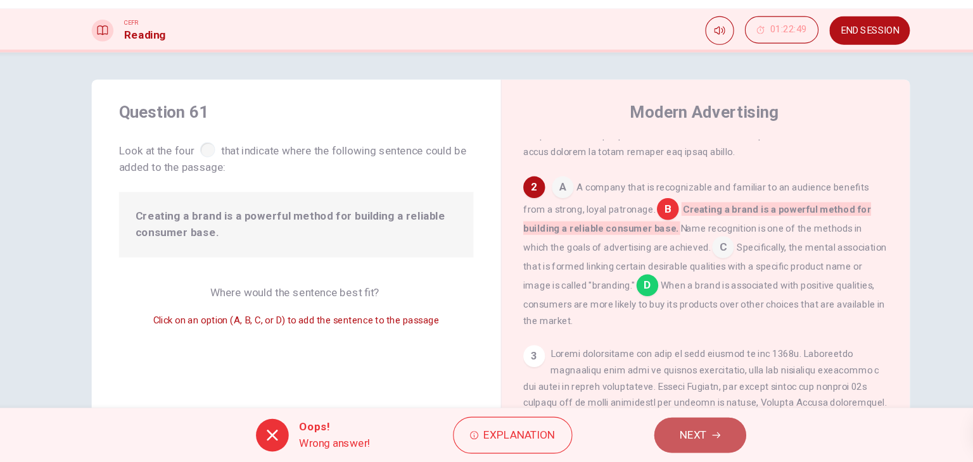
click at [678, 435] on button "NEXT" at bounding box center [671, 436] width 85 height 33
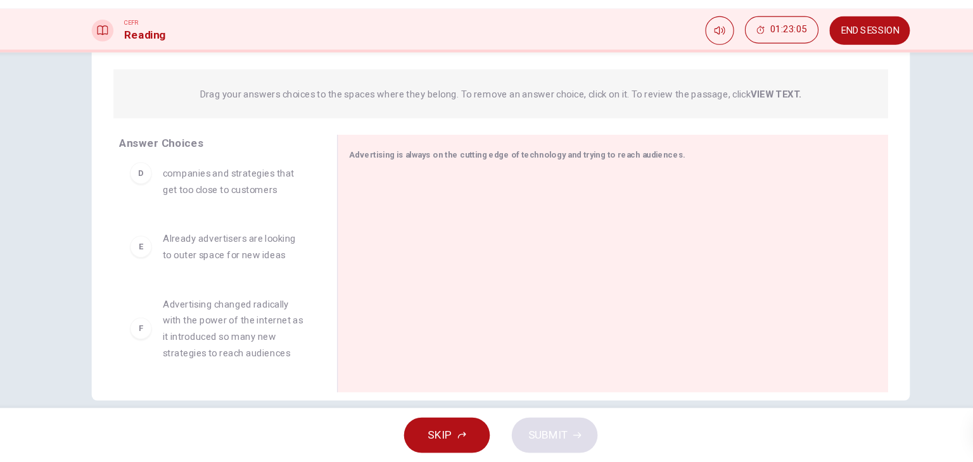
scroll to position [266, 0]
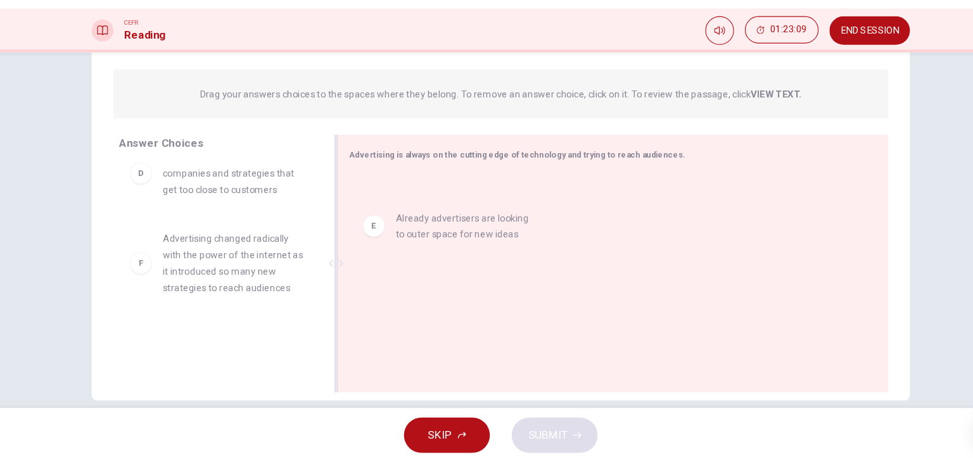
drag, startPoint x: 239, startPoint y: 275, endPoint x: 501, endPoint y: 252, distance: 262.6
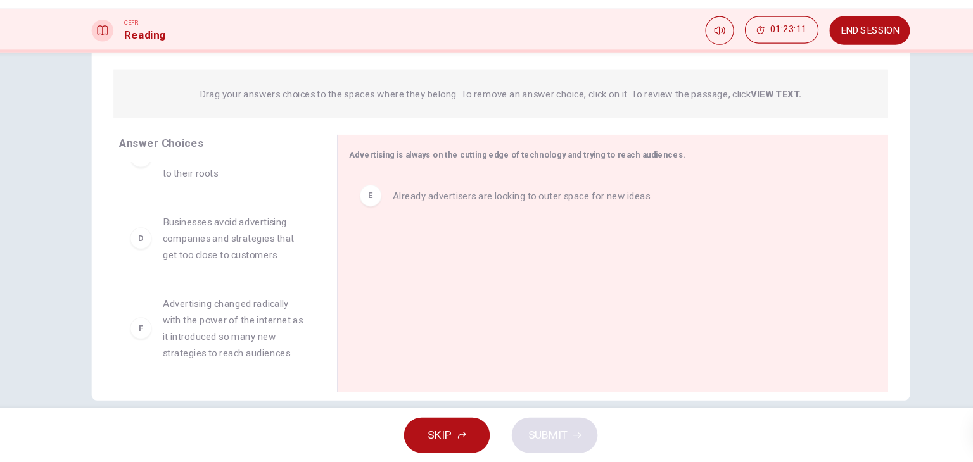
scroll to position [160, 0]
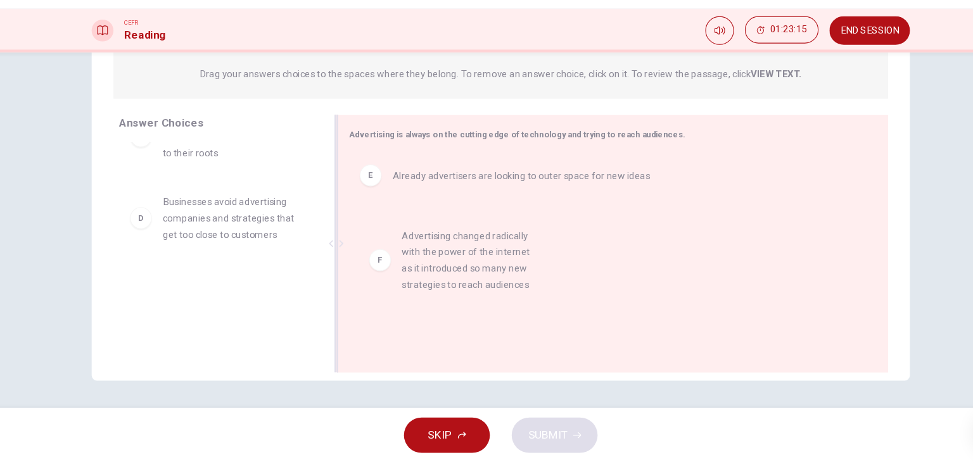
drag, startPoint x: 248, startPoint y: 329, endPoint x: 478, endPoint y: 286, distance: 234.6
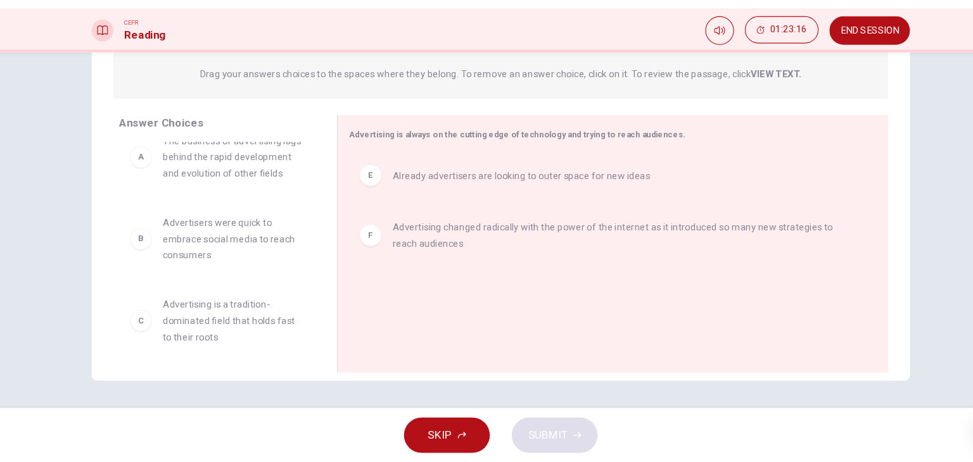
scroll to position [0, 0]
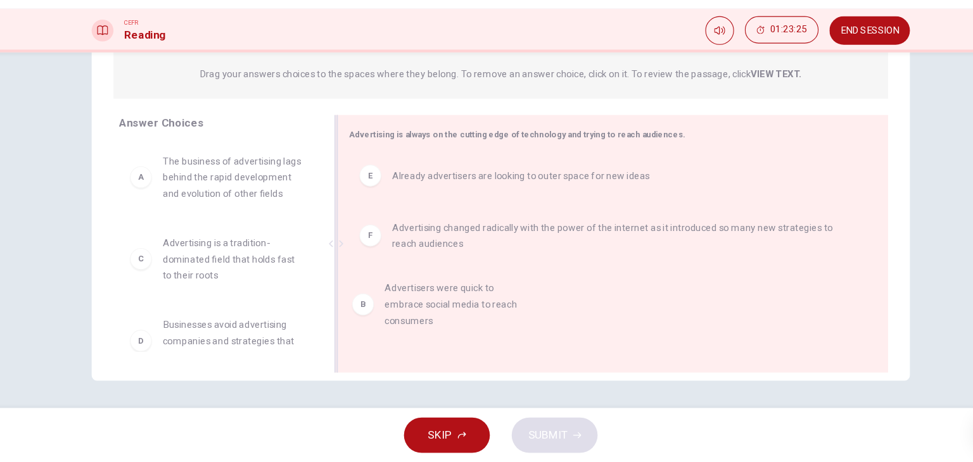
drag, startPoint x: 218, startPoint y: 303, endPoint x: 448, endPoint y: 333, distance: 231.8
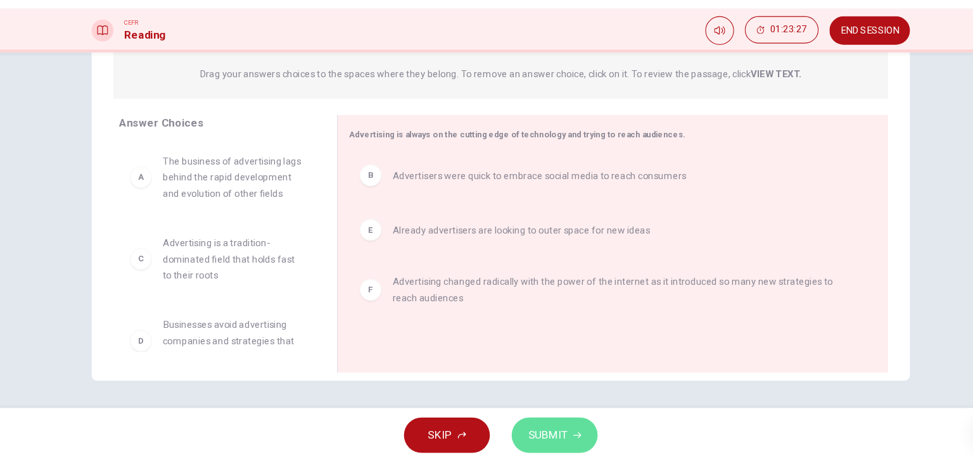
click at [540, 434] on span "SUBMIT" at bounding box center [530, 437] width 37 height 18
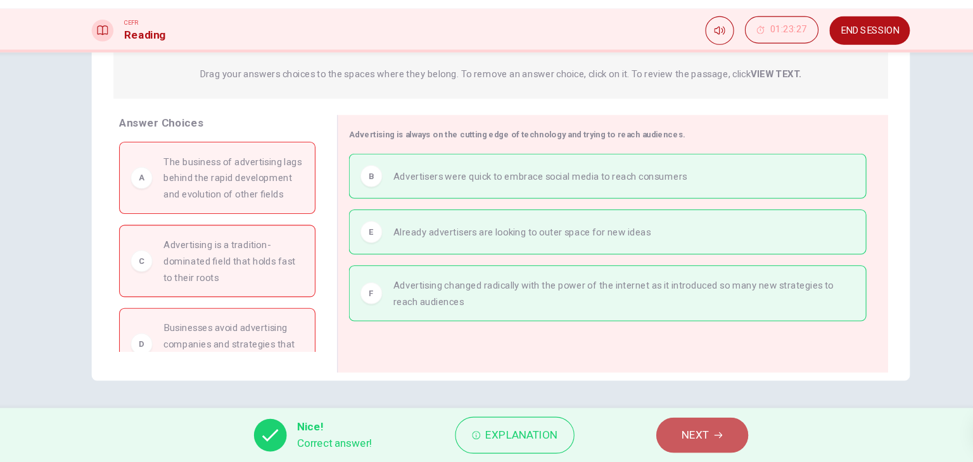
click at [679, 435] on span "NEXT" at bounding box center [667, 437] width 25 height 18
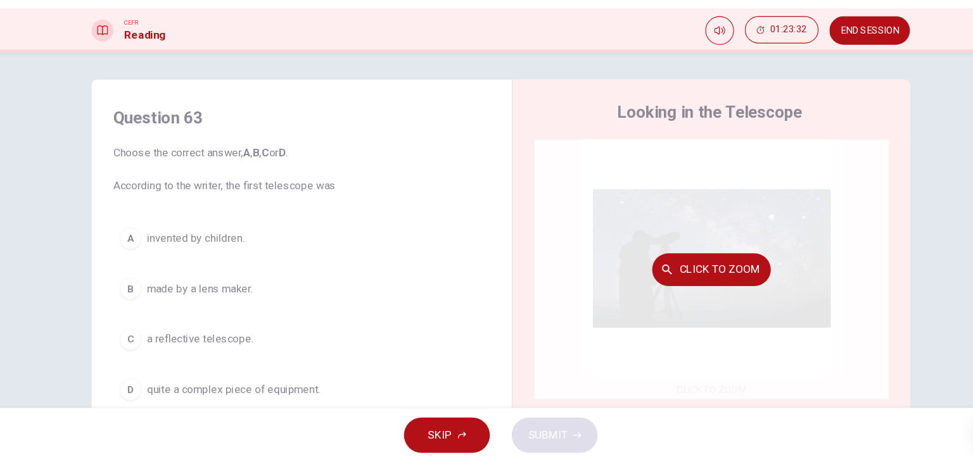
click at [648, 264] on div "Click to Zoom" at bounding box center [681, 282] width 329 height 241
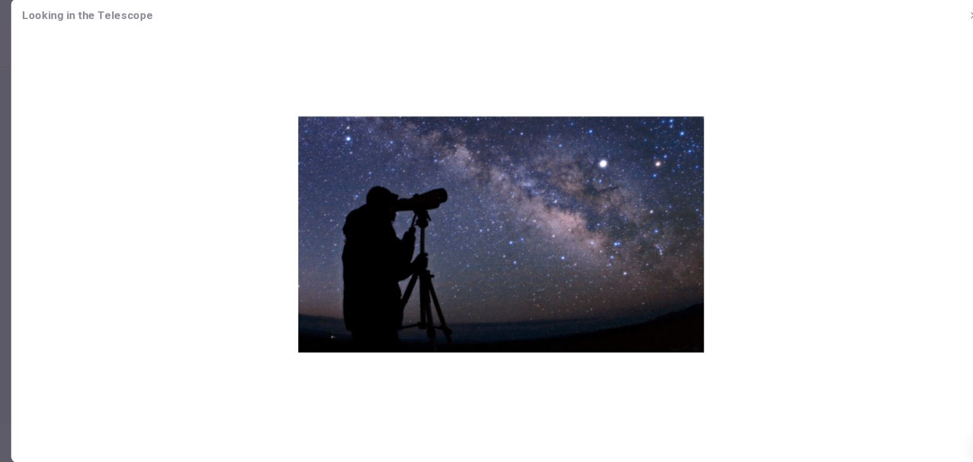
click at [923, 37] on button "button" at bounding box center [926, 31] width 20 height 20
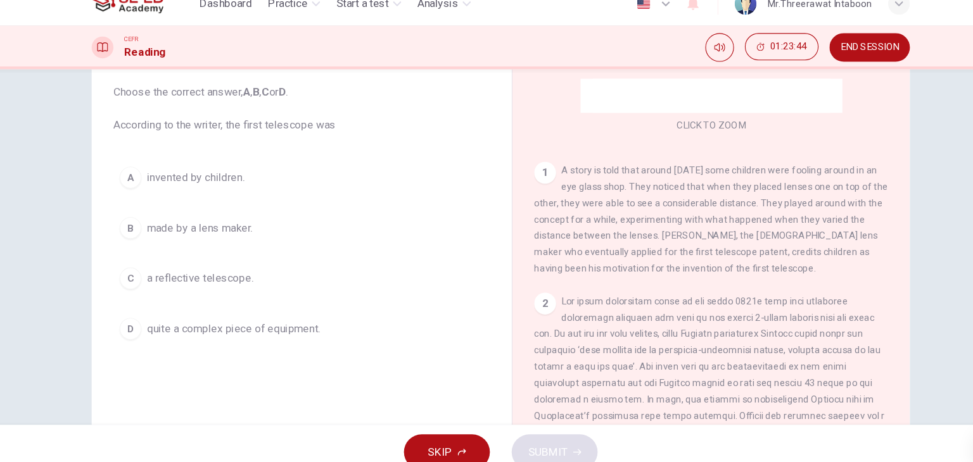
scroll to position [73, 0]
click at [222, 225] on span "made by a lens maker." at bounding box center [207, 227] width 98 height 15
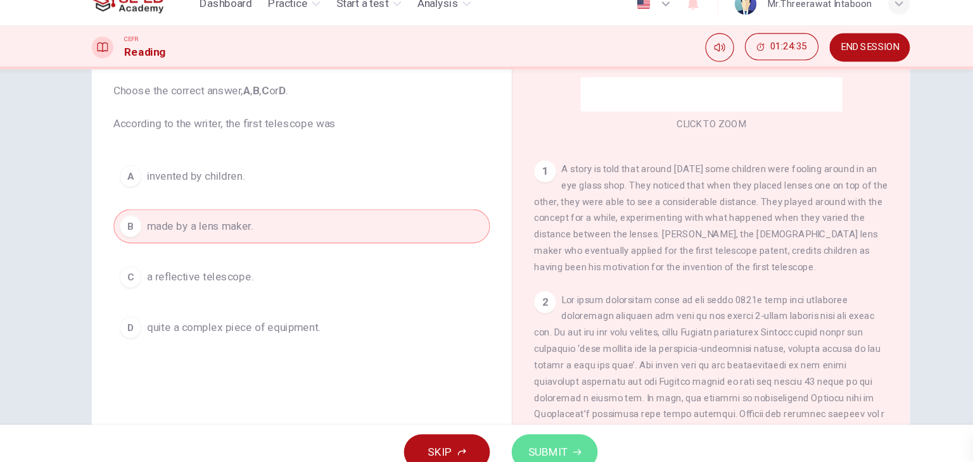
click at [555, 438] on icon "button" at bounding box center [557, 437] width 8 height 8
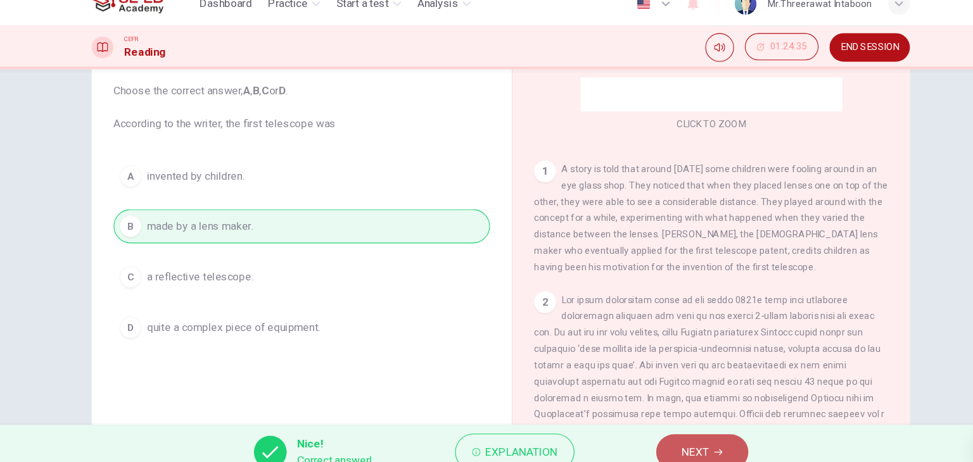
click at [692, 433] on icon "button" at bounding box center [689, 437] width 8 height 8
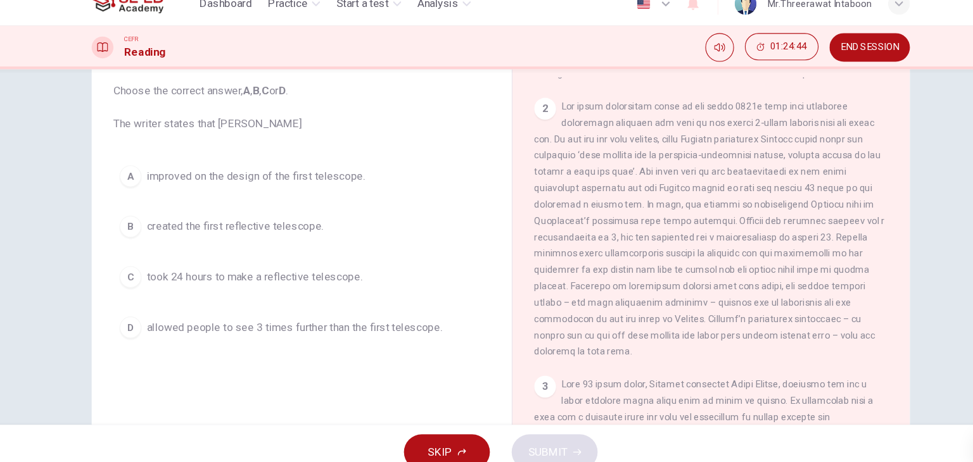
scroll to position [371, 0]
click at [312, 186] on span "improved on the design of the first telescope." at bounding box center [259, 180] width 203 height 15
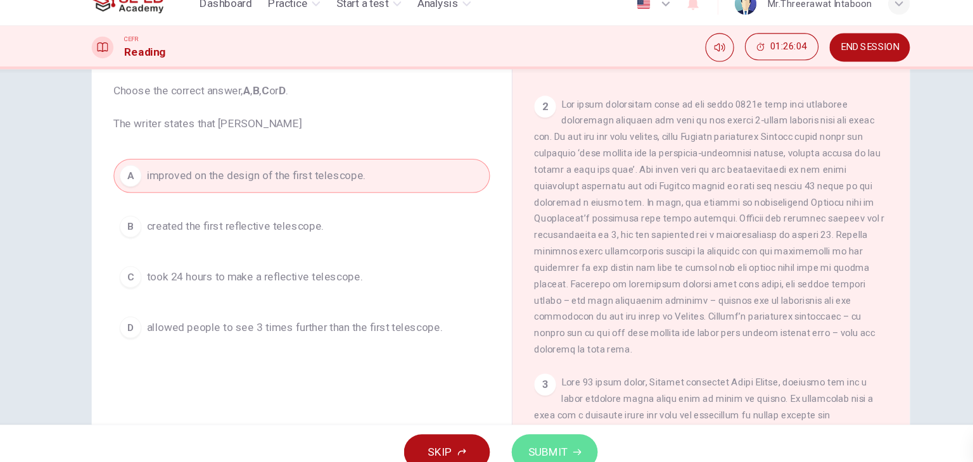
click at [541, 439] on span "SUBMIT" at bounding box center [530, 437] width 37 height 18
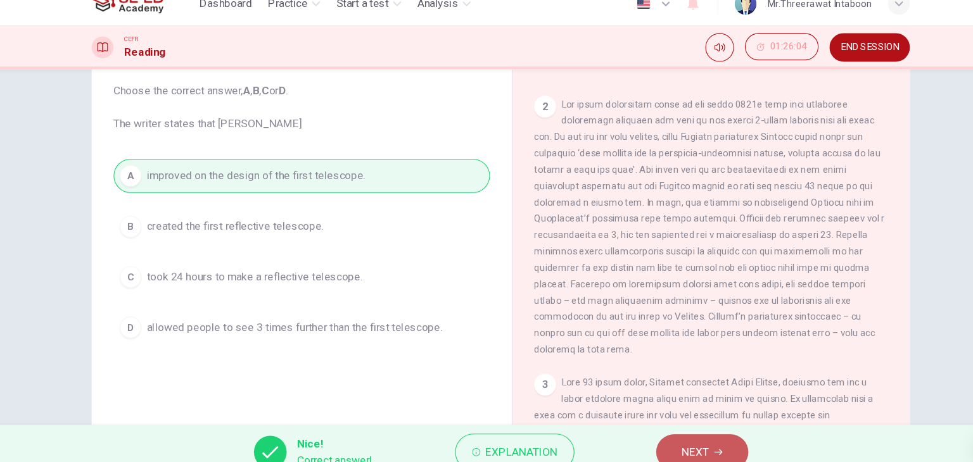
click at [684, 438] on button "NEXT" at bounding box center [673, 436] width 85 height 33
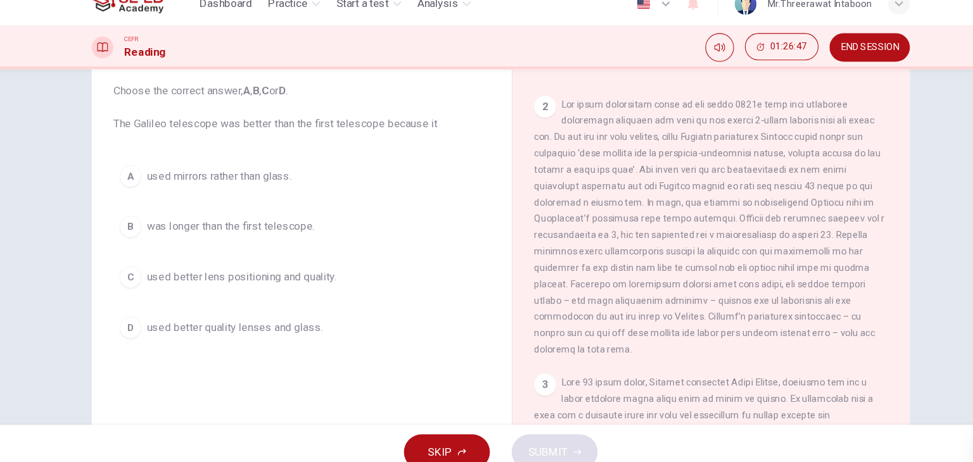
click at [332, 276] on button "C used better lens positioning and quality." at bounding box center [302, 274] width 350 height 32
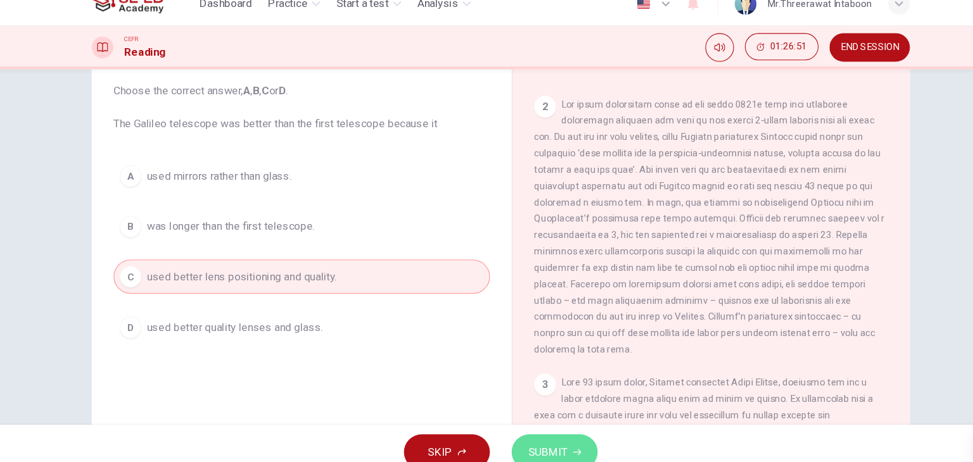
click at [553, 433] on icon "button" at bounding box center [557, 437] width 8 height 8
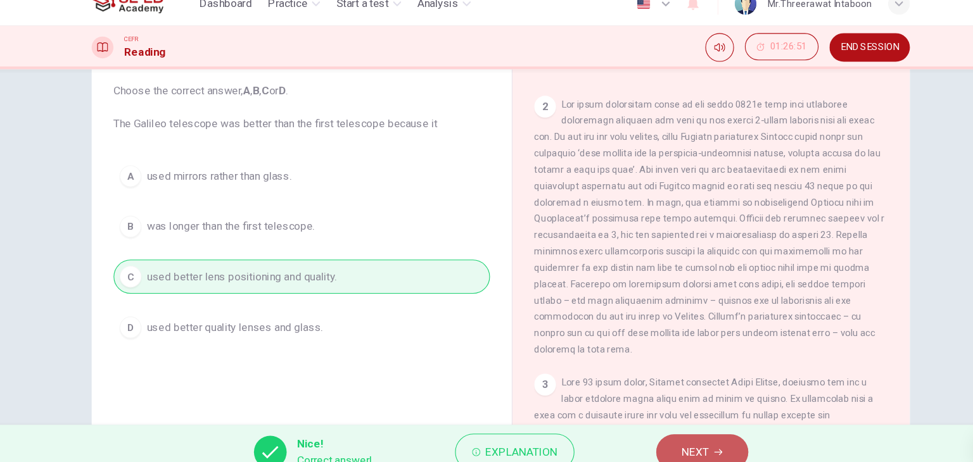
click at [671, 434] on span "NEXT" at bounding box center [667, 437] width 25 height 18
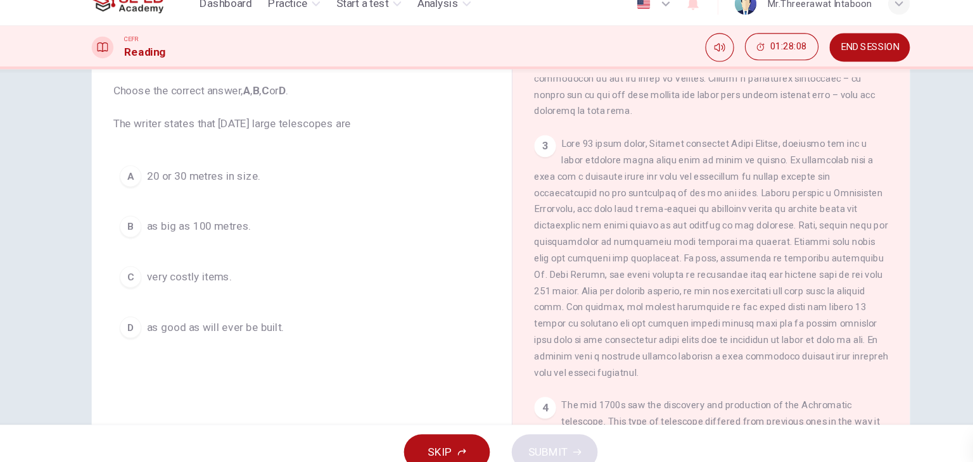
scroll to position [598, 0]
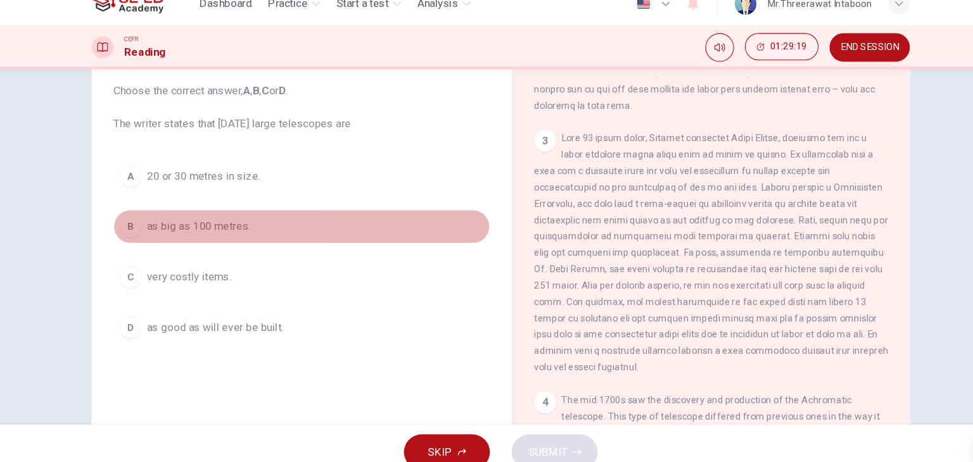
click at [213, 236] on button "B as big as 100 metres." at bounding box center [302, 228] width 350 height 32
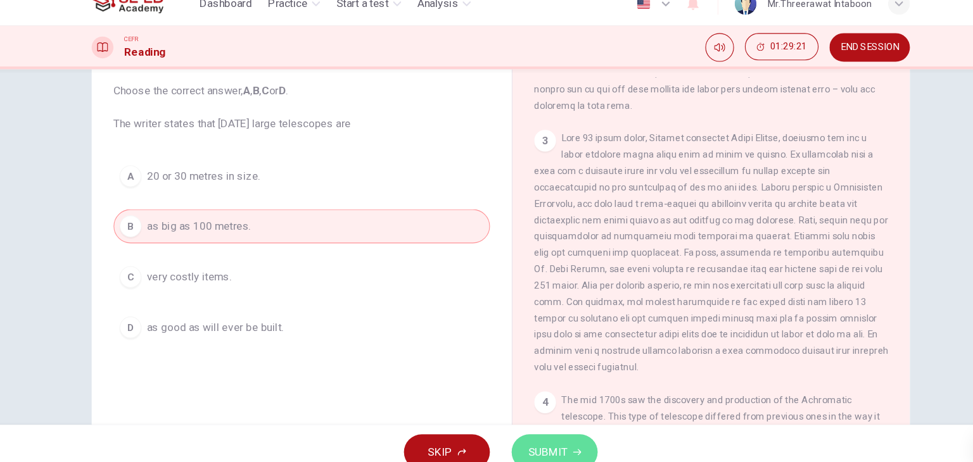
click at [526, 433] on span "SUBMIT" at bounding box center [530, 437] width 37 height 18
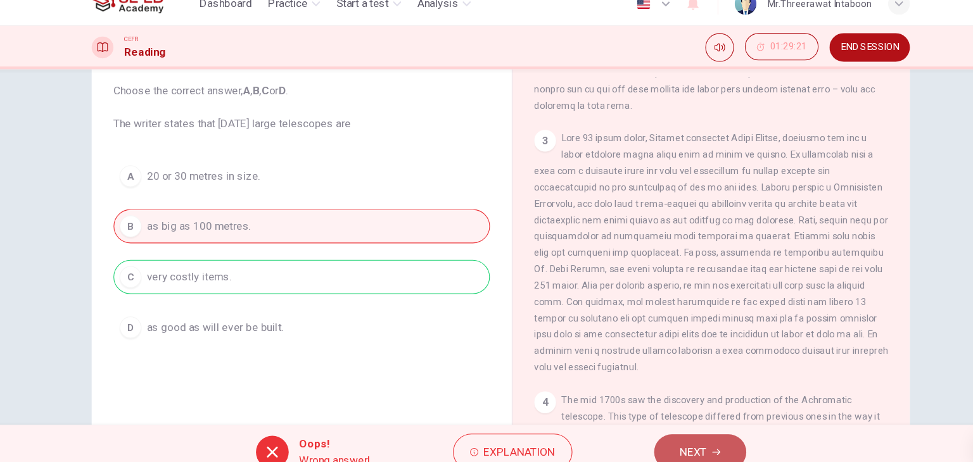
click at [667, 431] on span "NEXT" at bounding box center [665, 437] width 25 height 18
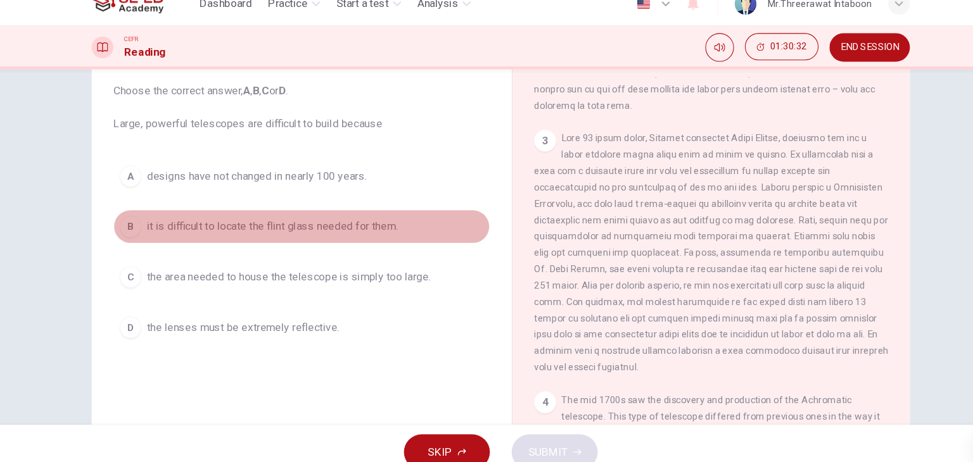
click at [334, 236] on button "B it is difficult to locate the flint glass needed for them." at bounding box center [302, 228] width 350 height 32
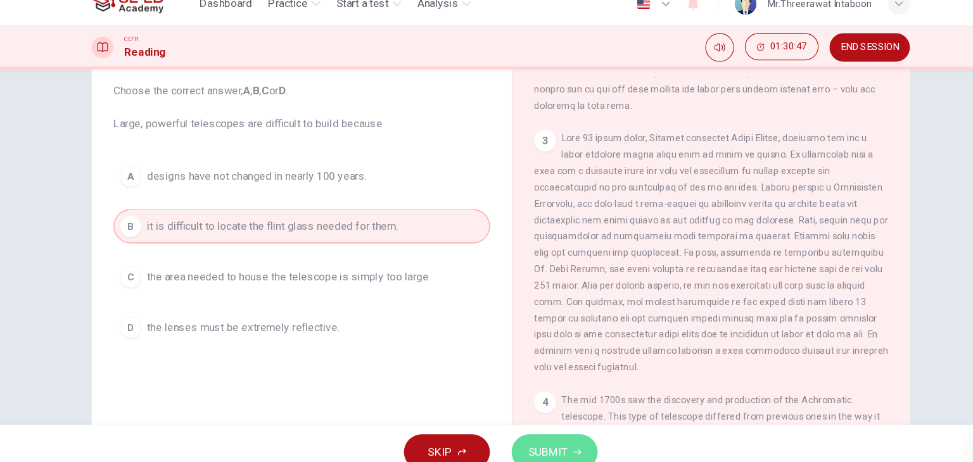
click at [519, 441] on span "SUBMIT" at bounding box center [530, 437] width 37 height 18
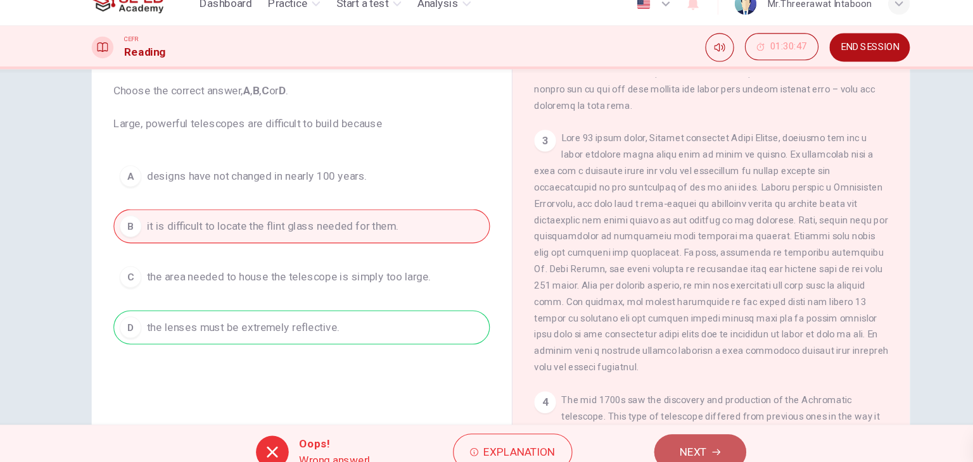
click at [705, 436] on button "NEXT" at bounding box center [671, 436] width 85 height 33
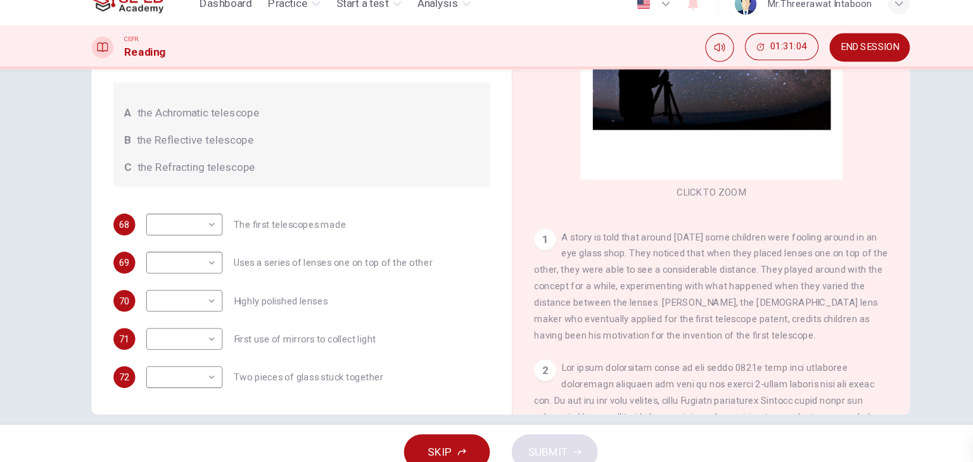
scroll to position [62, 0]
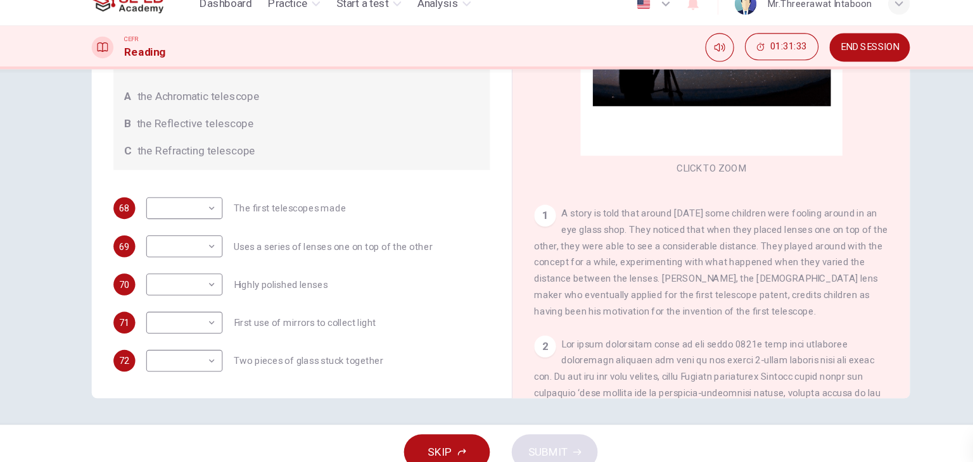
click at [534, 302] on span "A story is told that around 400 years ago some children were fooling around in …" at bounding box center [681, 260] width 329 height 101
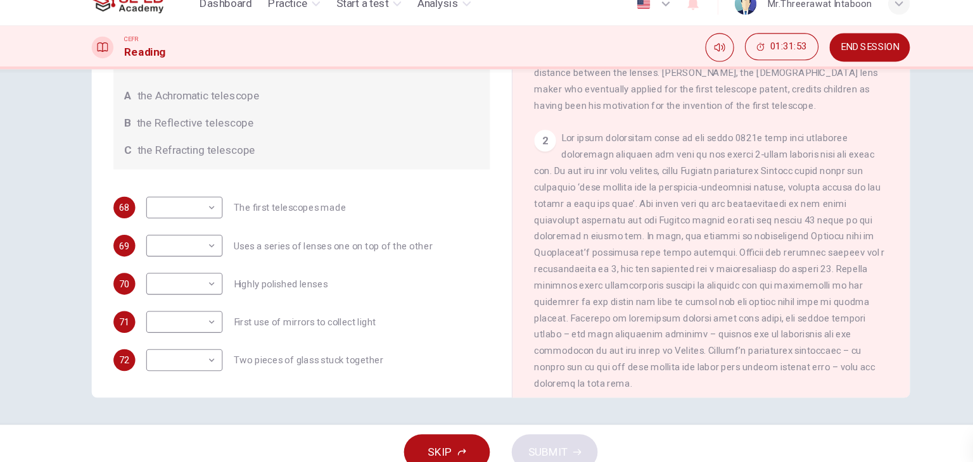
scroll to position [254, 0]
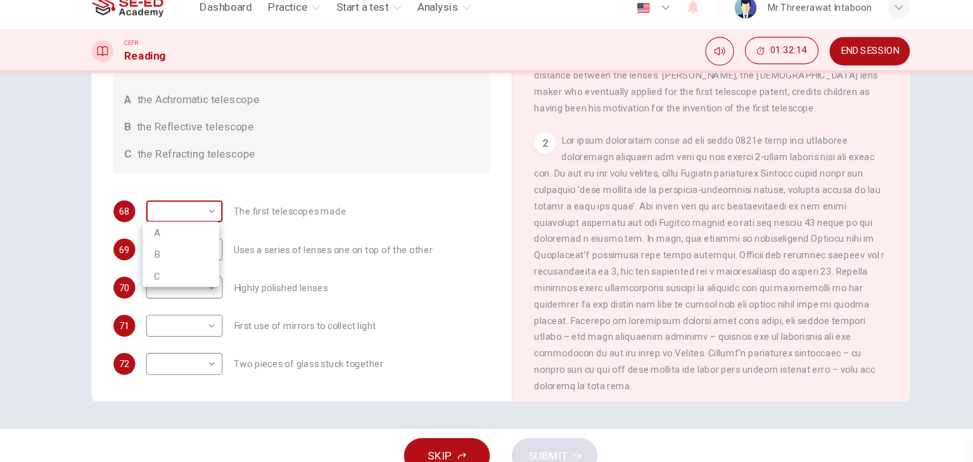
click at [210, 203] on body "This site uses cookies, as explained in our Privacy Policy . If you agree to th…" at bounding box center [486, 231] width 973 height 462
click at [203, 235] on li "A" at bounding box center [189, 229] width 71 height 20
click at [203, 206] on body "This site uses cookies, as explained in our Privacy Policy . If you agree to th…" at bounding box center [486, 231] width 973 height 462
click at [191, 270] on li "C" at bounding box center [189, 270] width 71 height 20
type input "C"
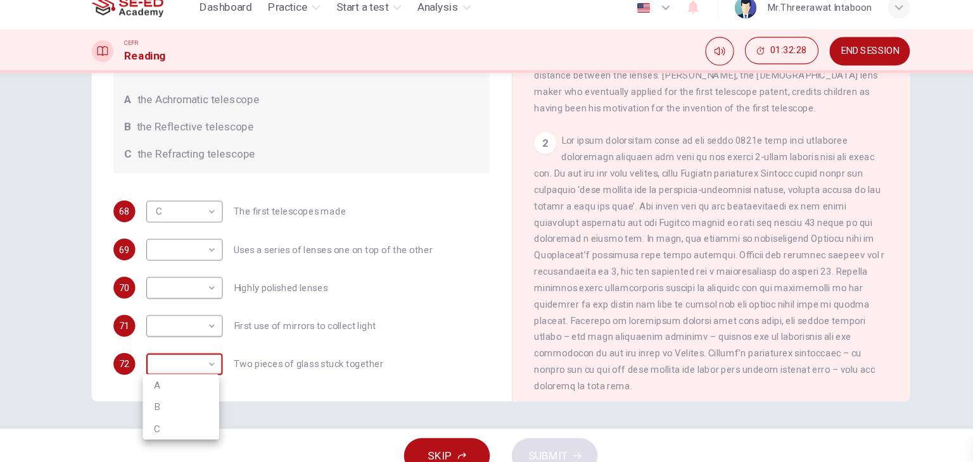
click at [185, 357] on body "This site uses cookies, as explained in our Privacy Policy . If you agree to th…" at bounding box center [486, 231] width 973 height 462
click at [185, 357] on div at bounding box center [486, 231] width 973 height 462
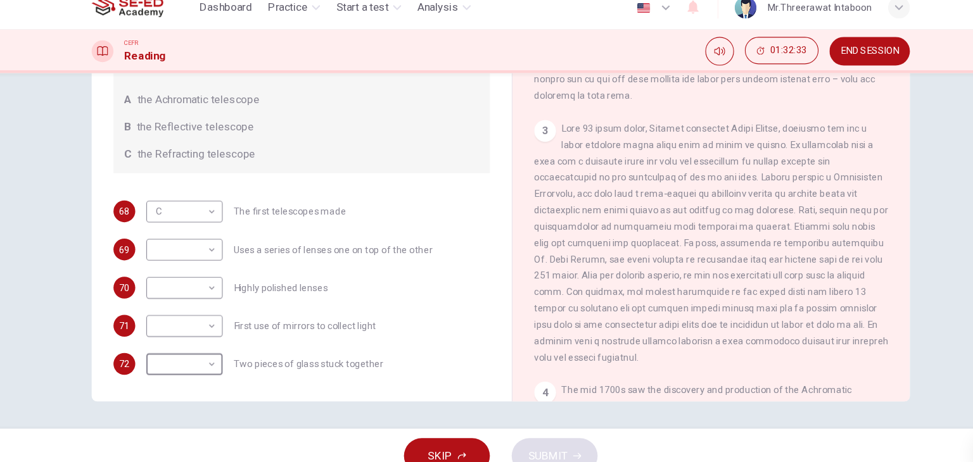
scroll to position [522, 0]
click at [210, 248] on body "This site uses cookies, as explained in our Privacy Policy . If you agree to th…" at bounding box center [486, 231] width 973 height 462
click at [210, 248] on div at bounding box center [486, 231] width 973 height 462
click at [196, 324] on body "This site uses cookies, as explained in our Privacy Policy . If you agree to th…" at bounding box center [486, 231] width 973 height 462
click at [187, 362] on li "B" at bounding box center [189, 356] width 71 height 20
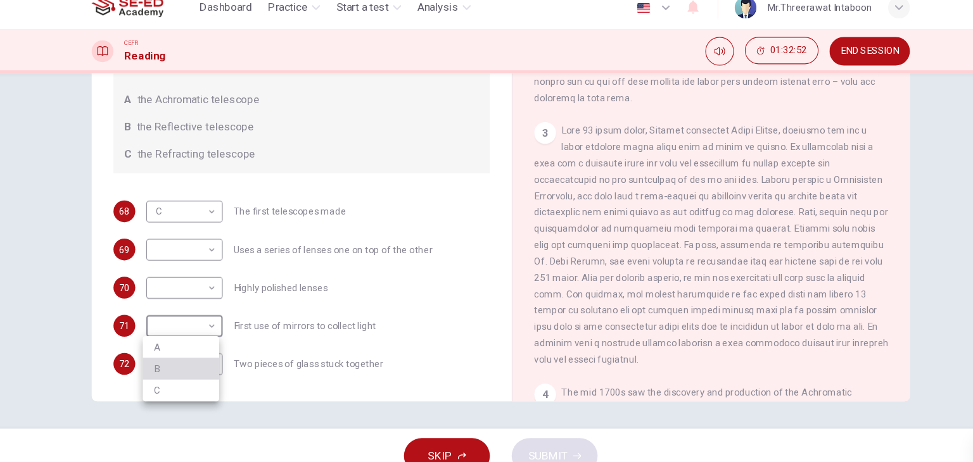
type input "B"
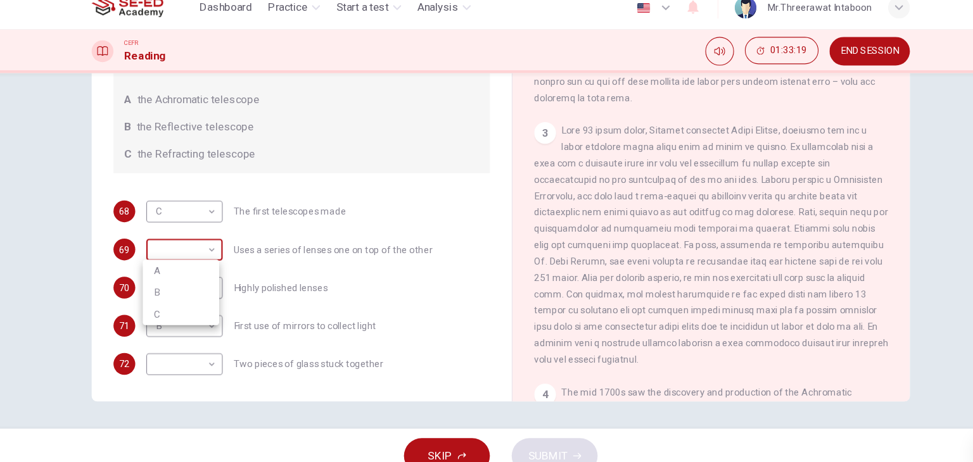
click at [194, 250] on body "This site uses cookies, as explained in our Privacy Policy . If you agree to th…" at bounding box center [486, 231] width 973 height 462
click at [194, 287] on li "B" at bounding box center [189, 285] width 71 height 20
type input "B"
click at [203, 291] on body "This site uses cookies, as explained in our Privacy Policy . If you agree to th…" at bounding box center [486, 231] width 973 height 462
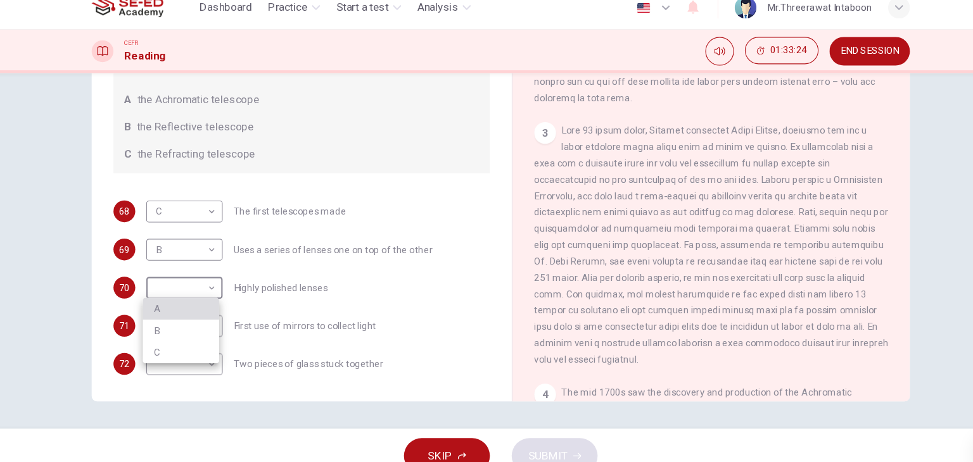
click at [198, 305] on li "A" at bounding box center [189, 300] width 71 height 20
type input "A"
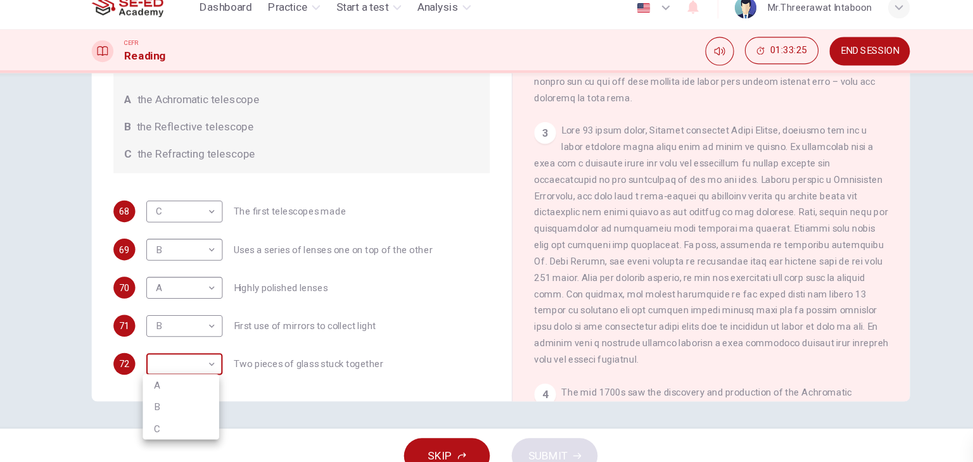
click at [196, 359] on body "This site uses cookies, as explained in our Privacy Policy . If you agree to th…" at bounding box center [486, 231] width 973 height 462
click at [192, 370] on li "A" at bounding box center [189, 371] width 71 height 20
type input "A"
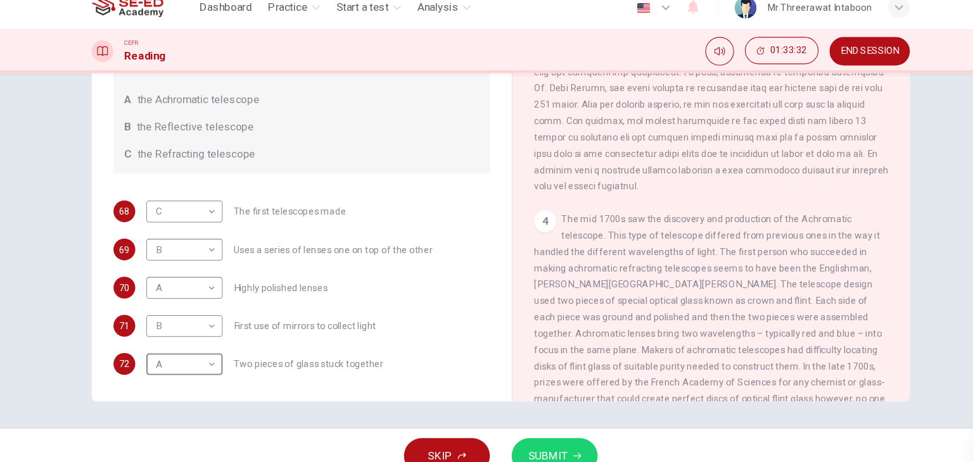
scroll to position [698, 0]
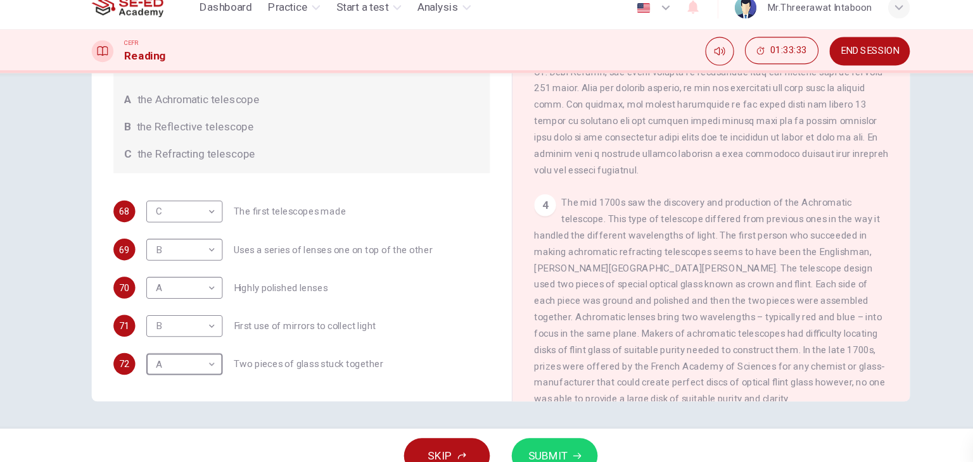
click at [538, 433] on span "SUBMIT" at bounding box center [530, 437] width 37 height 18
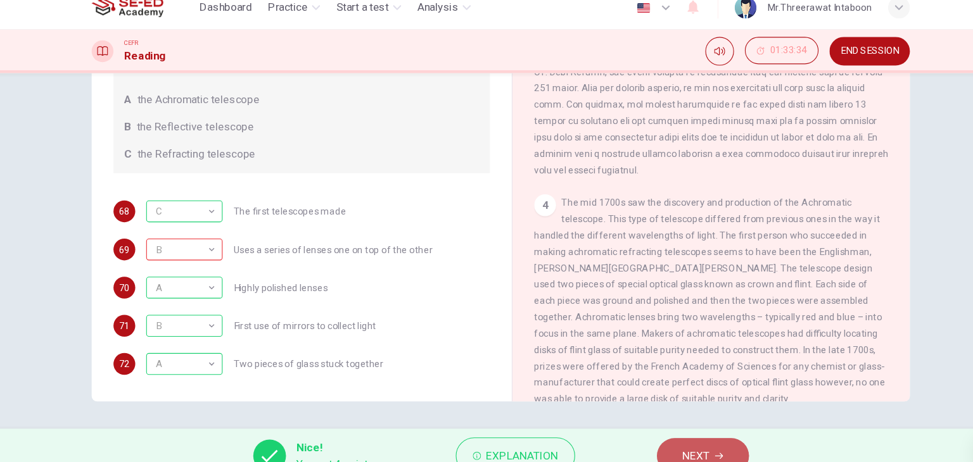
click at [681, 434] on button "NEXT" at bounding box center [673, 436] width 85 height 33
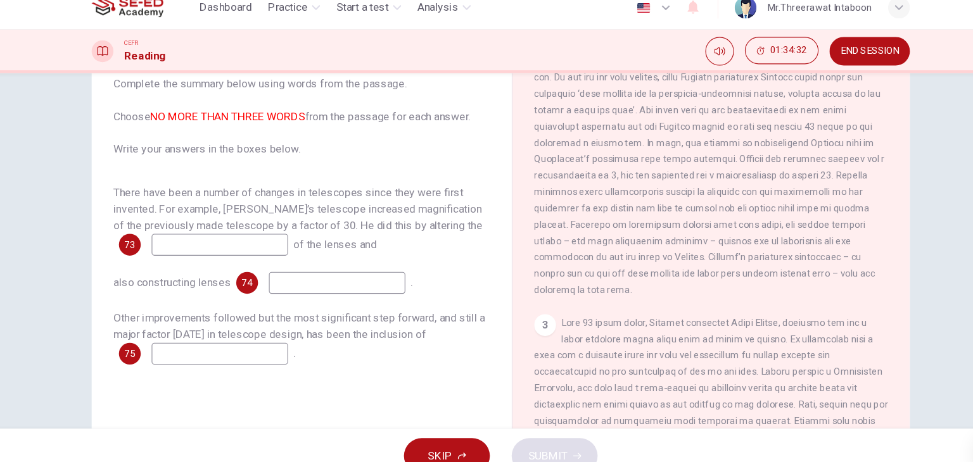
scroll to position [420, 0]
click at [241, 241] on input at bounding box center [225, 241] width 127 height 20
type input "positions"
click at [338, 272] on input at bounding box center [334, 276] width 127 height 20
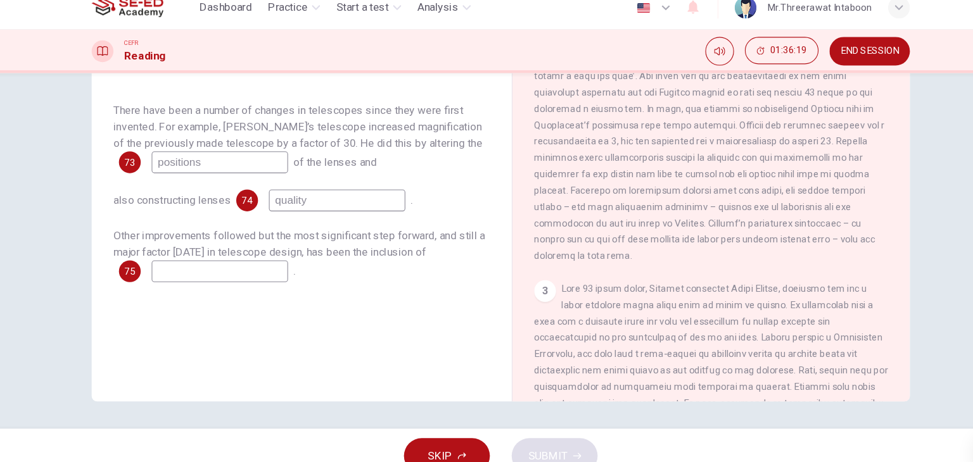
scroll to position [375, 0]
type input "quality"
click at [265, 263] on input at bounding box center [225, 265] width 127 height 20
type input "scientific analysis"
click at [517, 428] on span "SUBMIT" at bounding box center [530, 437] width 37 height 18
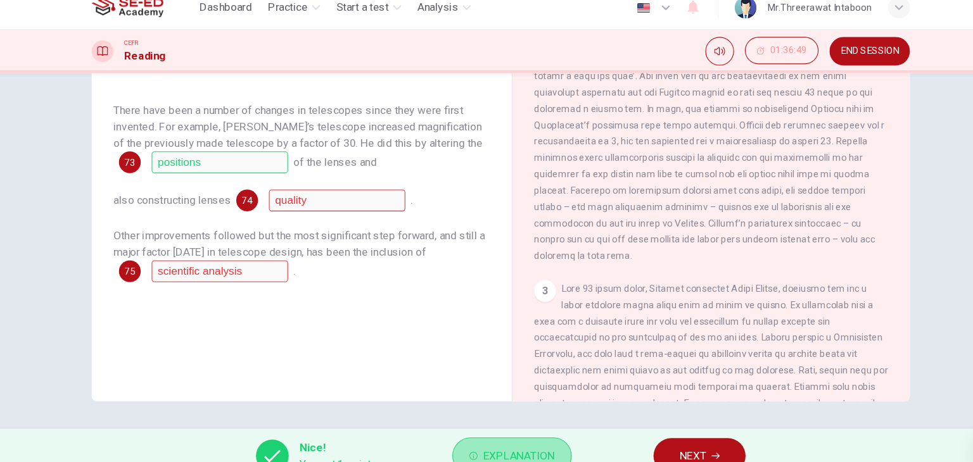
click at [531, 428] on span "Explanation" at bounding box center [503, 437] width 66 height 18
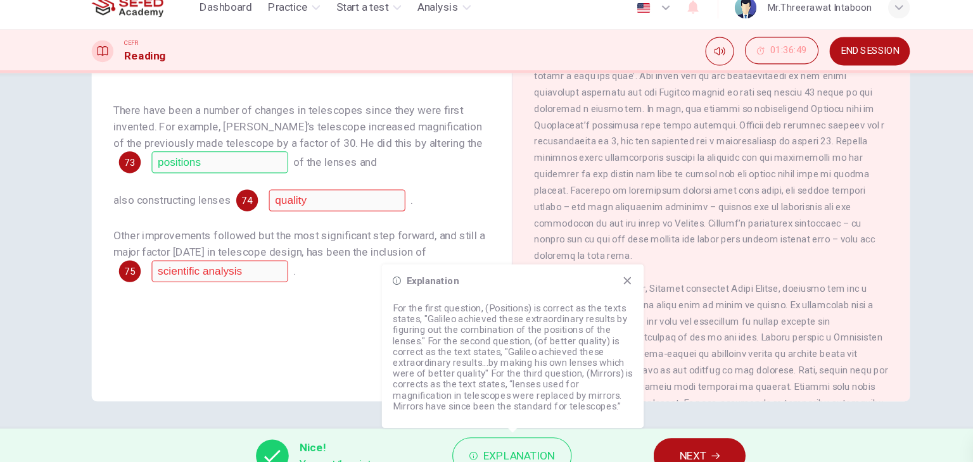
click at [647, 427] on button "NEXT" at bounding box center [670, 436] width 85 height 33
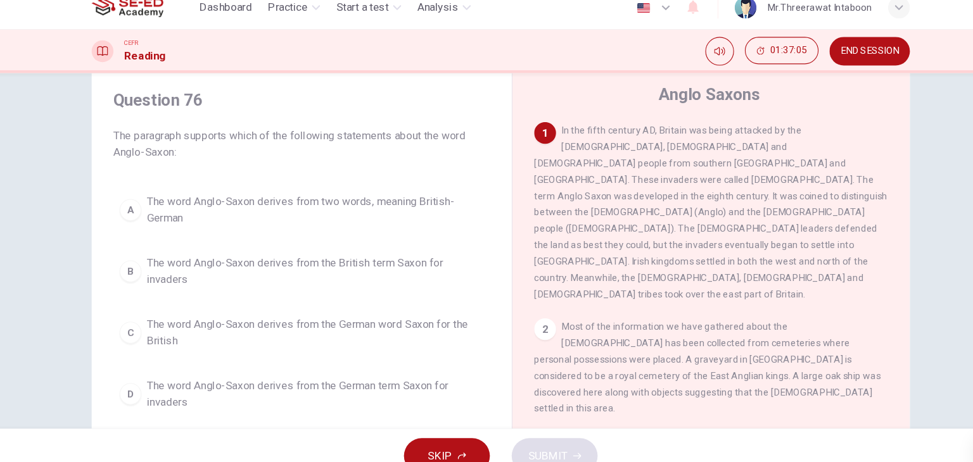
scroll to position [30, 0]
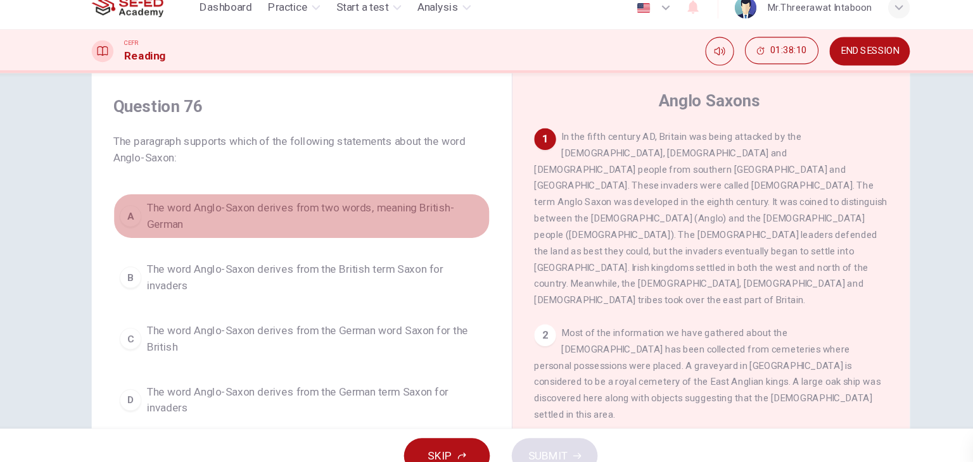
click at [402, 211] on span "The word Anglo-Saxon derives from two words, meaning British-German" at bounding box center [314, 214] width 313 height 30
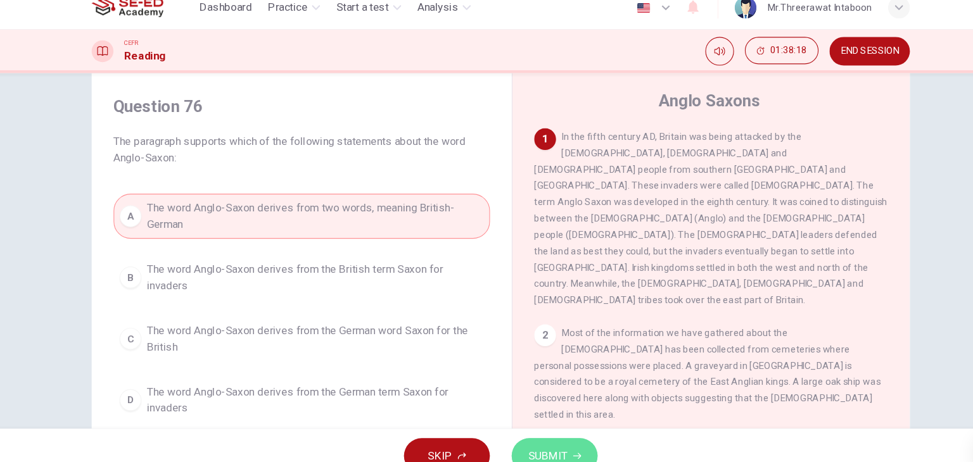
click at [541, 431] on span "SUBMIT" at bounding box center [530, 437] width 37 height 18
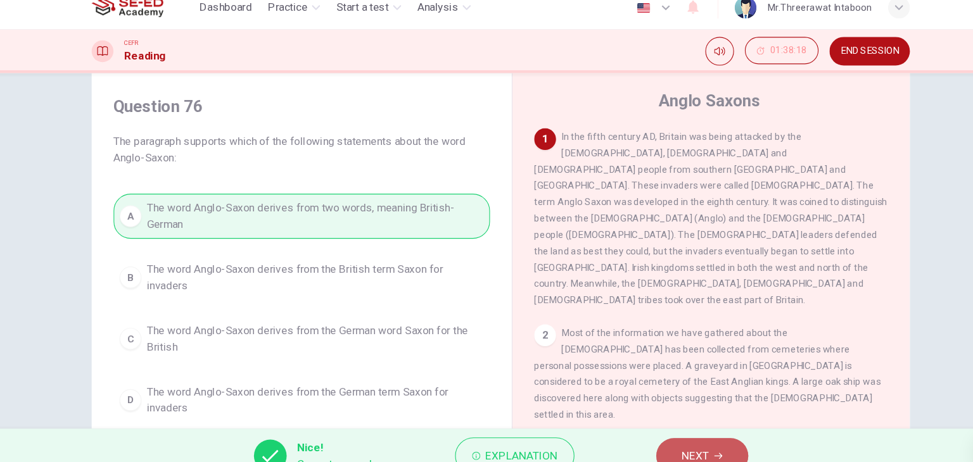
click at [667, 436] on span "NEXT" at bounding box center [667, 437] width 25 height 18
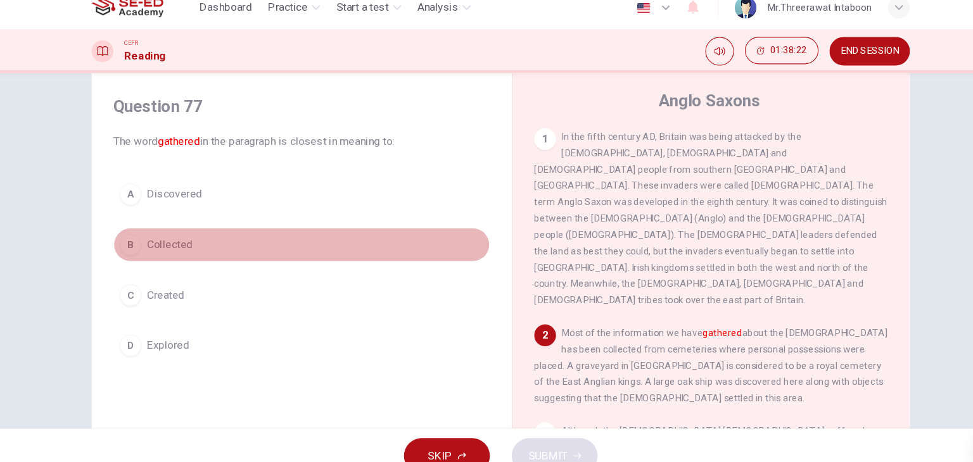
click at [192, 246] on span "Collected" at bounding box center [179, 240] width 42 height 15
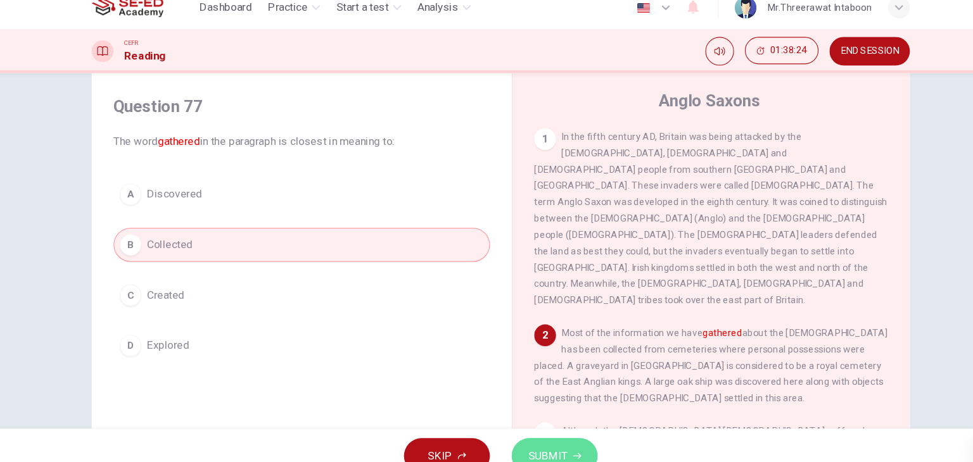
click at [518, 429] on span "SUBMIT" at bounding box center [530, 437] width 37 height 18
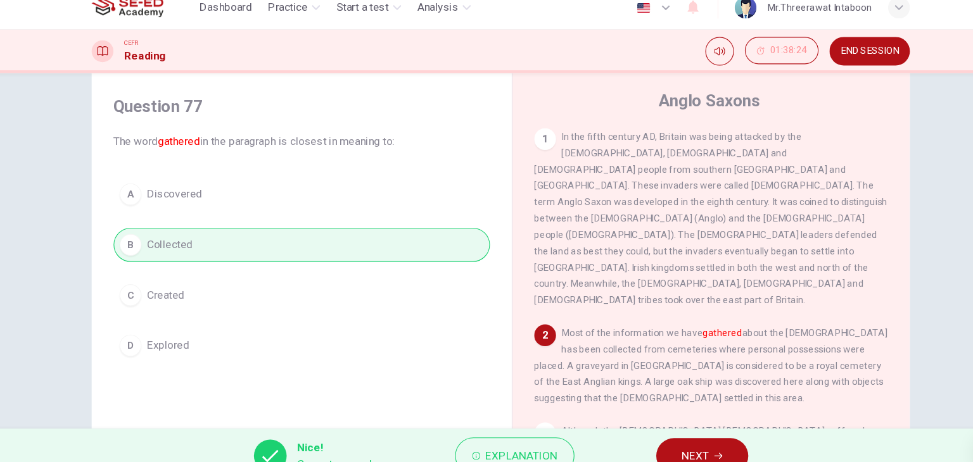
click at [657, 424] on button "NEXT" at bounding box center [673, 436] width 85 height 33
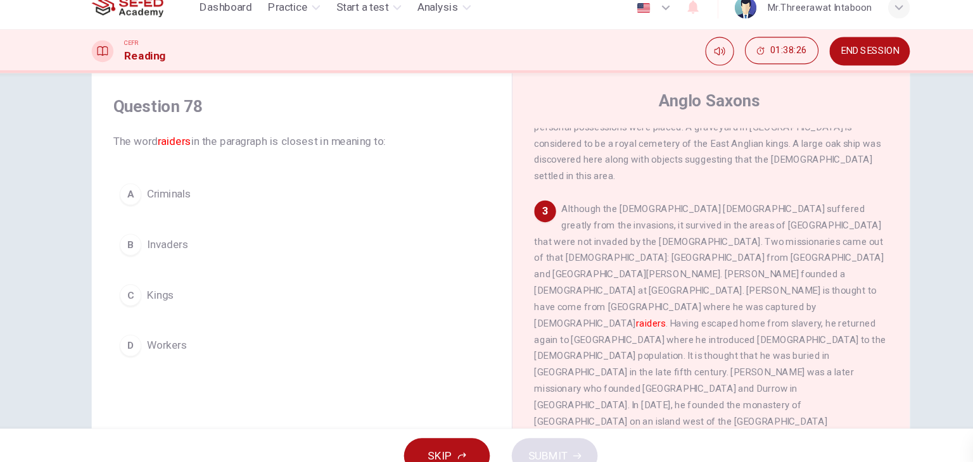
scroll to position [223, 0]
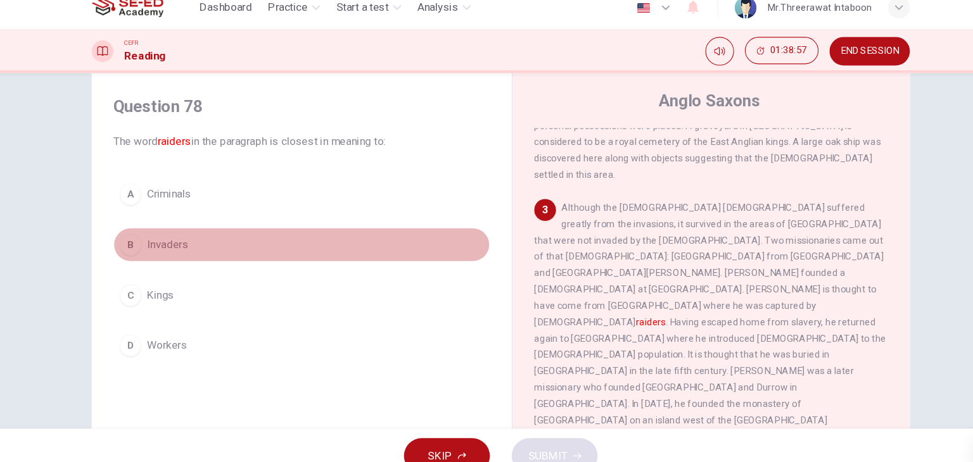
click at [179, 233] on span "Invaders" at bounding box center [177, 240] width 39 height 15
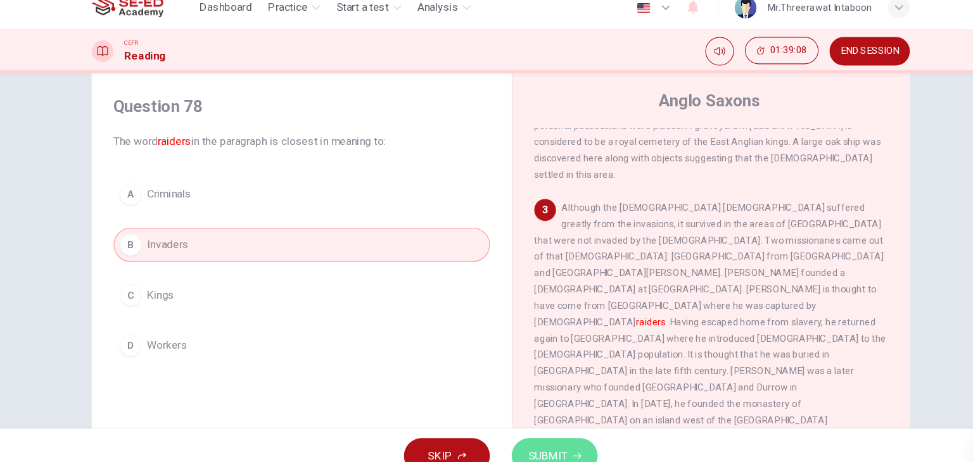
click at [528, 429] on span "SUBMIT" at bounding box center [530, 437] width 37 height 18
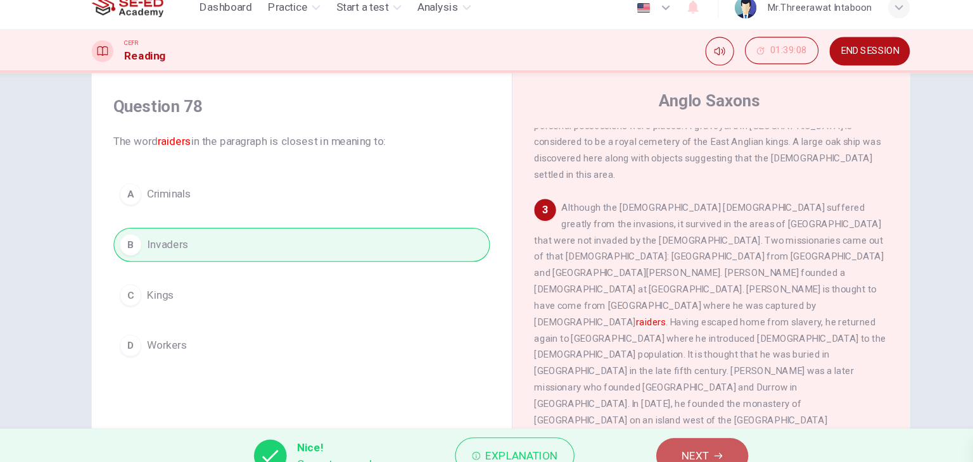
click at [669, 428] on span "NEXT" at bounding box center [667, 437] width 25 height 18
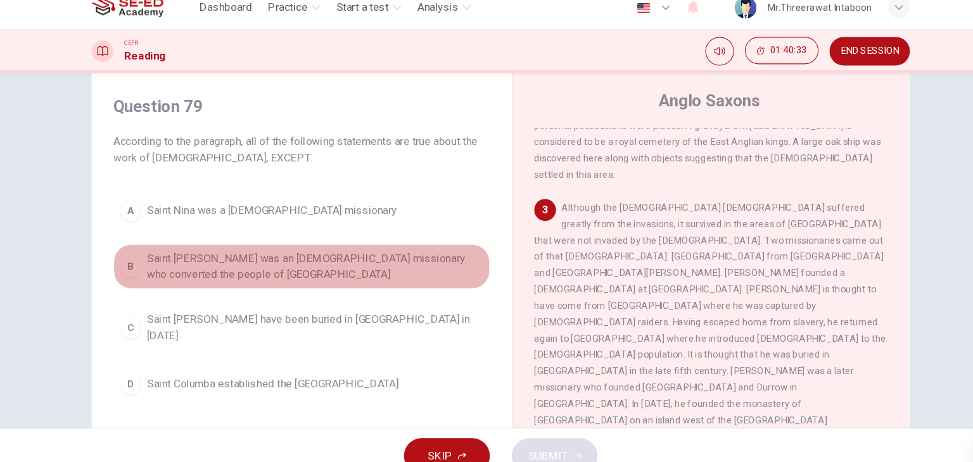
click at [432, 262] on span "Saint Patrick was an Irish missionary who converted the people of Northern Irel…" at bounding box center [314, 261] width 313 height 30
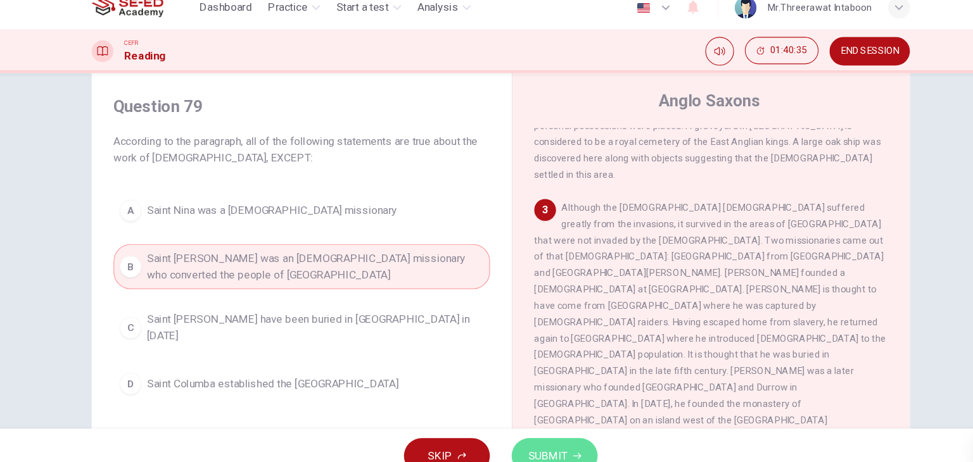
click at [540, 433] on span "SUBMIT" at bounding box center [530, 437] width 37 height 18
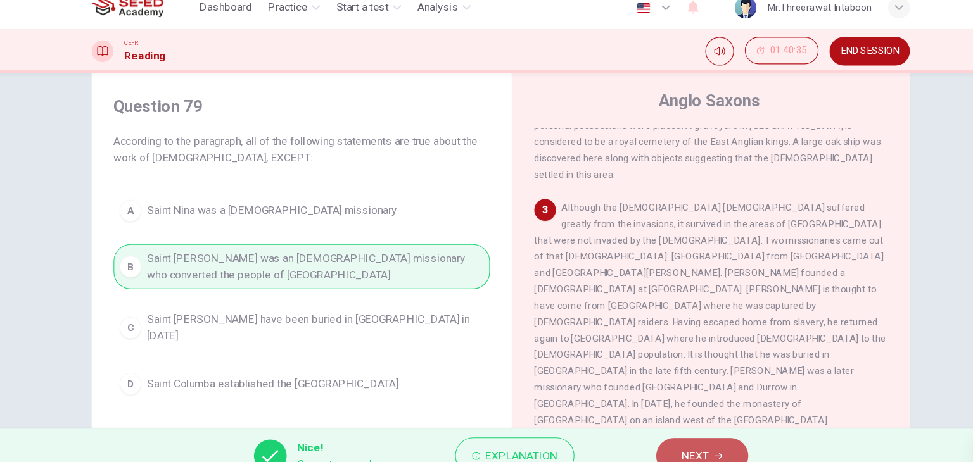
click at [679, 429] on span "NEXT" at bounding box center [667, 437] width 25 height 18
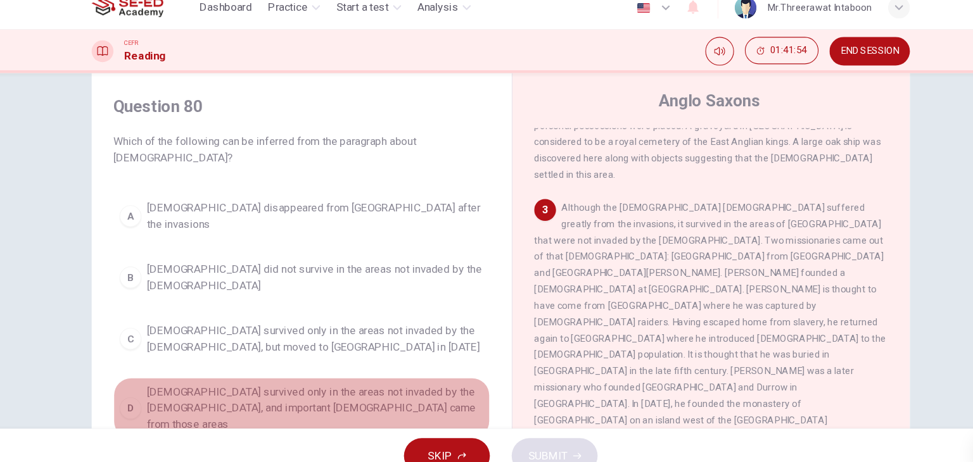
click at [377, 370] on span "Christianity survived only in the areas not invaded by the Anglo-Saxons, and im…" at bounding box center [314, 393] width 313 height 46
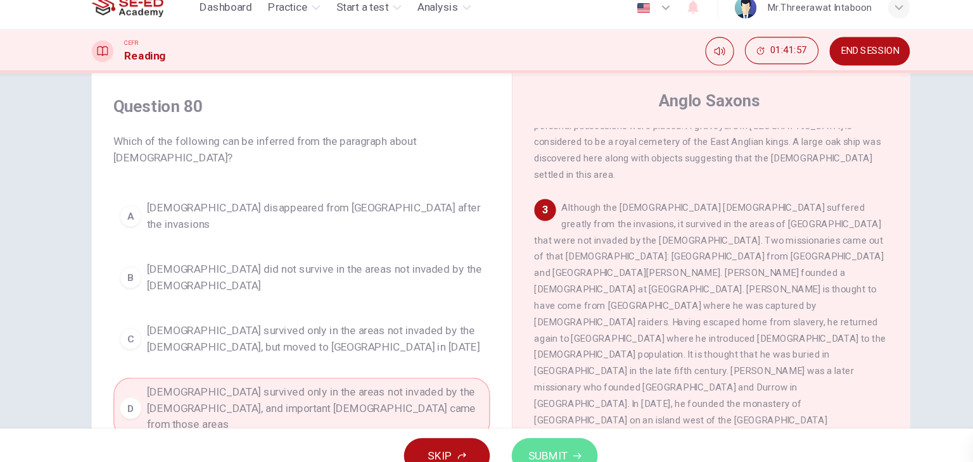
click at [538, 434] on span "SUBMIT" at bounding box center [530, 437] width 37 height 18
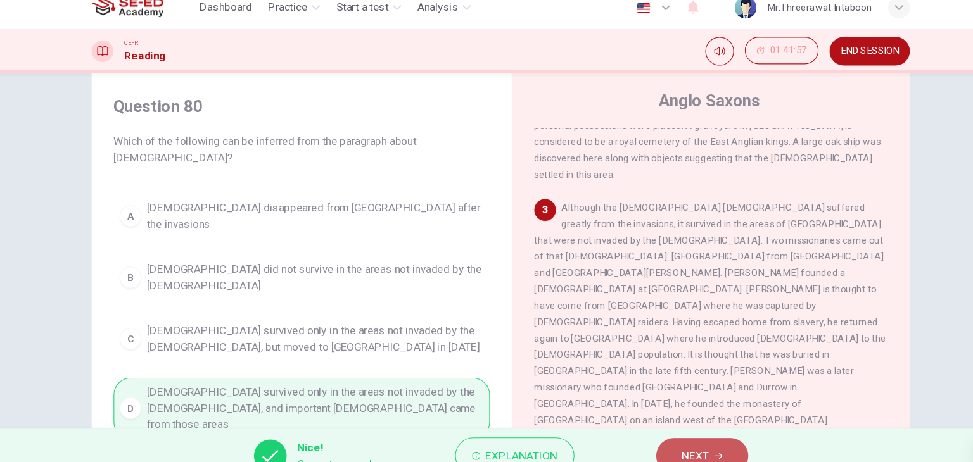
click at [674, 431] on span "NEXT" at bounding box center [667, 437] width 25 height 18
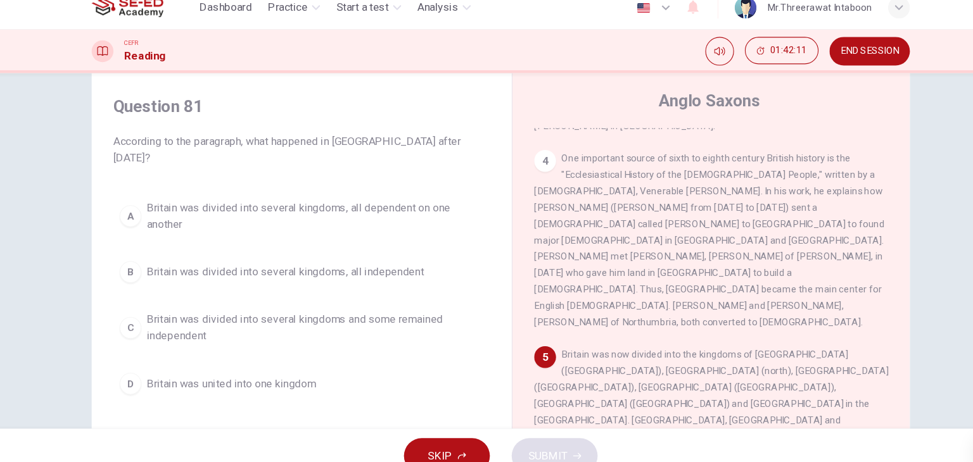
scroll to position [513, 0]
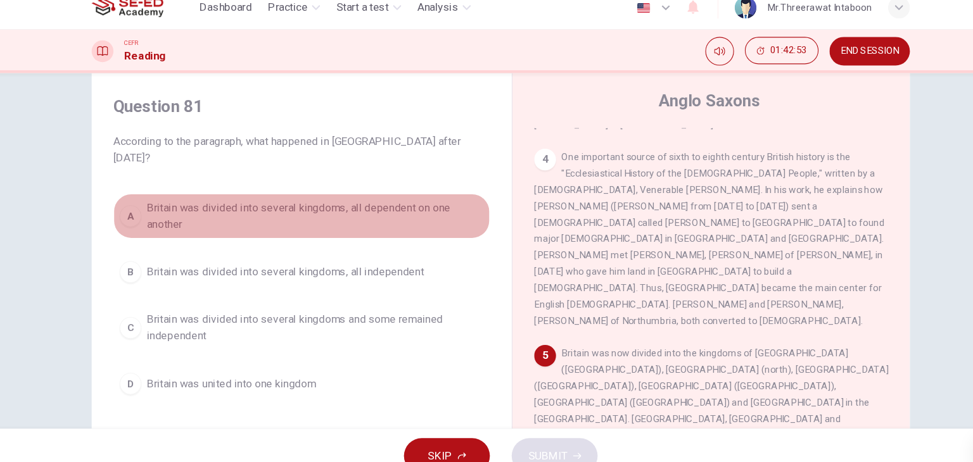
click at [377, 199] on span "Britain was divided into several kingdoms, all dependent on one another" at bounding box center [314, 214] width 313 height 30
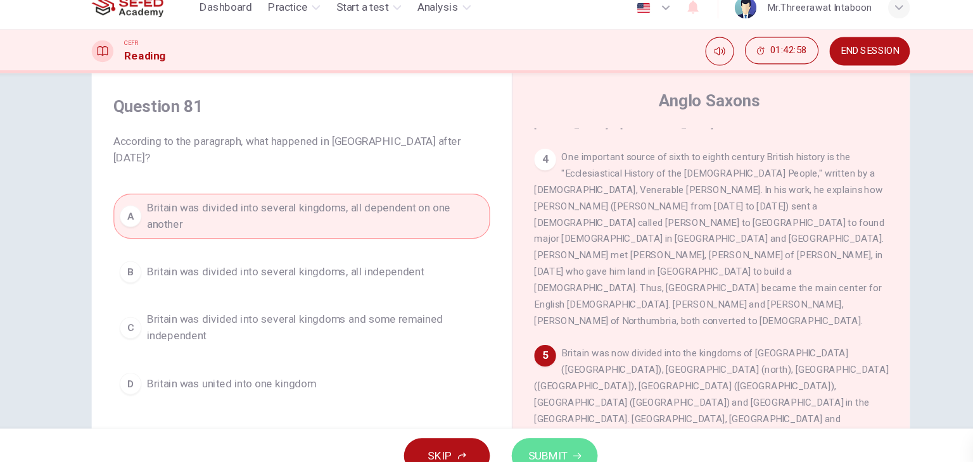
click at [543, 438] on span "SUBMIT" at bounding box center [530, 437] width 37 height 18
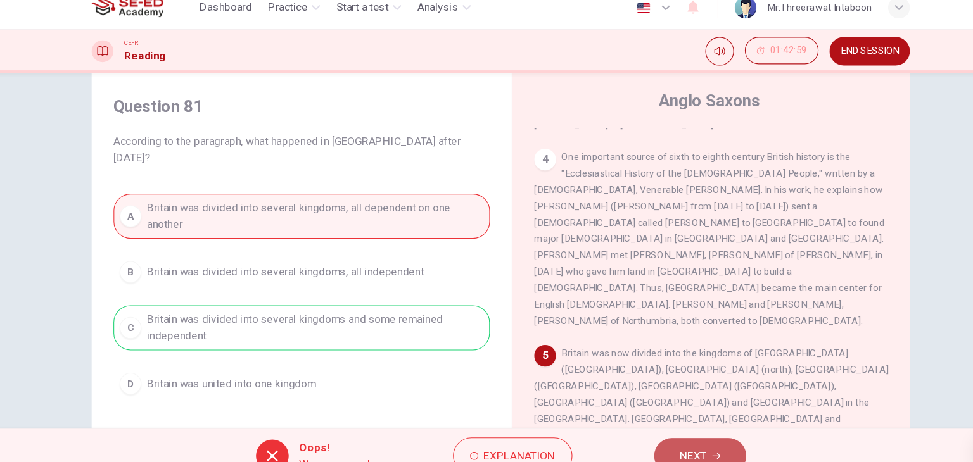
click at [698, 432] on button "NEXT" at bounding box center [671, 436] width 85 height 33
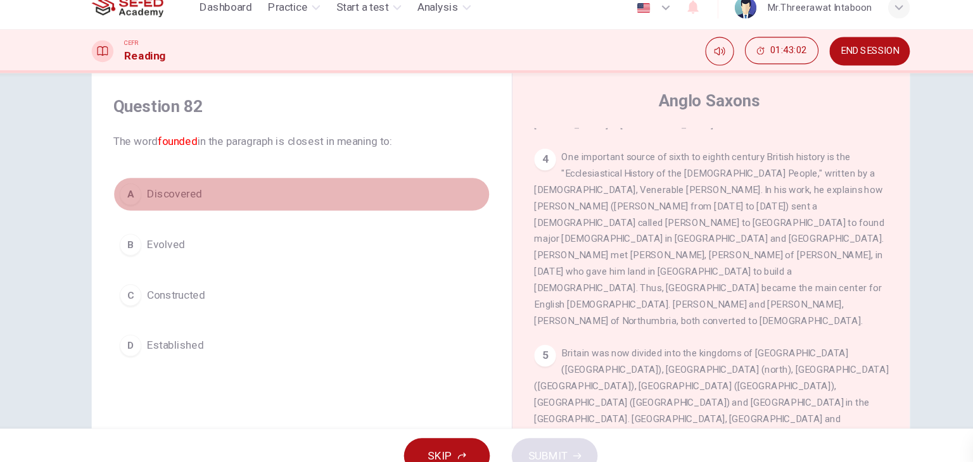
click at [224, 200] on button "A Discovered" at bounding box center [302, 194] width 350 height 32
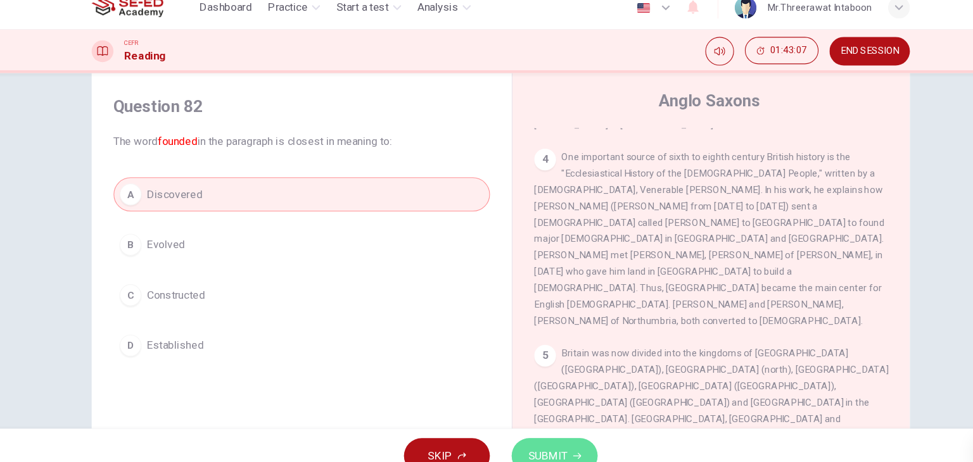
click at [564, 439] on button "SUBMIT" at bounding box center [536, 436] width 80 height 33
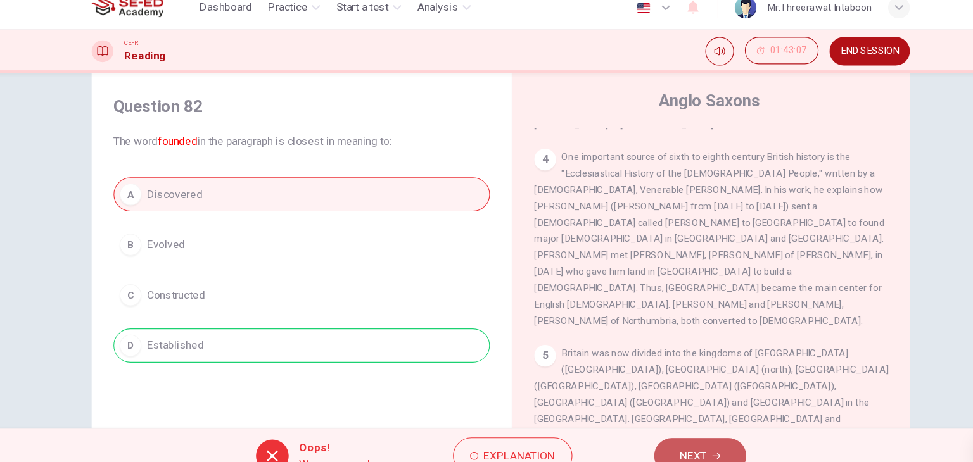
click at [654, 431] on span "NEXT" at bounding box center [665, 437] width 25 height 18
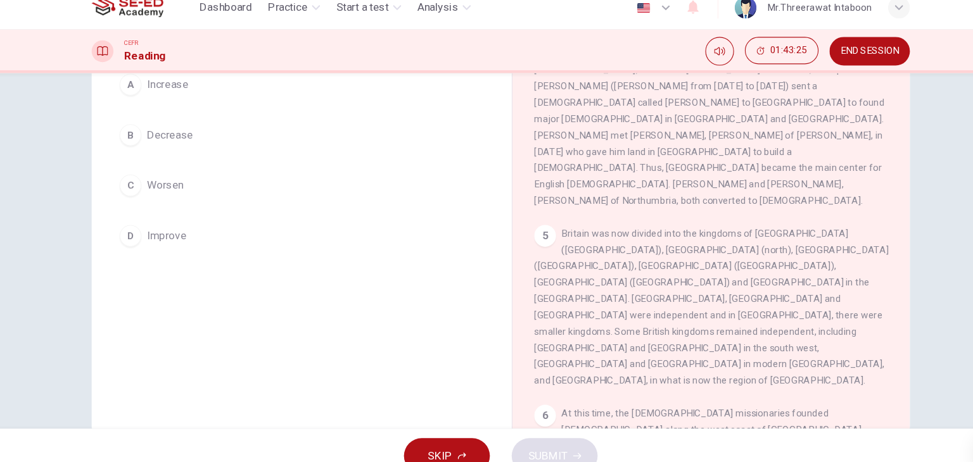
scroll to position [132, 0]
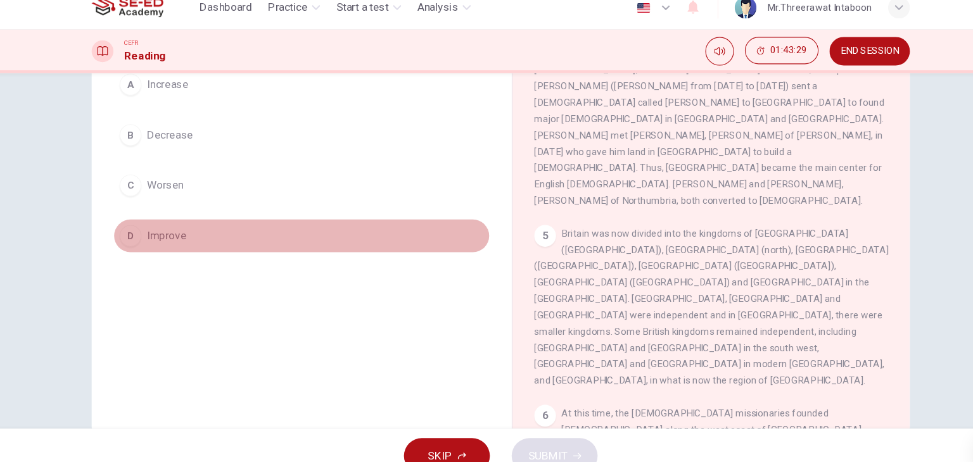
click at [297, 222] on button "D Improve" at bounding box center [302, 233] width 350 height 32
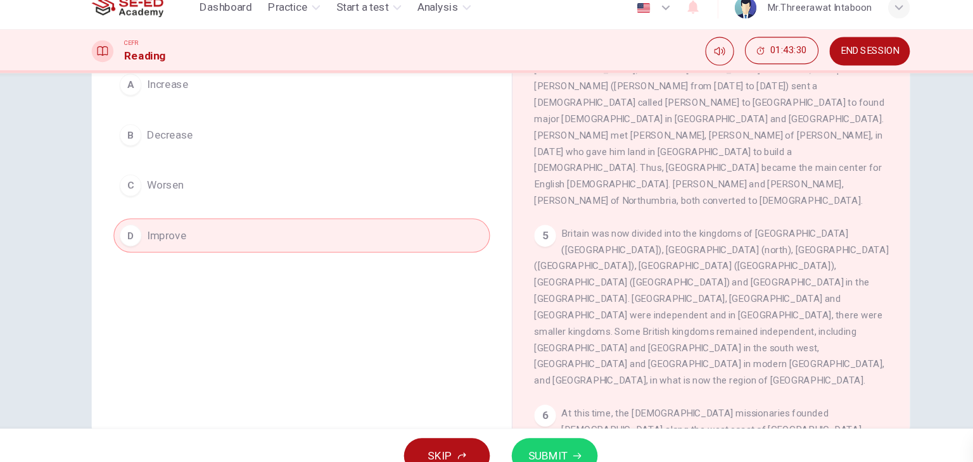
scroll to position [65, 0]
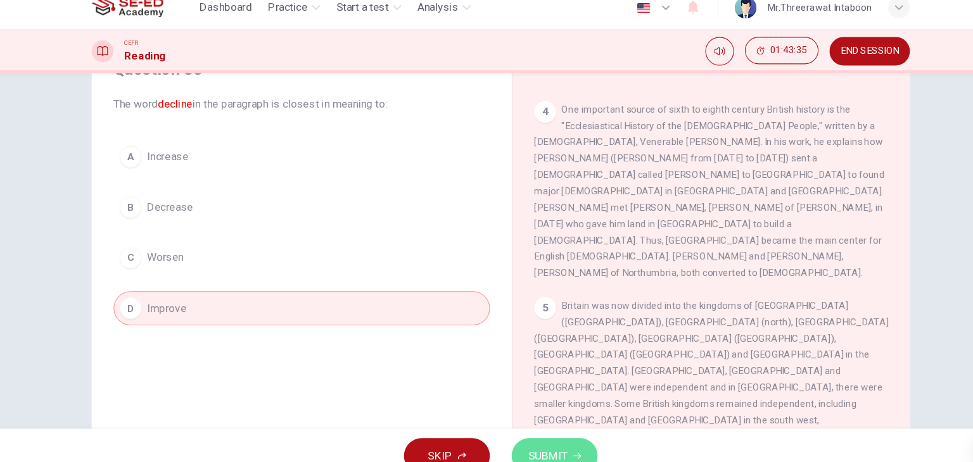
click at [539, 431] on span "SUBMIT" at bounding box center [530, 437] width 37 height 18
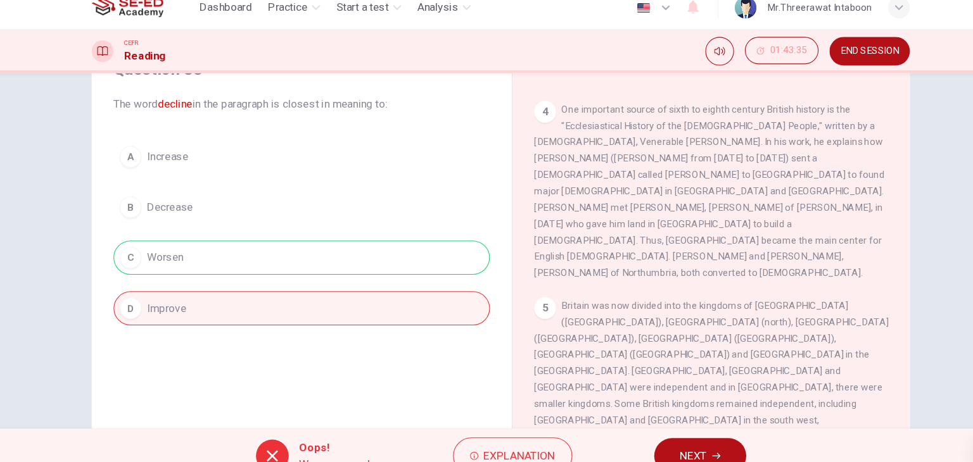
click at [698, 434] on button "NEXT" at bounding box center [671, 436] width 85 height 33
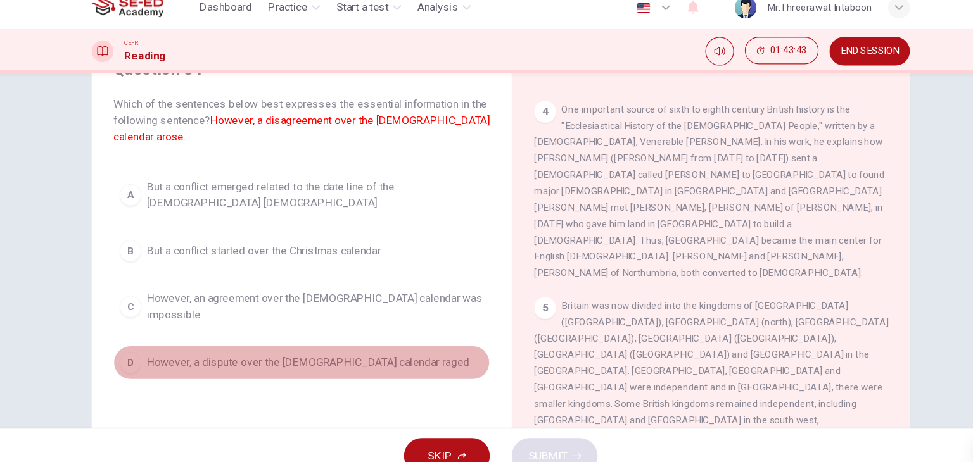
click at [361, 343] on span "However, a dispute over the Christian calendar raged" at bounding box center [308, 350] width 300 height 15
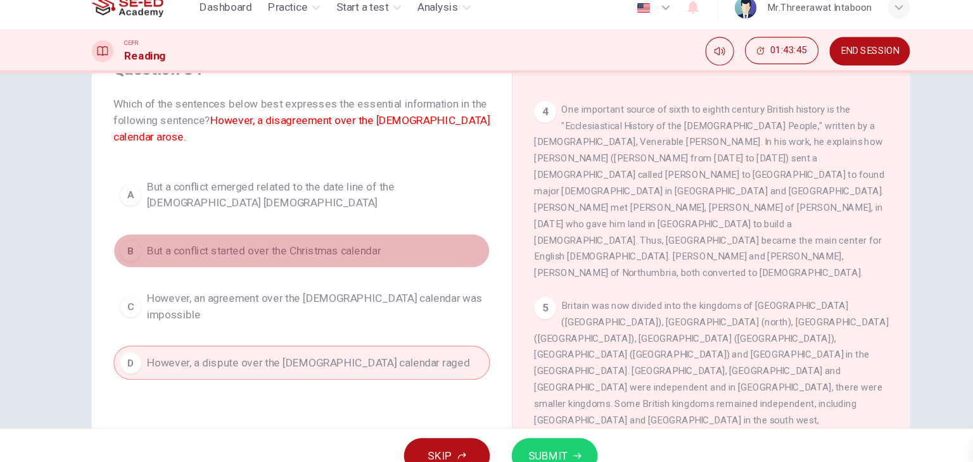
click at [410, 237] on button "B But a conflict started over the Christmas calendar" at bounding box center [302, 247] width 350 height 32
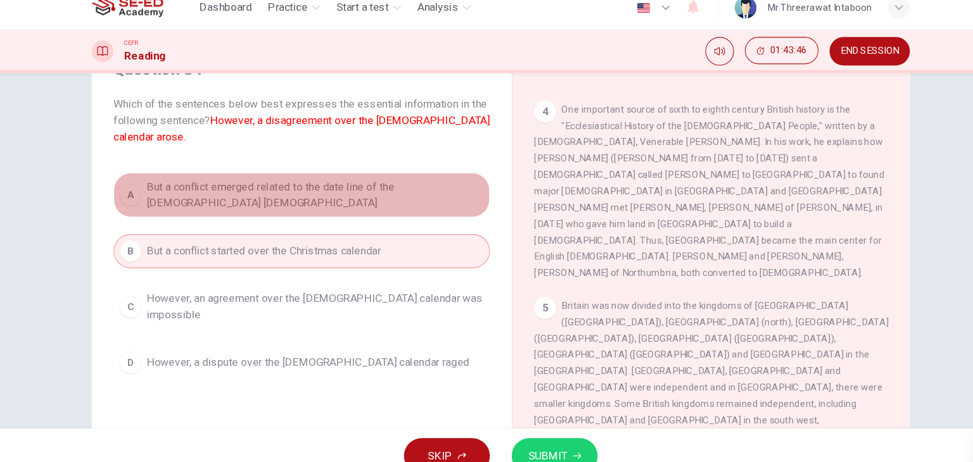
click at [429, 194] on span "But a conflict emerged related to the date line of the Christian church" at bounding box center [314, 194] width 313 height 30
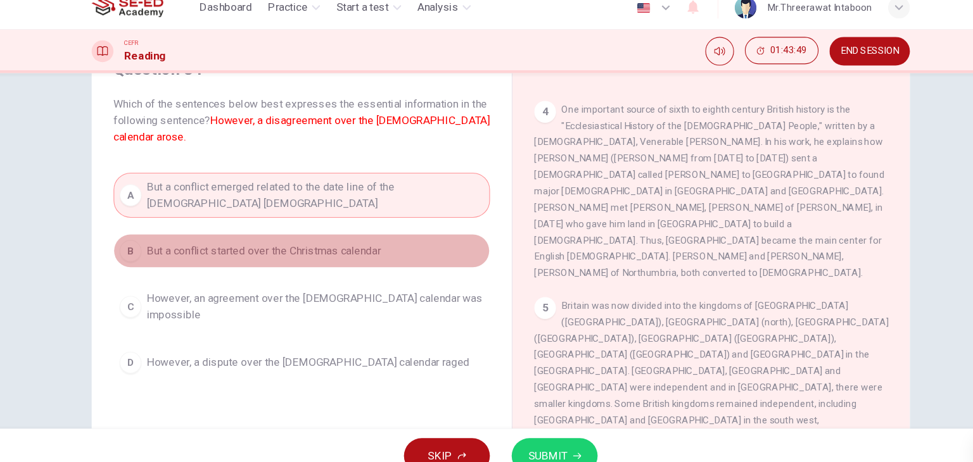
click at [391, 250] on button "B But a conflict started over the Christmas calendar" at bounding box center [302, 247] width 350 height 32
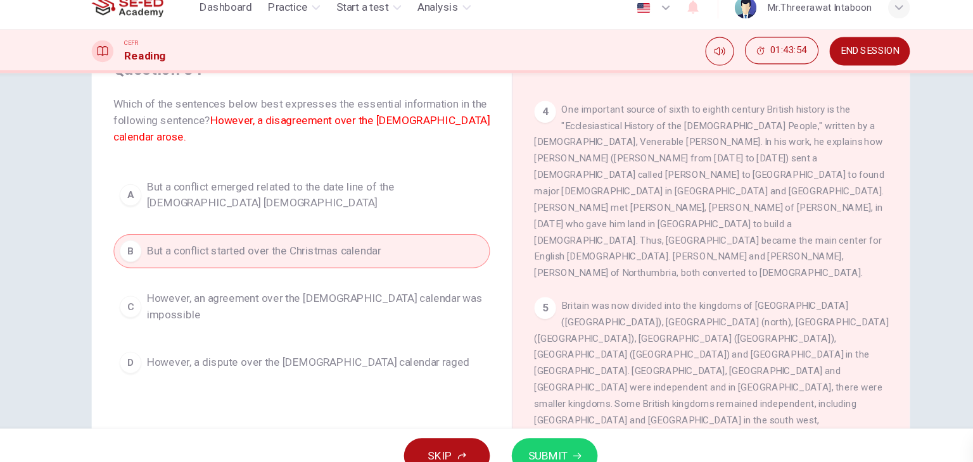
click at [513, 424] on button "SUBMIT" at bounding box center [536, 436] width 80 height 33
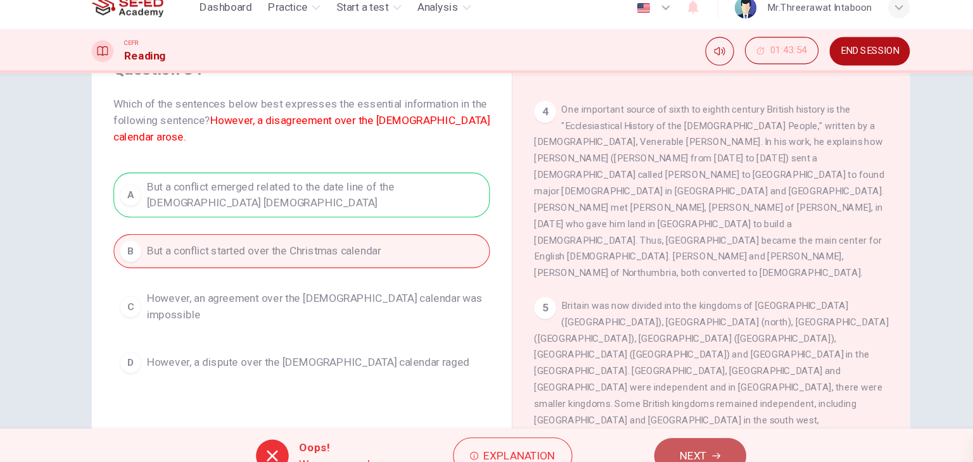
click at [647, 427] on button "NEXT" at bounding box center [671, 436] width 85 height 33
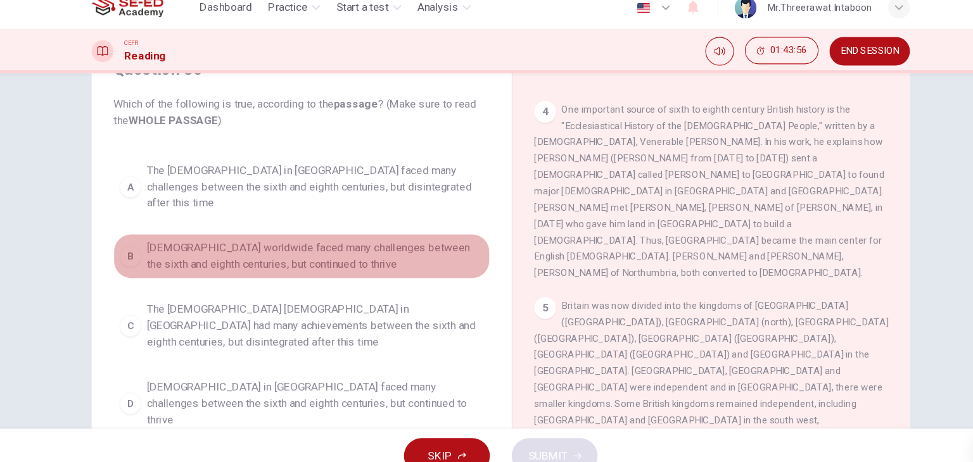
click at [391, 236] on span "The Christian church worldwide faced many challenges between the sixth and eigh…" at bounding box center [314, 251] width 313 height 30
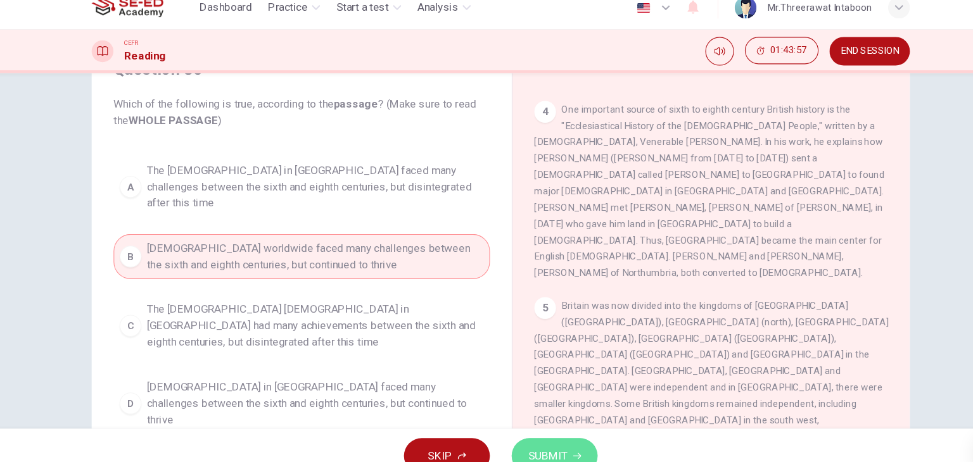
click at [536, 432] on span "SUBMIT" at bounding box center [530, 437] width 37 height 18
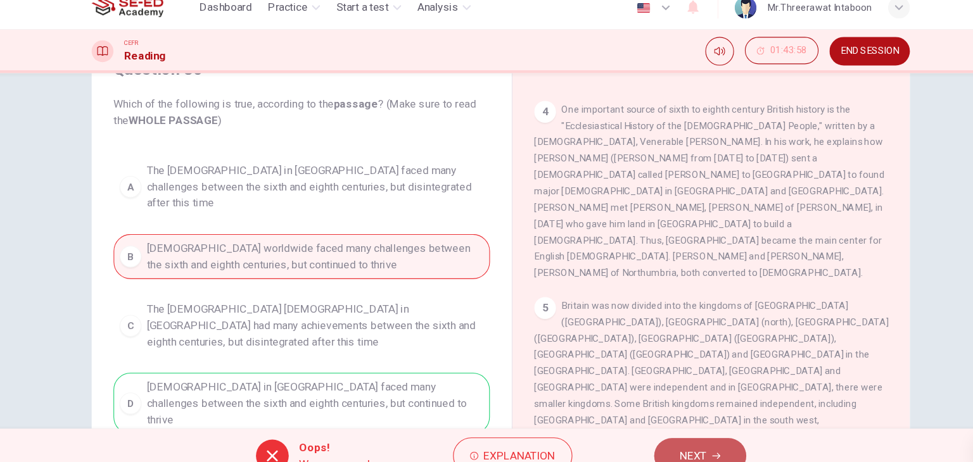
click at [649, 427] on button "NEXT" at bounding box center [671, 436] width 85 height 33
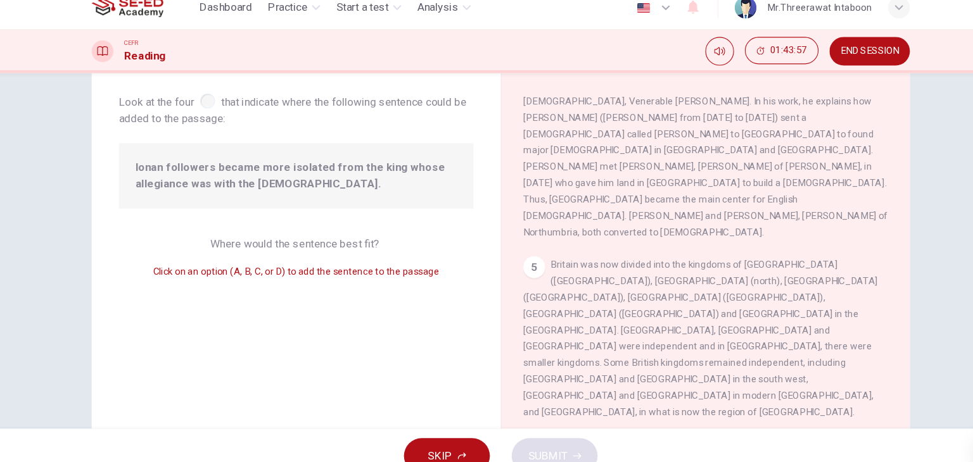
scroll to position [539, 0]
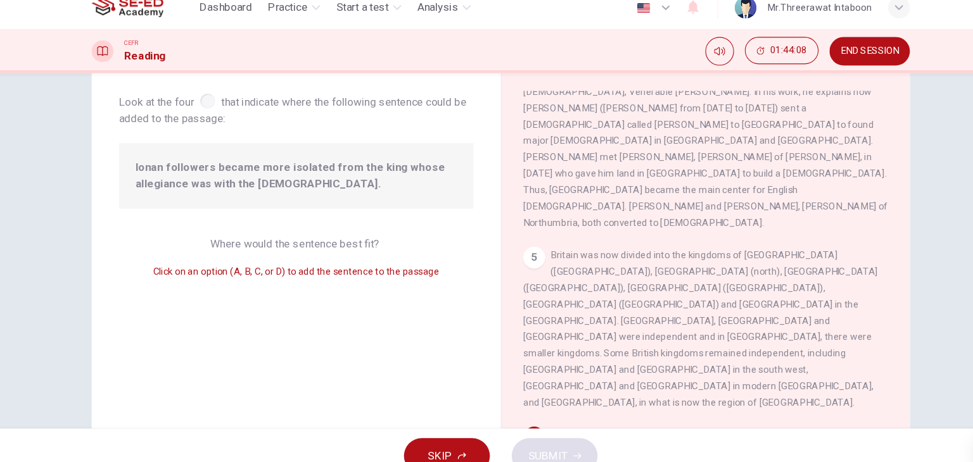
click at [556, 437] on icon "button" at bounding box center [557, 437] width 8 height 8
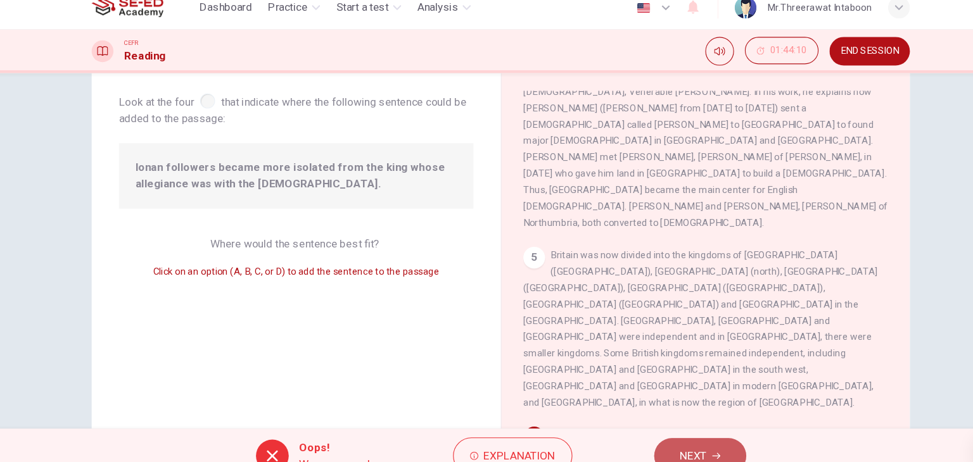
click at [688, 433] on icon "button" at bounding box center [687, 437] width 8 height 8
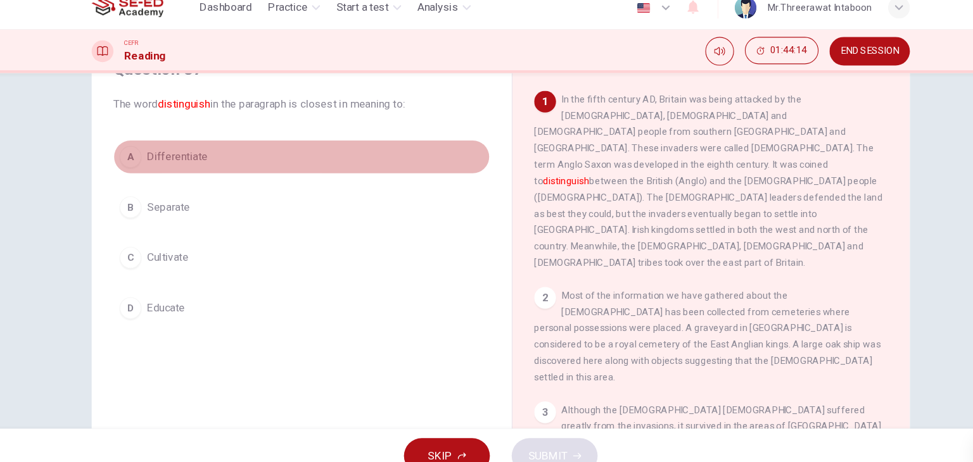
click at [305, 168] on button "A Differentiate" at bounding box center [302, 159] width 350 height 32
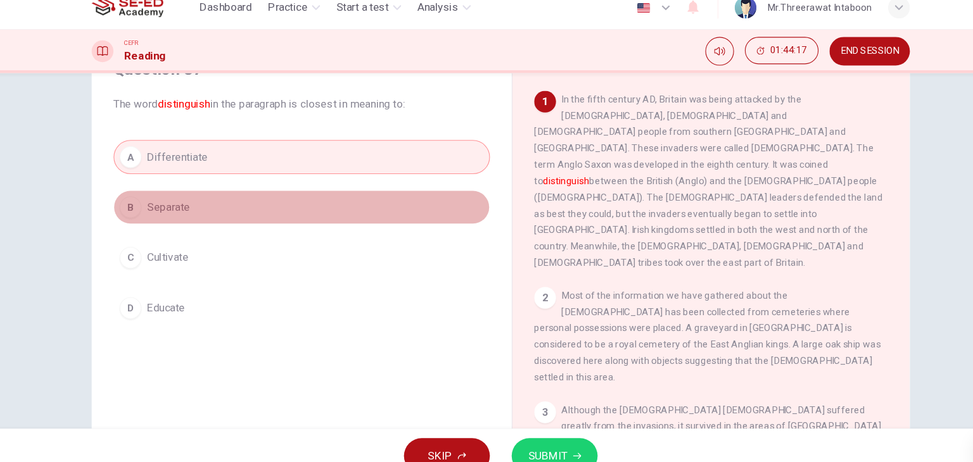
click at [341, 203] on button "B Separate" at bounding box center [302, 206] width 350 height 32
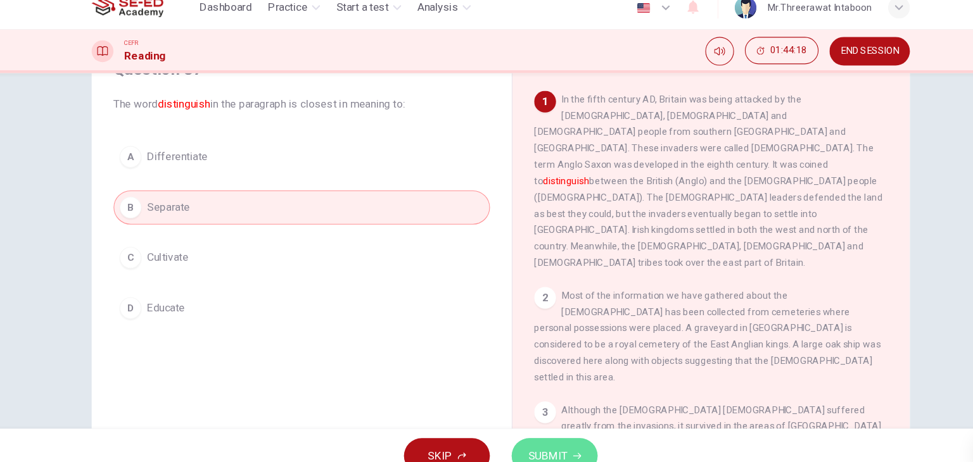
click at [559, 438] on icon "button" at bounding box center [557, 437] width 8 height 8
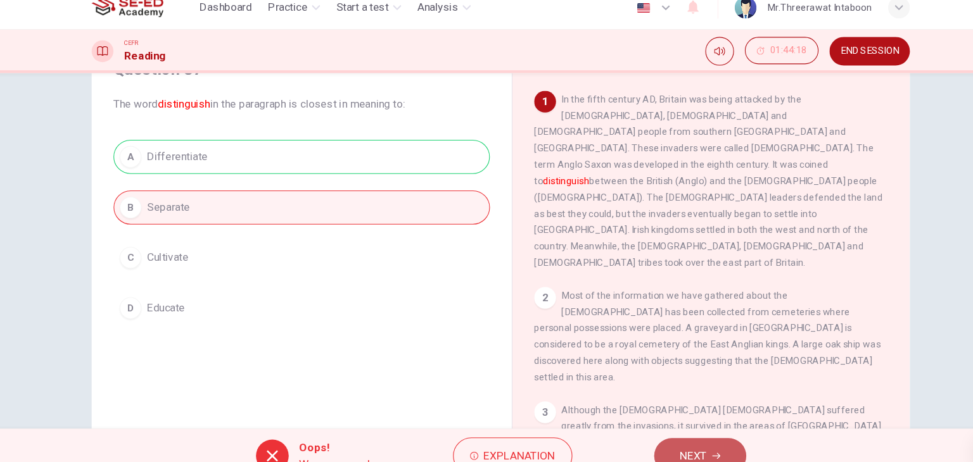
click at [678, 438] on button "NEXT" at bounding box center [671, 436] width 85 height 33
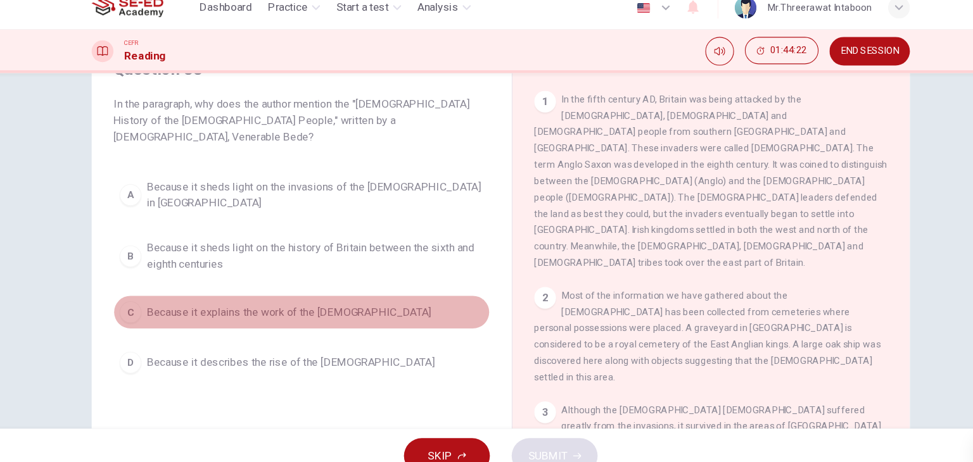
click at [395, 287] on button "C Because it explains the work of the missionaries" at bounding box center [302, 303] width 350 height 32
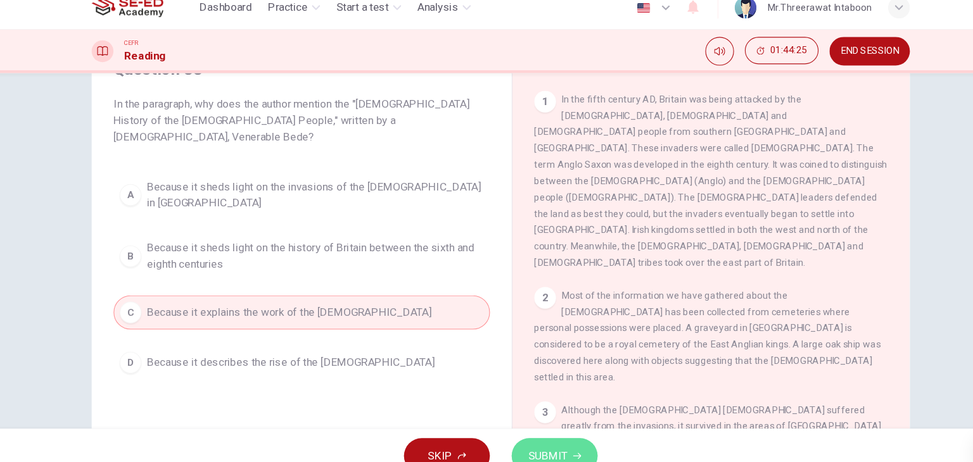
click at [519, 424] on button "SUBMIT" at bounding box center [536, 436] width 80 height 33
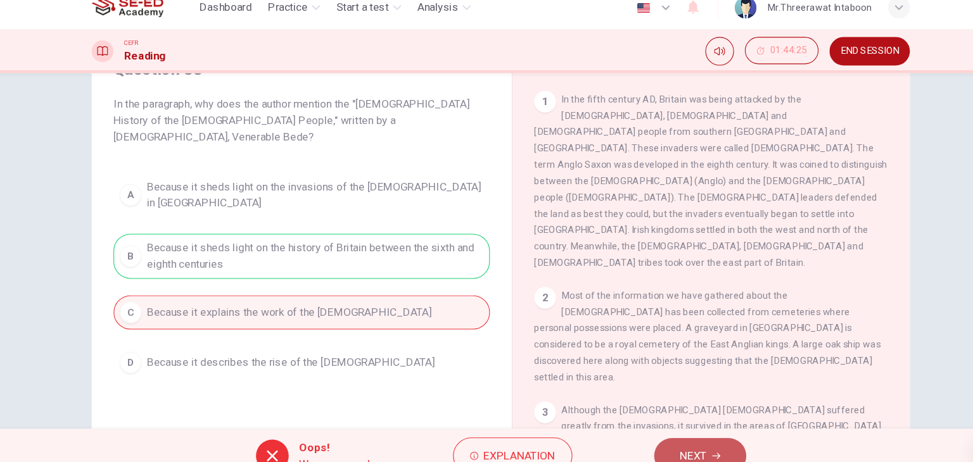
click at [658, 431] on span "NEXT" at bounding box center [665, 437] width 25 height 18
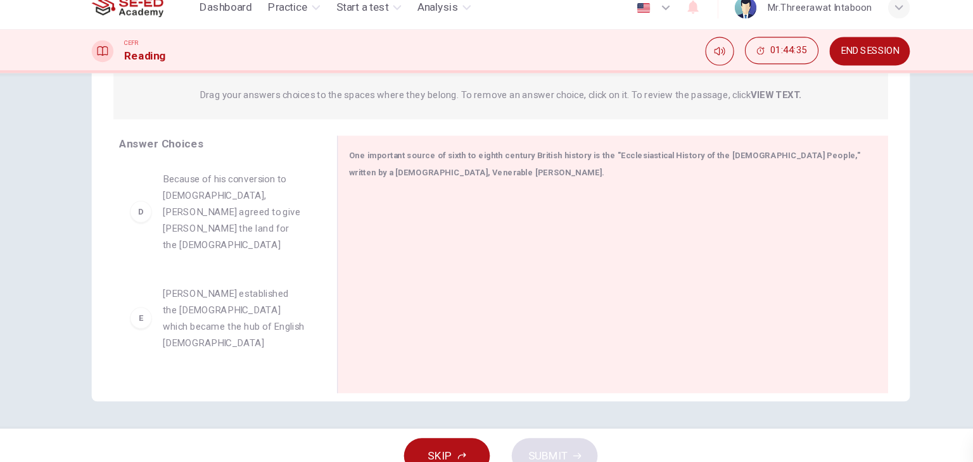
scroll to position [312, 0]
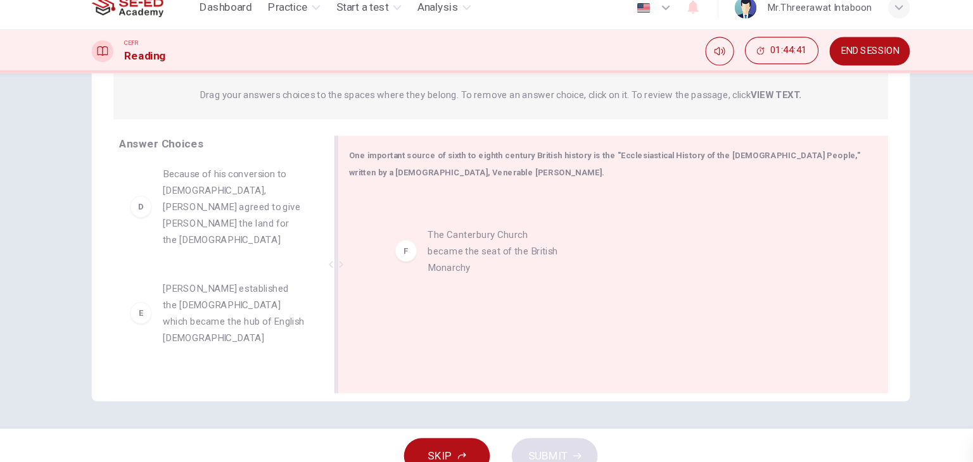
drag, startPoint x: 213, startPoint y: 345, endPoint x: 473, endPoint y: 263, distance: 272.8
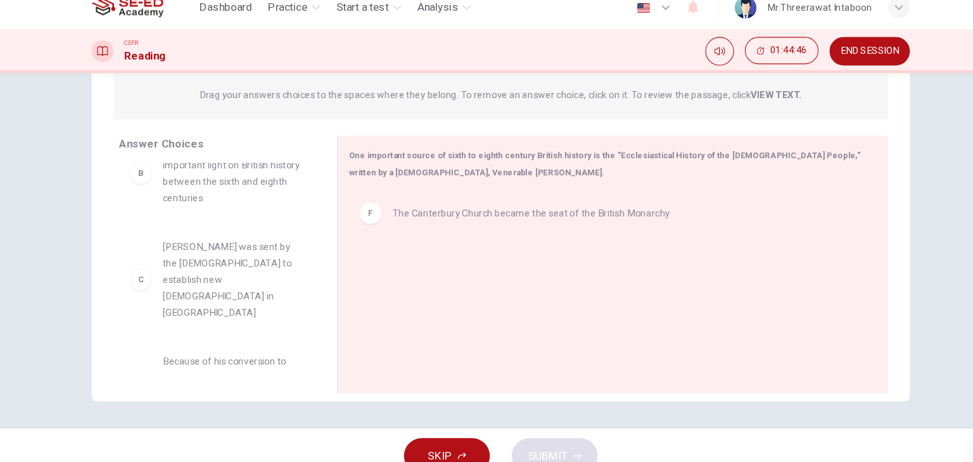
scroll to position [130, 0]
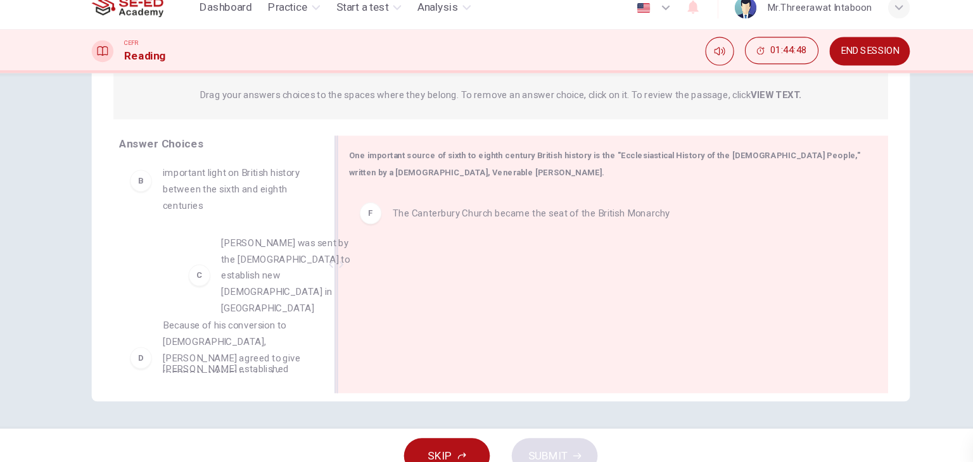
drag, startPoint x: 260, startPoint y: 258, endPoint x: 483, endPoint y: 255, distance: 222.3
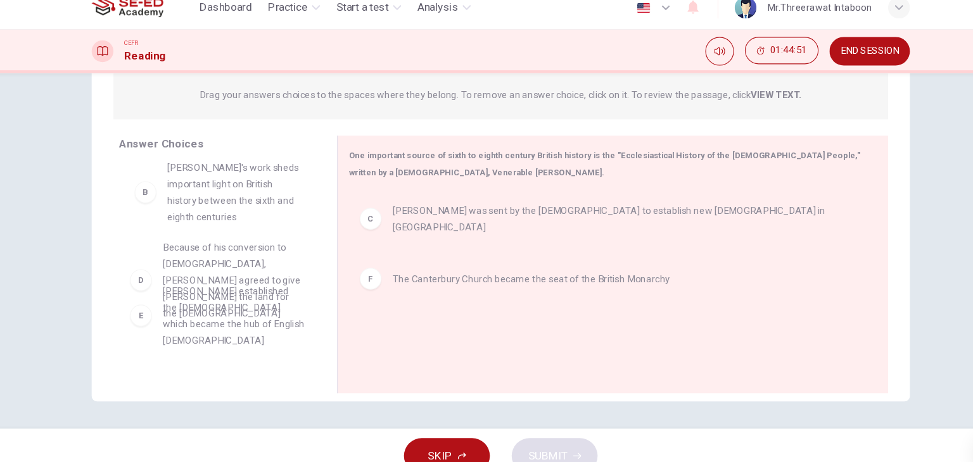
drag, startPoint x: 256, startPoint y: 189, endPoint x: 268, endPoint y: 205, distance: 20.0
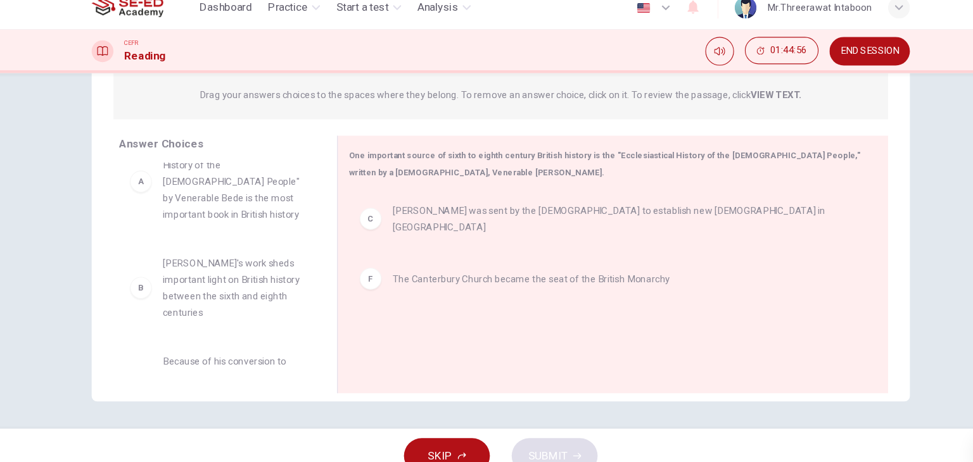
scroll to position [33, 0]
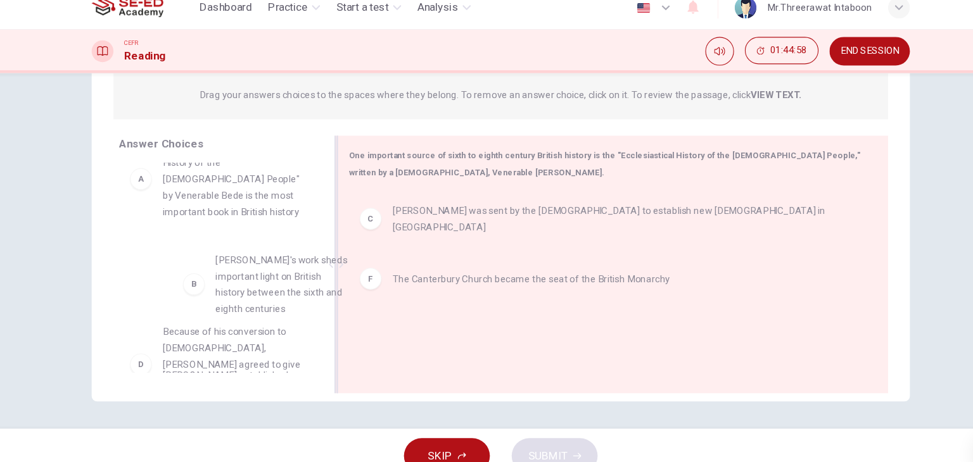
drag, startPoint x: 240, startPoint y: 282, endPoint x: 446, endPoint y: 301, distance: 206.6
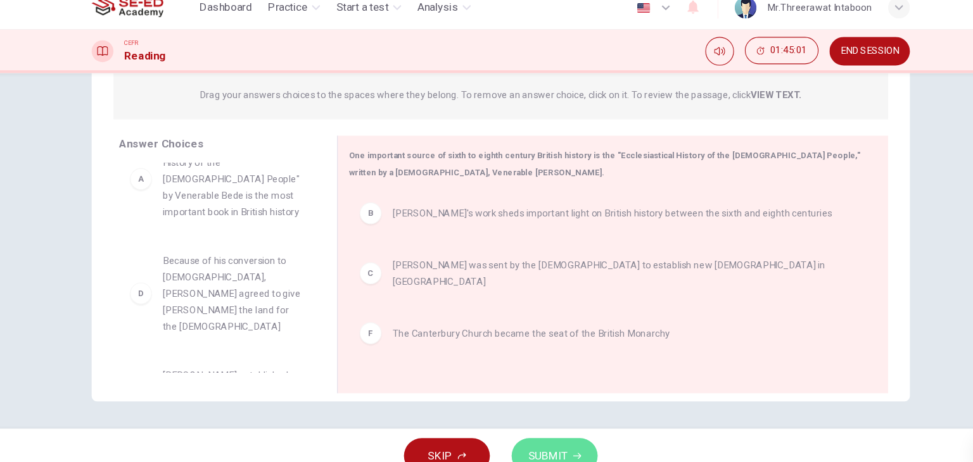
click at [533, 433] on span "SUBMIT" at bounding box center [530, 437] width 37 height 18
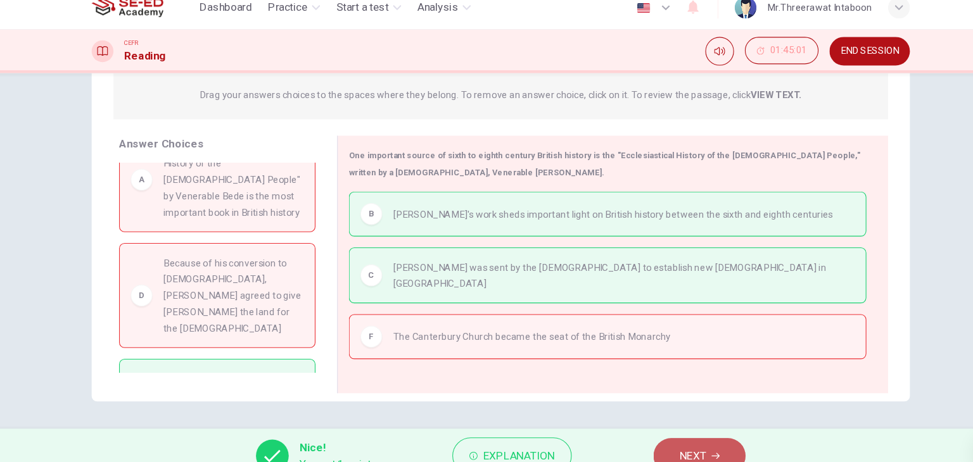
click at [664, 429] on span "NEXT" at bounding box center [664, 437] width 25 height 18
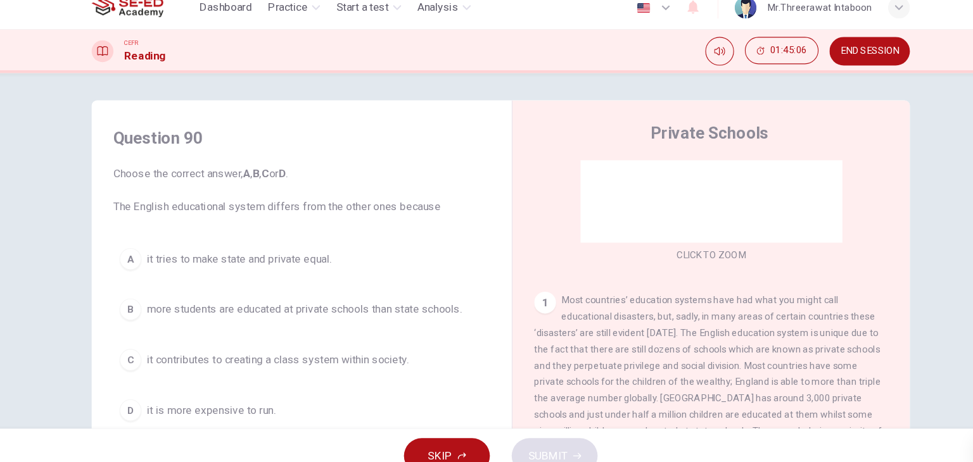
scroll to position [0, 0]
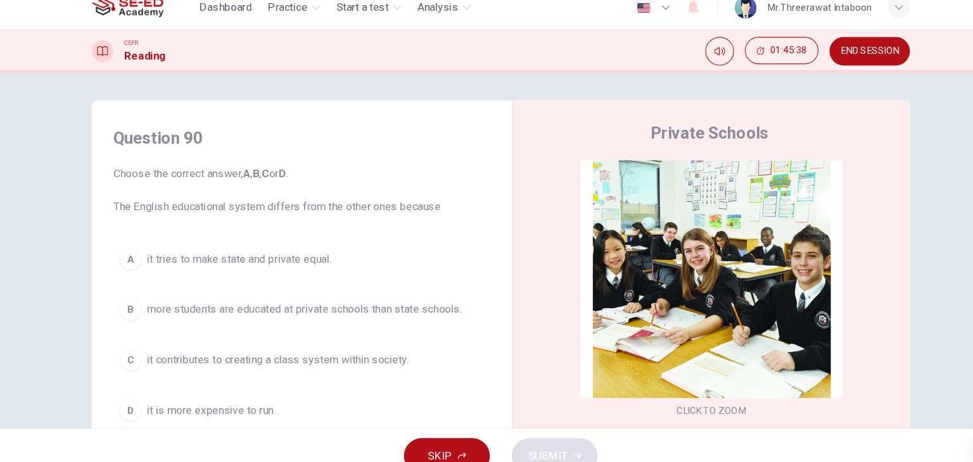
click at [700, 295] on button "Click to Zoom" at bounding box center [682, 283] width 110 height 30
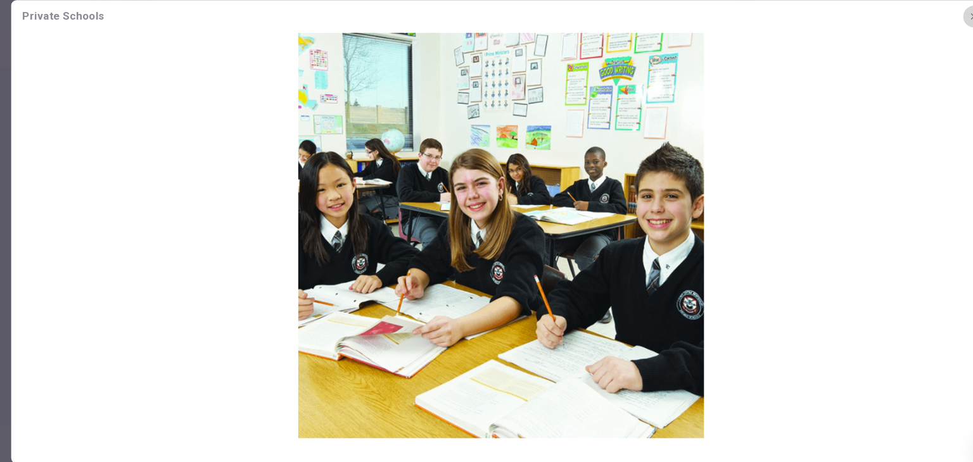
click at [924, 31] on icon "button" at bounding box center [926, 31] width 10 height 10
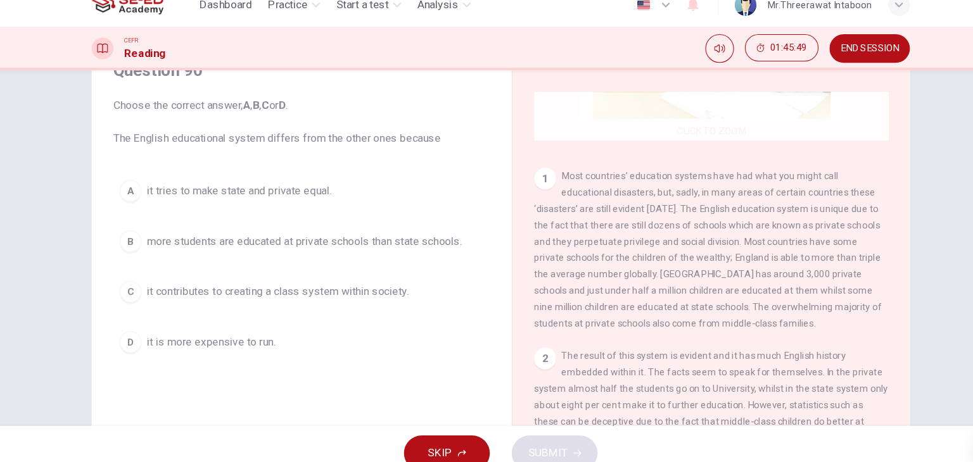
scroll to position [199, 0]
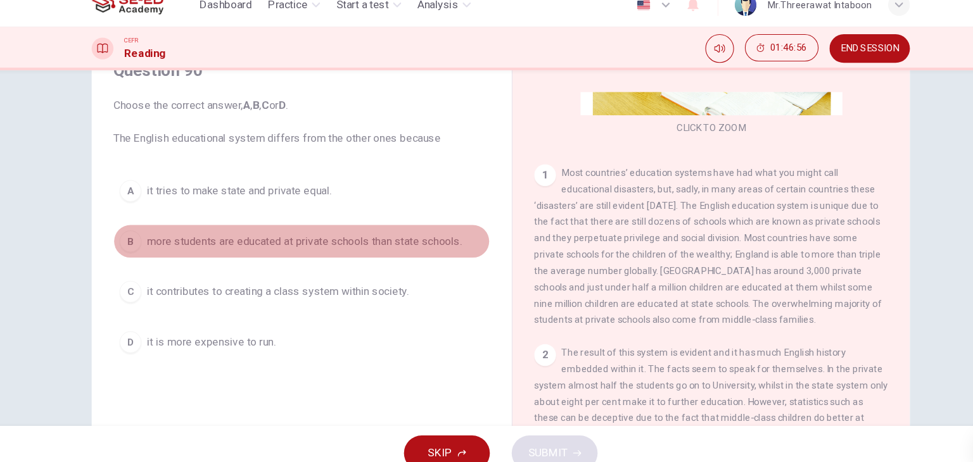
click at [421, 243] on span "more students are educated at private schools than state schools." at bounding box center [304, 239] width 293 height 15
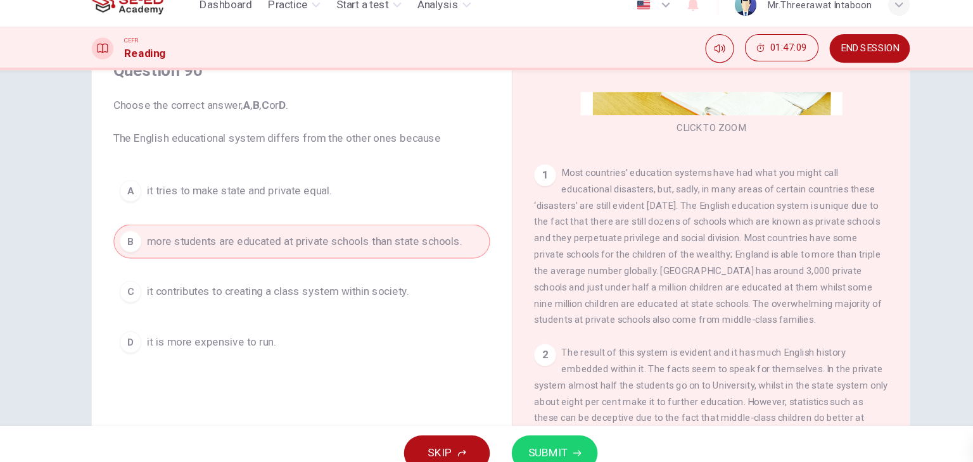
click at [362, 314] on div "A it tries to make state and private equal. B more students are educated at pri…" at bounding box center [302, 263] width 350 height 172
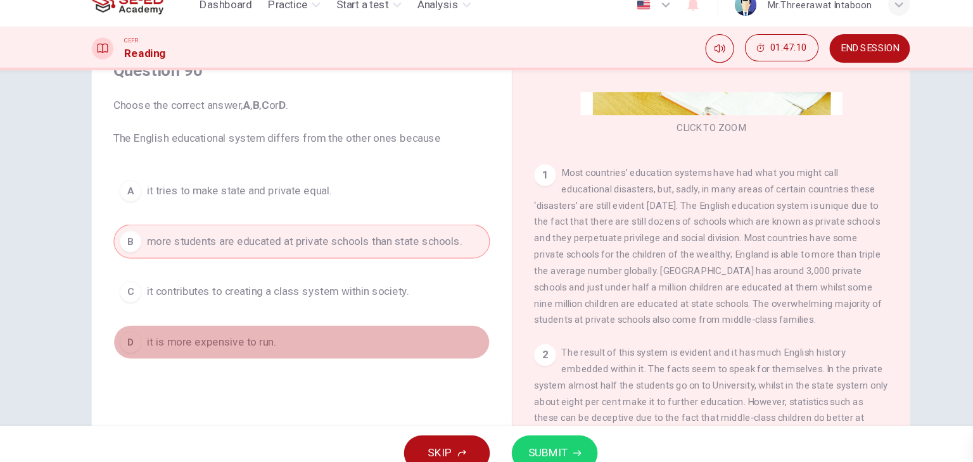
click at [281, 327] on button "D it is more expensive to run." at bounding box center [302, 334] width 350 height 32
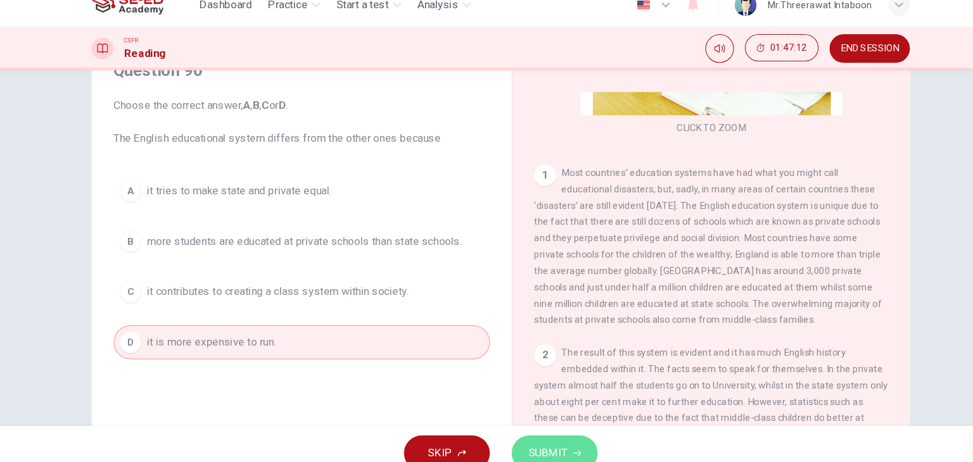
click at [550, 434] on button "SUBMIT" at bounding box center [536, 436] width 80 height 33
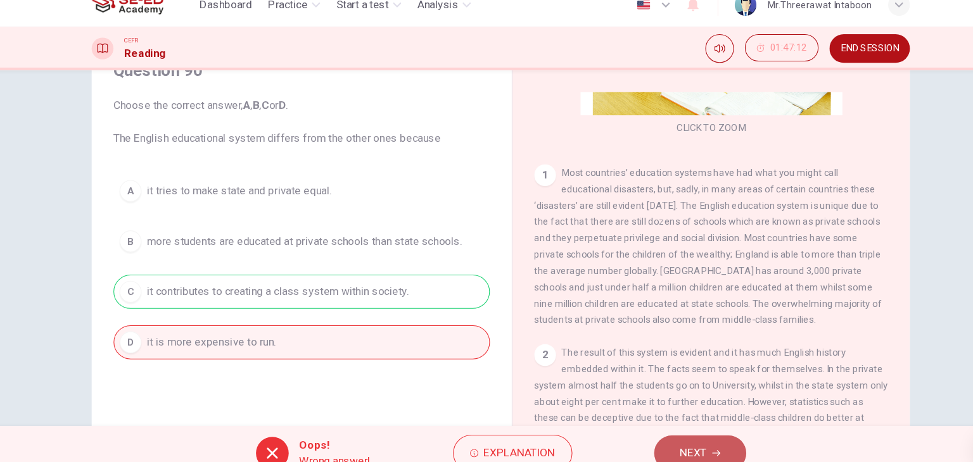
click at [683, 429] on button "NEXT" at bounding box center [671, 436] width 85 height 33
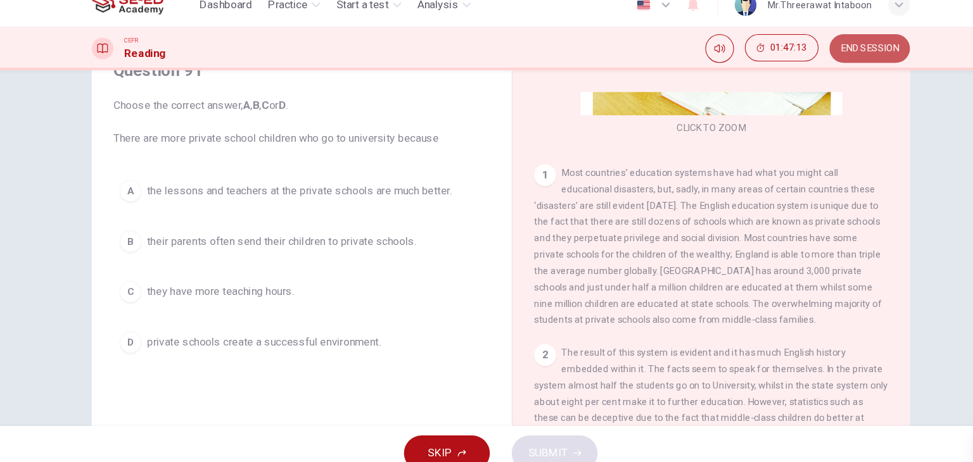
click at [824, 70] on button "END SESSION" at bounding box center [829, 60] width 75 height 27
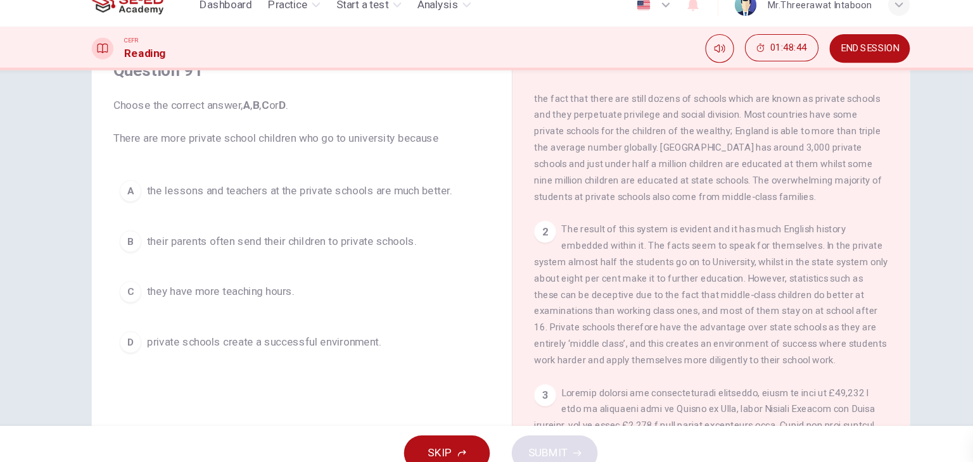
scroll to position [315, 0]
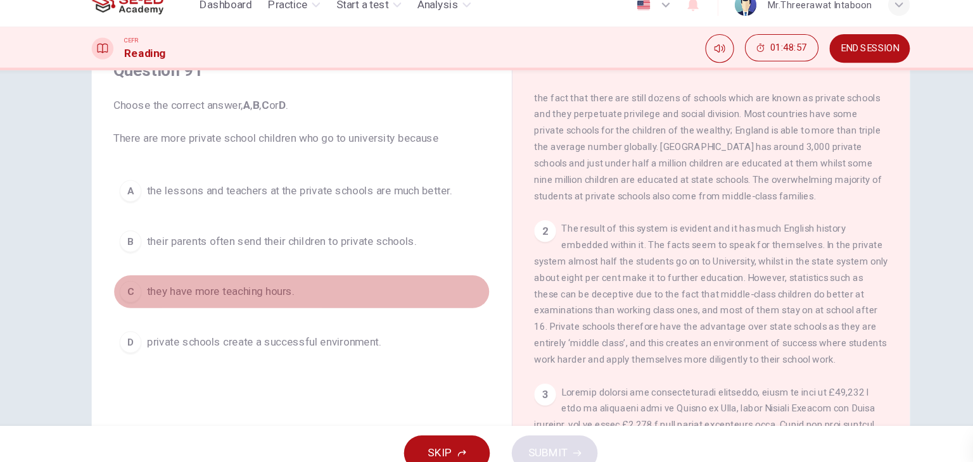
click at [396, 291] on button "C they have more teaching hours." at bounding box center [302, 287] width 350 height 32
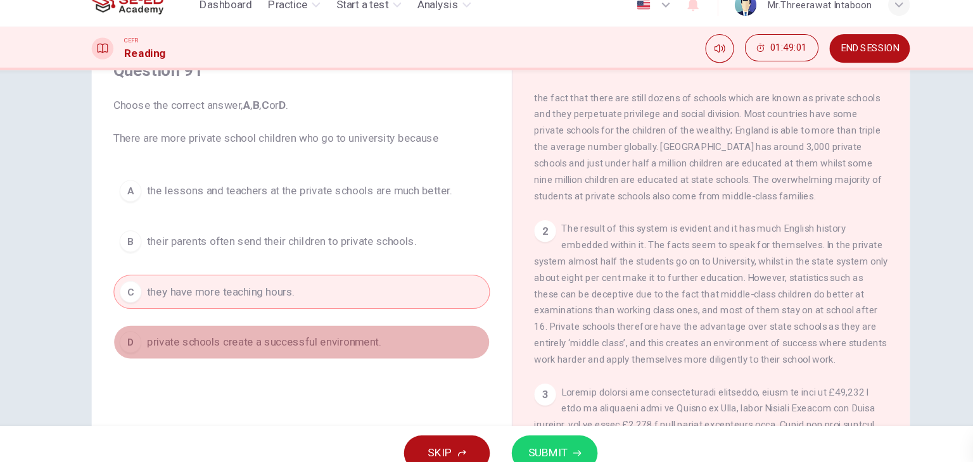
click at [432, 331] on button "D private schools create a successful environment." at bounding box center [302, 334] width 350 height 32
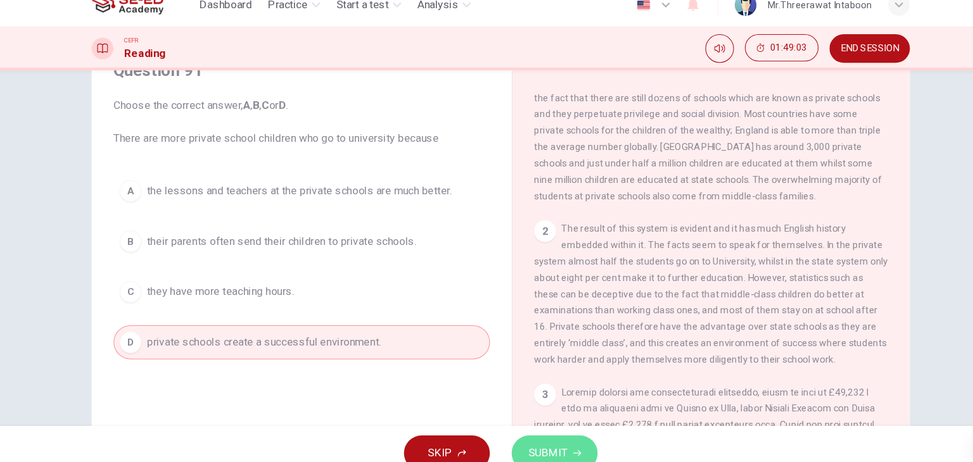
click at [542, 430] on span "SUBMIT" at bounding box center [530, 437] width 37 height 18
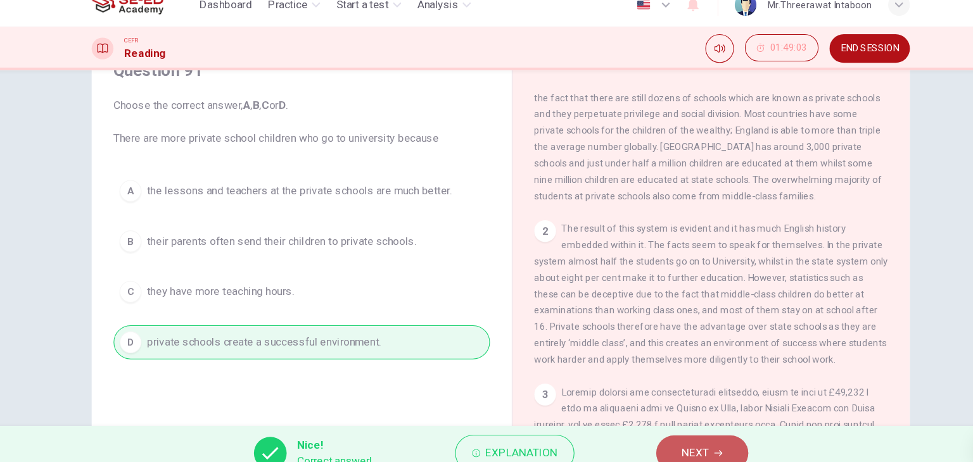
click at [652, 440] on button "NEXT" at bounding box center [673, 436] width 85 height 33
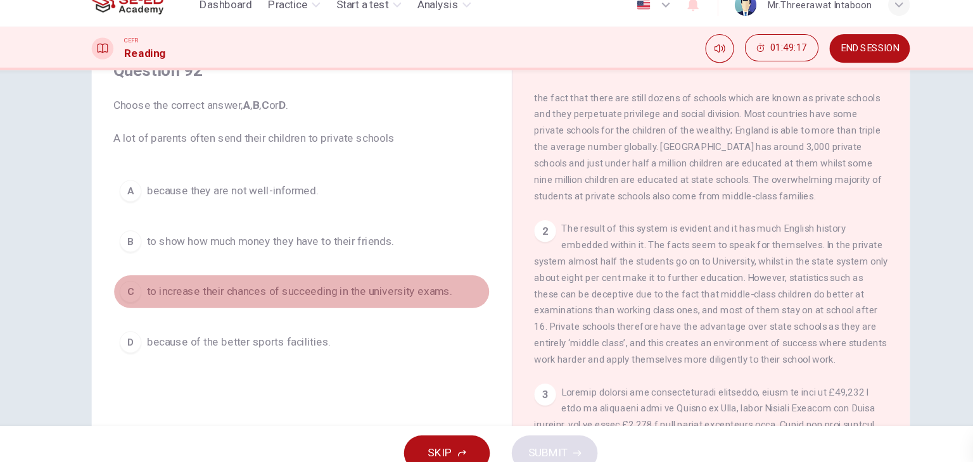
click at [353, 296] on button "C to increase their chances of succeeding in the university exams." at bounding box center [302, 287] width 350 height 32
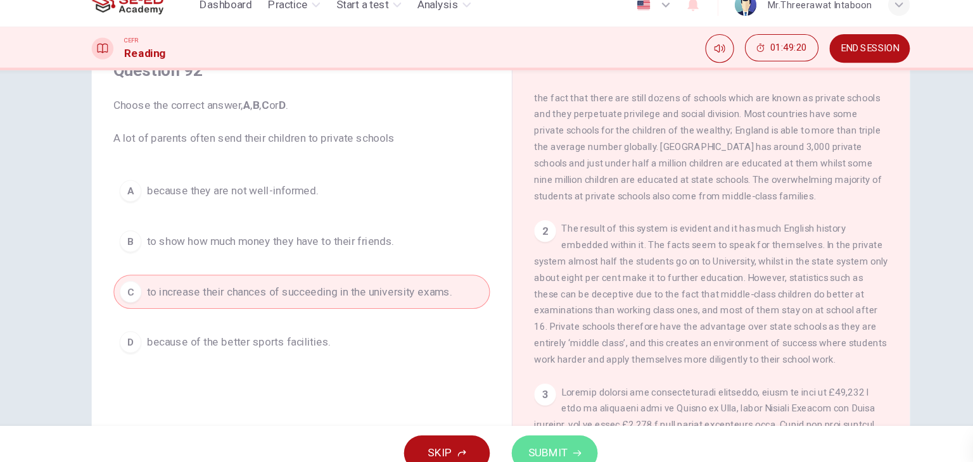
click at [515, 442] on span "SUBMIT" at bounding box center [530, 437] width 37 height 18
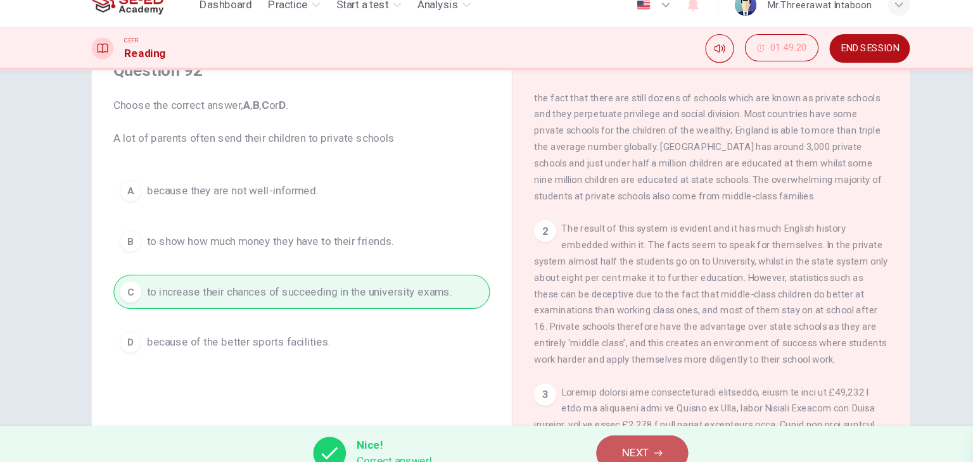
click at [604, 439] on span "NEXT" at bounding box center [611, 437] width 25 height 18
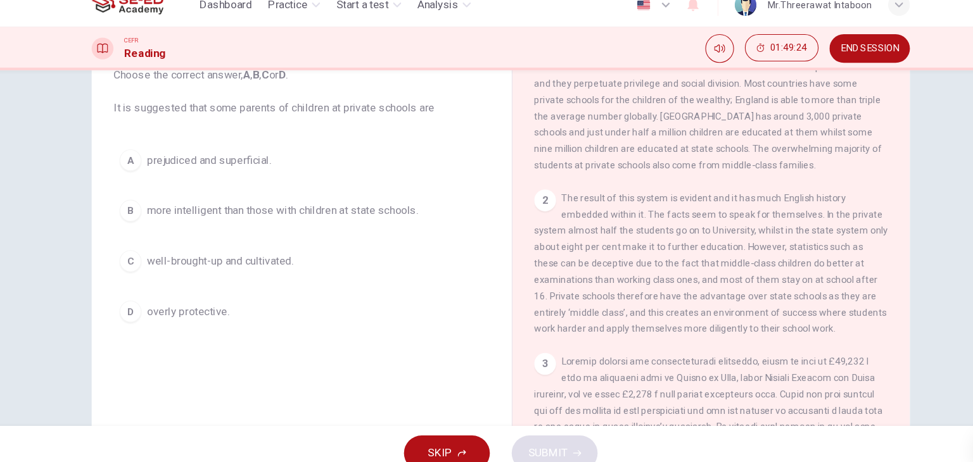
scroll to position [90, 0]
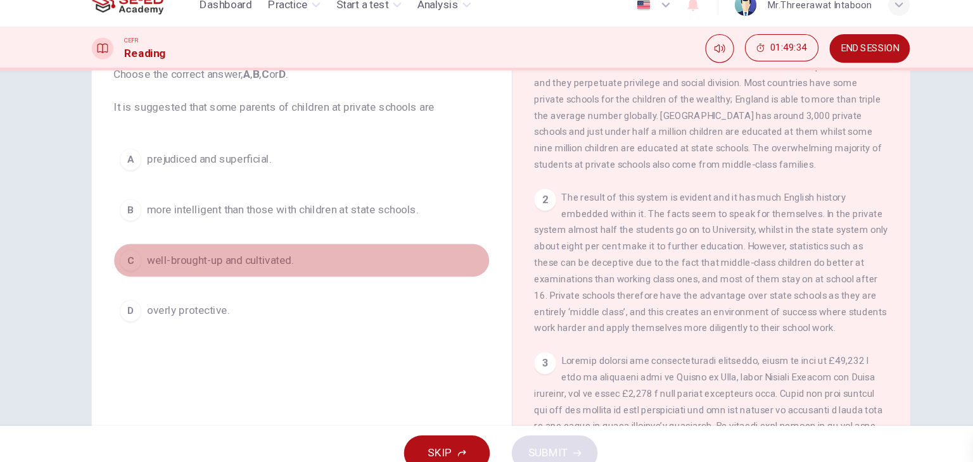
click at [300, 264] on button "C well-brought-up and cultivated." at bounding box center [302, 258] width 350 height 32
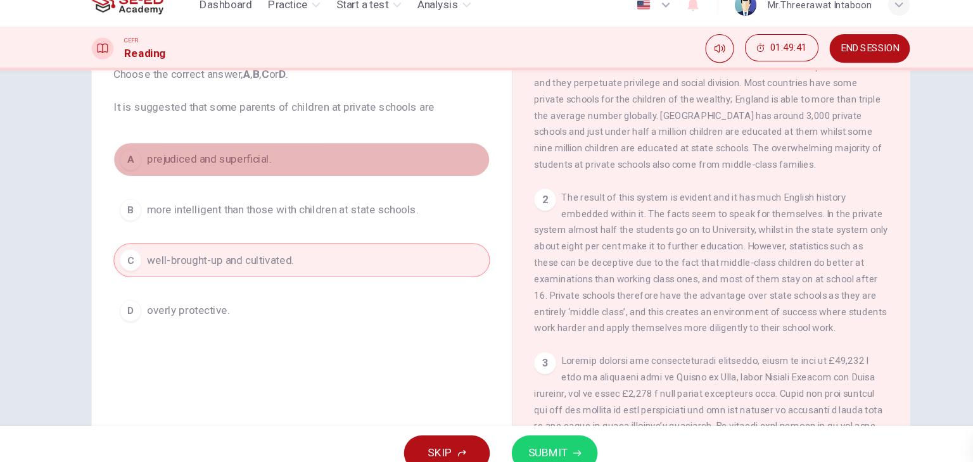
click at [357, 164] on button "A prejudiced and superficial." at bounding box center [302, 164] width 350 height 32
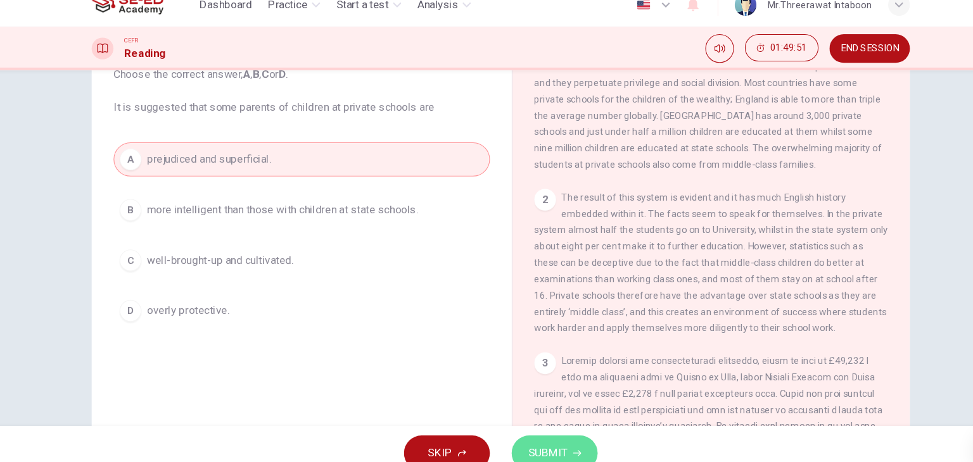
click at [542, 429] on span "SUBMIT" at bounding box center [530, 437] width 37 height 18
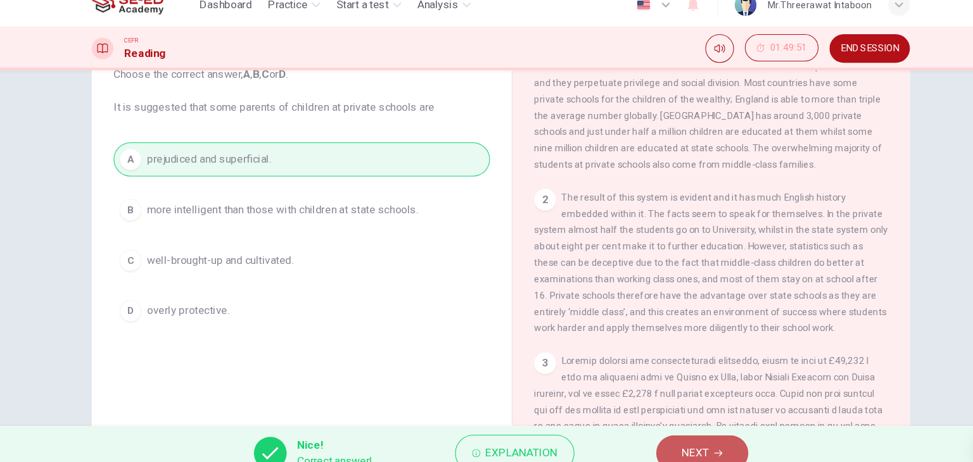
click at [655, 431] on span "NEXT" at bounding box center [667, 437] width 25 height 18
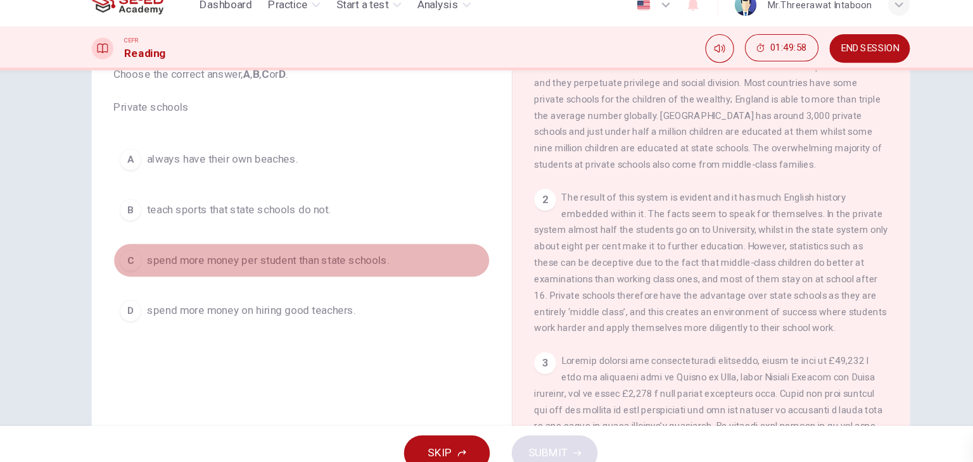
click at [367, 264] on span "spend more money per student than state schools." at bounding box center [270, 257] width 225 height 15
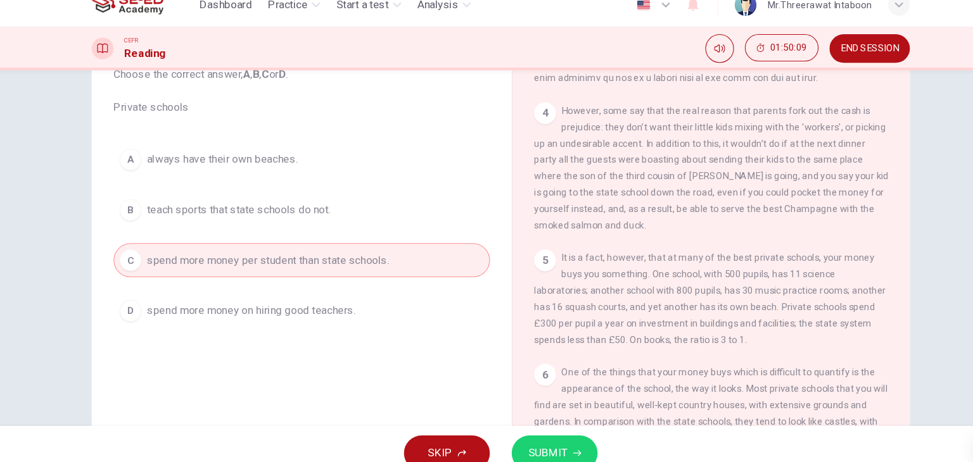
scroll to position [805, 0]
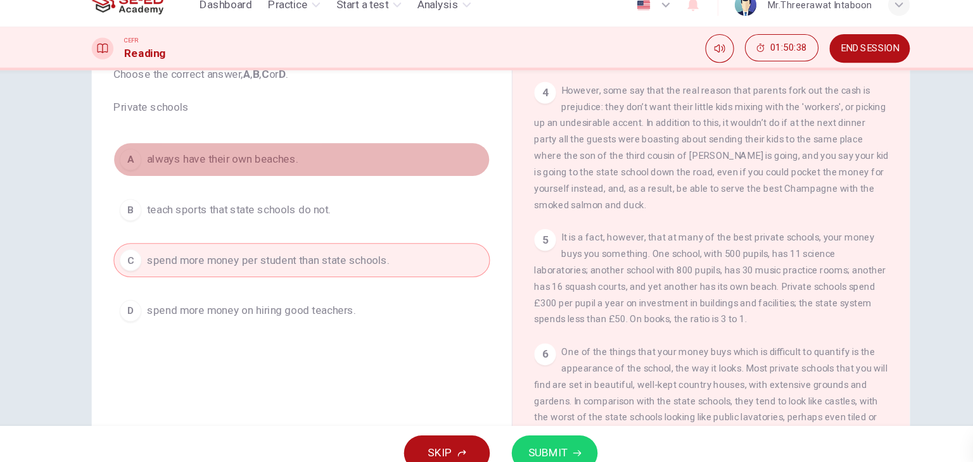
click at [426, 167] on button "A always have their own beaches." at bounding box center [302, 164] width 350 height 32
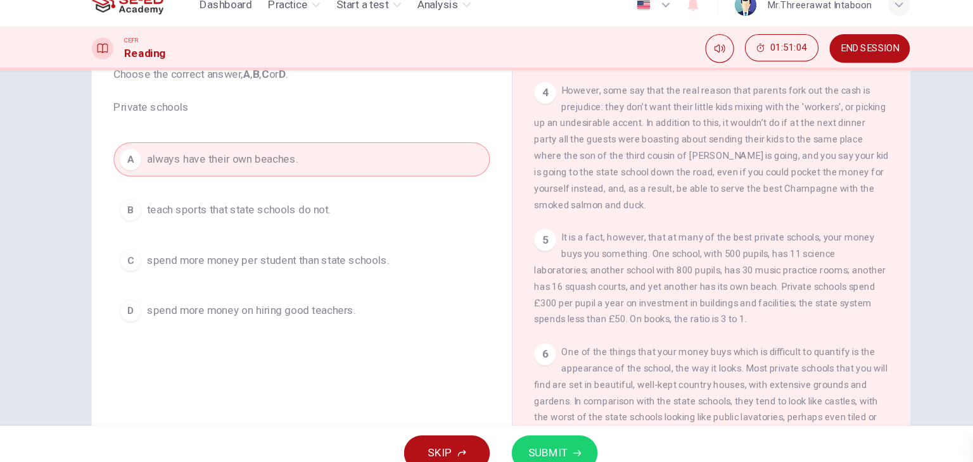
click at [411, 265] on button "C spend more money per student than state schools." at bounding box center [302, 258] width 350 height 32
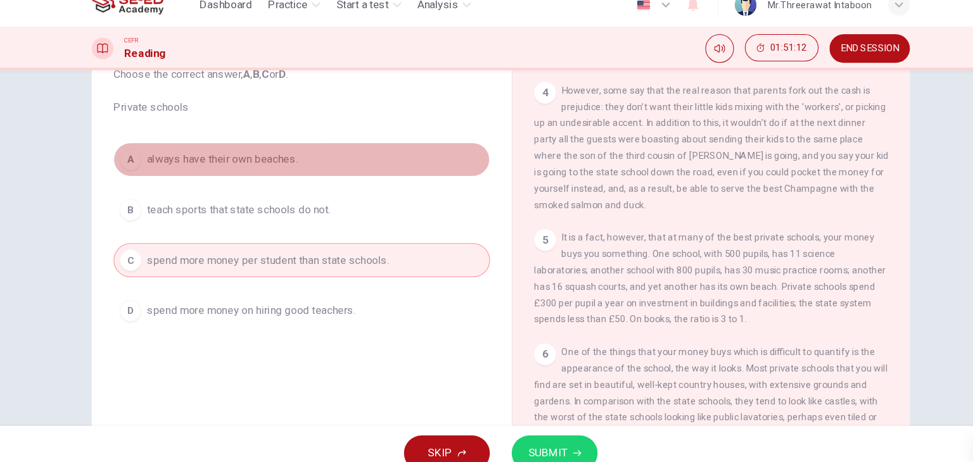
click at [399, 158] on button "A always have their own beaches." at bounding box center [302, 164] width 350 height 32
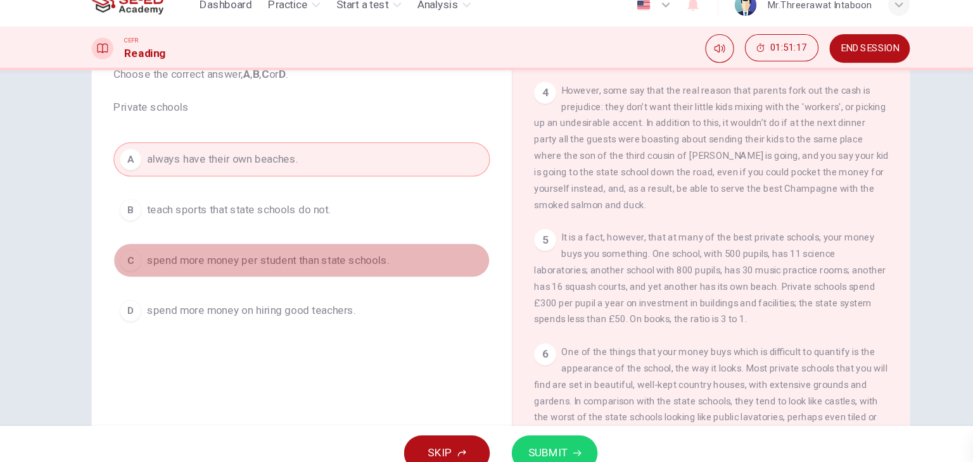
click at [359, 261] on span "spend more money per student than state schools." at bounding box center [270, 257] width 225 height 15
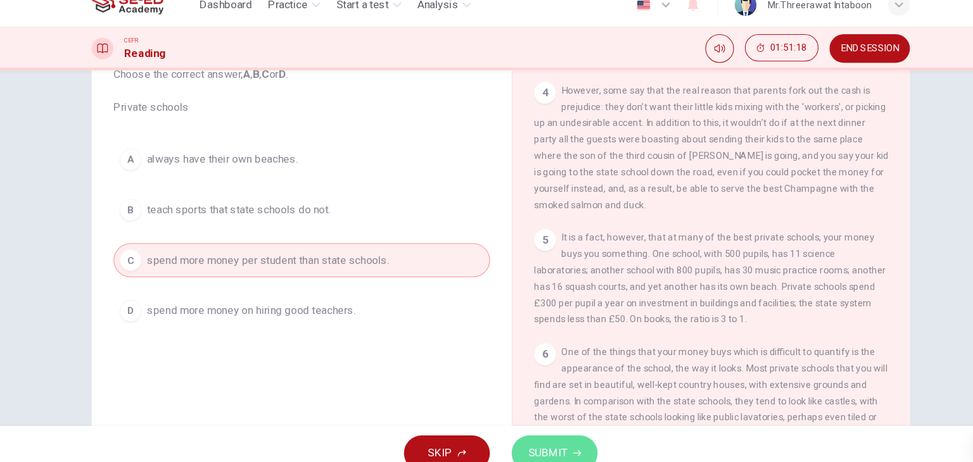
click at [527, 435] on span "SUBMIT" at bounding box center [530, 437] width 37 height 18
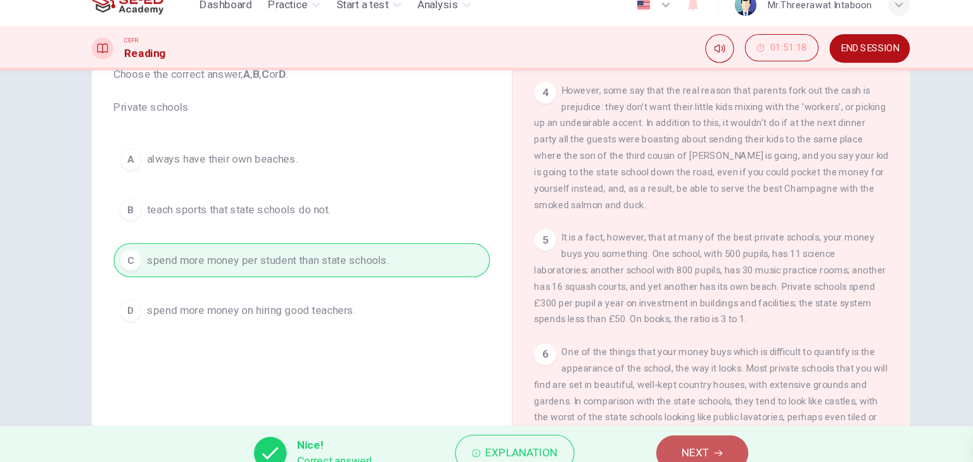
click at [693, 433] on button "NEXT" at bounding box center [673, 436] width 85 height 33
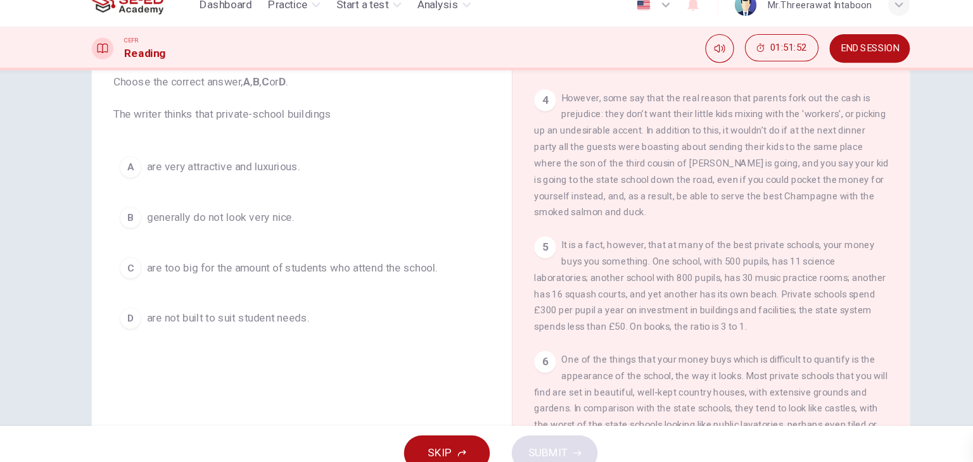
scroll to position [80, 0]
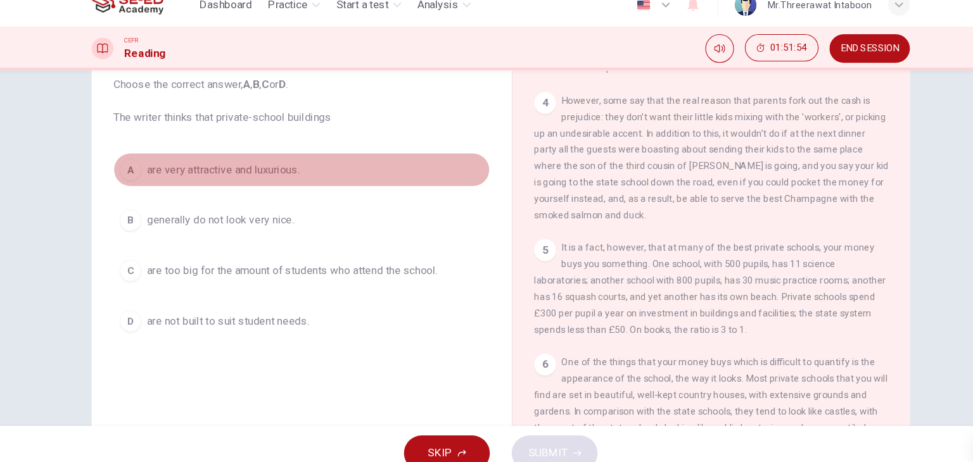
click at [354, 177] on button "A are very attractive and luxurious." at bounding box center [302, 174] width 350 height 32
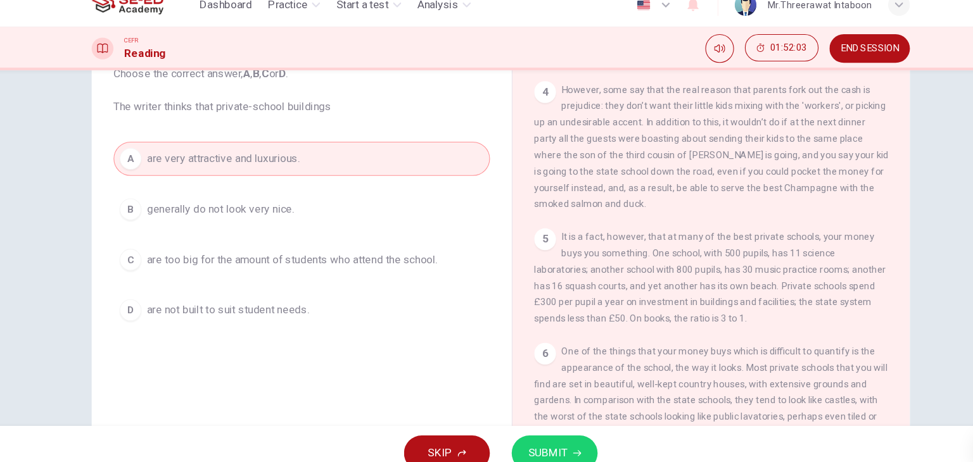
scroll to position [91, 0]
click at [528, 426] on button "SUBMIT" at bounding box center [536, 436] width 80 height 33
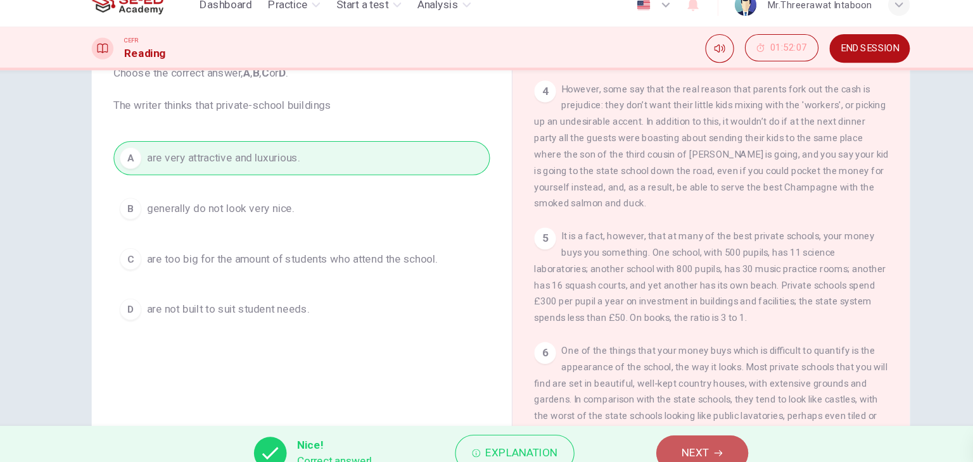
click at [655, 439] on span "NEXT" at bounding box center [667, 437] width 25 height 18
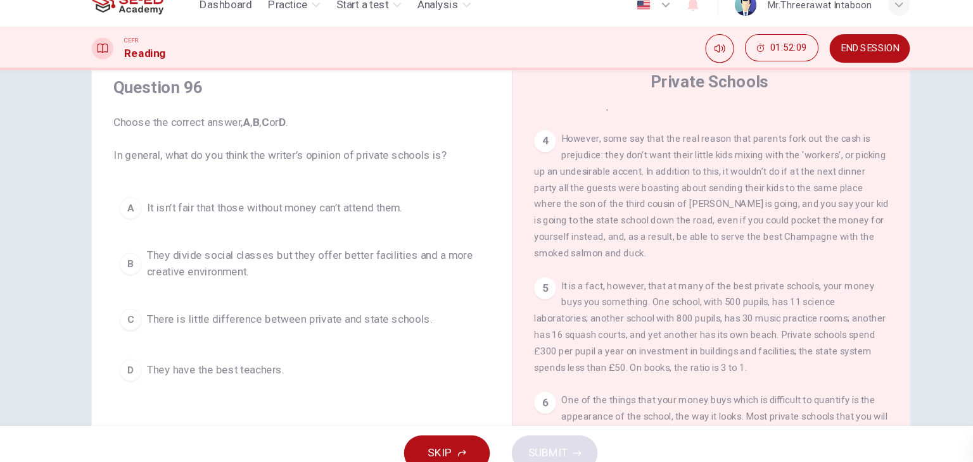
scroll to position [44, 0]
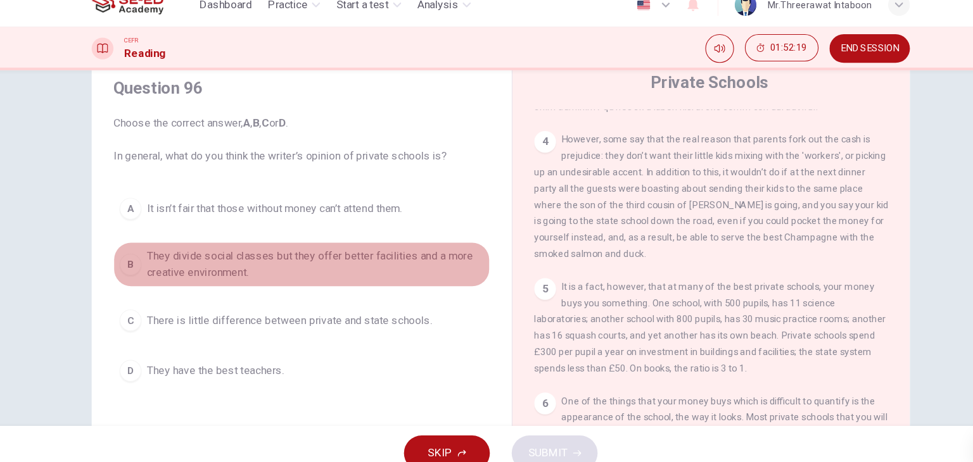
click at [279, 262] on span "They divide social classes but they offer better facilities and a more creative…" at bounding box center [314, 261] width 313 height 30
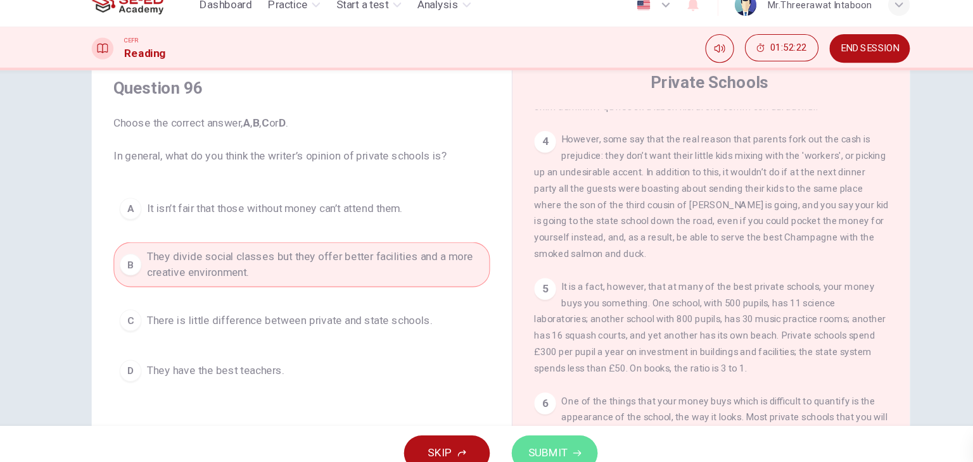
click at [530, 436] on span "SUBMIT" at bounding box center [530, 437] width 37 height 18
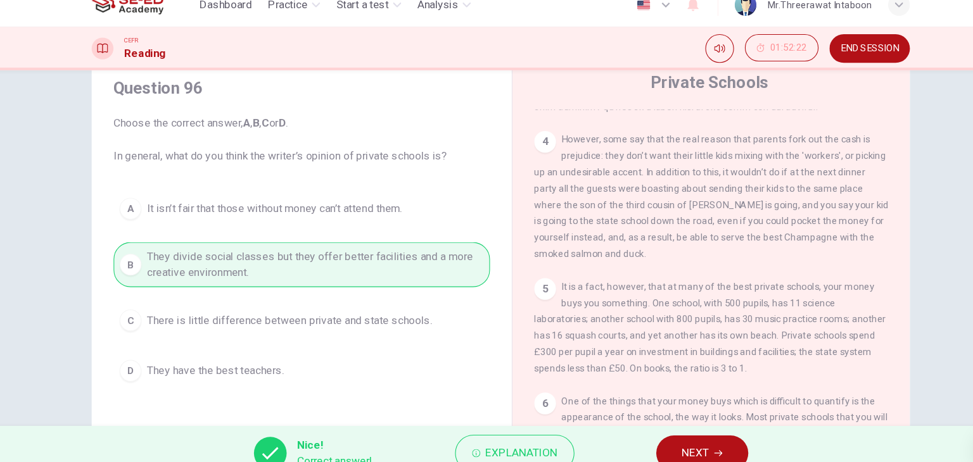
click at [651, 431] on button "NEXT" at bounding box center [673, 436] width 85 height 33
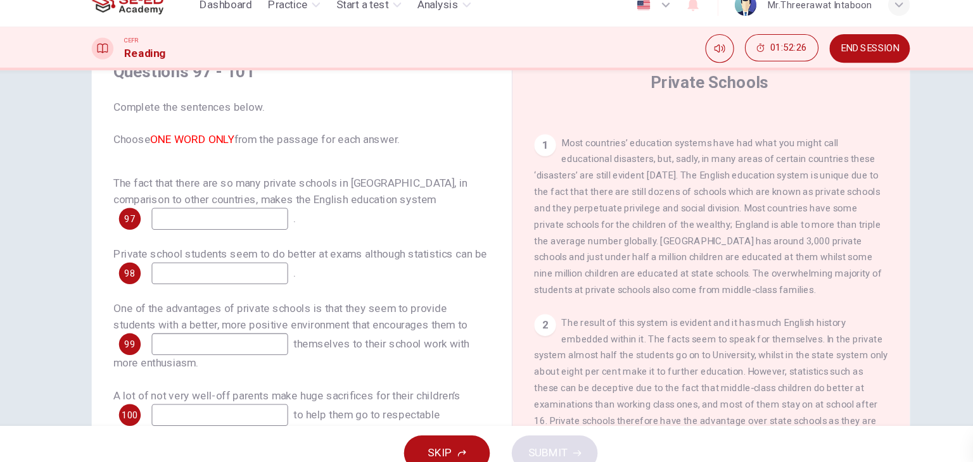
scroll to position [243, 0]
click at [235, 215] on input at bounding box center [225, 219] width 127 height 20
type input "is unique"
click at [247, 273] on input at bounding box center [225, 270] width 127 height 20
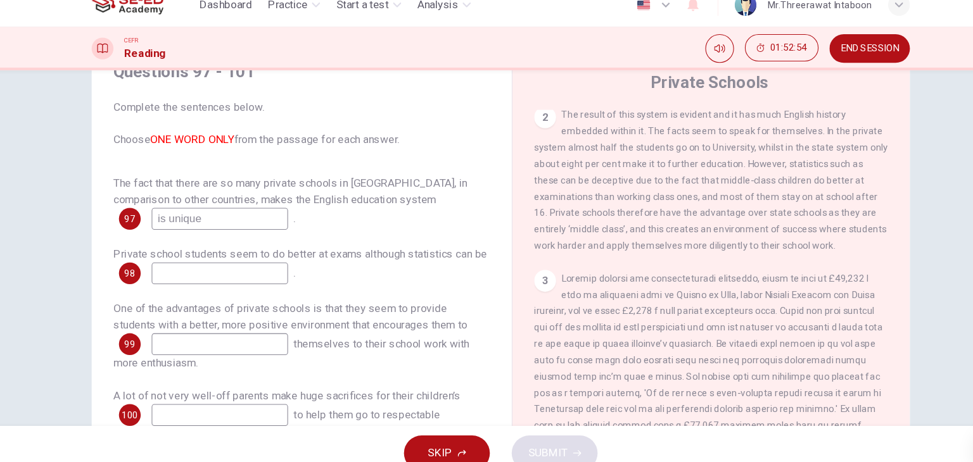
scroll to position [438, 0]
type input "deceptive"
click at [201, 332] on input at bounding box center [225, 335] width 127 height 20
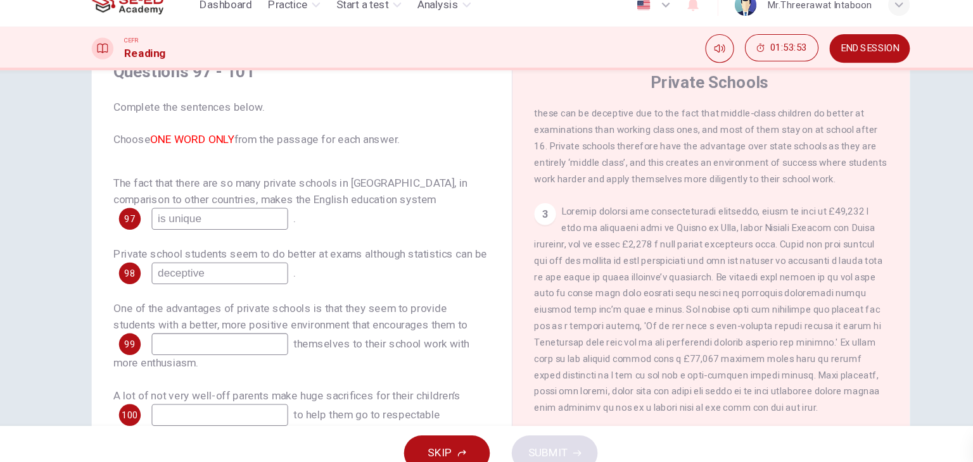
scroll to position [498, 0]
drag, startPoint x: 248, startPoint y: 331, endPoint x: 147, endPoint y: 338, distance: 101.6
click at [147, 338] on div "99 success" at bounding box center [210, 335] width 157 height 20
type input "apply"
click at [241, 403] on input at bounding box center [225, 401] width 127 height 20
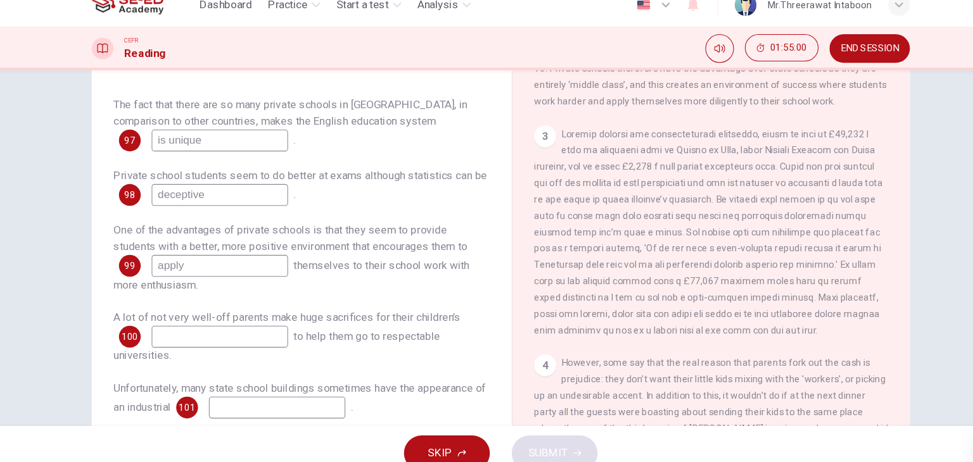
scroll to position [122, 0]
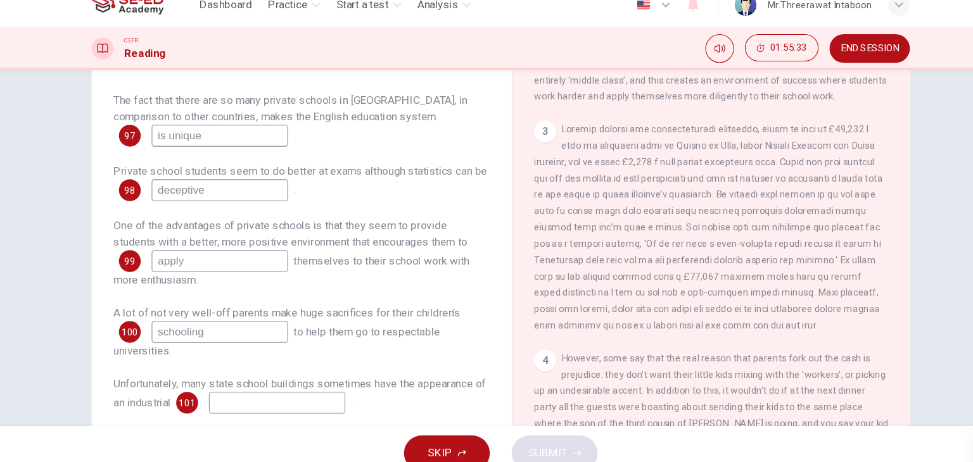
type input "schooling"
click at [310, 390] on input at bounding box center [278, 390] width 127 height 20
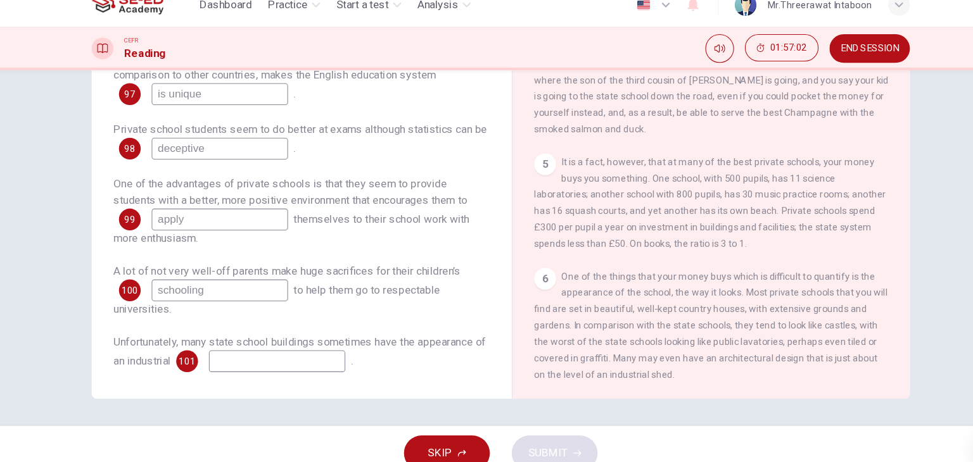
scroll to position [797, 0]
type input "design"
click at [519, 432] on span "SUBMIT" at bounding box center [530, 437] width 37 height 18
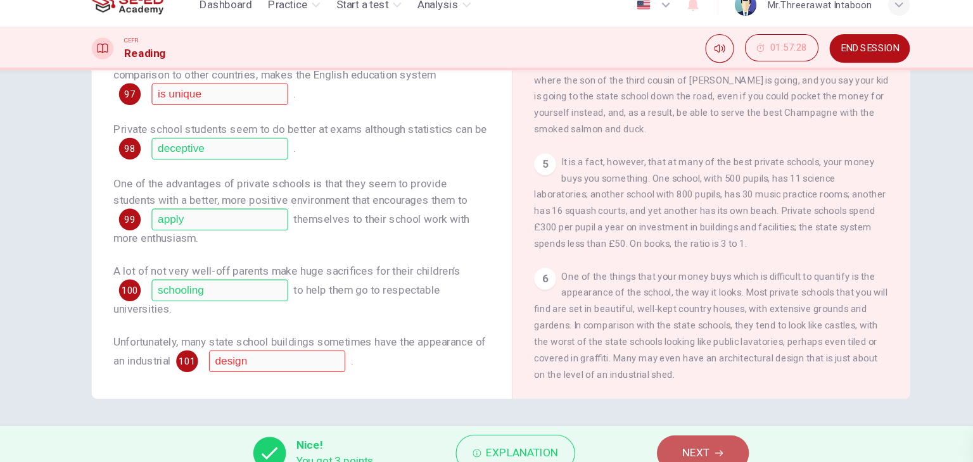
click at [679, 435] on span "NEXT" at bounding box center [667, 437] width 25 height 18
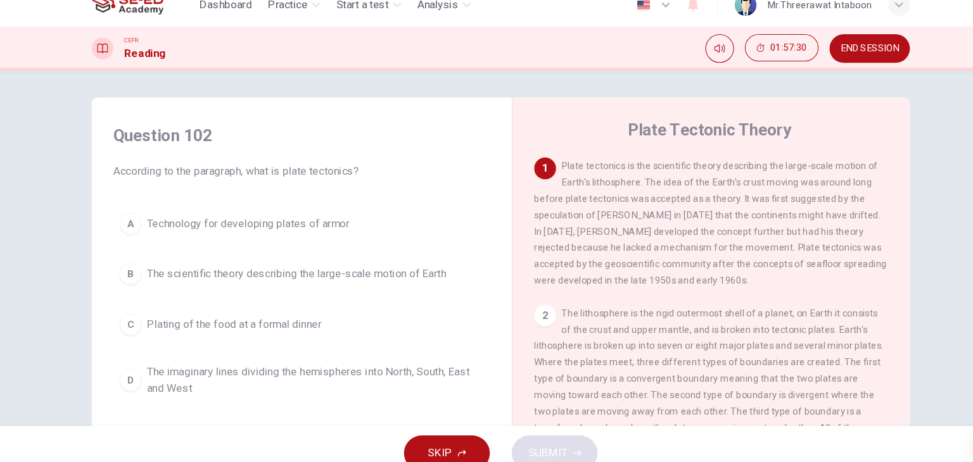
scroll to position [0, 0]
click at [823, 59] on span "END SESSION" at bounding box center [829, 61] width 54 height 10
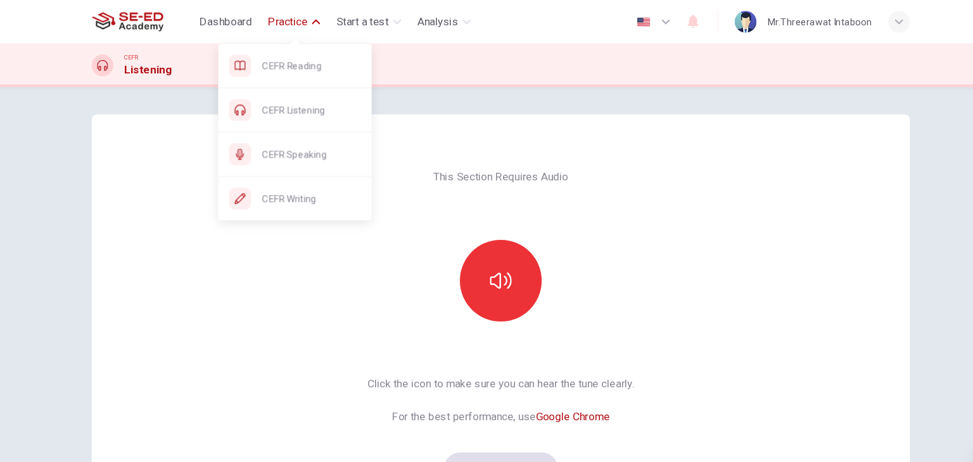
click at [293, 18] on span "Practice" at bounding box center [288, 20] width 37 height 15
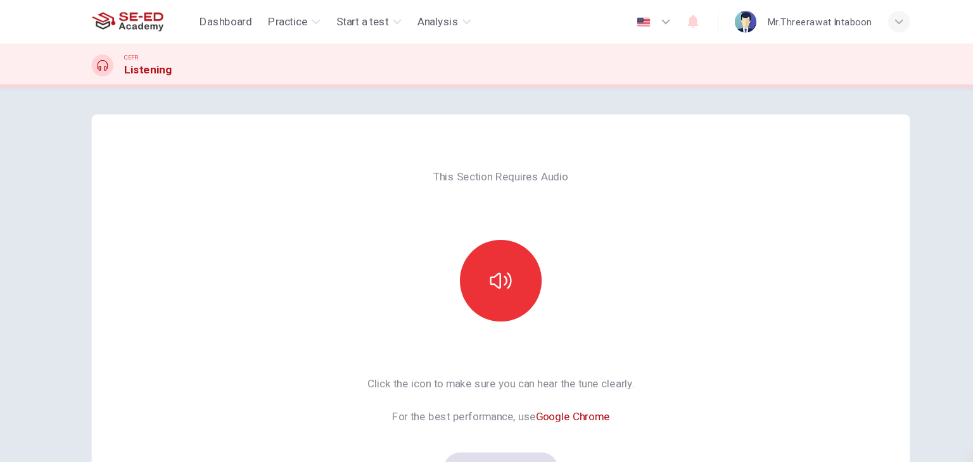
scroll to position [150, 0]
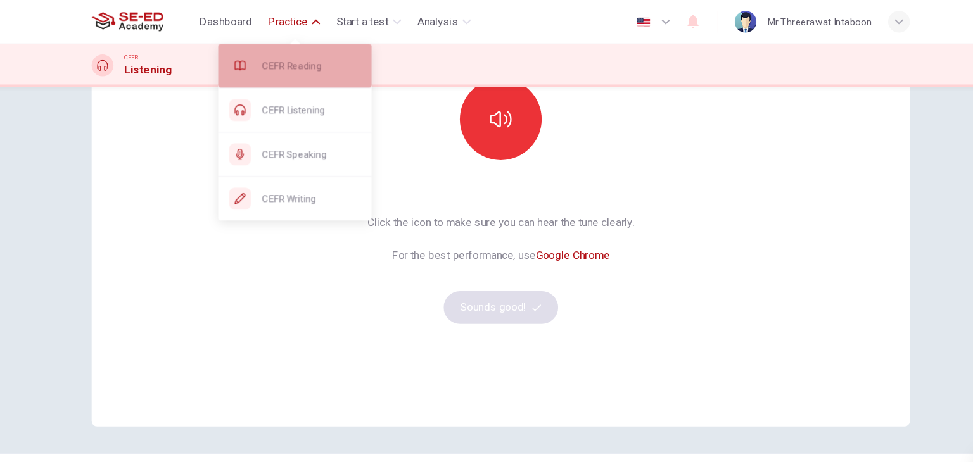
click at [301, 70] on div "CEFR Reading" at bounding box center [295, 61] width 142 height 41
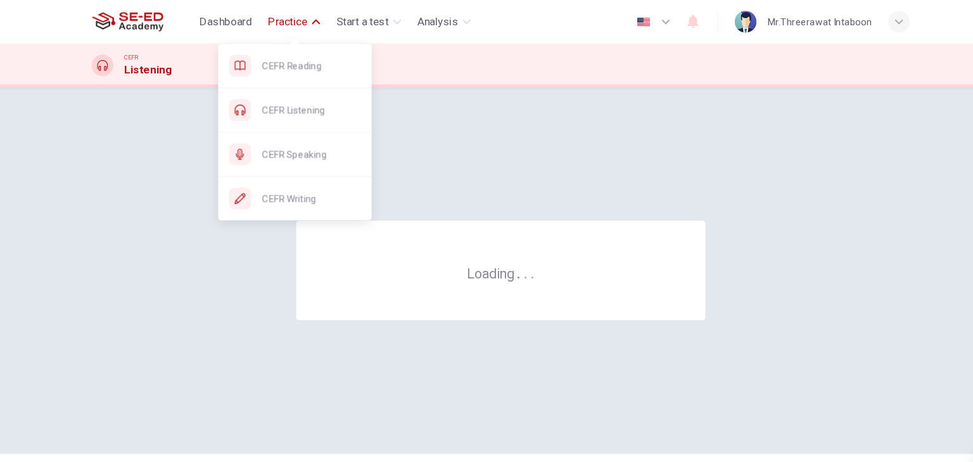
scroll to position [0, 0]
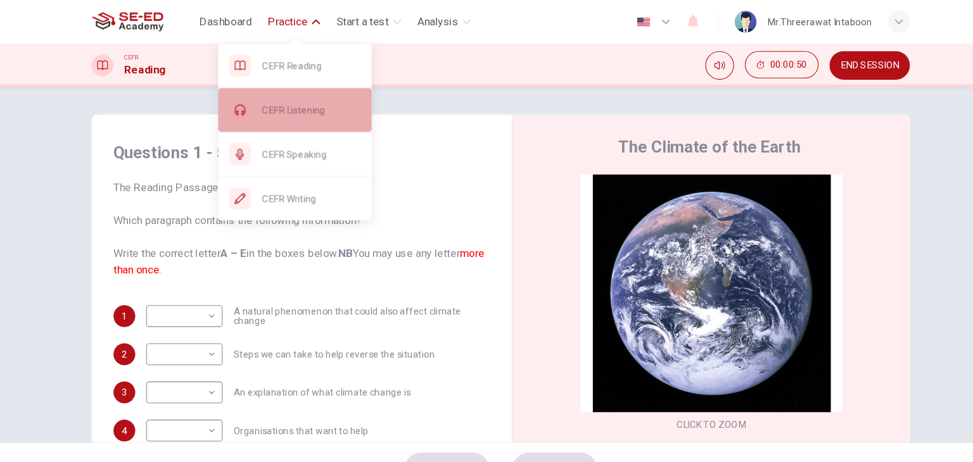
click at [298, 108] on span "CEFR Listening" at bounding box center [311, 101] width 92 height 15
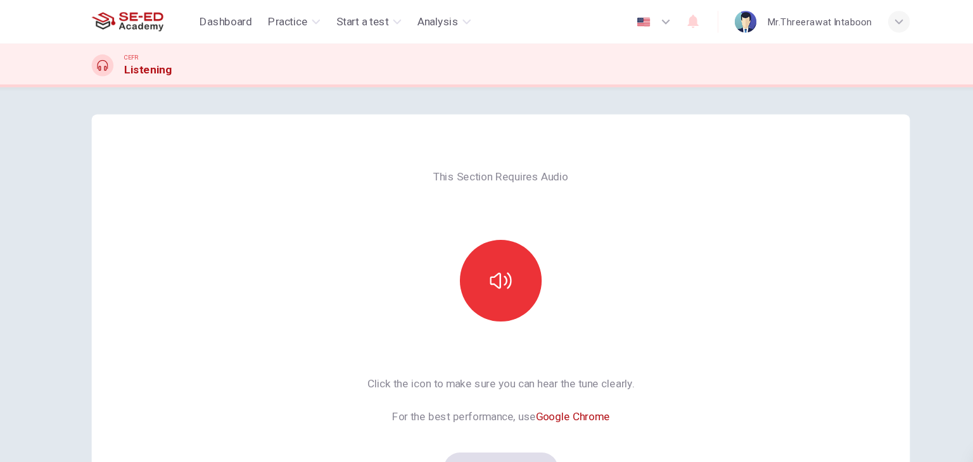
scroll to position [150, 0]
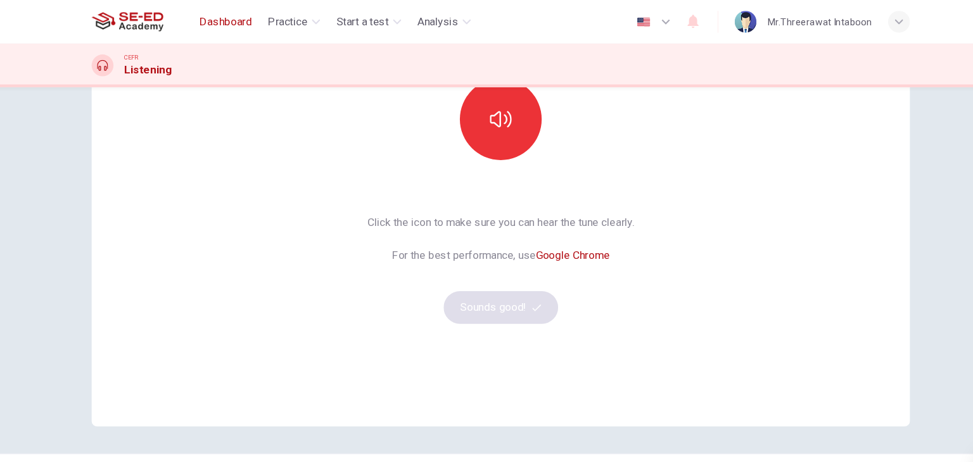
click at [233, 24] on span "Dashboard" at bounding box center [231, 20] width 48 height 15
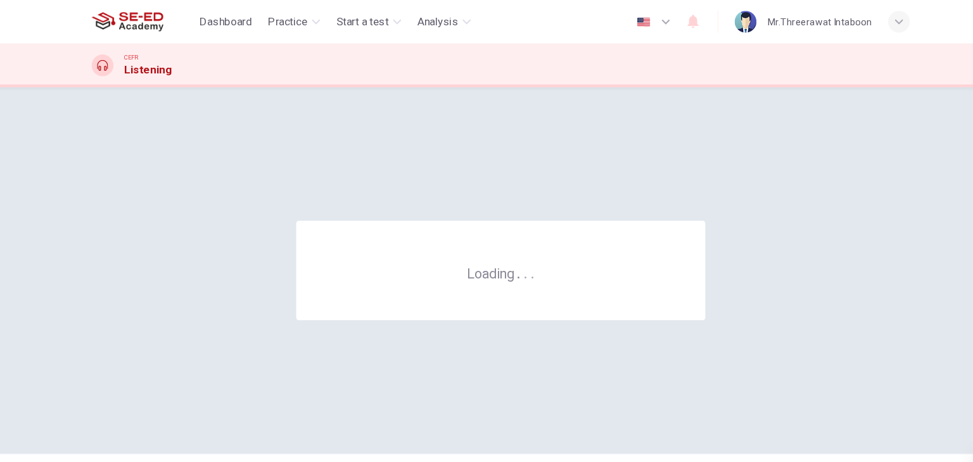
scroll to position [0, 0]
